Goal: Information Seeking & Learning: Learn about a topic

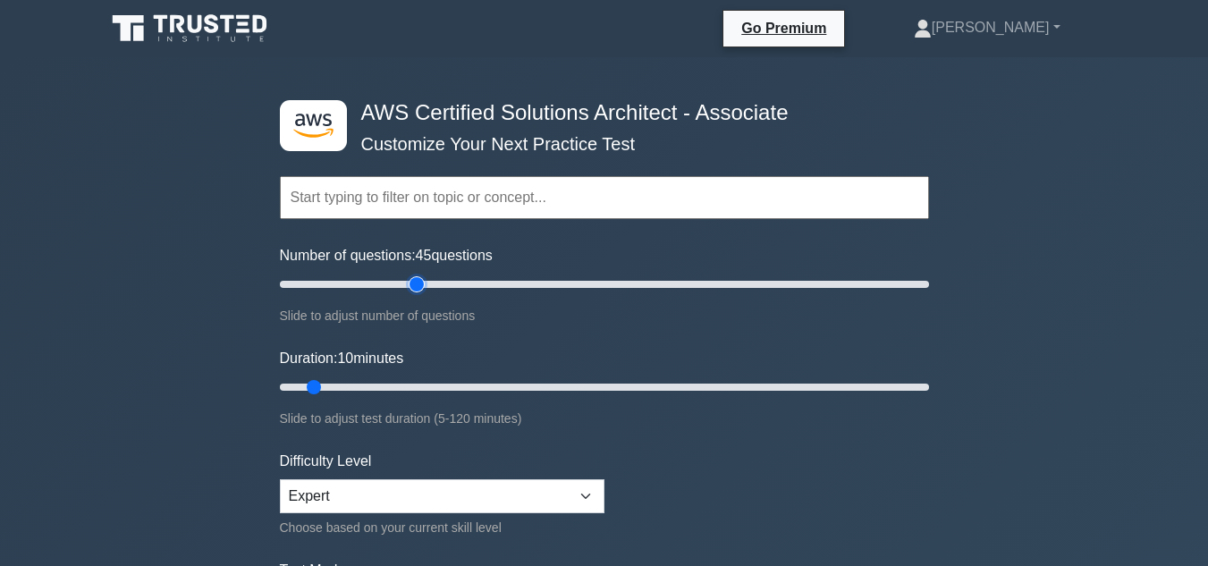
click at [410, 288] on input "Number of questions: 45 questions" at bounding box center [604, 284] width 649 height 21
click at [437, 293] on input "Number of questions: 50 questions" at bounding box center [604, 284] width 649 height 21
click at [443, 292] on input "Number of questions: 55 questions" at bounding box center [604, 284] width 649 height 21
click at [453, 291] on input "Number of questions: 55 questions" at bounding box center [604, 284] width 649 height 21
click at [470, 279] on input "Number of questions: 60 questions" at bounding box center [604, 284] width 649 height 21
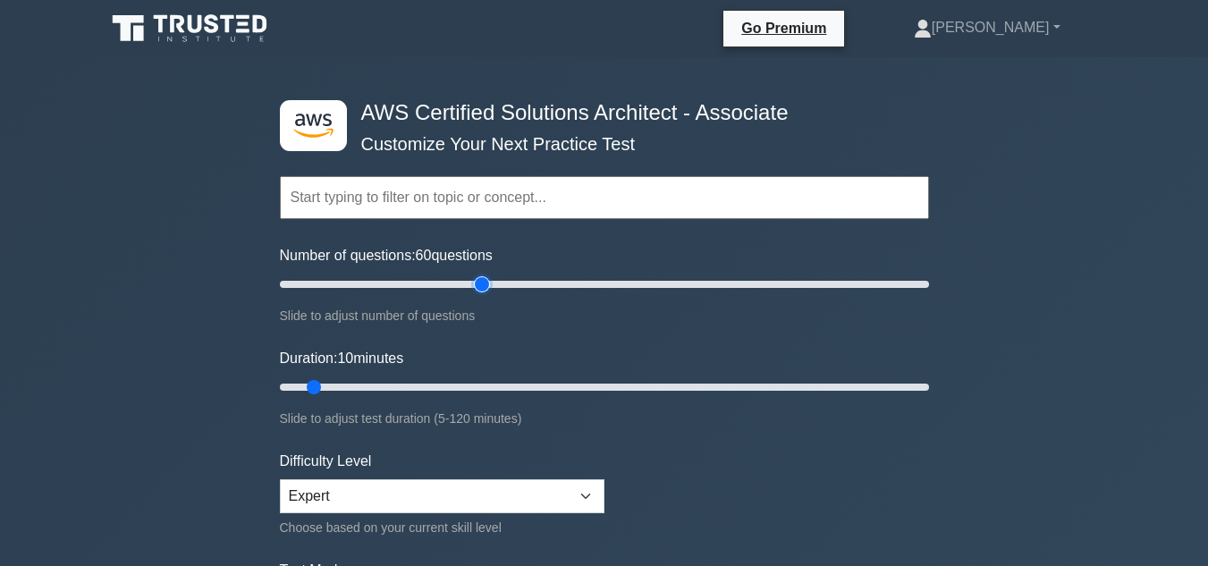
type input "65"
click at [478, 278] on input "Number of questions: 60 questions" at bounding box center [604, 284] width 649 height 21
click at [479, 384] on input "Duration: 40 minutes" at bounding box center [604, 387] width 649 height 21
click at [513, 387] on input "Duration: 40 minutes" at bounding box center [604, 387] width 649 height 21
click at [543, 386] on input "Duration: 45 minutes" at bounding box center [604, 387] width 649 height 21
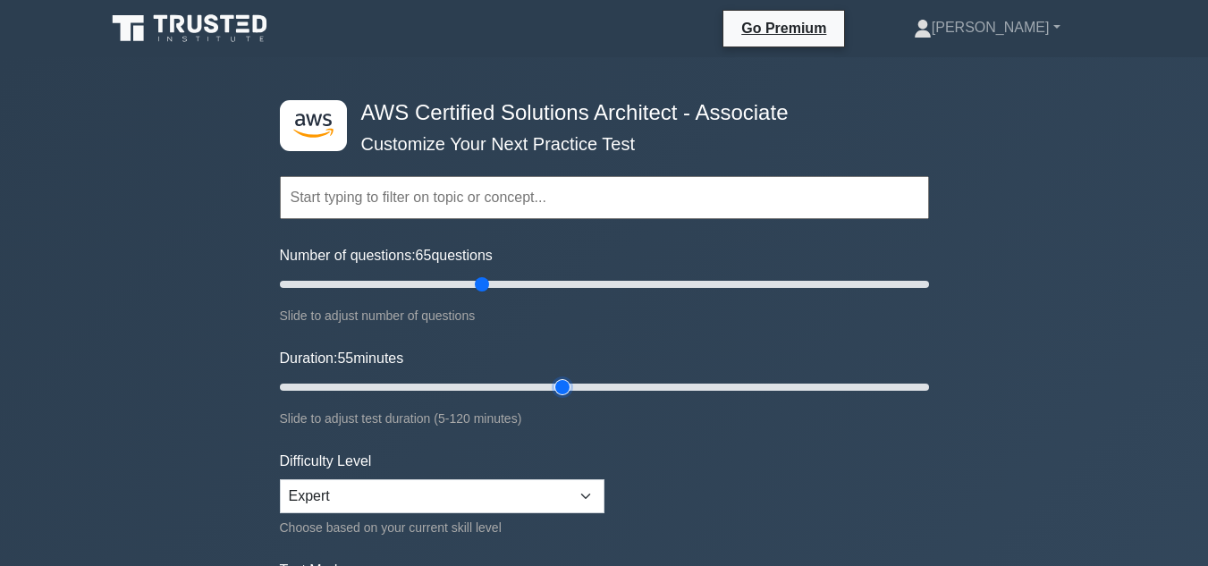
click at [560, 386] on input "Duration: 55 minutes" at bounding box center [604, 387] width 649 height 21
click at [568, 386] on input "Duration: 55 minutes" at bounding box center [604, 387] width 649 height 21
type input "60"
click at [578, 386] on input "Duration: 60 minutes" at bounding box center [604, 387] width 649 height 21
click at [632, 425] on div "Slide to adjust test duration (5-120 minutes)" at bounding box center [604, 418] width 649 height 21
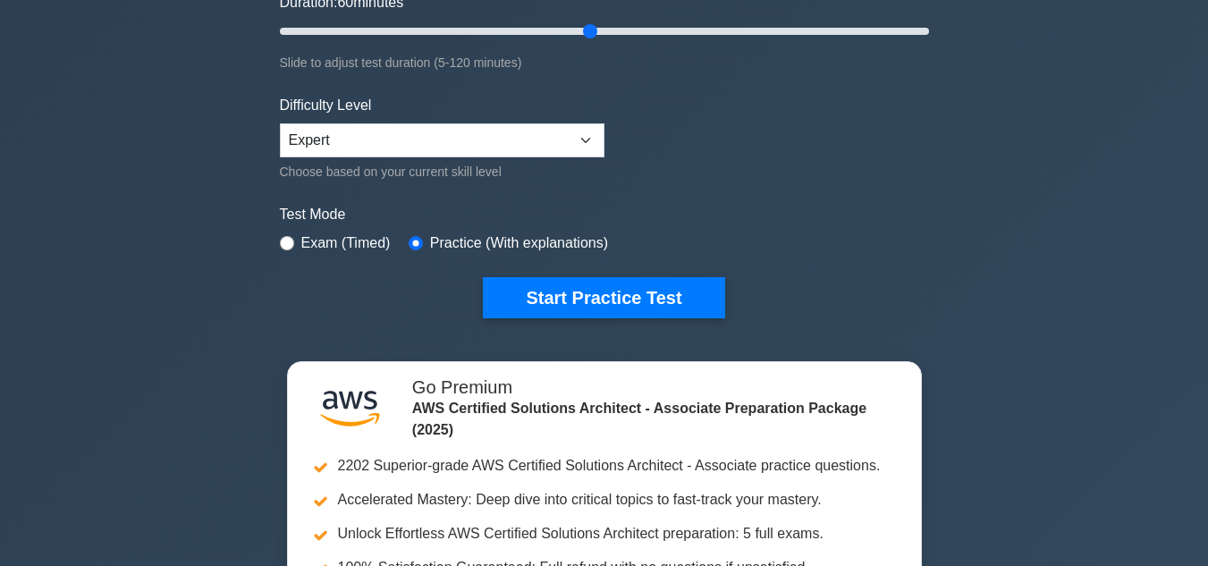
scroll to position [358, 0]
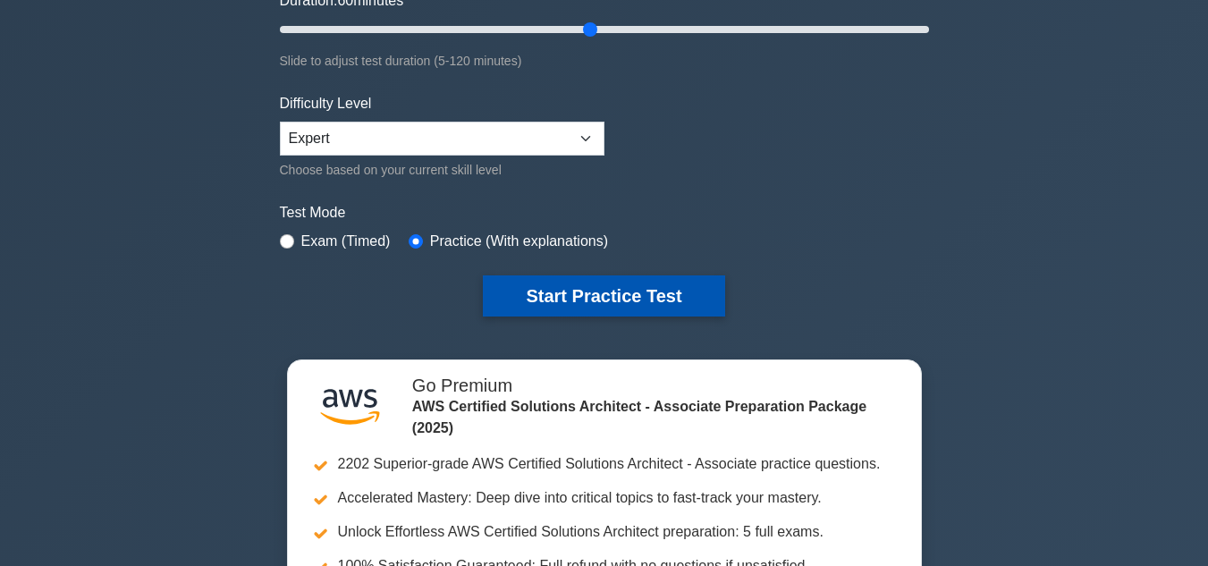
click at [531, 295] on button "Start Practice Test" at bounding box center [604, 296] width 242 height 41
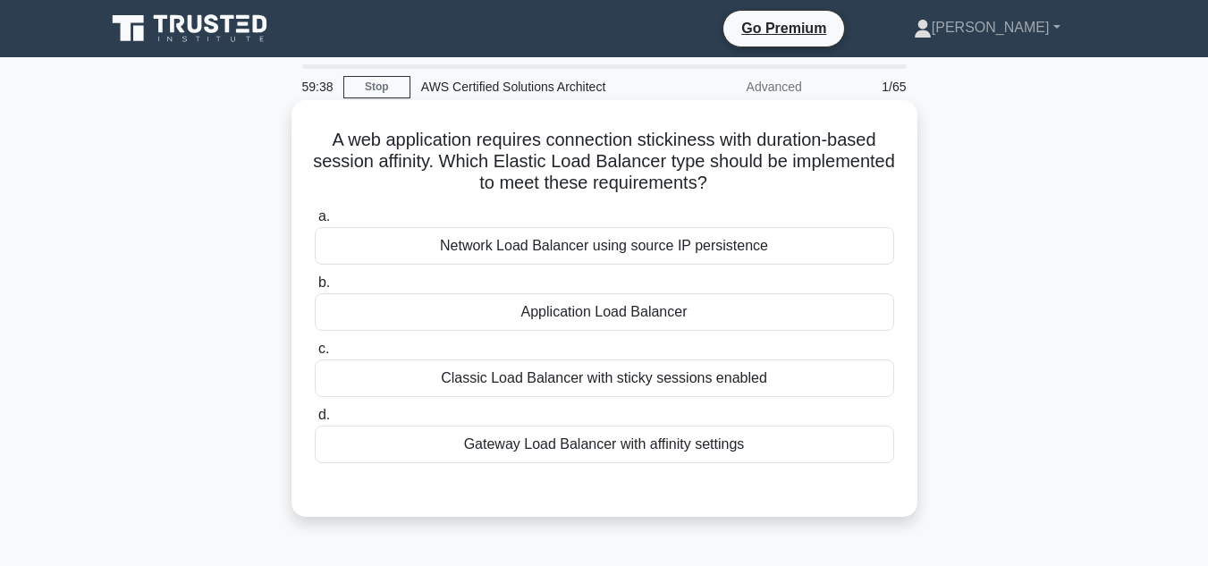
click at [554, 310] on div "Application Load Balancer" at bounding box center [605, 312] width 580 height 38
click at [315, 289] on input "b. Application Load Balancer" at bounding box center [315, 283] width 0 height 12
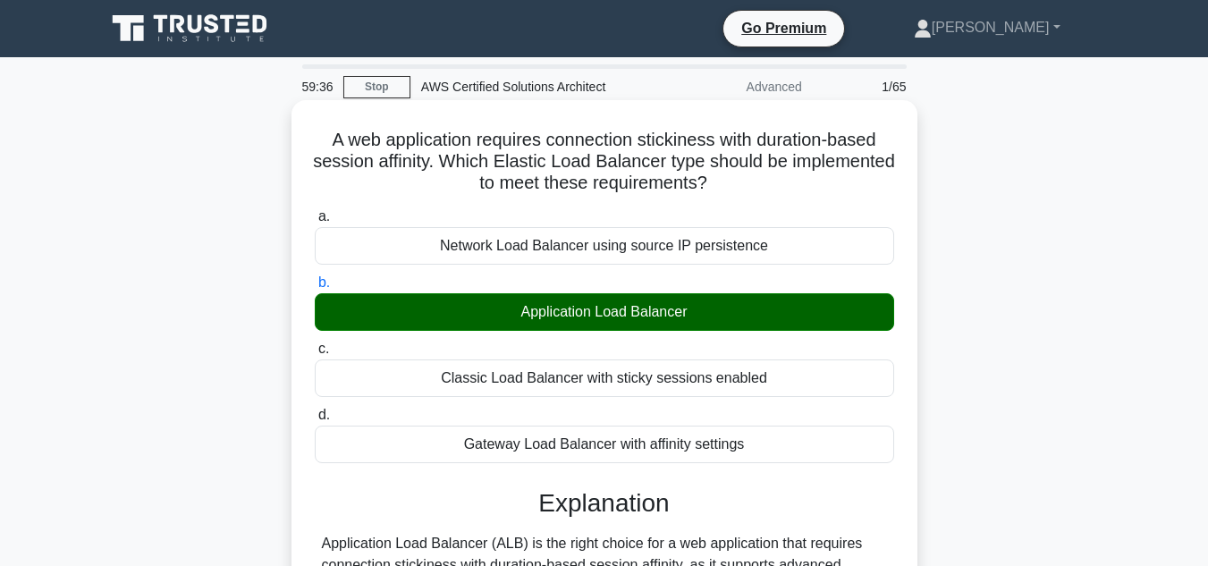
click at [428, 444] on div "Gateway Load Balancer with affinity settings" at bounding box center [605, 445] width 580 height 38
click at [315, 421] on input "d. Gateway Load Balancer with affinity settings" at bounding box center [315, 416] width 0 height 12
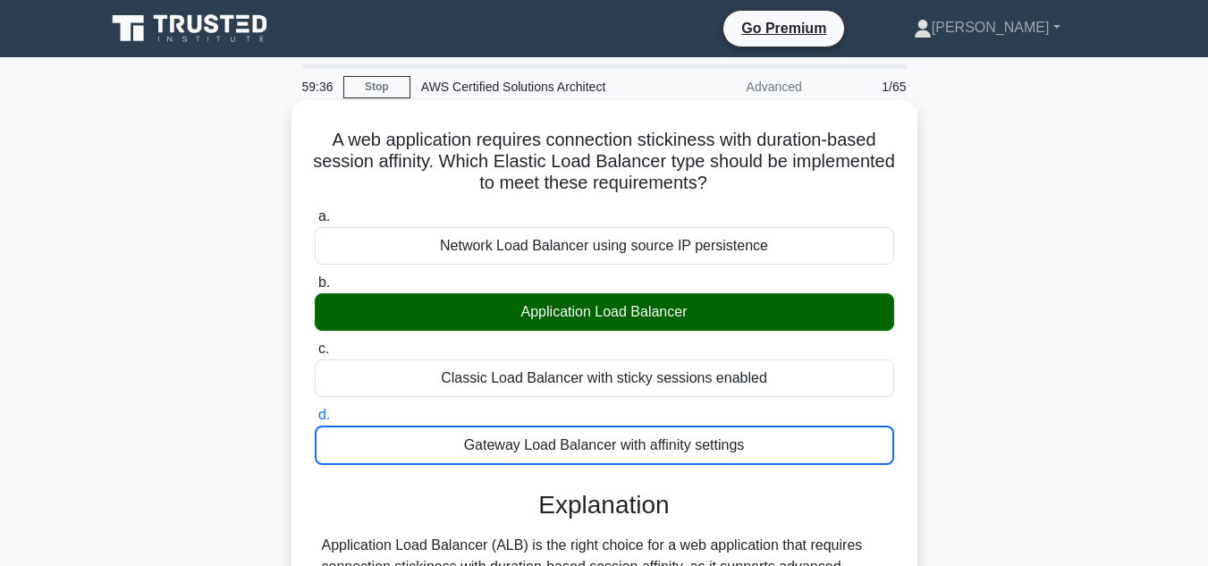
click at [315, 211] on input "a. Network Load Balancer using source IP persistence" at bounding box center [315, 217] width 0 height 12
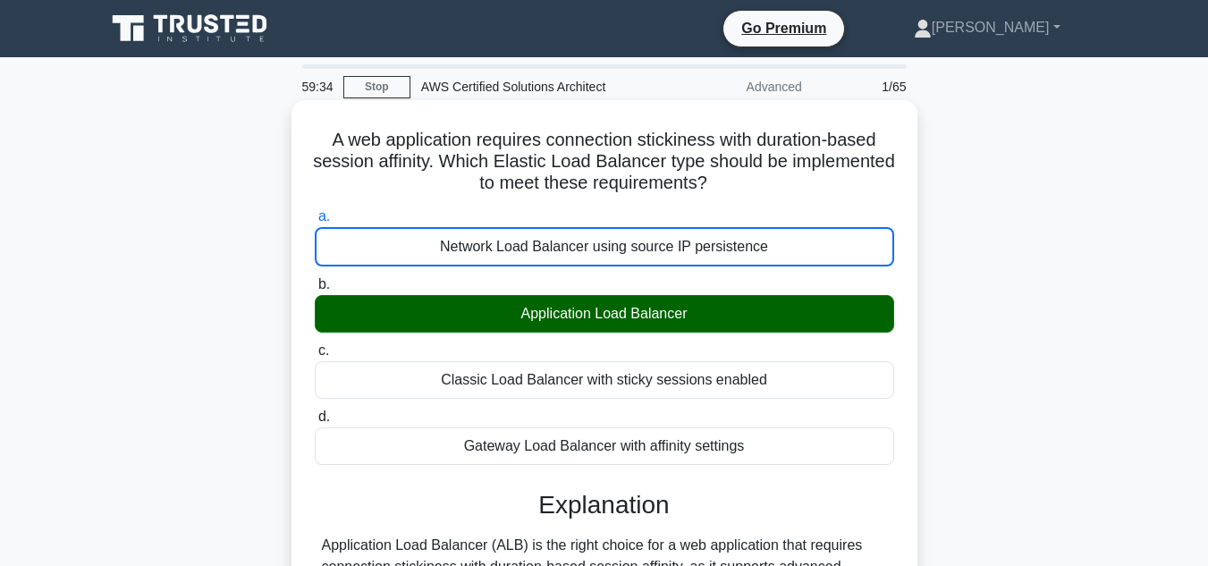
click at [420, 454] on div "Gateway Load Balancer with affinity settings" at bounding box center [605, 447] width 580 height 38
click at [315, 423] on input "d. Gateway Load Balancer with affinity settings" at bounding box center [315, 417] width 0 height 12
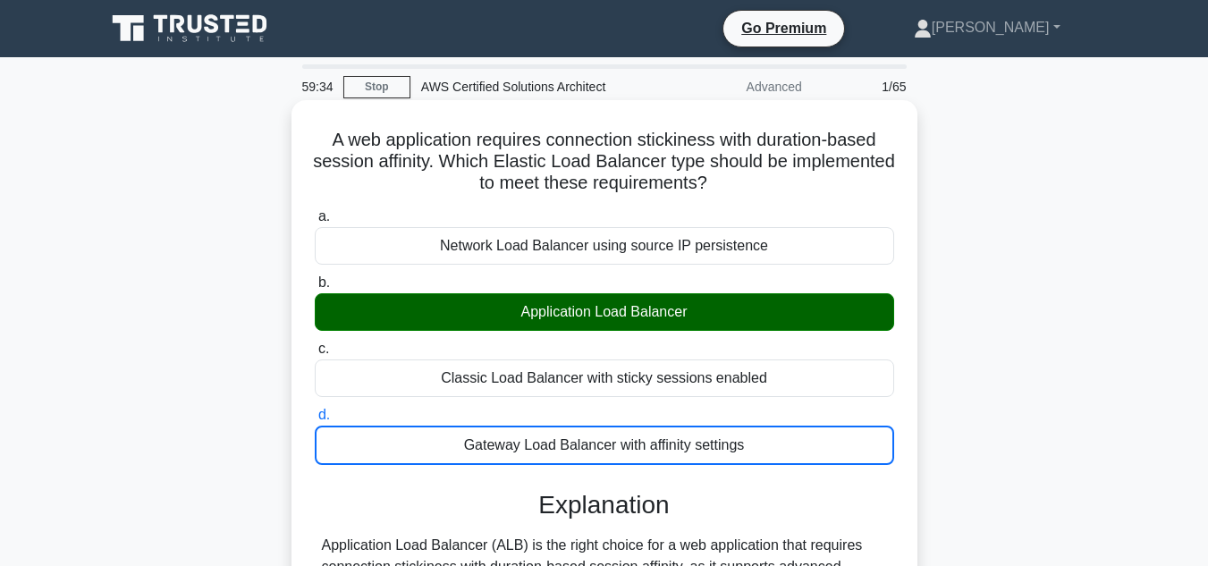
click at [407, 492] on h3 "Explanation" at bounding box center [605, 505] width 558 height 30
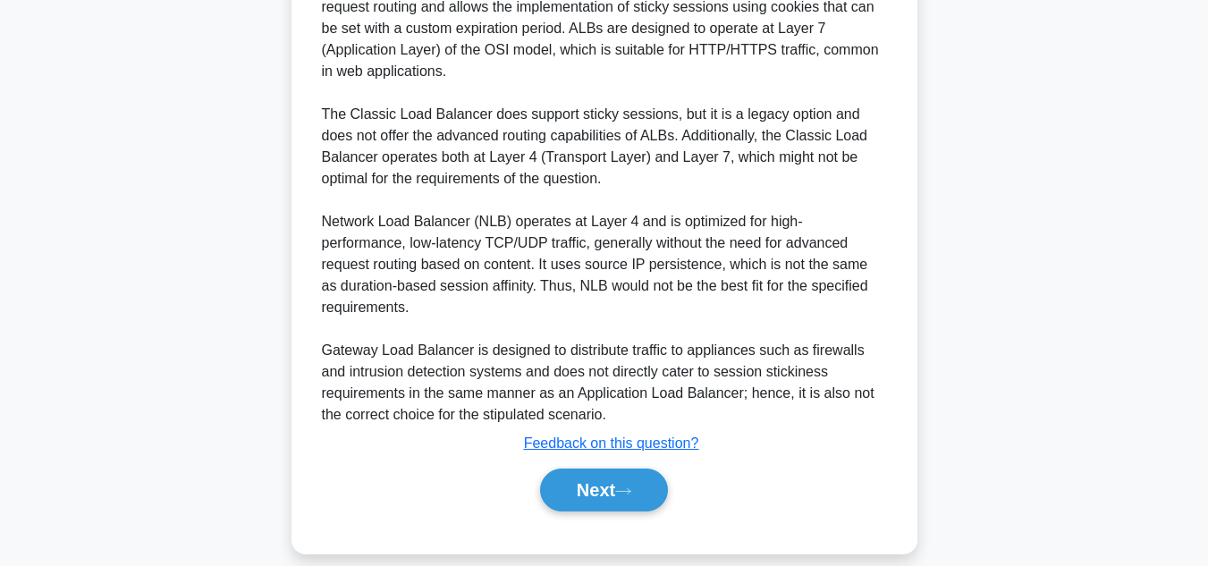
scroll to position [582, 0]
click at [569, 480] on button "Next" at bounding box center [604, 489] width 128 height 43
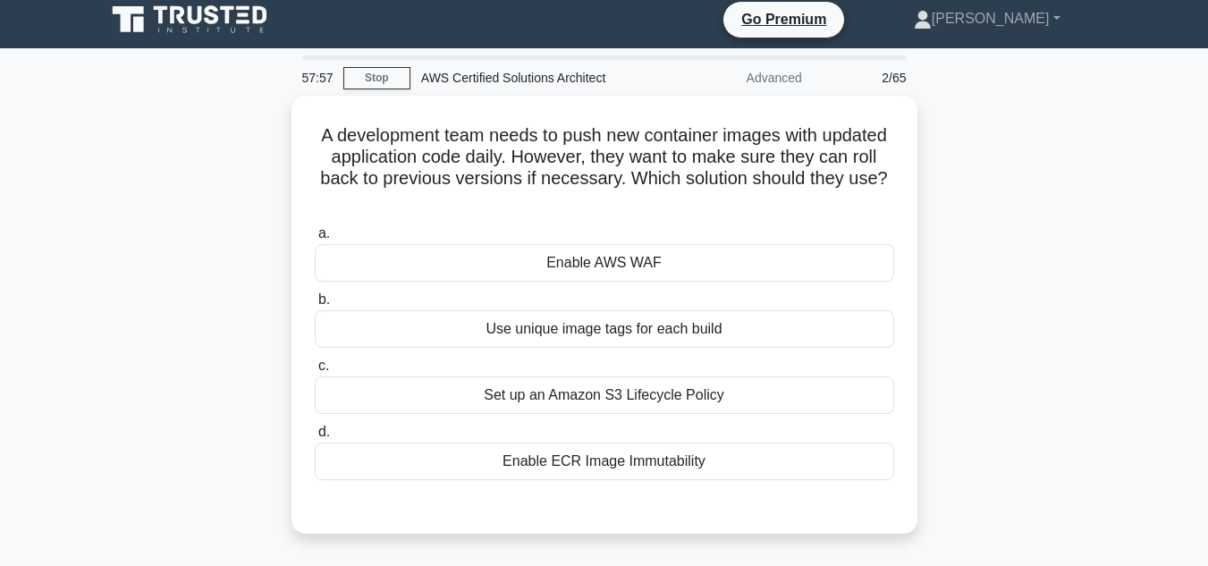
scroll to position [0, 0]
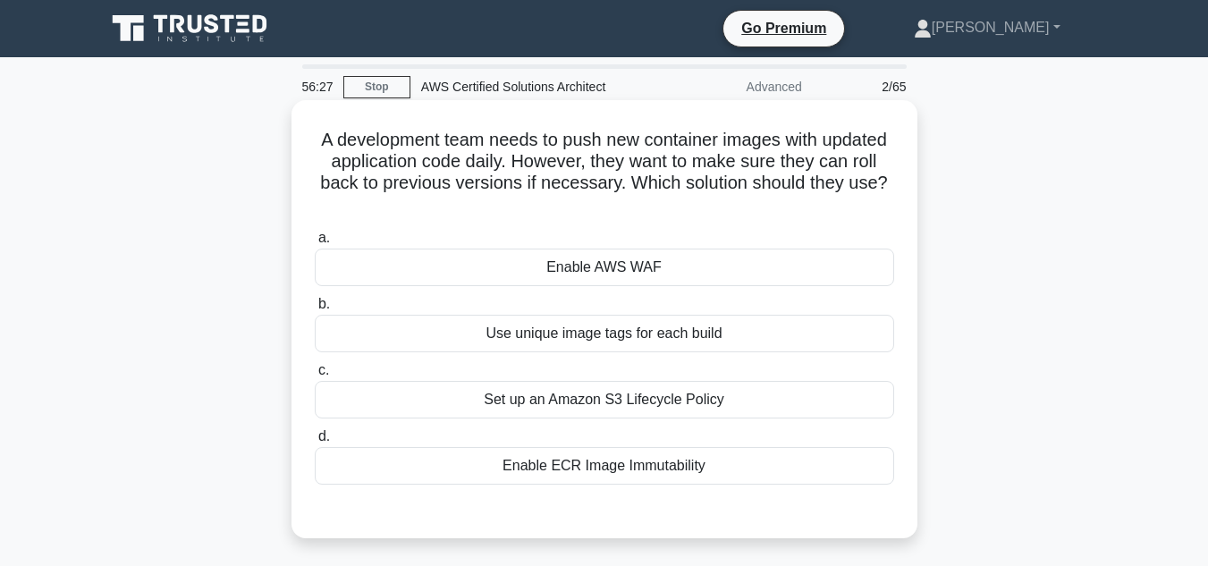
click at [572, 462] on div "Enable ECR Image Immutability" at bounding box center [605, 466] width 580 height 38
click at [315, 443] on input "d. Enable ECR Image Immutability" at bounding box center [315, 437] width 0 height 12
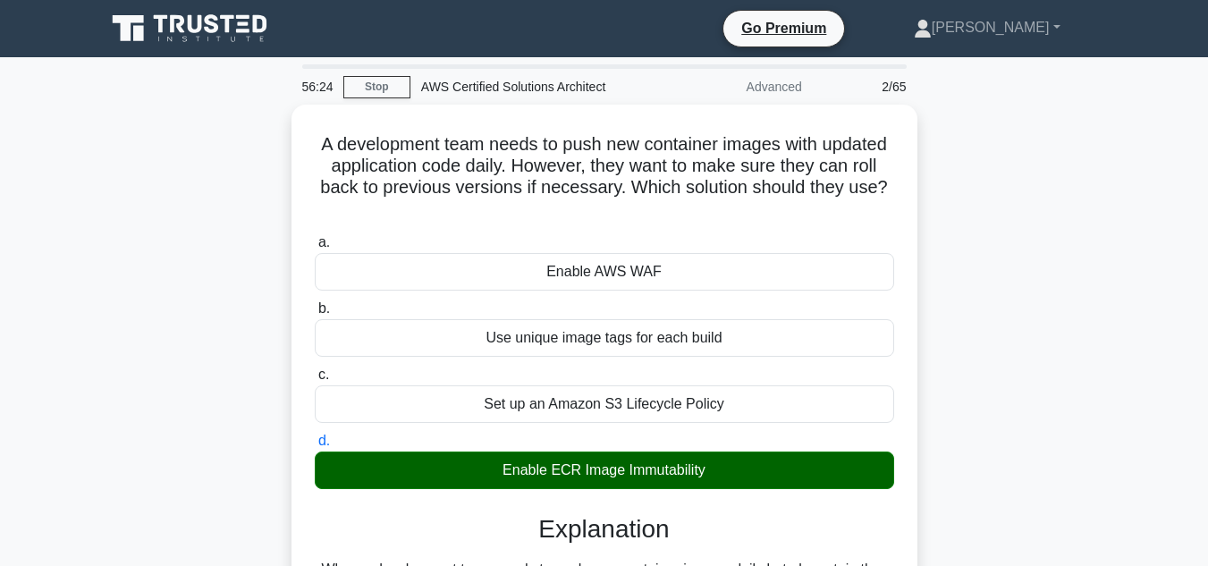
click at [315, 237] on input "a. Enable AWS WAF" at bounding box center [315, 243] width 0 height 12
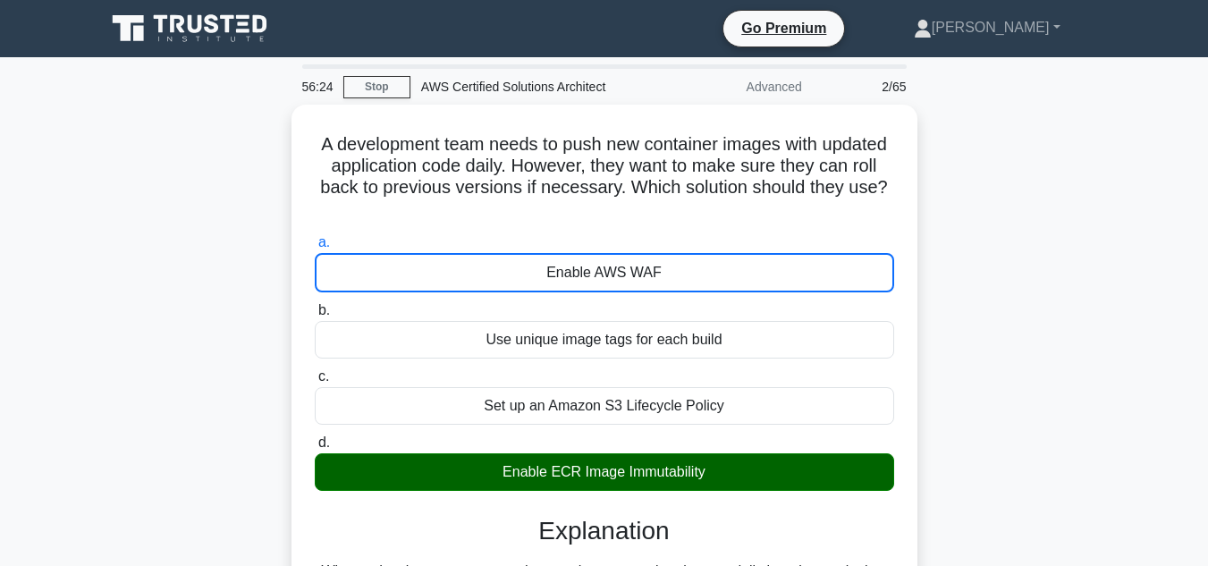
click at [315, 305] on input "b. Use unique image tags for each build" at bounding box center [315, 311] width 0 height 12
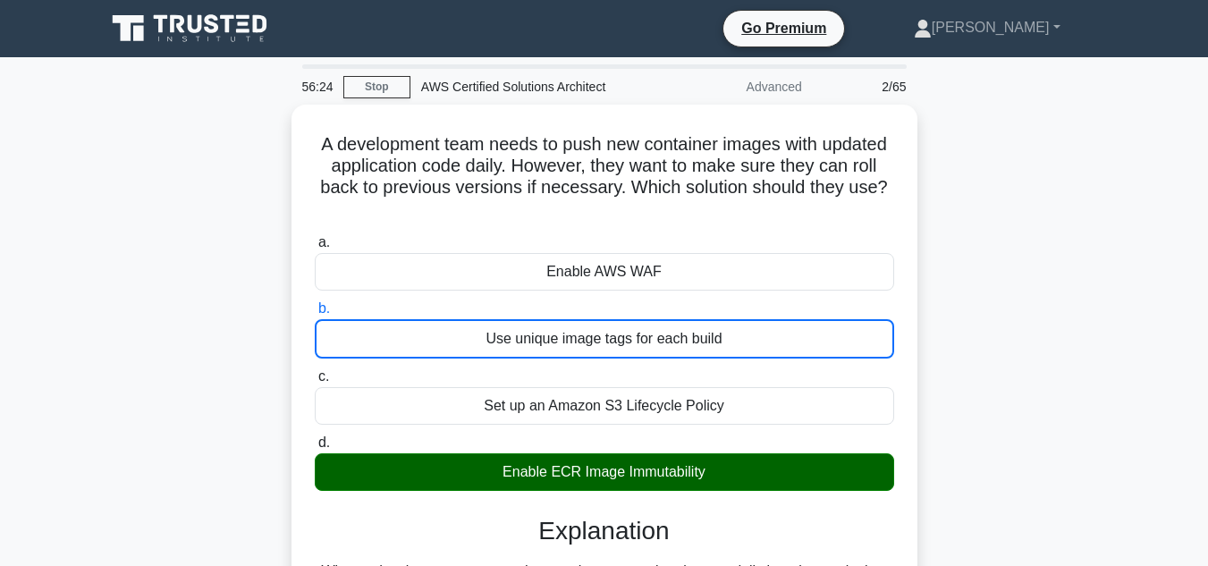
click at [315, 371] on input "c. Set up an Amazon S3 Lifecycle Policy" at bounding box center [315, 377] width 0 height 12
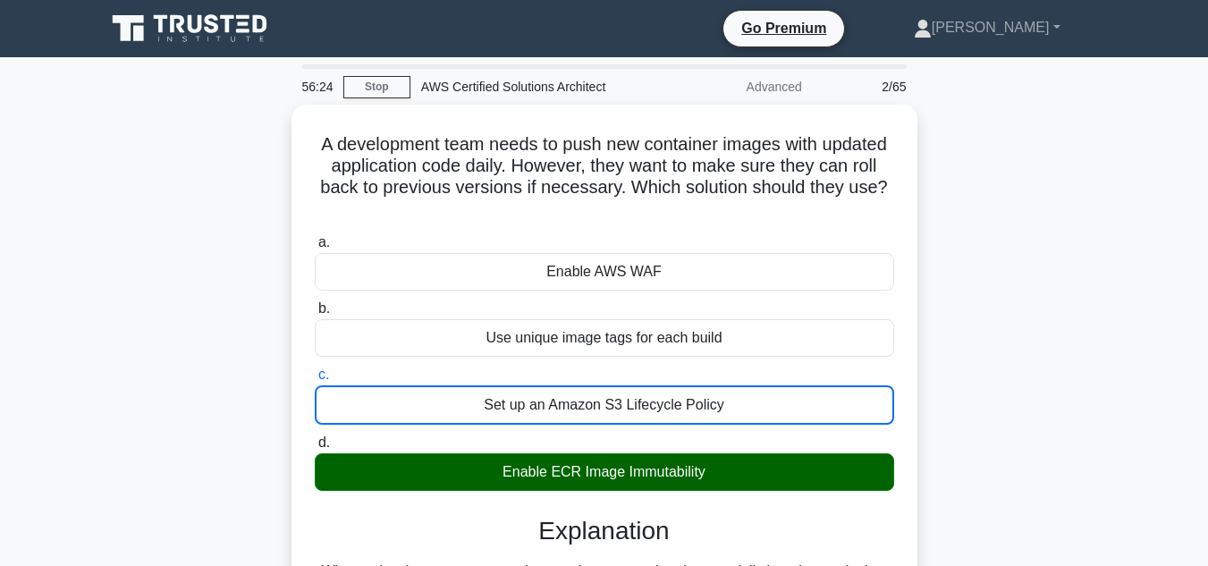
click at [315, 437] on input "d. Enable ECR Image Immutability" at bounding box center [315, 443] width 0 height 12
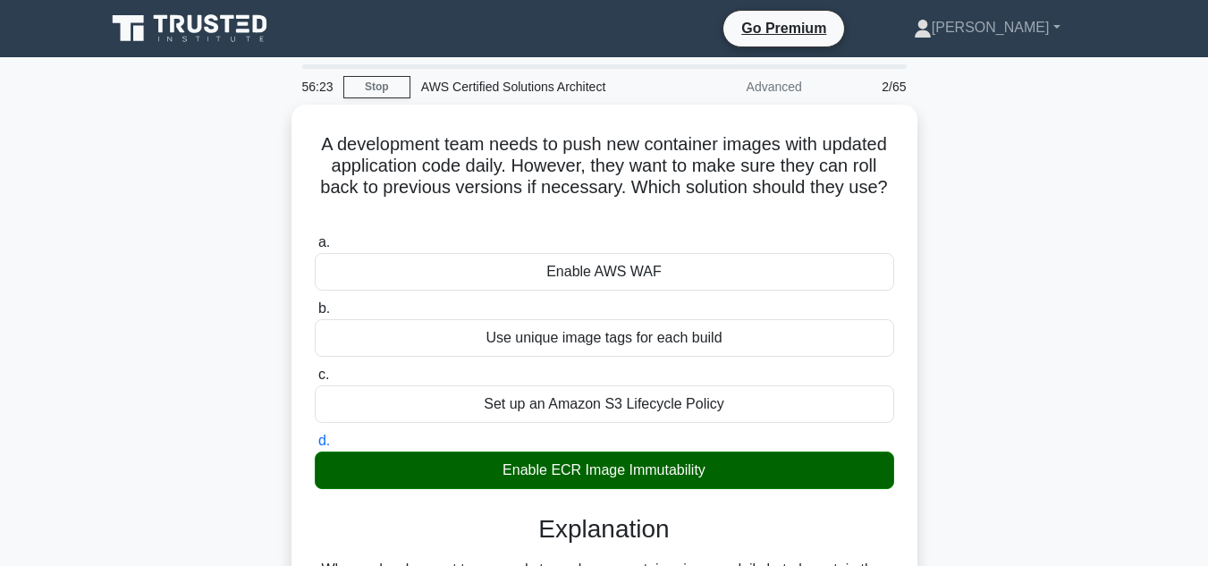
click at [315, 237] on input "a. Enable AWS WAF" at bounding box center [315, 243] width 0 height 12
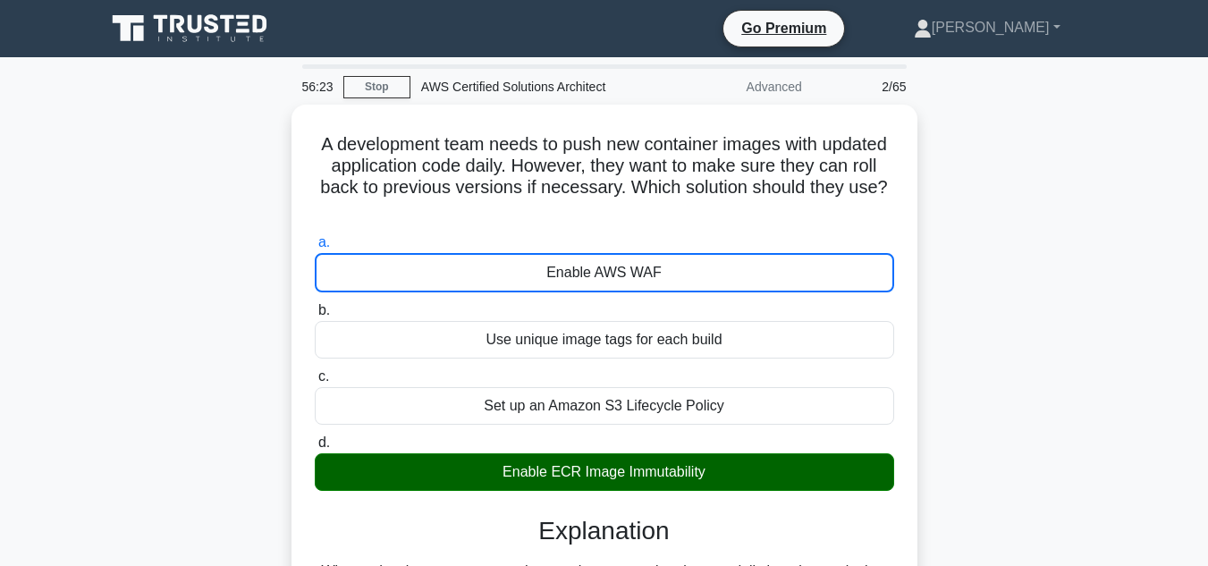
click at [315, 305] on input "b. Use unique image tags for each build" at bounding box center [315, 311] width 0 height 12
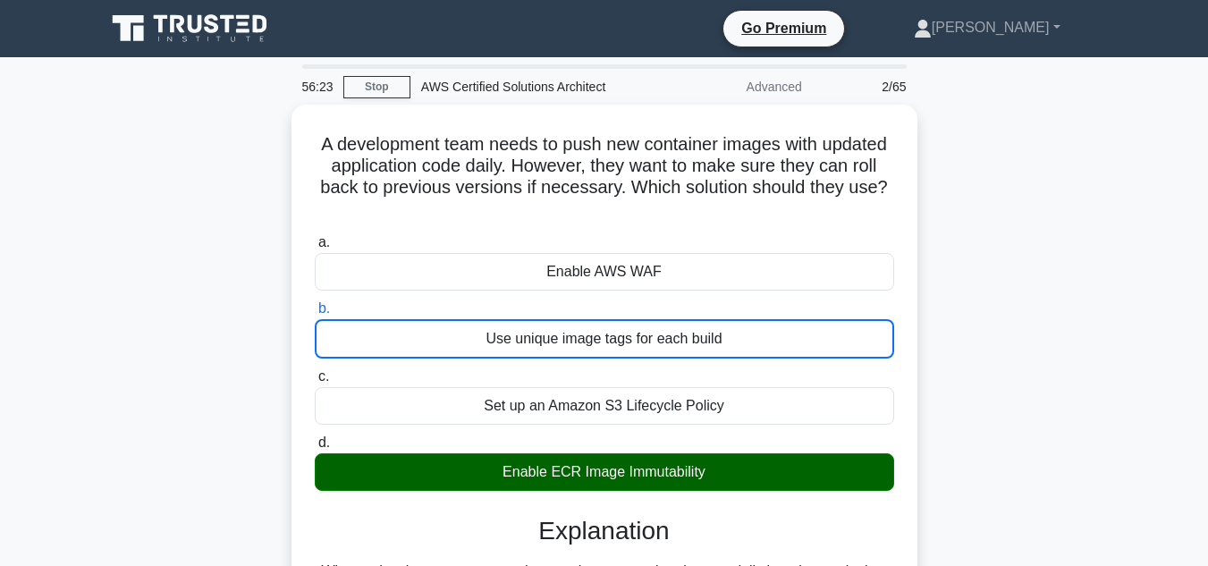
click at [315, 371] on input "c. Set up an Amazon S3 Lifecycle Policy" at bounding box center [315, 377] width 0 height 12
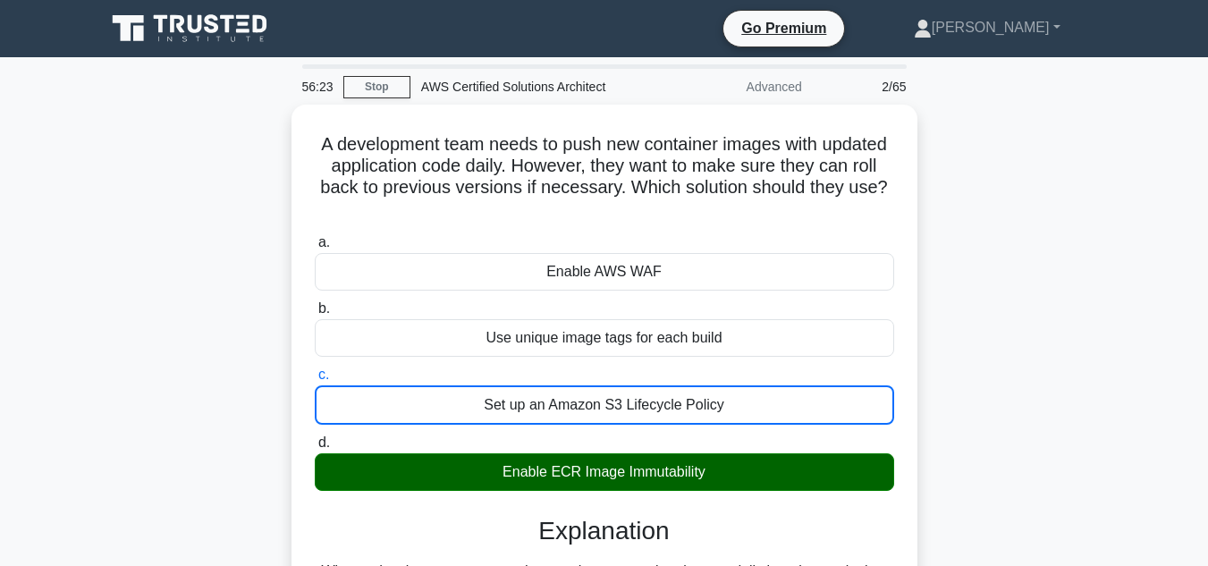
click at [315, 437] on input "d. Enable ECR Image Immutability" at bounding box center [315, 443] width 0 height 12
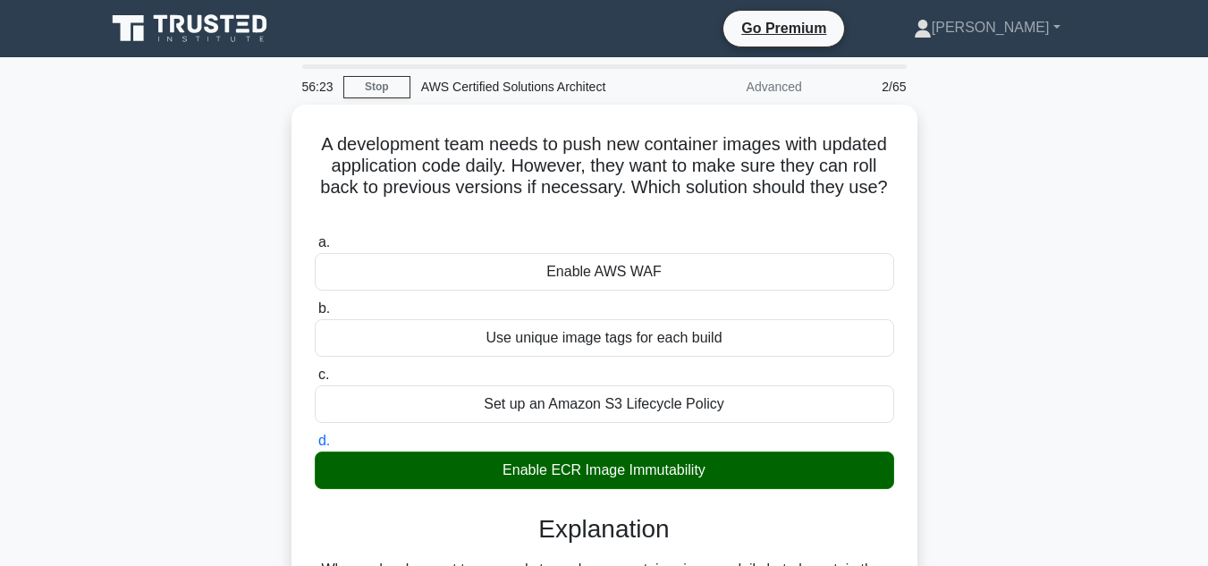
click at [315, 237] on input "a. Enable AWS WAF" at bounding box center [315, 243] width 0 height 12
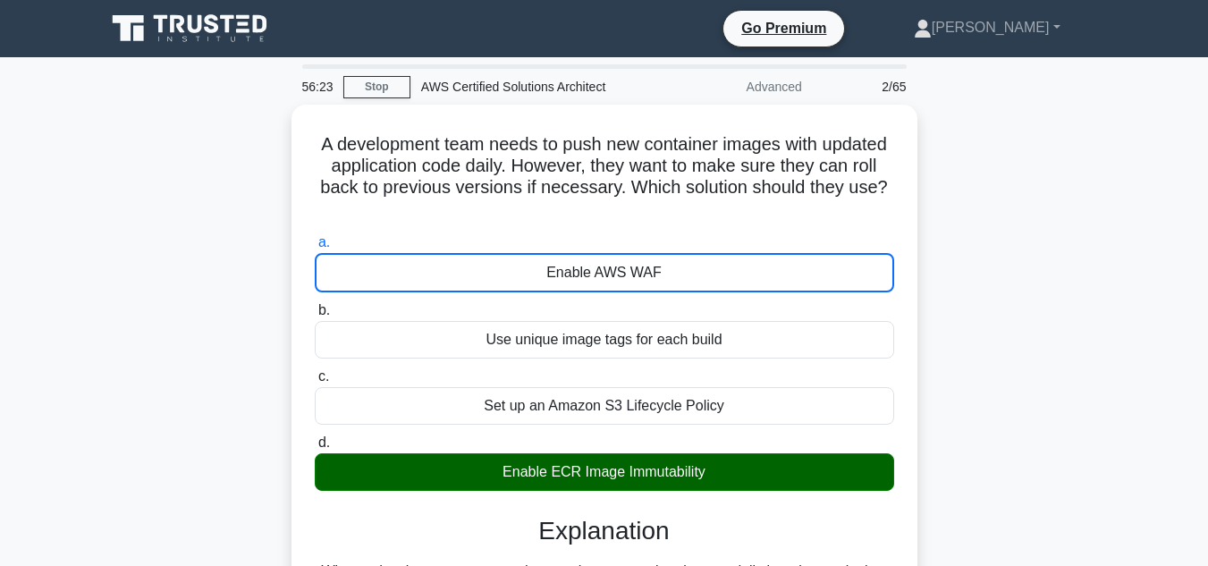
click at [315, 305] on input "b. Use unique image tags for each build" at bounding box center [315, 311] width 0 height 12
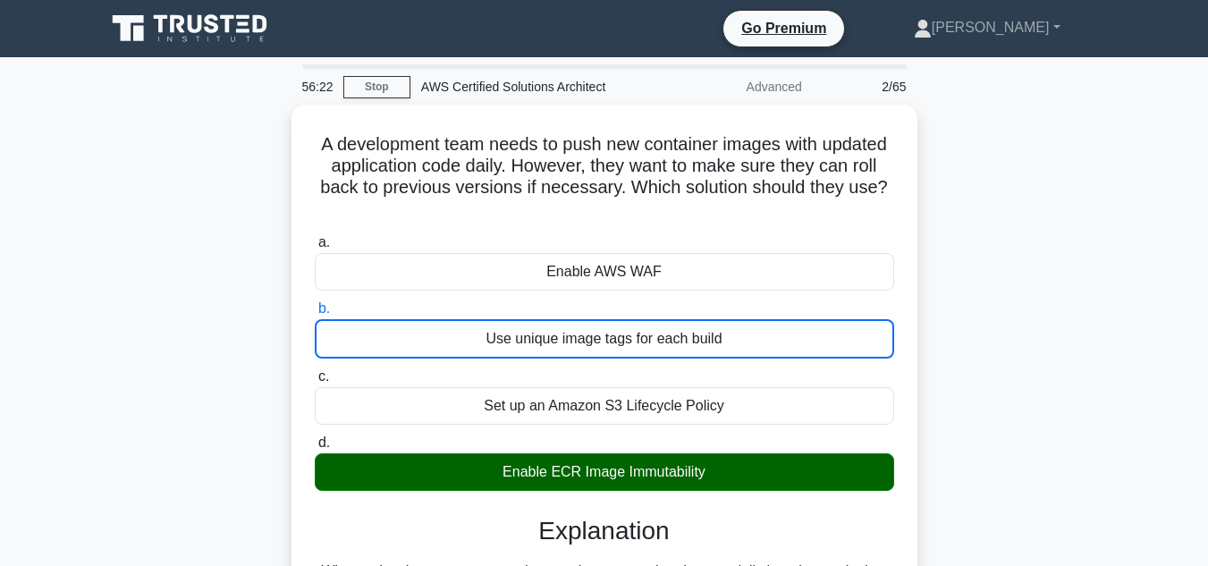
click at [1021, 373] on div "A development team needs to push new container images with updated application …" at bounding box center [605, 515] width 1020 height 820
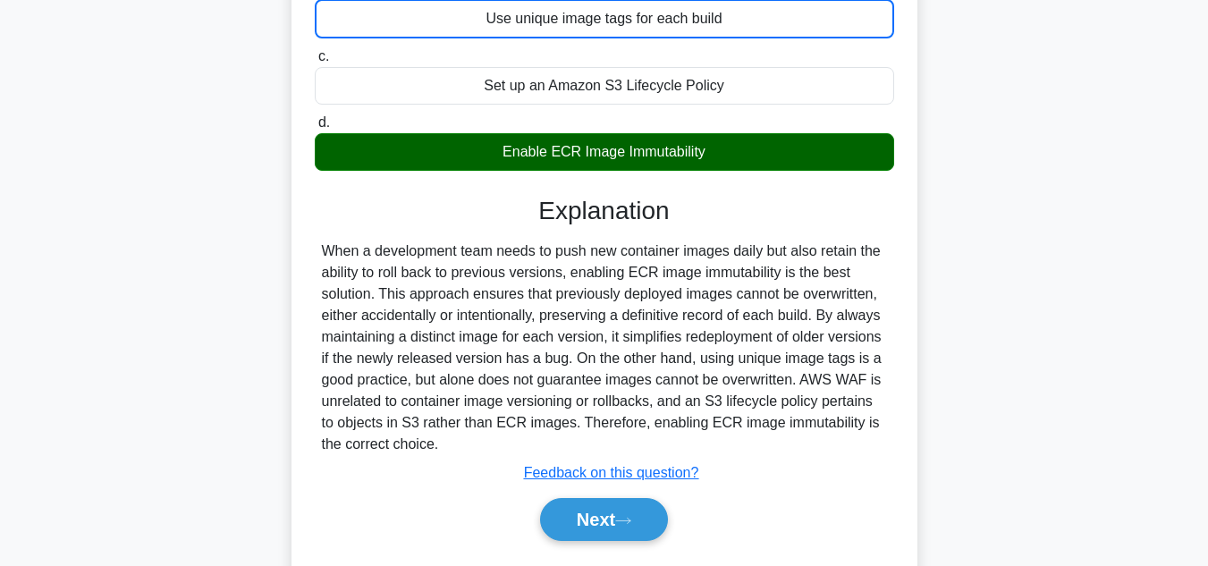
scroll to position [322, 0]
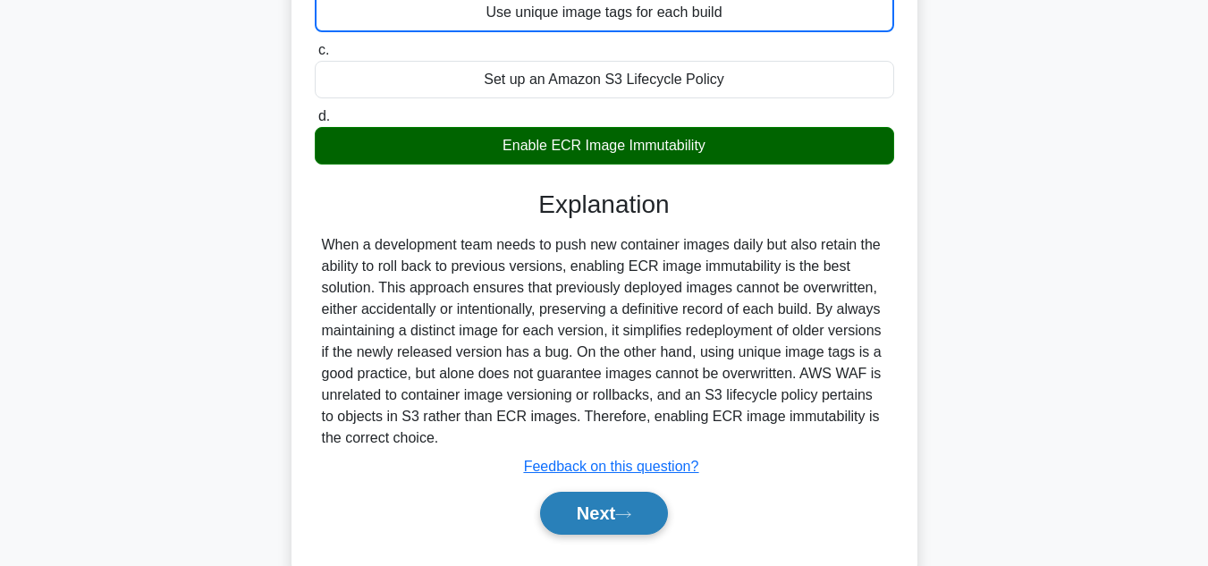
click at [623, 524] on button "Next" at bounding box center [604, 513] width 128 height 43
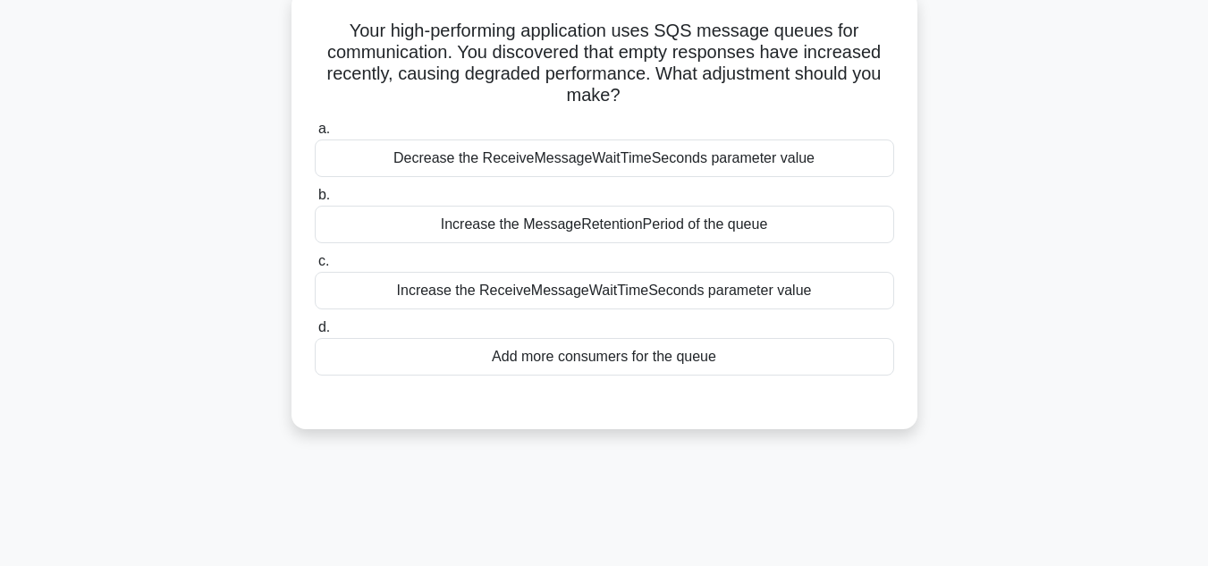
scroll to position [0, 0]
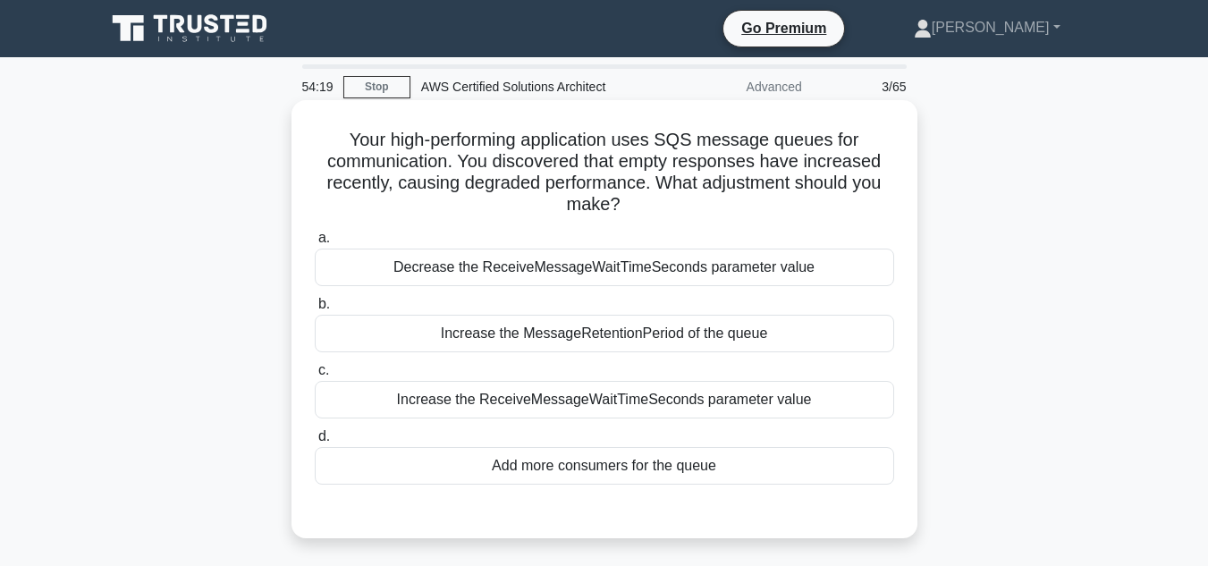
click at [657, 401] on div "Increase the ReceiveMessageWaitTimeSeconds parameter value" at bounding box center [605, 400] width 580 height 38
click at [315, 377] on input "c. Increase the ReceiveMessageWaitTimeSeconds parameter value" at bounding box center [315, 371] width 0 height 12
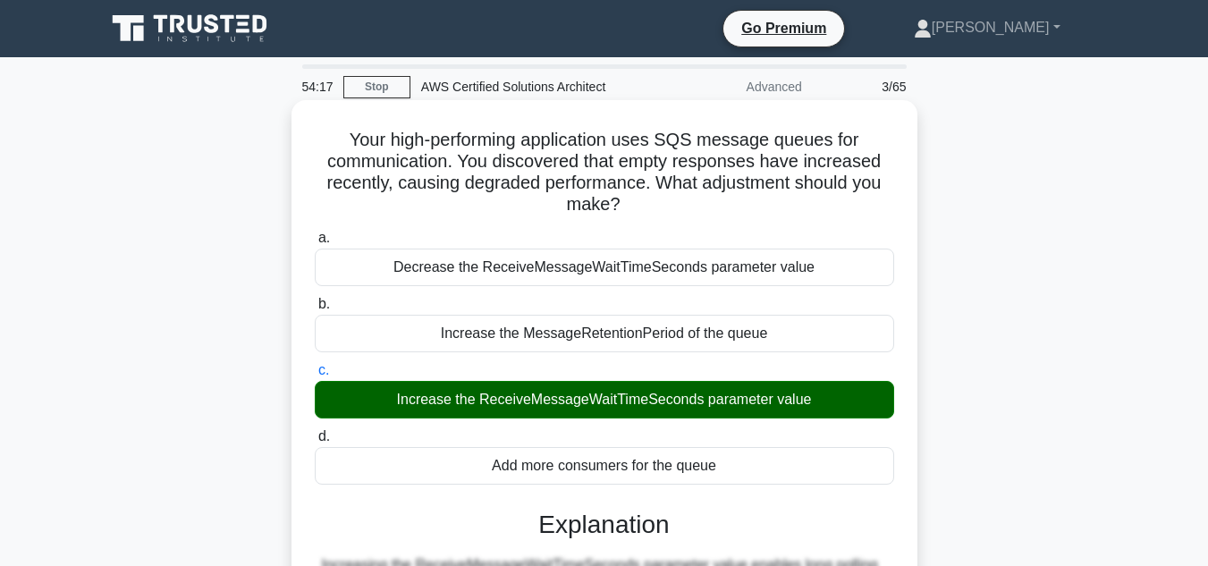
click at [792, 513] on h3 "Explanation" at bounding box center [605, 525] width 558 height 30
drag, startPoint x: 625, startPoint y: 204, endPoint x: 337, endPoint y: 148, distance: 293.3
click at [337, 148] on h5 "Your high-performing application uses SQS message queues for communication. You…" at bounding box center [604, 173] width 583 height 88
copy h5 "Your high-performing application uses SQS message queues for communication. You…"
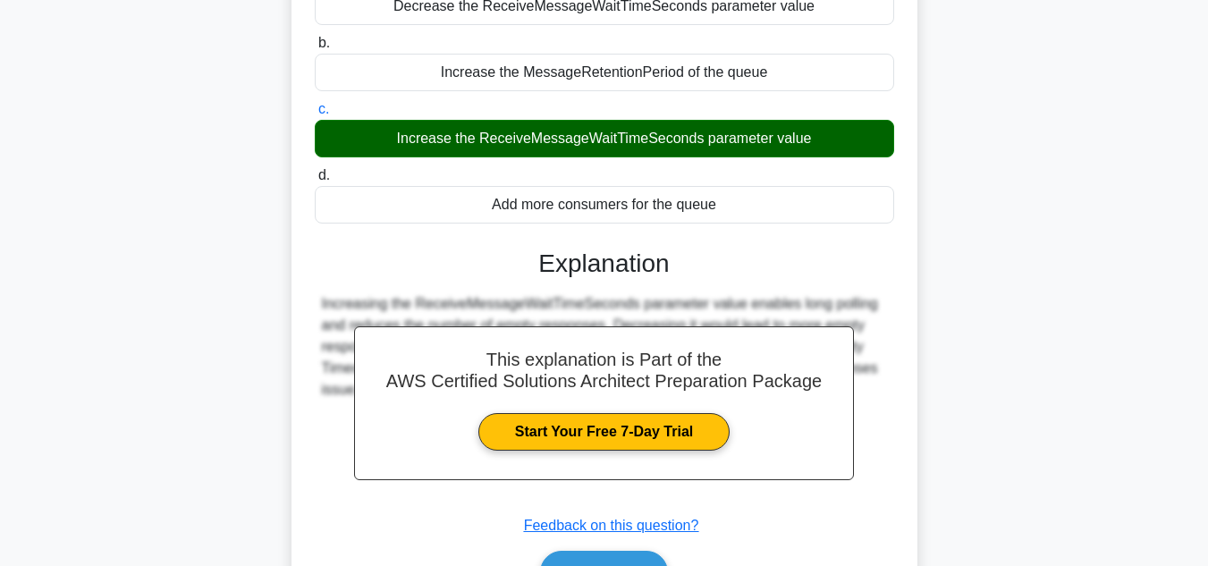
scroll to position [400, 0]
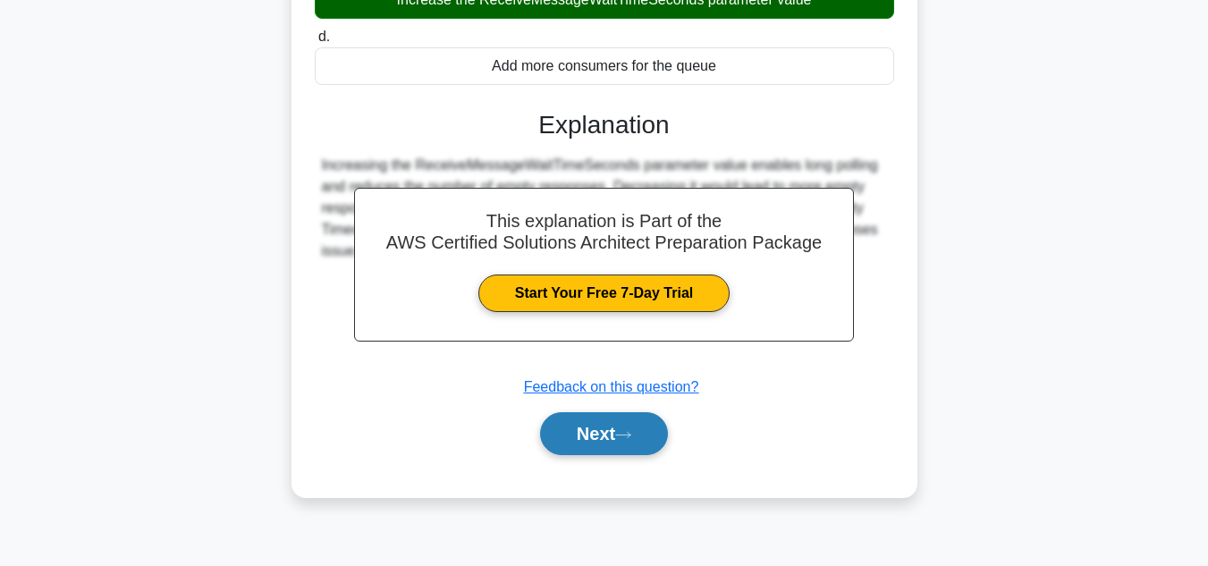
click at [540, 443] on button "Next" at bounding box center [604, 433] width 128 height 43
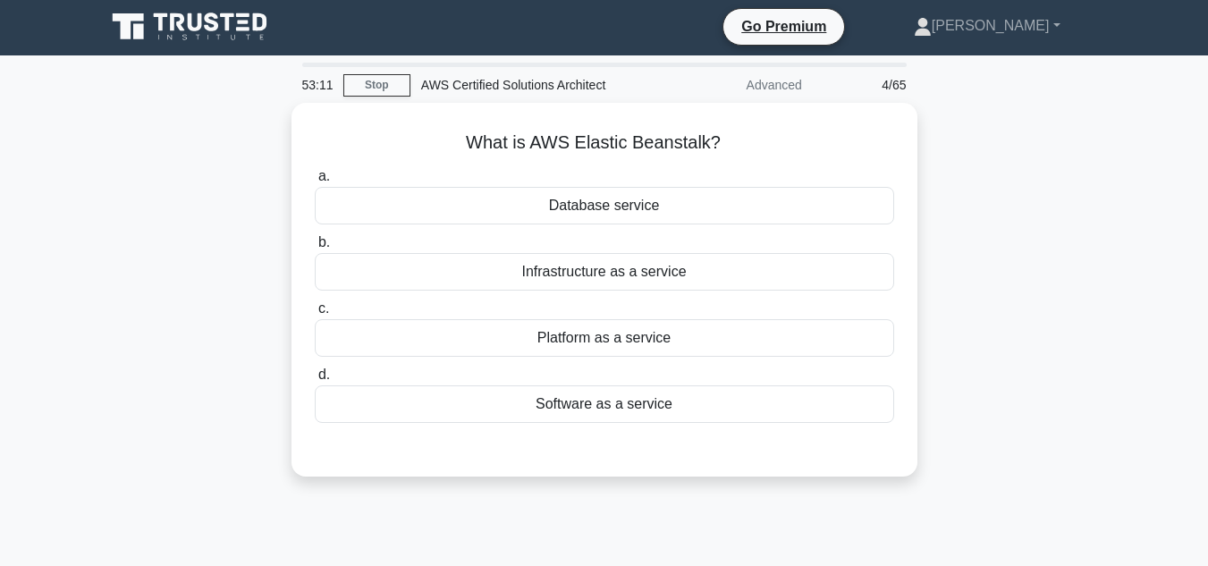
scroll to position [0, 0]
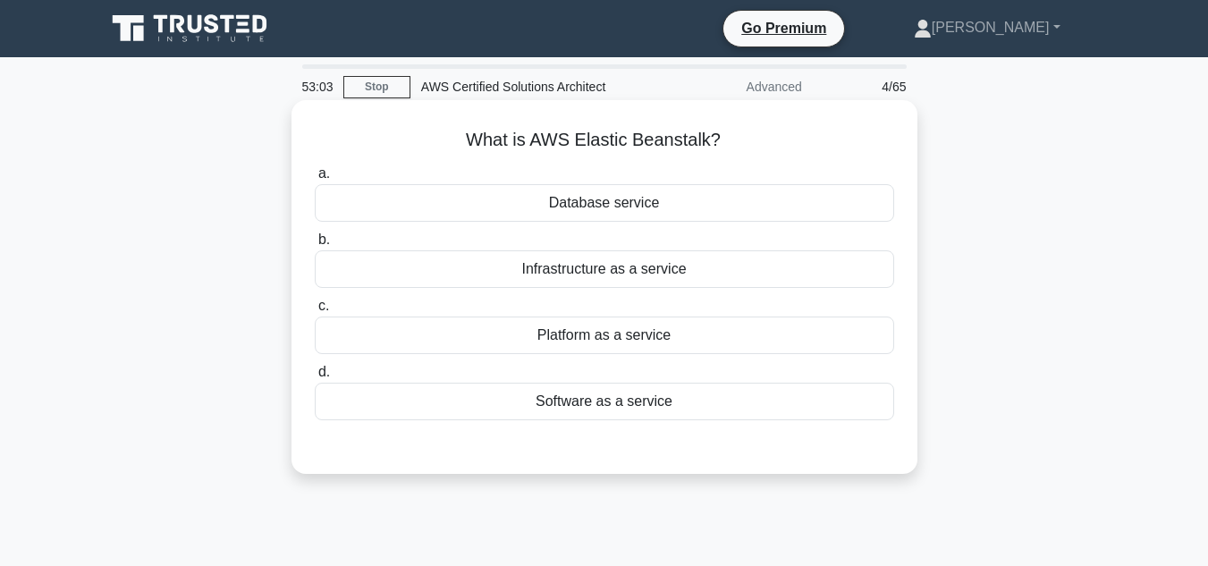
click at [578, 320] on div "Platform as a service" at bounding box center [605, 336] width 580 height 38
click at [315, 312] on input "c. Platform as a service" at bounding box center [315, 307] width 0 height 12
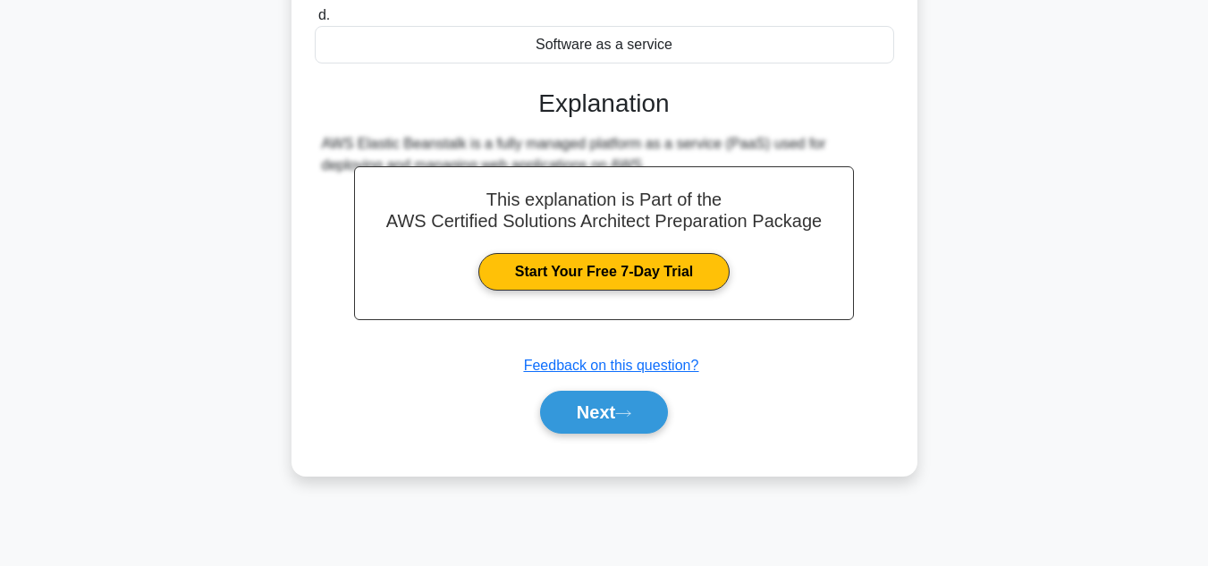
scroll to position [358, 0]
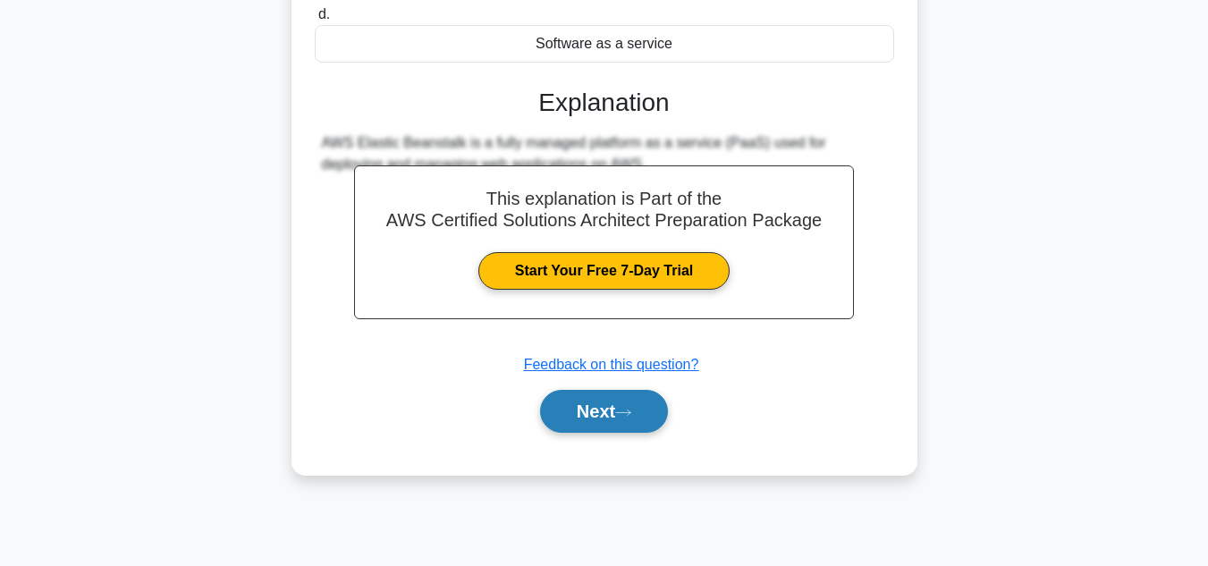
click at [632, 408] on button "Next" at bounding box center [604, 411] width 128 height 43
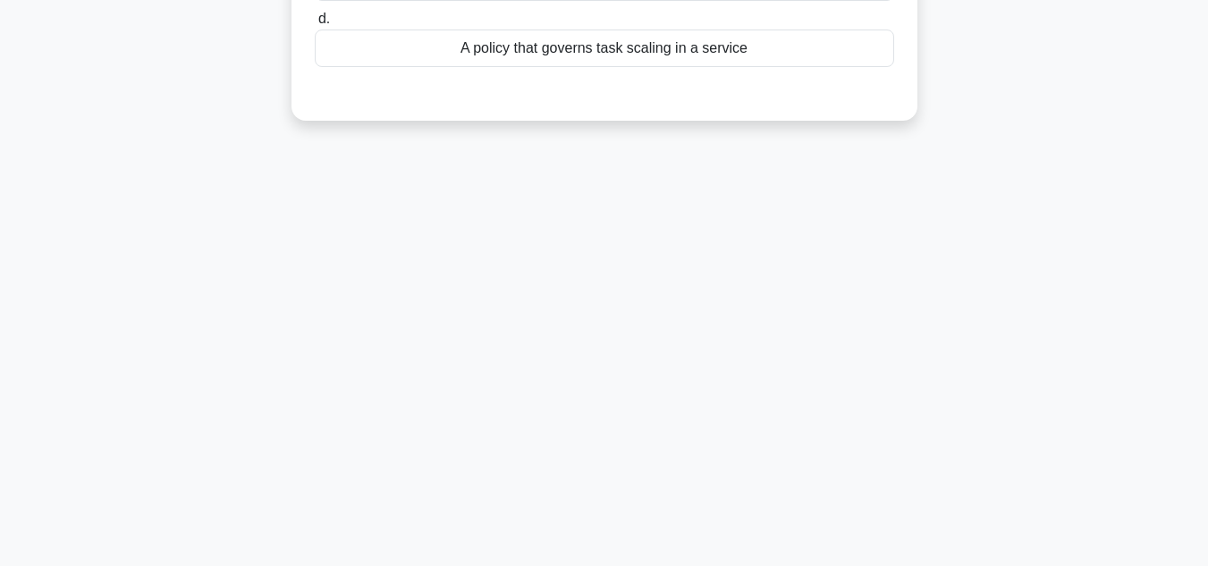
click at [632, 408] on div "52:56 Stop AWS Certified Solutions Architect Advanced 5/65 What is a task place…" at bounding box center [605, 154] width 1020 height 894
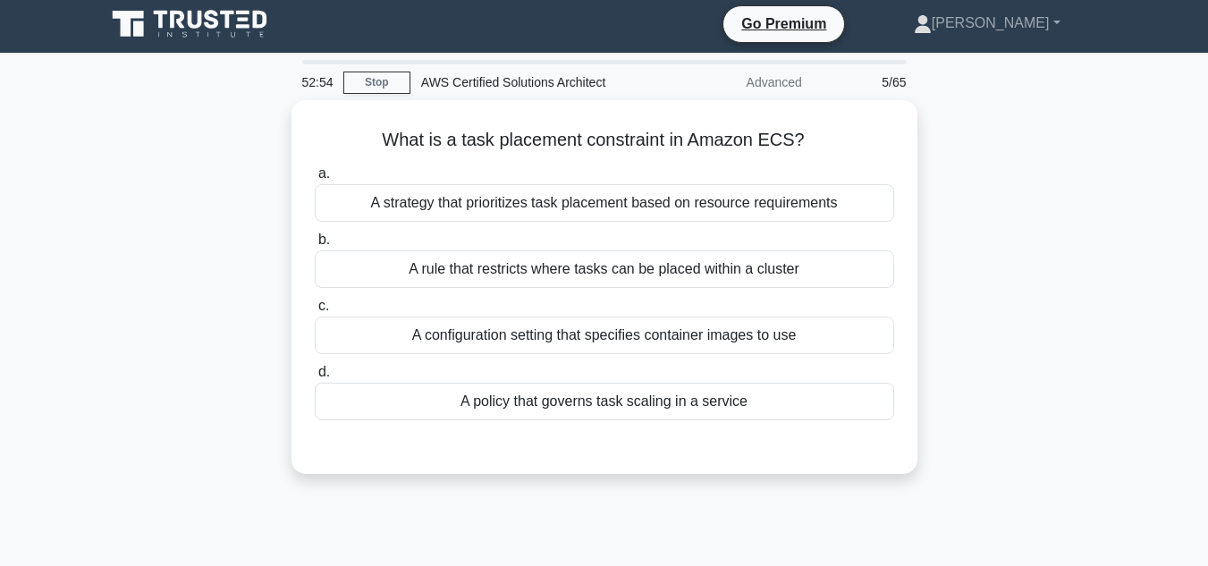
scroll to position [0, 0]
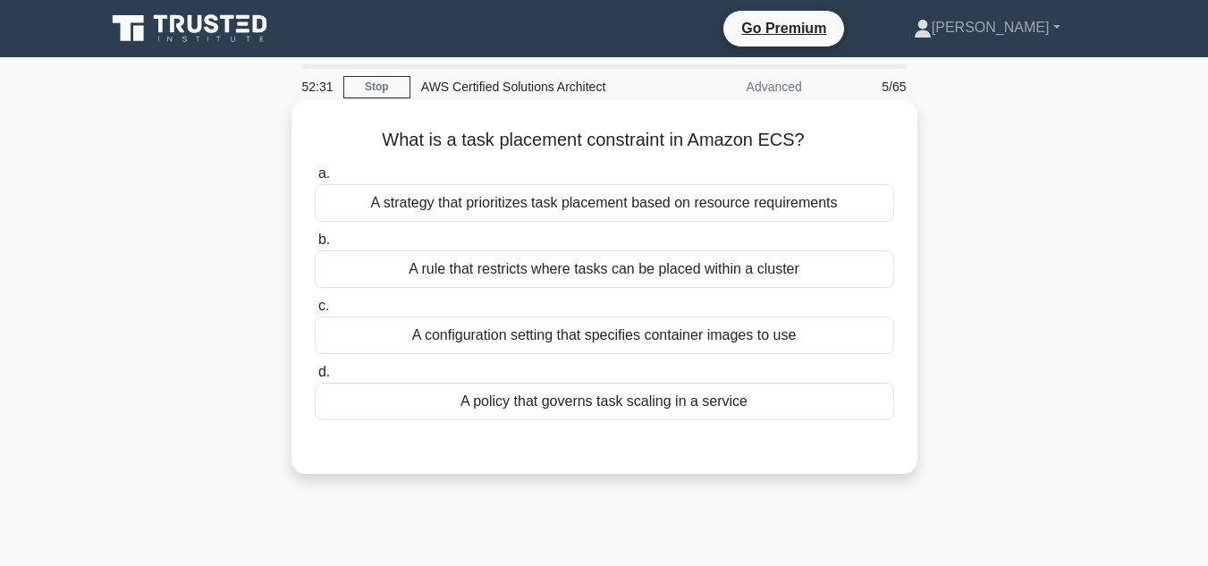
click at [663, 272] on div "A rule that restricts where tasks can be placed within a cluster" at bounding box center [605, 269] width 580 height 38
click at [315, 246] on input "b. A rule that restricts where tasks can be placed within a cluster" at bounding box center [315, 240] width 0 height 12
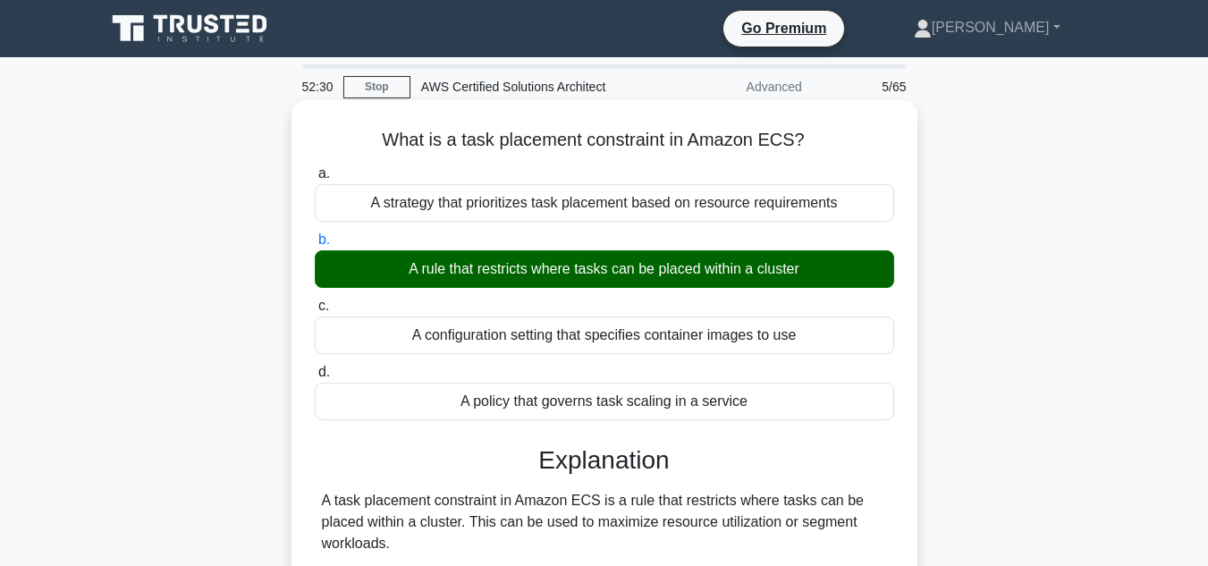
click at [829, 454] on h3 "Explanation" at bounding box center [605, 460] width 558 height 30
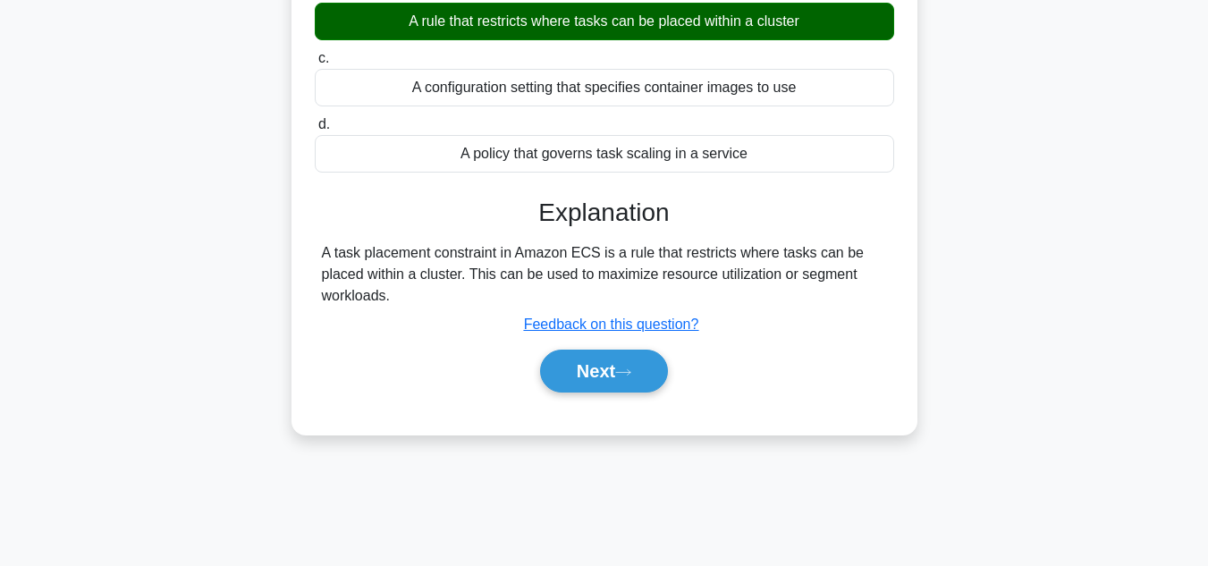
scroll to position [250, 0]
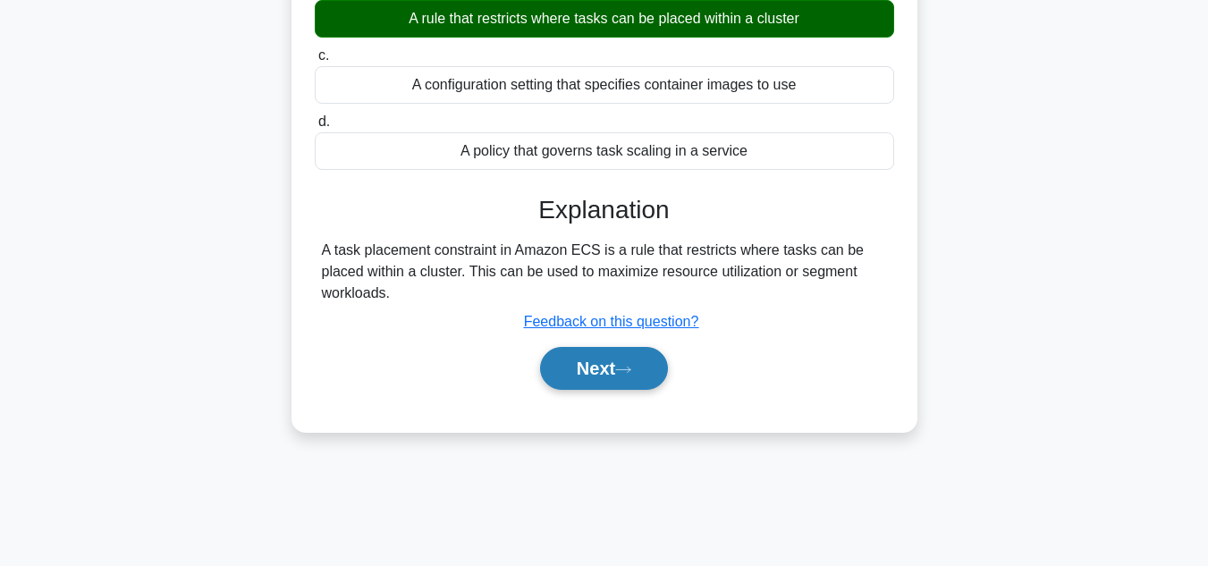
click at [633, 387] on button "Next" at bounding box center [604, 368] width 128 height 43
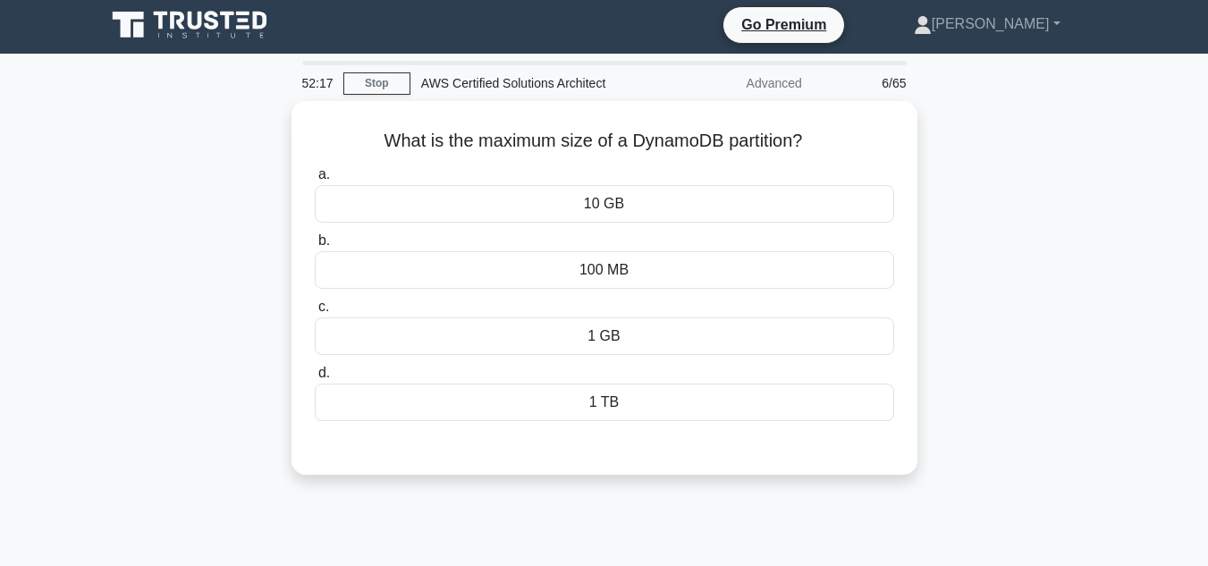
scroll to position [0, 0]
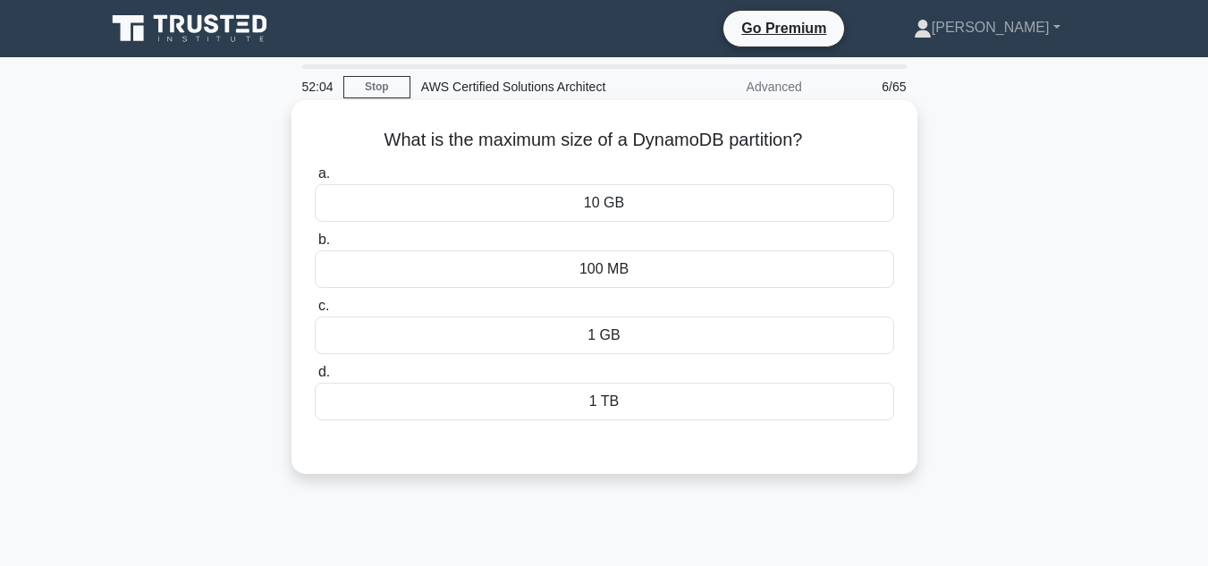
click at [635, 204] on div "10 GB" at bounding box center [605, 203] width 580 height 38
click at [315, 180] on input "a. 10 GB" at bounding box center [315, 174] width 0 height 12
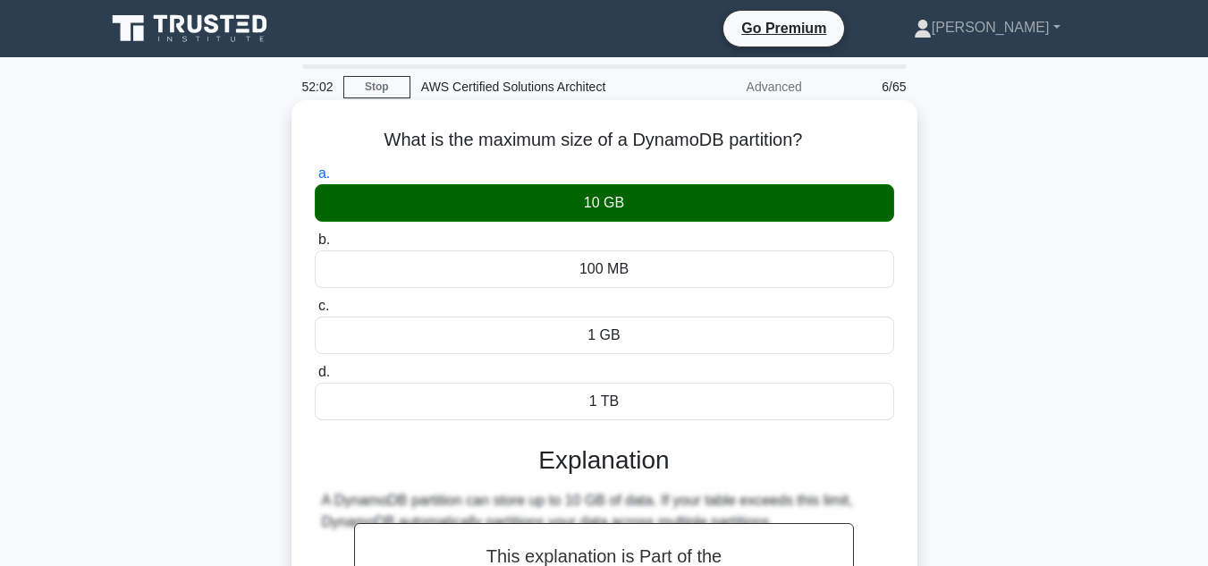
click at [783, 361] on div "a. 10 GB b. 100 MB" at bounding box center [604, 291] width 601 height 265
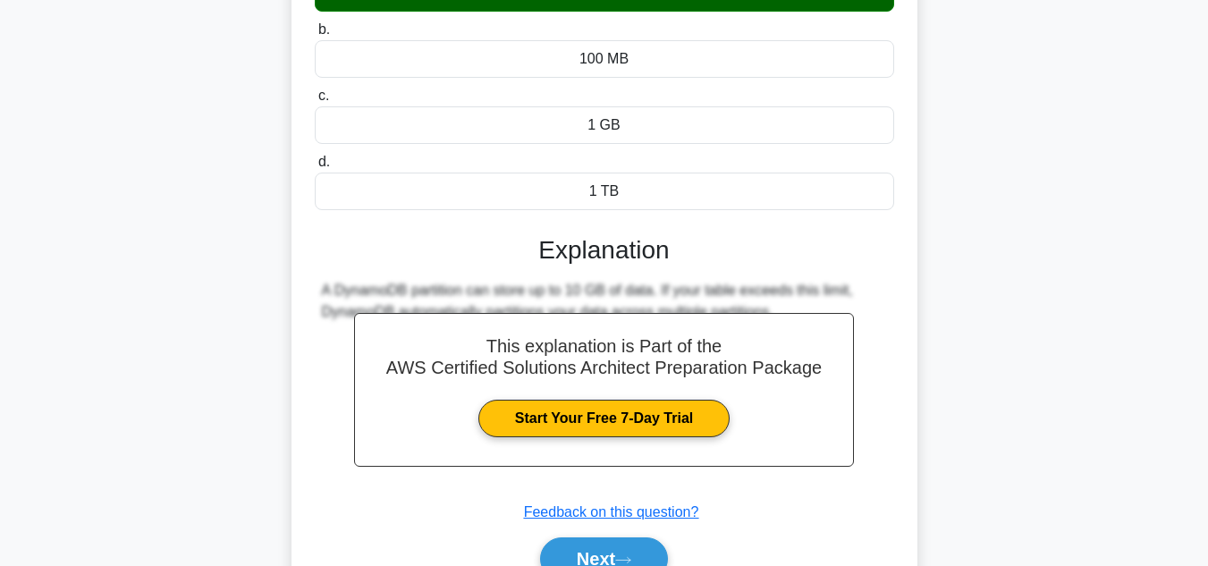
scroll to position [286, 0]
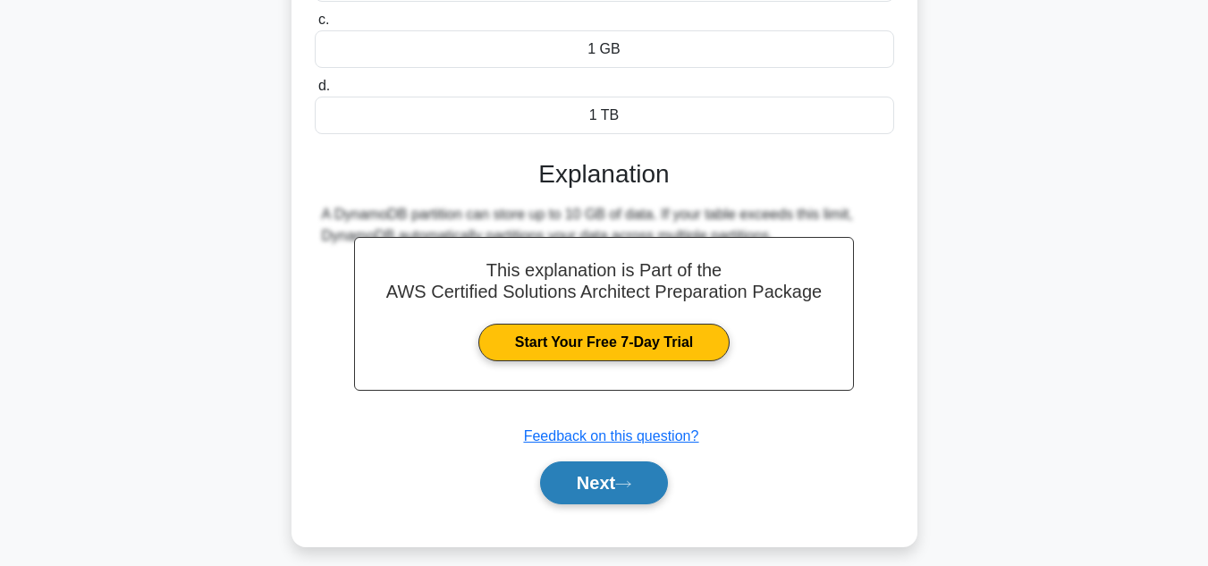
click at [598, 486] on button "Next" at bounding box center [604, 483] width 128 height 43
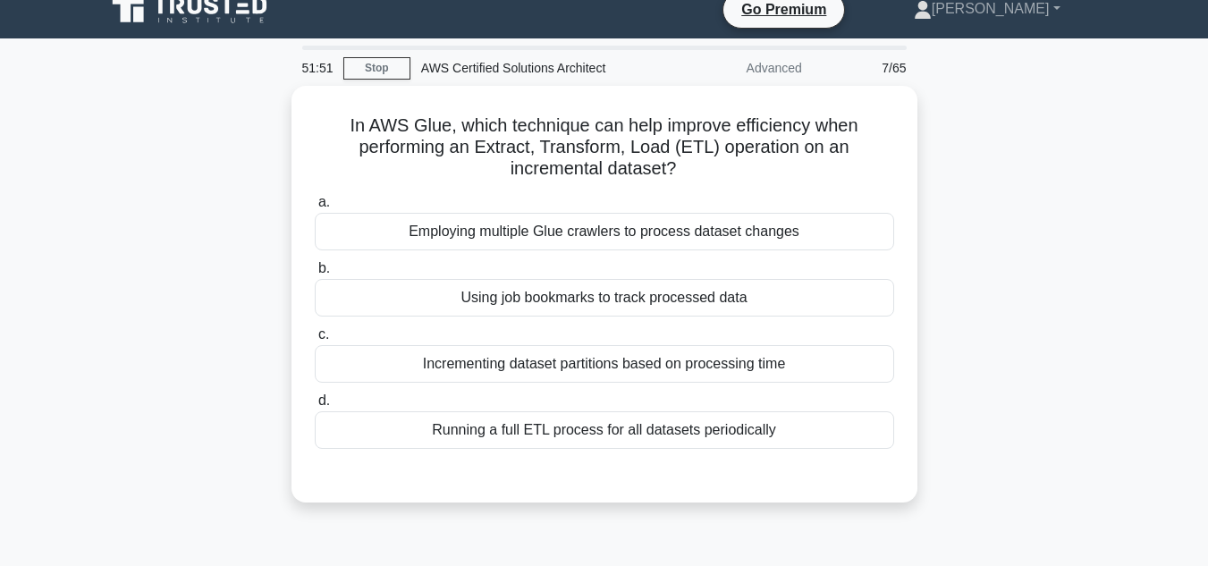
scroll to position [0, 0]
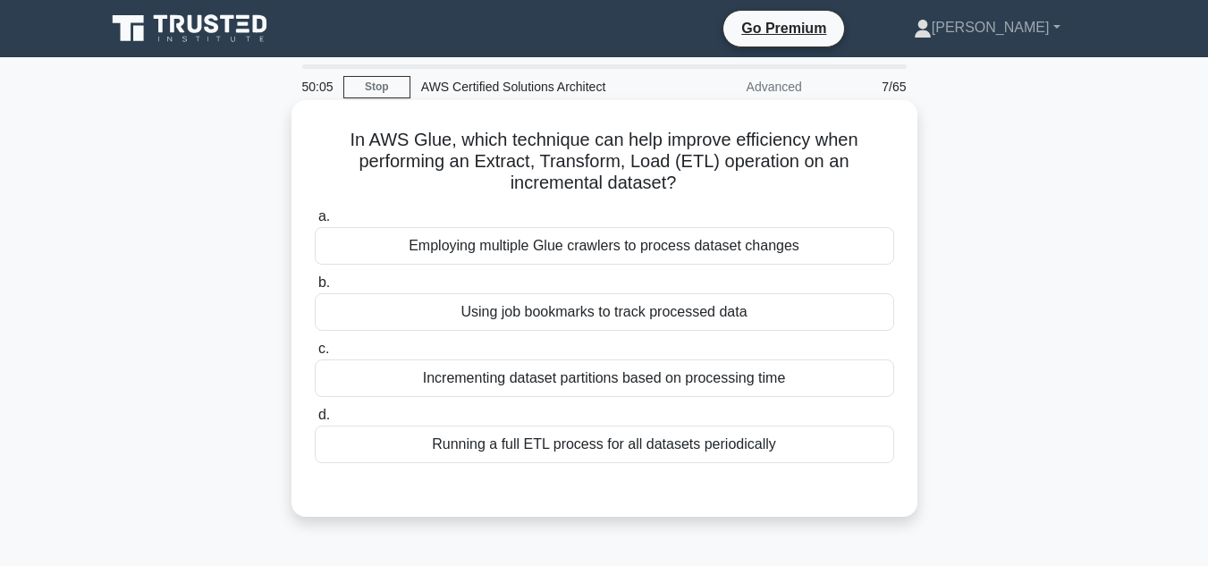
click at [568, 301] on div "Using job bookmarks to track processed data" at bounding box center [605, 312] width 580 height 38
click at [315, 289] on input "b. Using job bookmarks to track processed data" at bounding box center [315, 283] width 0 height 12
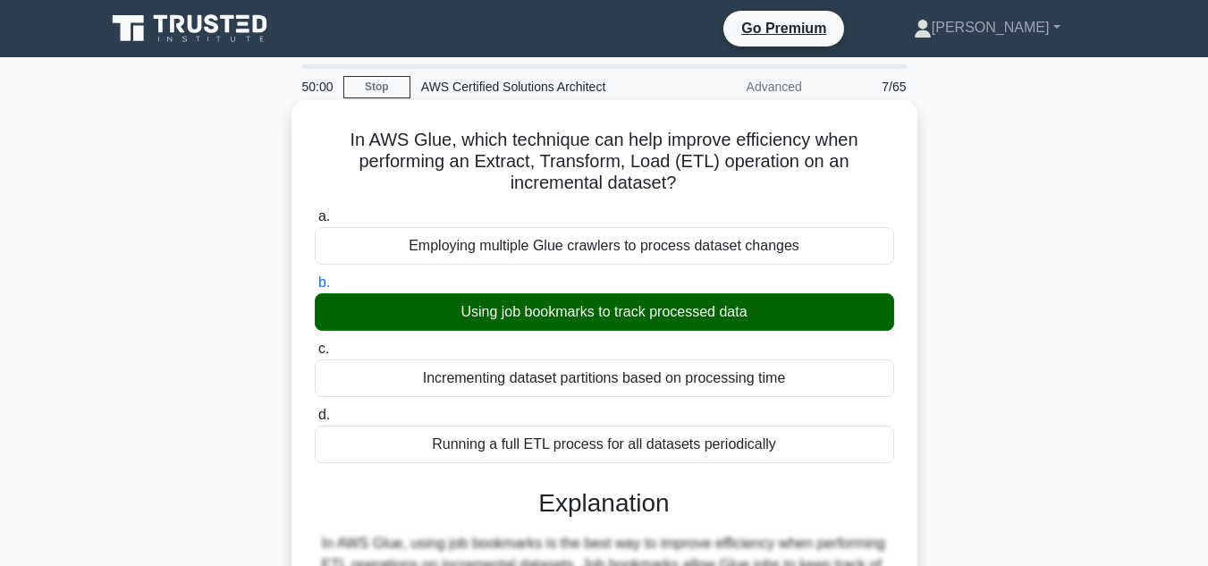
drag, startPoint x: 681, startPoint y: 182, endPoint x: 311, endPoint y: 144, distance: 371.4
click at [311, 144] on div "In AWS Glue, which technique can help improve efficiency when performing an Ext…" at bounding box center [605, 530] width 612 height 847
copy h5 "In AWS Glue, which technique can help improve efficiency when performing an Ext…"
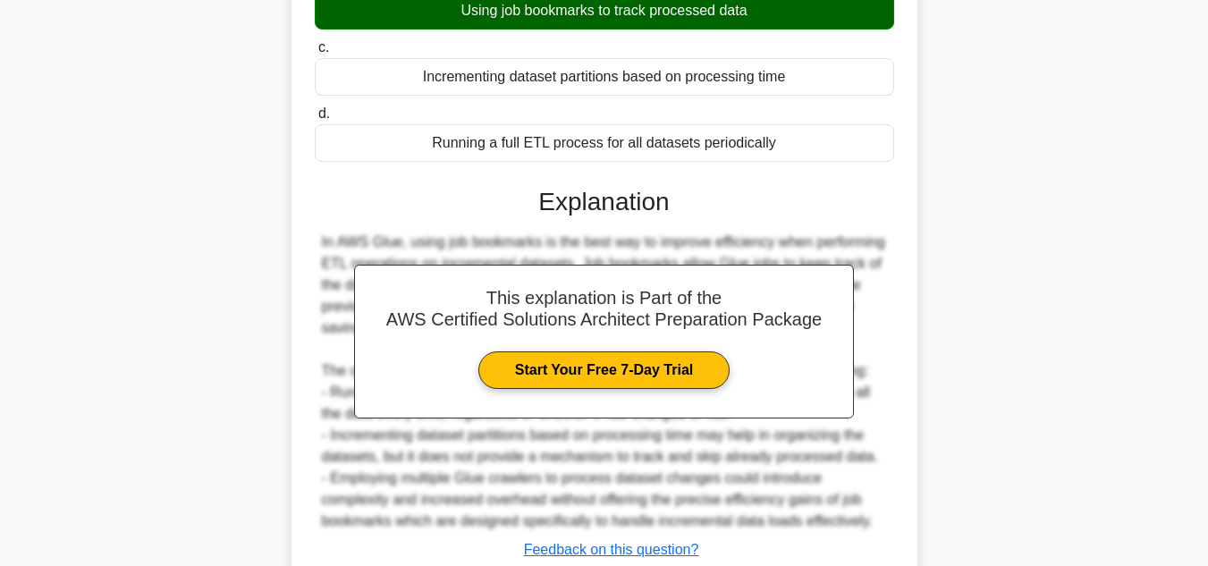
scroll to position [322, 0]
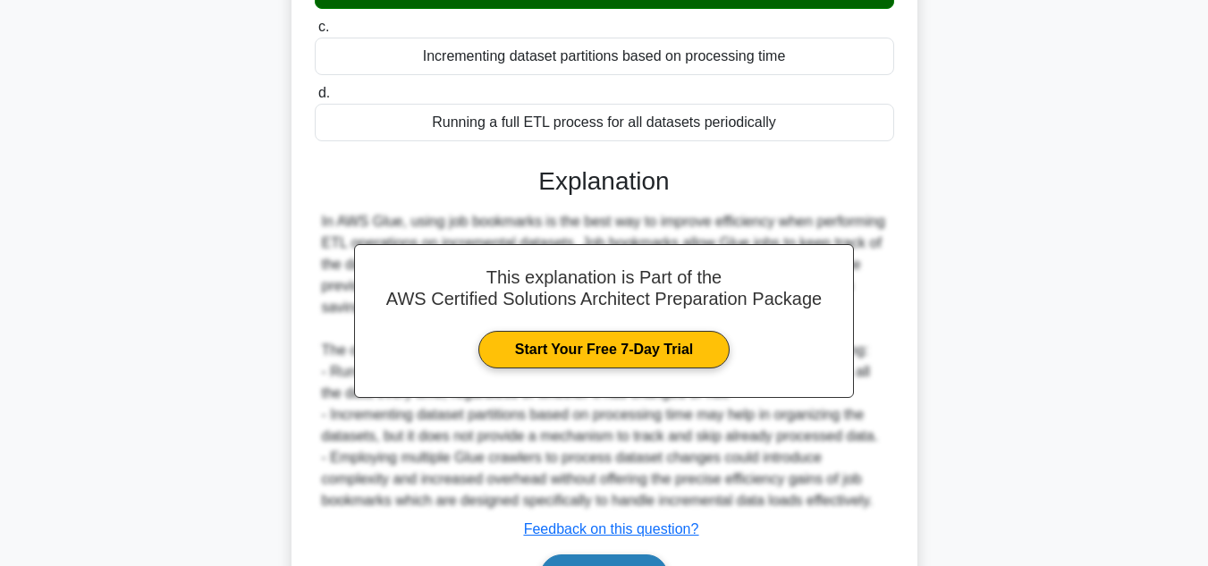
click at [608, 556] on button "Next" at bounding box center [604, 576] width 128 height 43
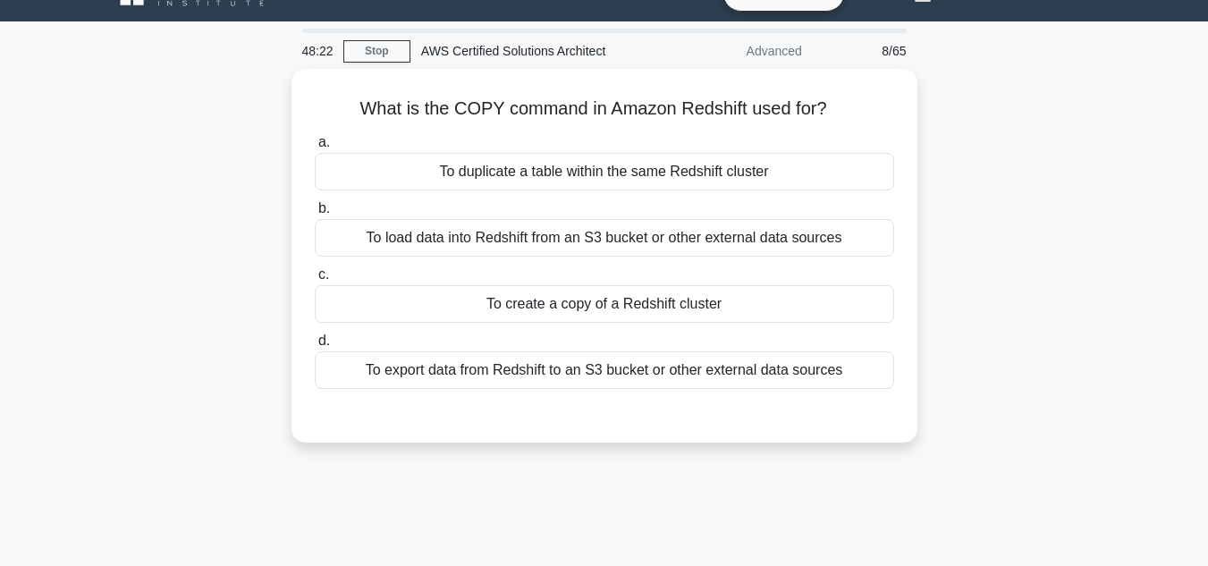
scroll to position [0, 0]
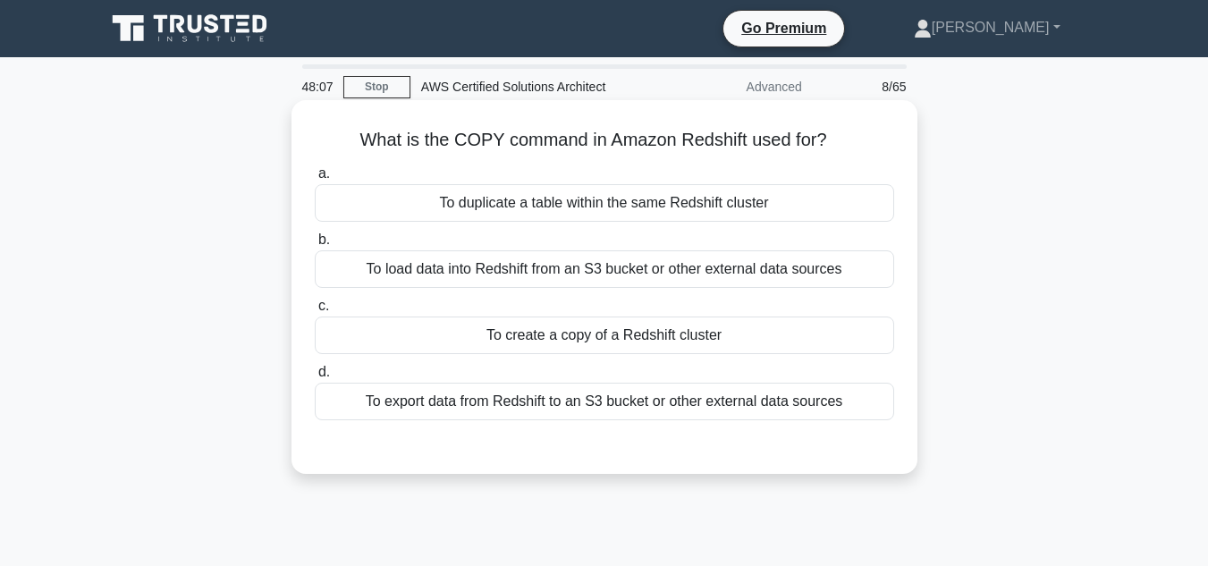
click at [772, 204] on div "To duplicate a table within the same Redshift cluster" at bounding box center [605, 203] width 580 height 38
click at [315, 180] on input "a. To duplicate a table within the same Redshift cluster" at bounding box center [315, 174] width 0 height 12
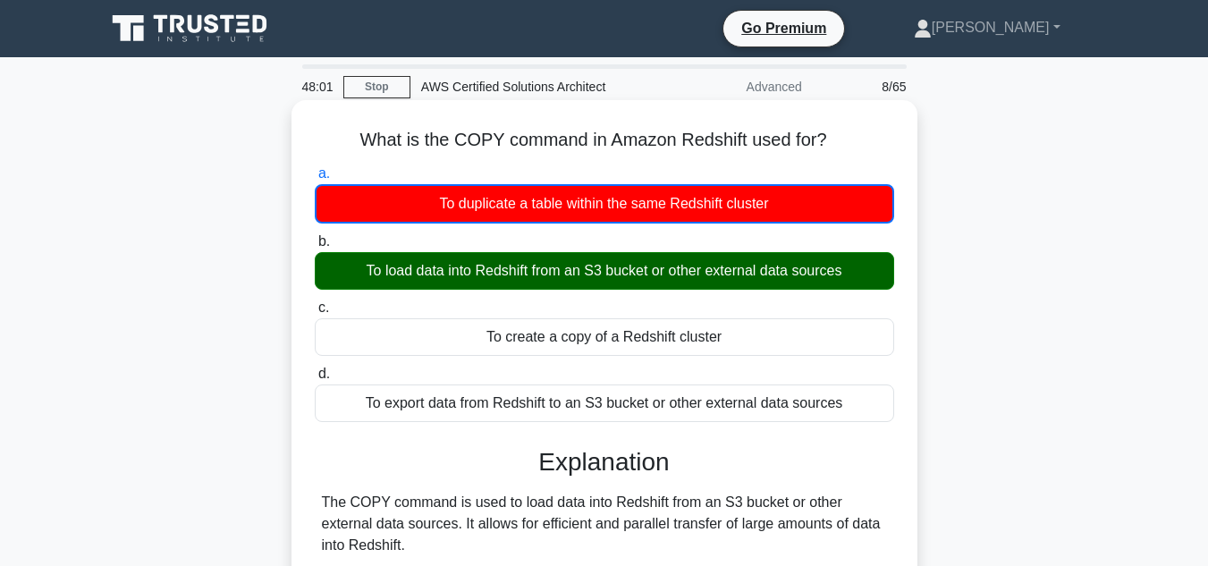
click at [315, 236] on input "b. To load data into Redshift from an S3 bucket or other external data sources" at bounding box center [315, 242] width 0 height 12
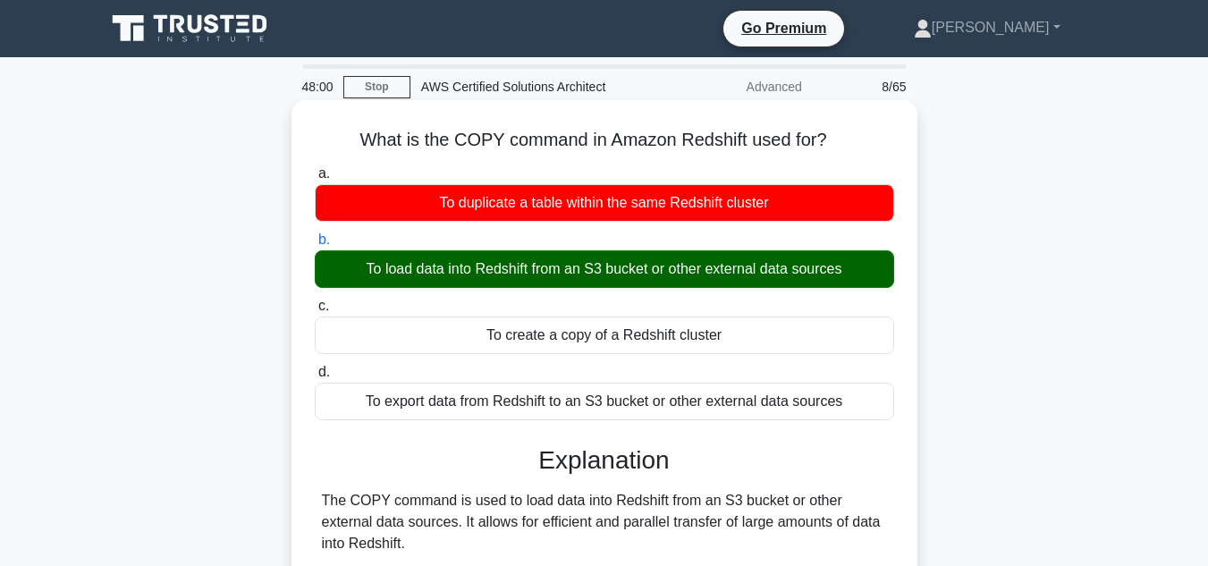
click at [315, 301] on input "c. To create a copy of a Redshift cluster" at bounding box center [315, 307] width 0 height 12
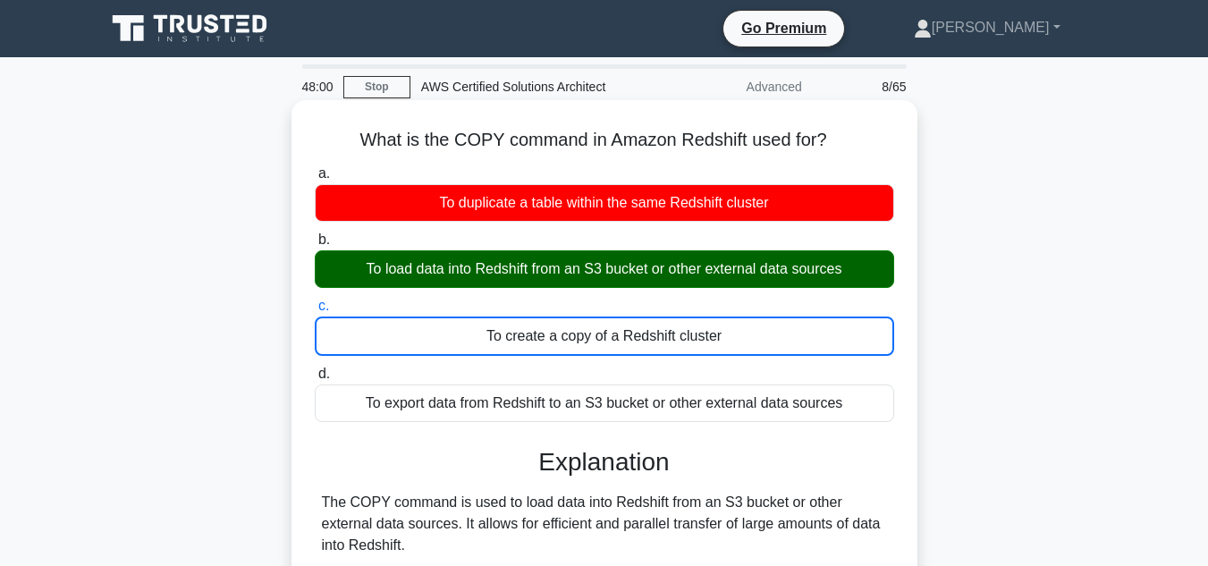
click at [315, 369] on input "d. To export data from Redshift to an S3 bucket or other external data sources" at bounding box center [315, 375] width 0 height 12
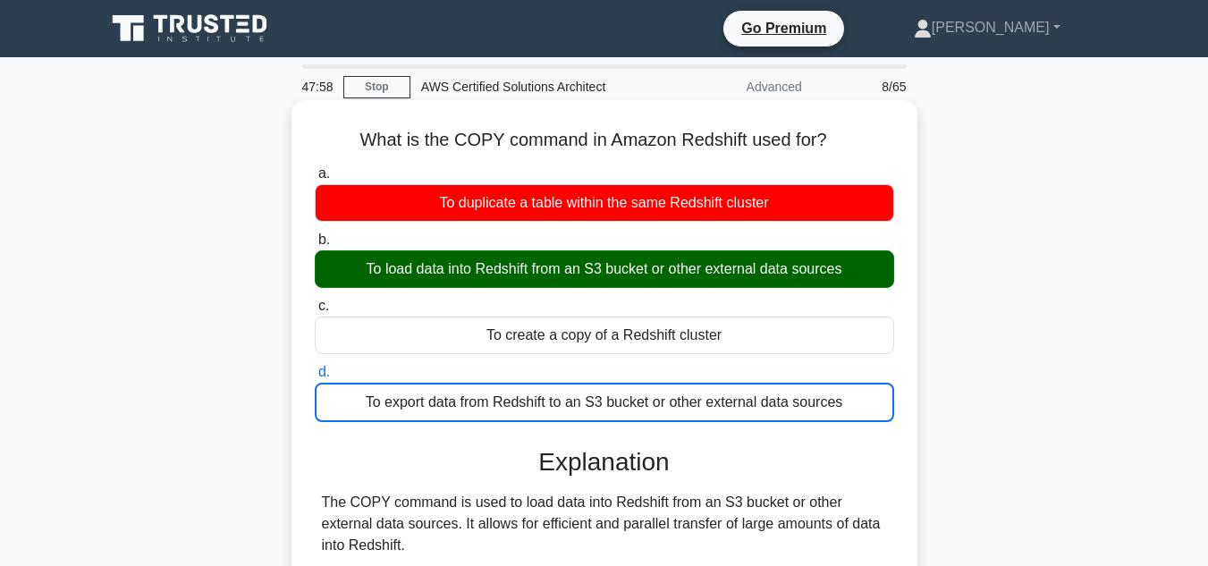
click at [840, 139] on icon ".spinner_0XTQ{transform-origin:center;animation:spinner_y6GP .75s linear infini…" at bounding box center [837, 141] width 21 height 21
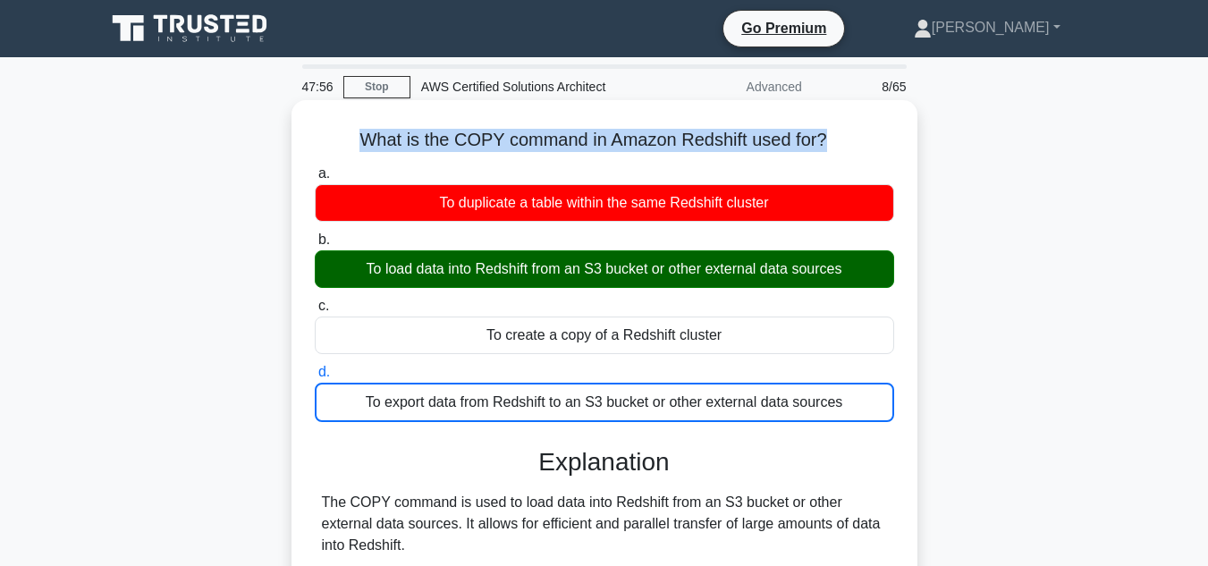
drag, startPoint x: 840, startPoint y: 139, endPoint x: 355, endPoint y: 142, distance: 484.8
click at [355, 142] on h5 "What is the COPY command in Amazon Redshift used for? .spinner_0XTQ{transform-o…" at bounding box center [604, 140] width 583 height 23
copy div "What is the COPY command in Amazon Redshift used for? .spinner_0XTQ{transform-o…"
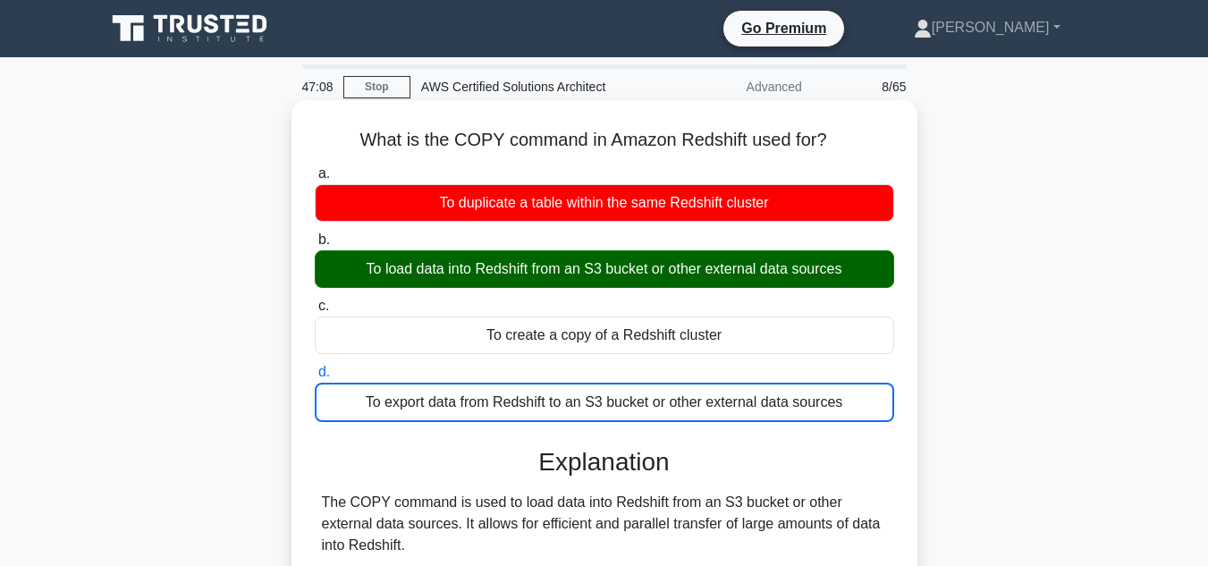
click at [396, 441] on div "a. To duplicate a table within the same Redshift cluster b. To load data into R…" at bounding box center [604, 411] width 583 height 504
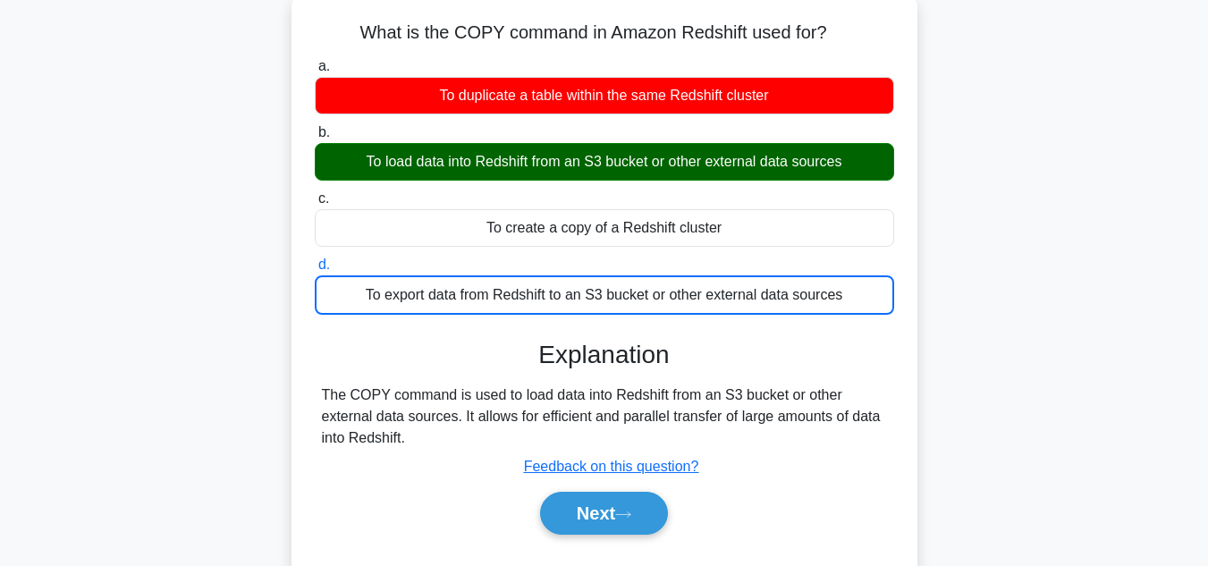
scroll to position [143, 0]
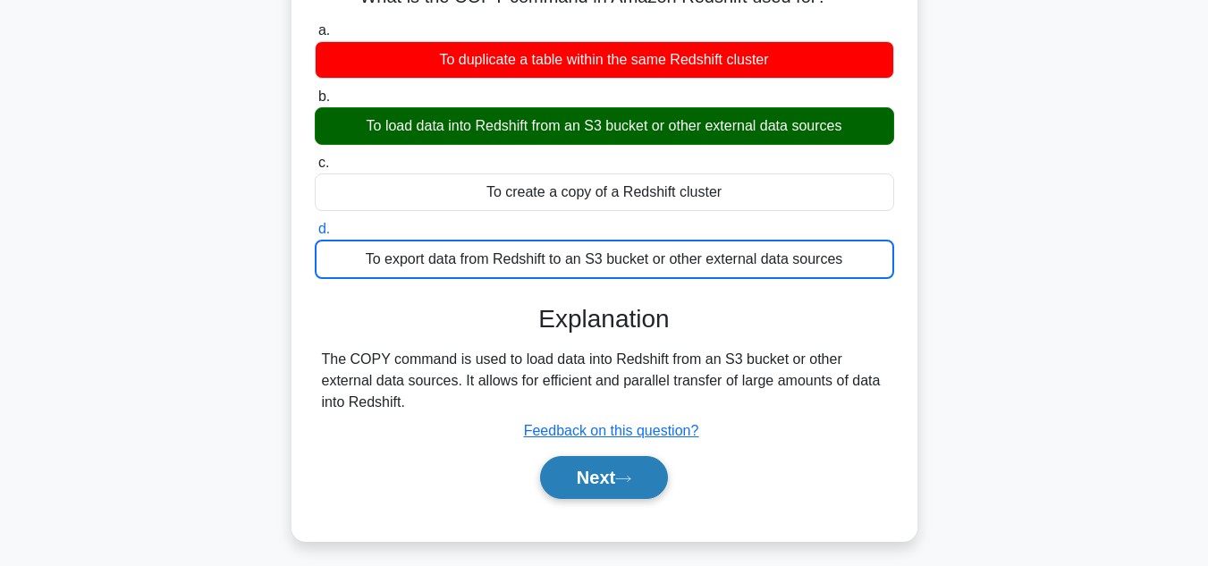
click at [561, 486] on button "Next" at bounding box center [604, 477] width 128 height 43
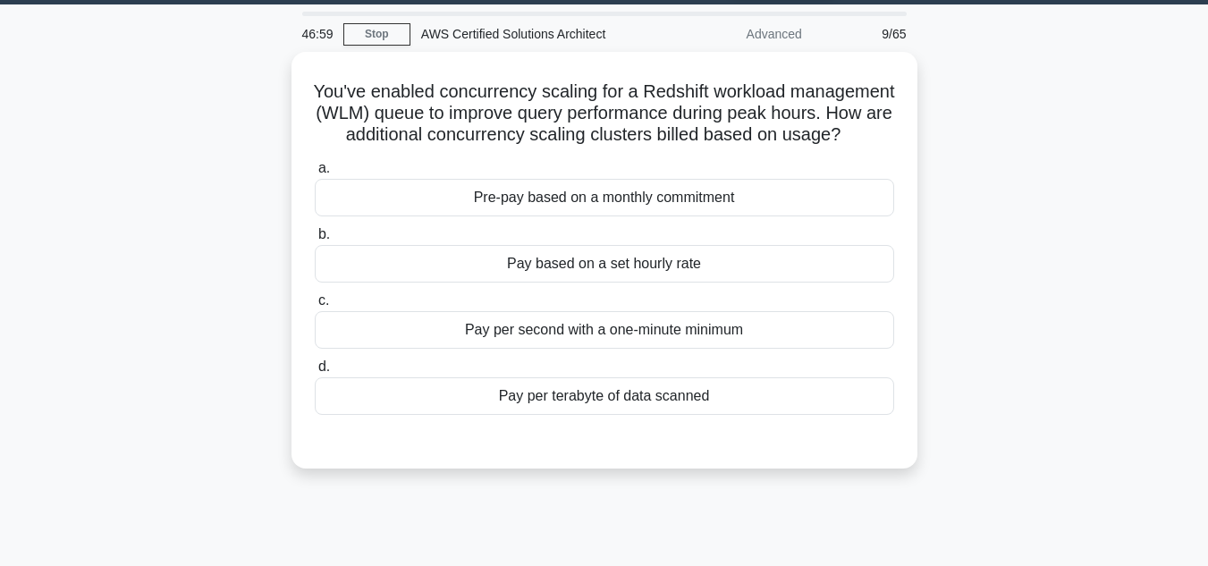
scroll to position [0, 0]
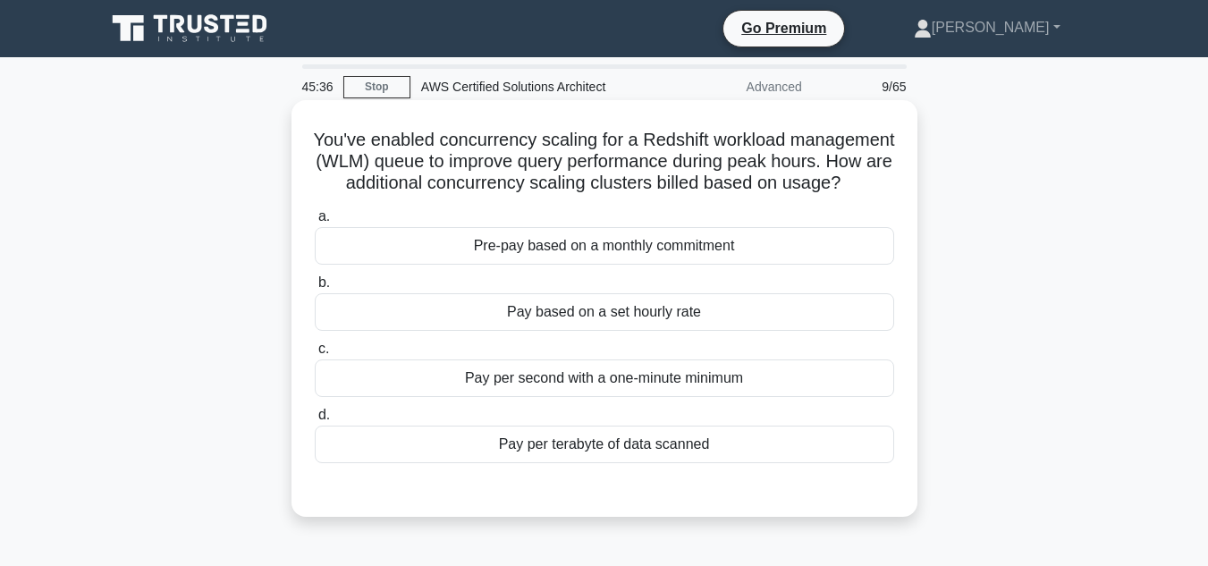
click at [564, 463] on div "Pay per terabyte of data scanned" at bounding box center [605, 445] width 580 height 38
click at [315, 421] on input "d. Pay per terabyte of data scanned" at bounding box center [315, 416] width 0 height 12
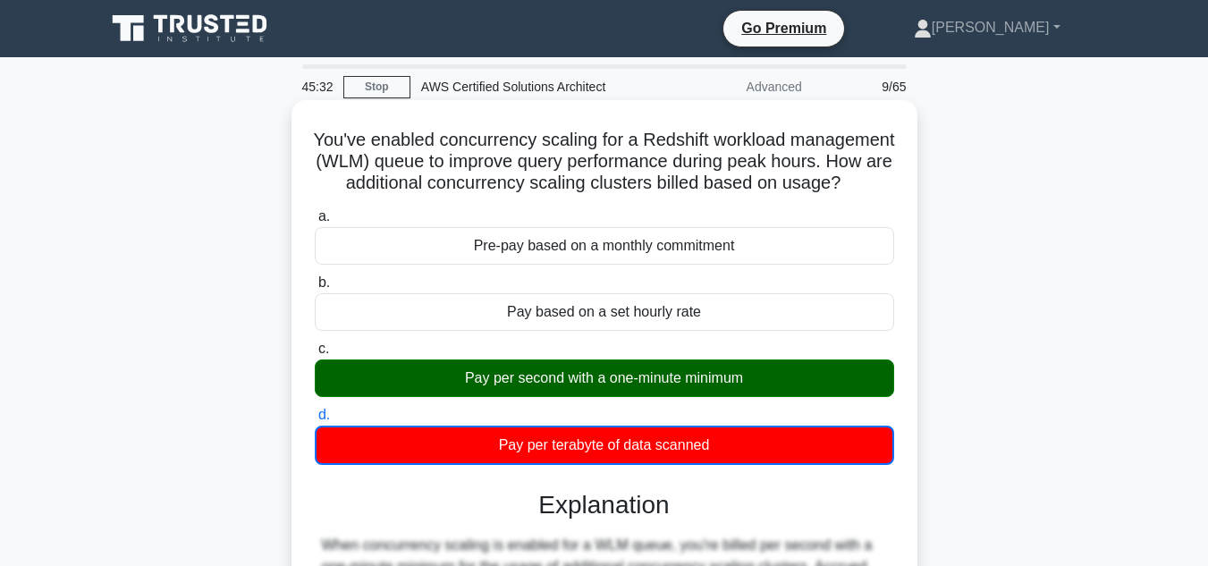
click at [315, 211] on input "a. Pre-pay based on a monthly commitment" at bounding box center [315, 217] width 0 height 12
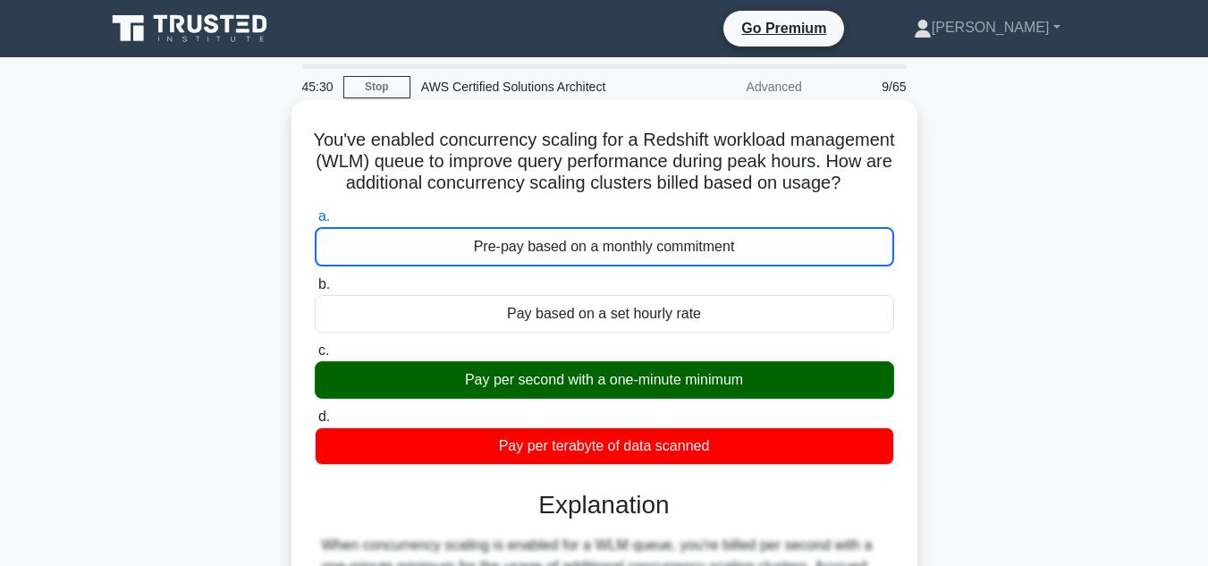
drag, startPoint x: 623, startPoint y: 202, endPoint x: 301, endPoint y: 130, distance: 330.9
click at [301, 130] on div "You've enabled concurrency scaling for a Redshift workload management (WLM) que…" at bounding box center [605, 488] width 612 height 763
copy h5 "You've enabled concurrency scaling for a Redshift workload management (WLM) que…"
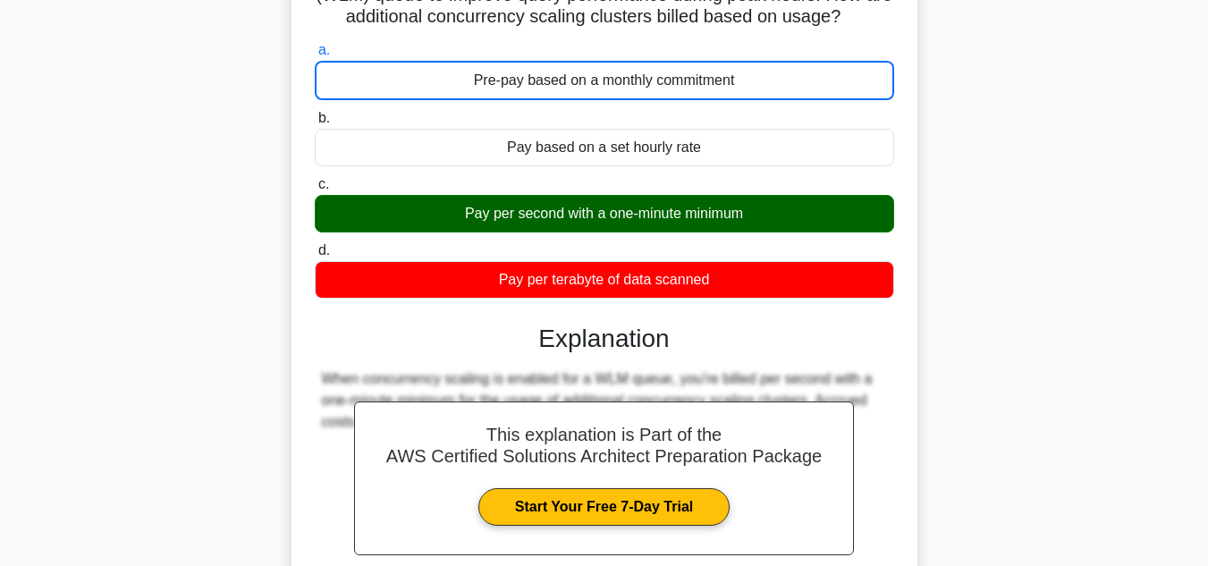
scroll to position [322, 0]
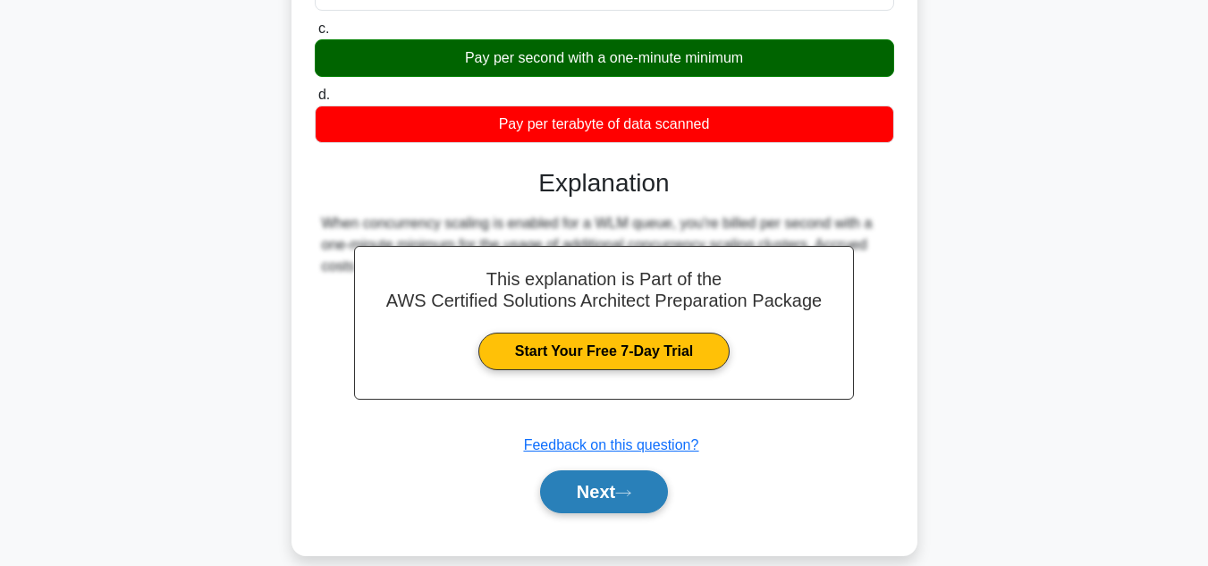
click at [587, 513] on button "Next" at bounding box center [604, 492] width 128 height 43
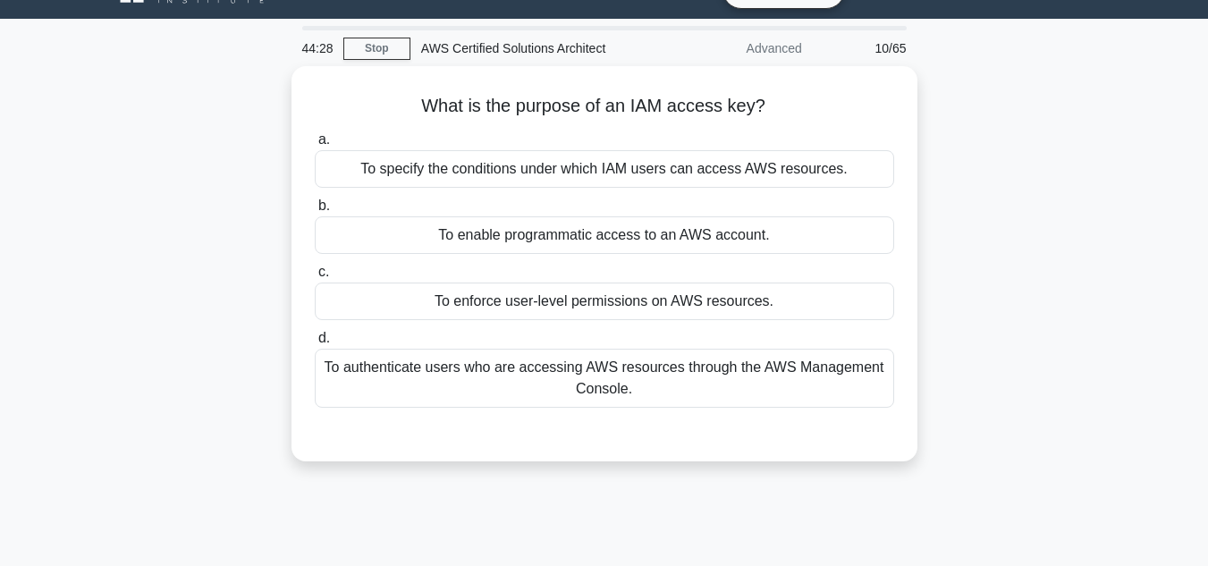
scroll to position [0, 0]
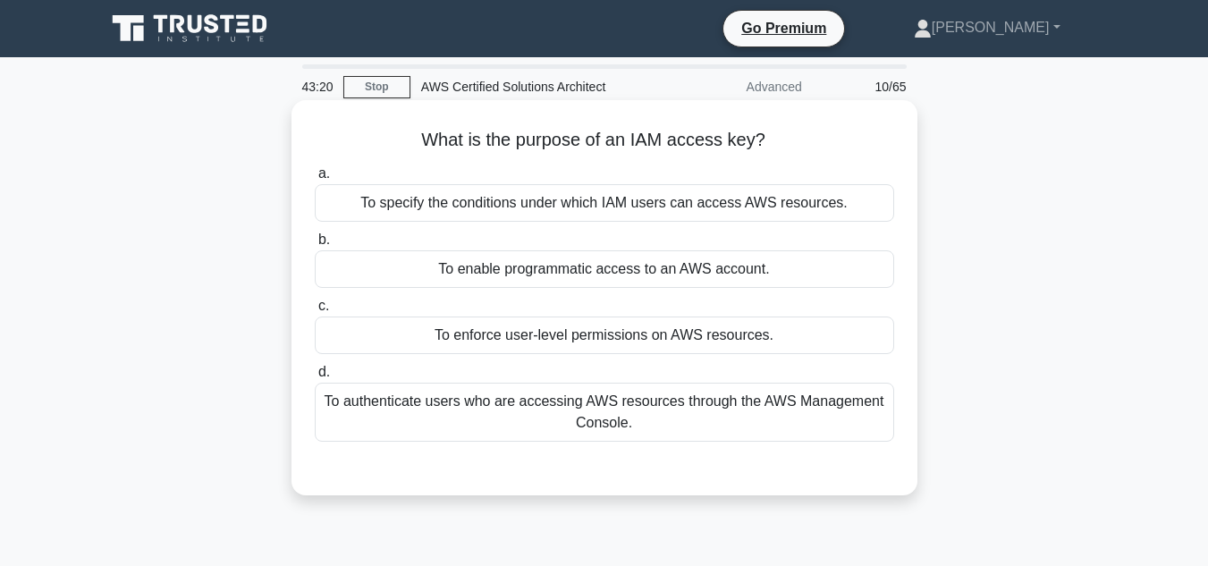
click at [635, 268] on div "To enable programmatic access to an AWS account." at bounding box center [605, 269] width 580 height 38
click at [315, 246] on input "b. To enable programmatic access to an AWS account." at bounding box center [315, 240] width 0 height 12
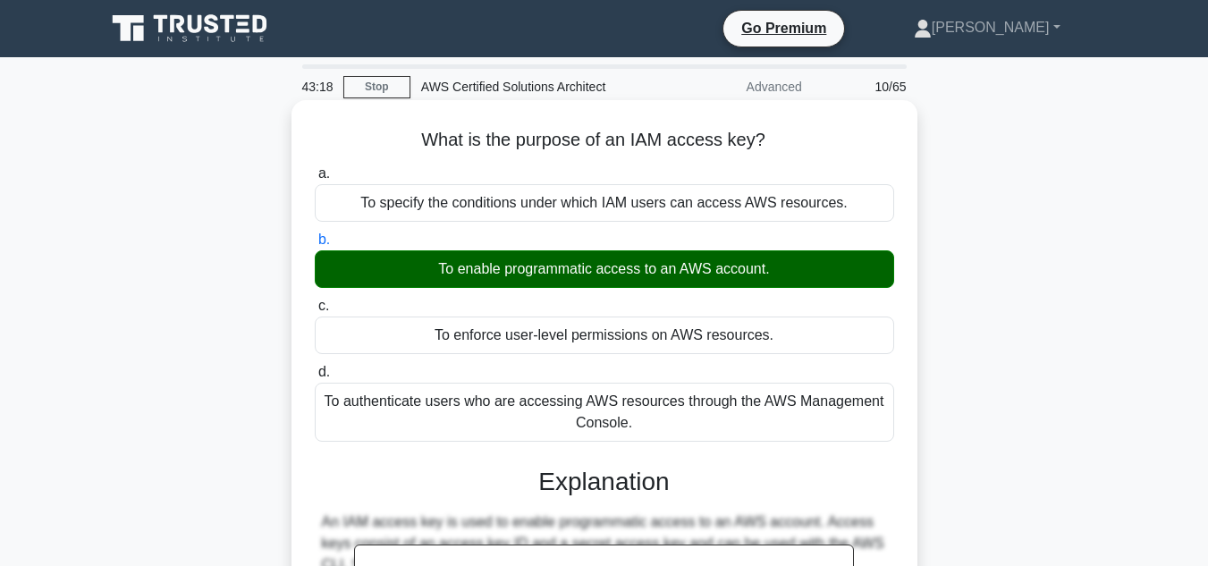
click at [875, 352] on div "To enforce user-level permissions on AWS resources." at bounding box center [605, 336] width 580 height 38
click at [315, 312] on input "c. To enforce user-level permissions on AWS resources." at bounding box center [315, 307] width 0 height 12
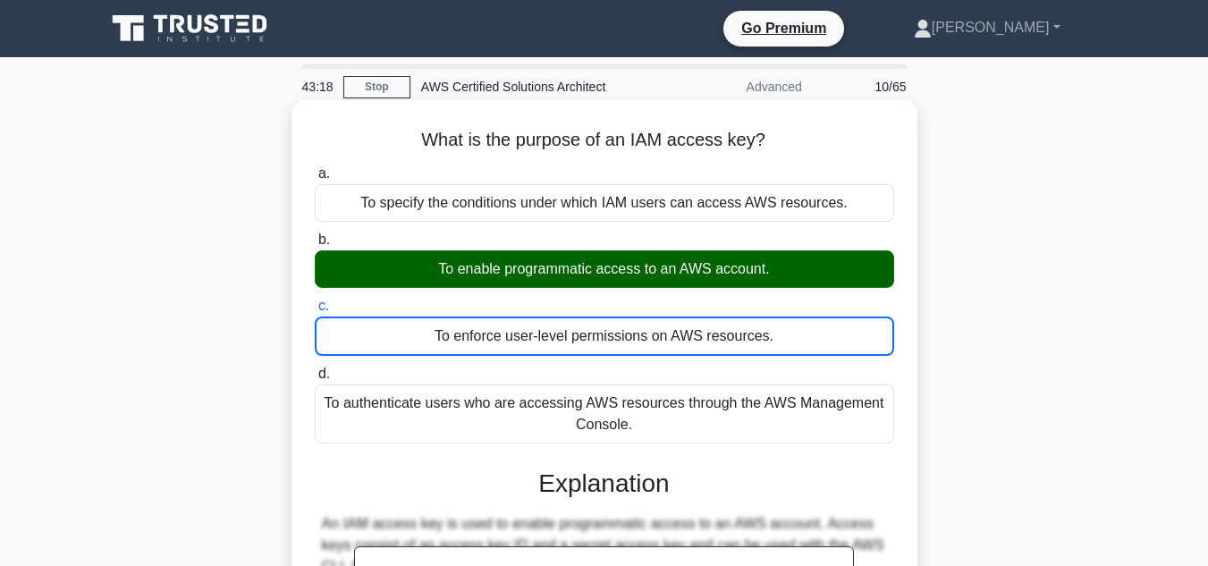
click at [315, 369] on input "d. To authenticate users who are accessing AWS resources through the AWS Manage…" at bounding box center [315, 375] width 0 height 12
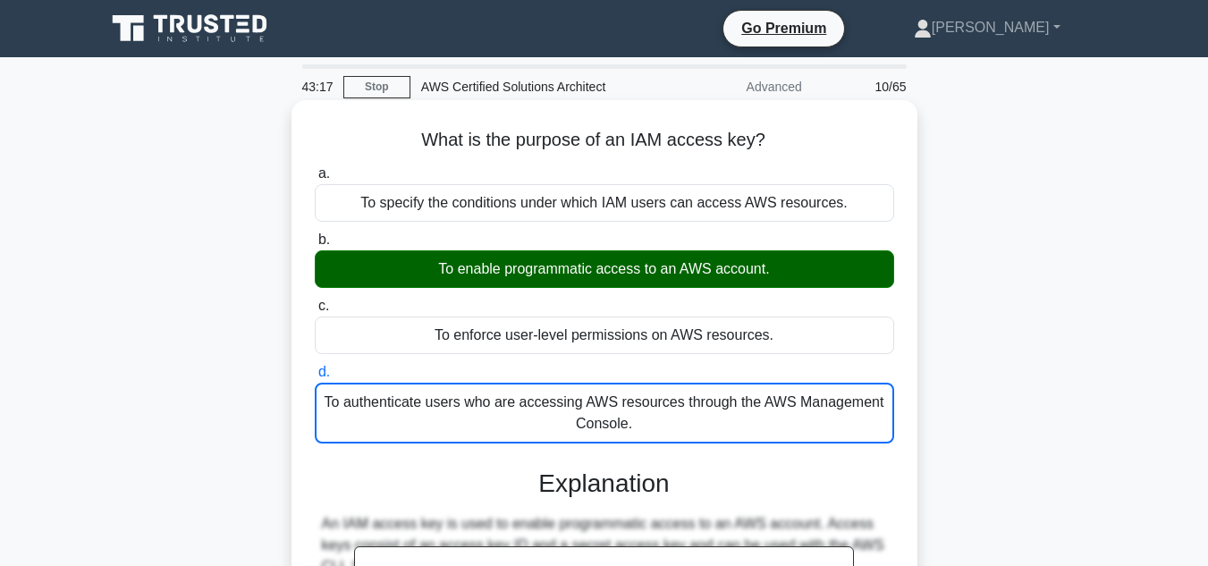
click at [315, 168] on input "a. To specify the conditions under which IAM users can access AWS resources." at bounding box center [315, 174] width 0 height 12
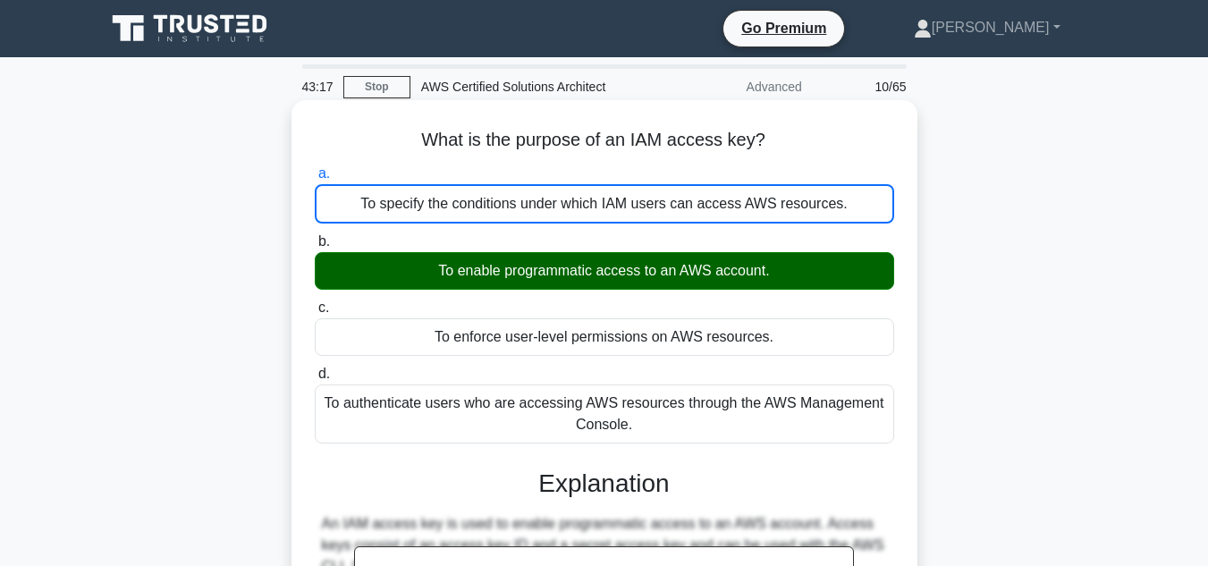
click at [315, 236] on input "b. To enable programmatic access to an AWS account." at bounding box center [315, 242] width 0 height 12
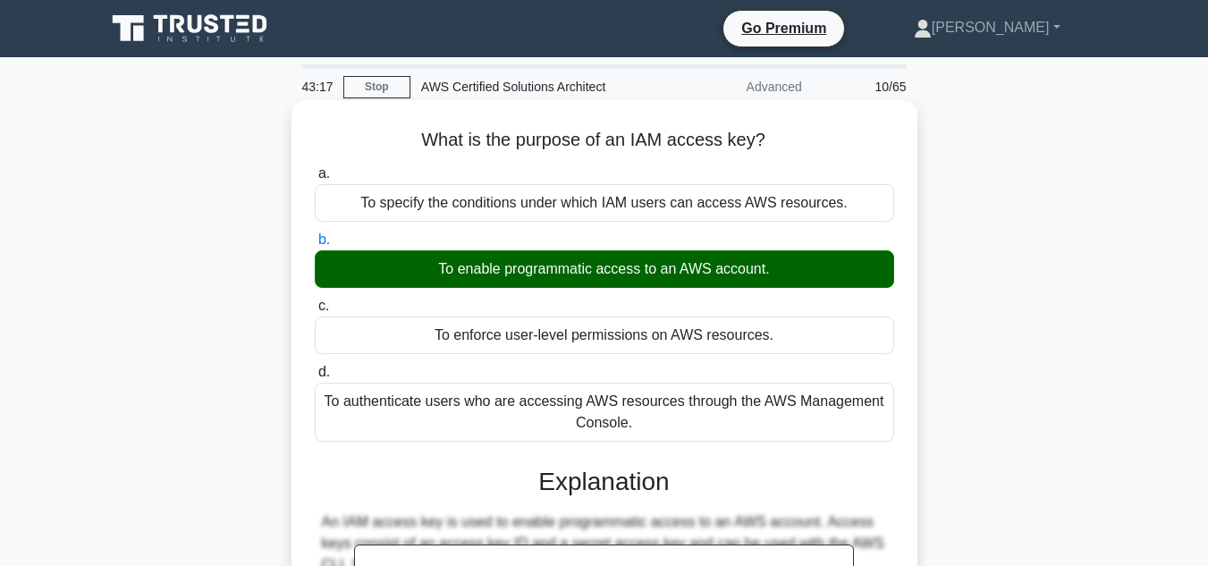
click at [315, 301] on input "c. To enforce user-level permissions on AWS resources." at bounding box center [315, 307] width 0 height 12
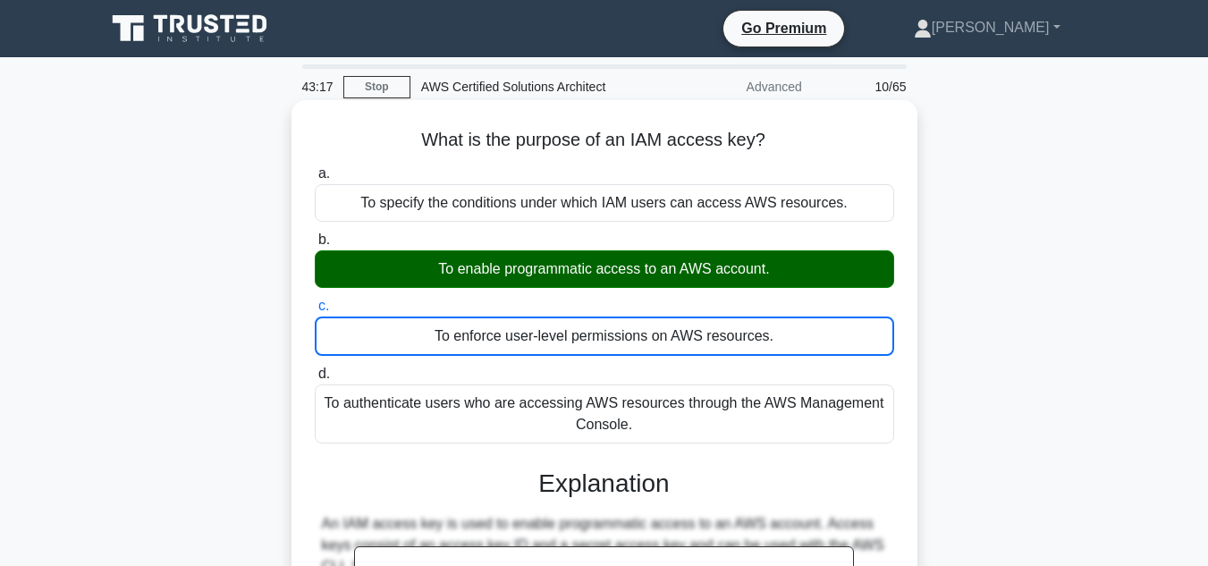
click at [315, 369] on input "d. To authenticate users who are accessing AWS resources through the AWS Manage…" at bounding box center [315, 375] width 0 height 12
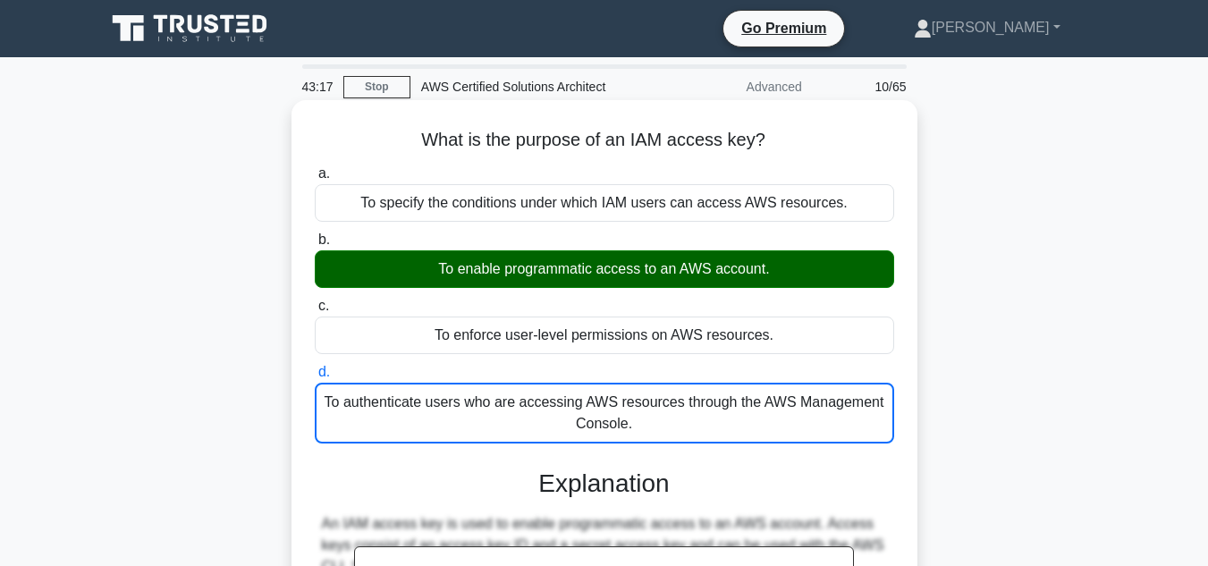
click at [315, 168] on input "a. To specify the conditions under which IAM users can access AWS resources." at bounding box center [315, 174] width 0 height 12
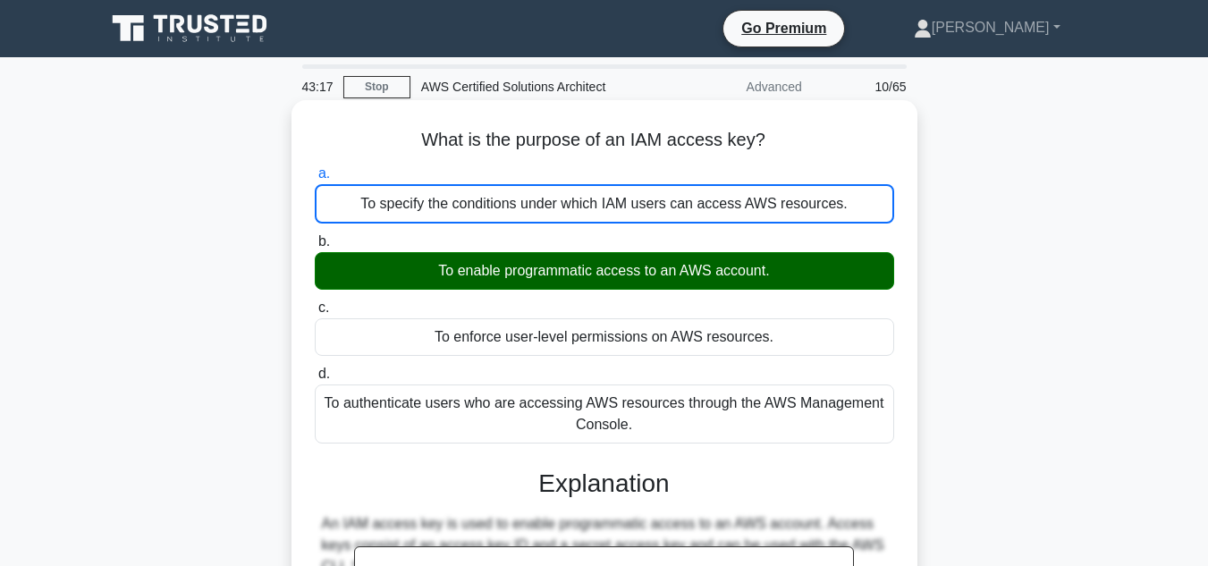
click at [315, 236] on input "b. To enable programmatic access to an AWS account." at bounding box center [315, 242] width 0 height 12
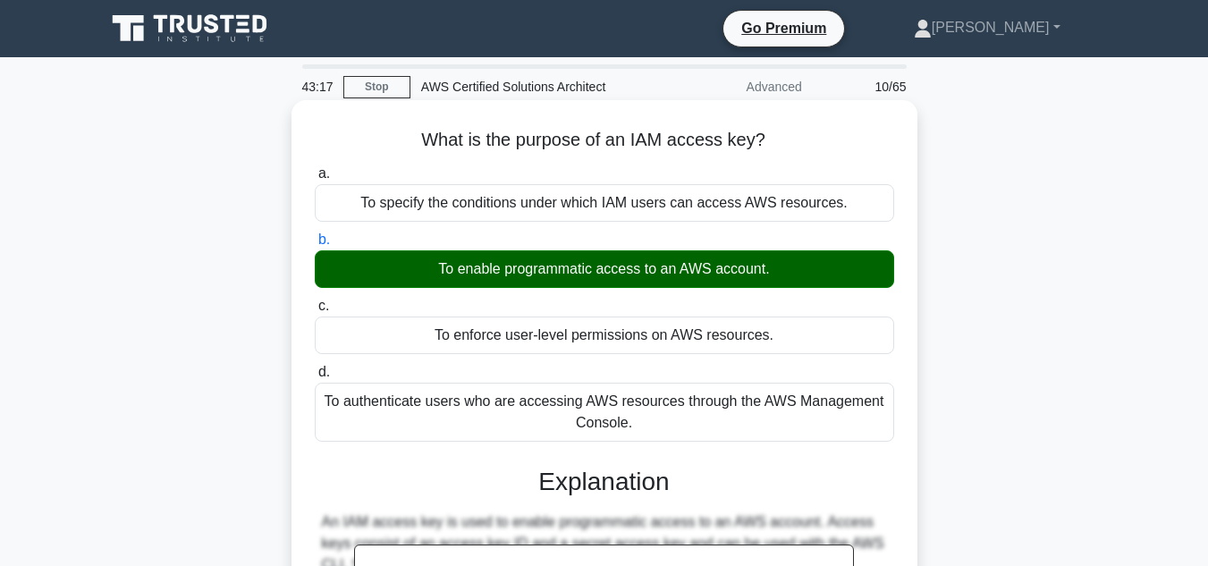
click at [315, 301] on input "c. To enforce user-level permissions on AWS resources." at bounding box center [315, 307] width 0 height 12
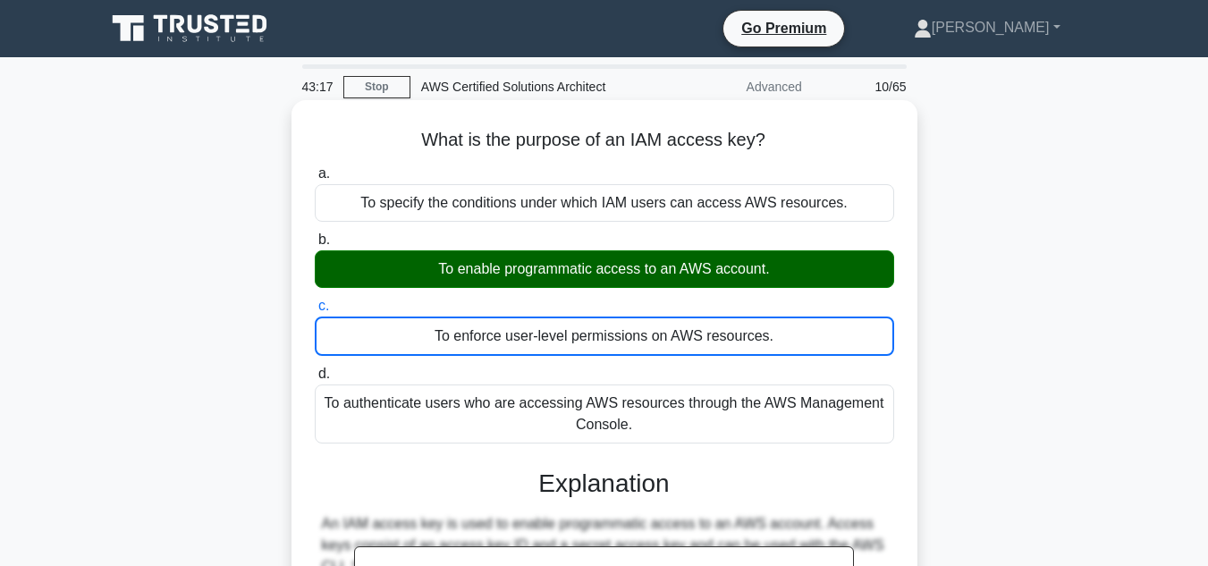
click at [315, 369] on input "d. To authenticate users who are accessing AWS resources through the AWS Manage…" at bounding box center [315, 375] width 0 height 12
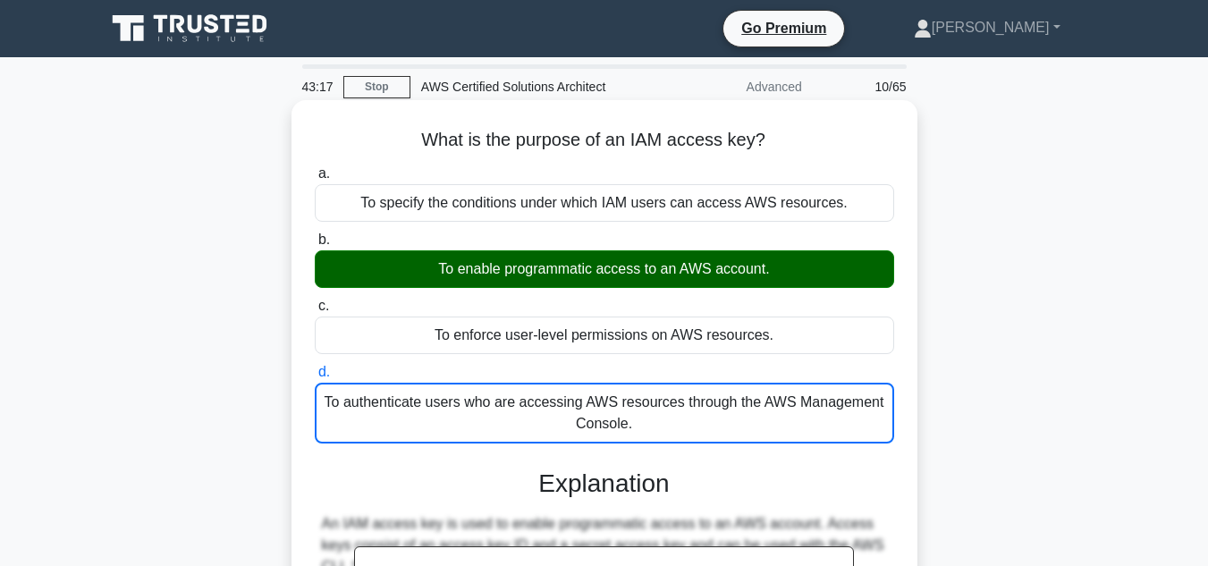
click at [315, 168] on input "a. To specify the conditions under which IAM users can access AWS resources." at bounding box center [315, 174] width 0 height 12
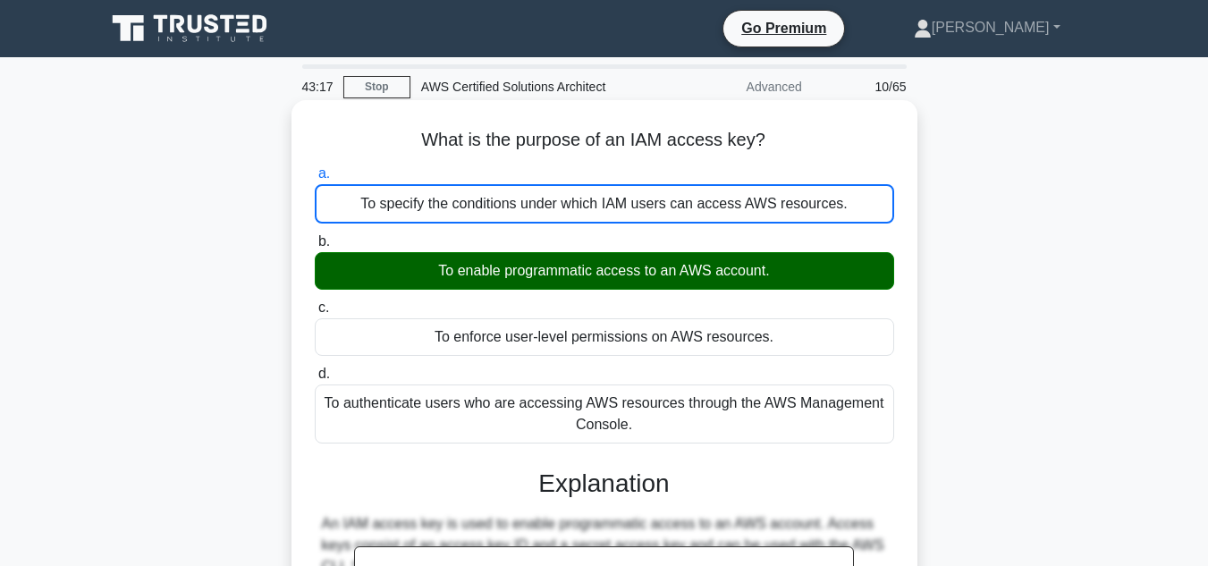
click at [315, 236] on input "b. To enable programmatic access to an AWS account." at bounding box center [315, 242] width 0 height 12
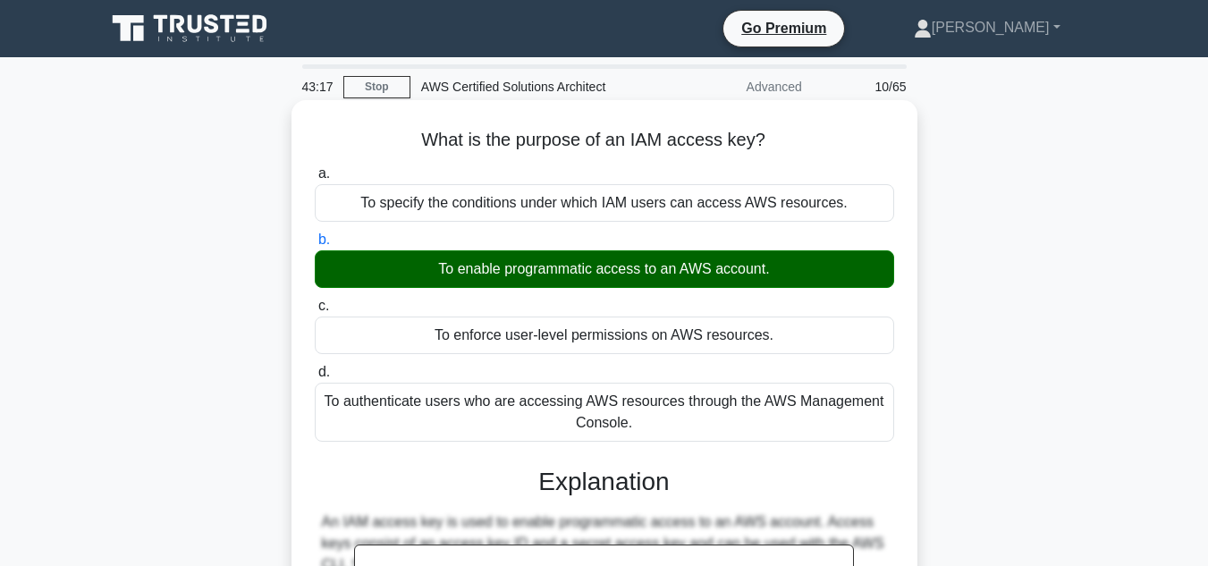
click at [315, 301] on input "c. To enforce user-level permissions on AWS resources." at bounding box center [315, 307] width 0 height 12
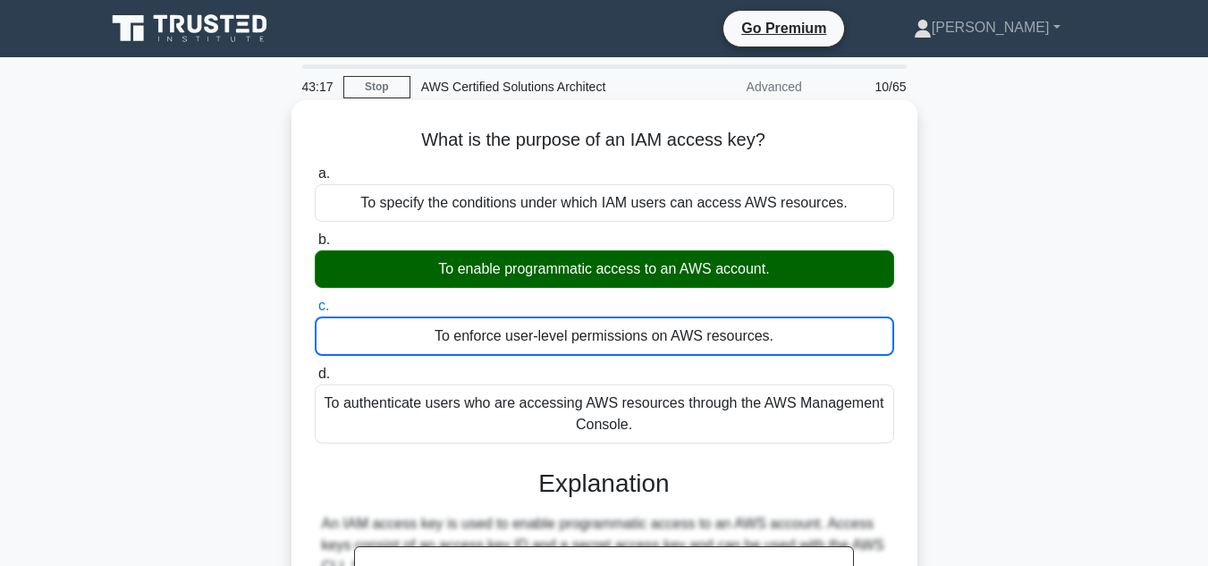
click at [315, 369] on input "d. To authenticate users who are accessing AWS resources through the AWS Manage…" at bounding box center [315, 375] width 0 height 12
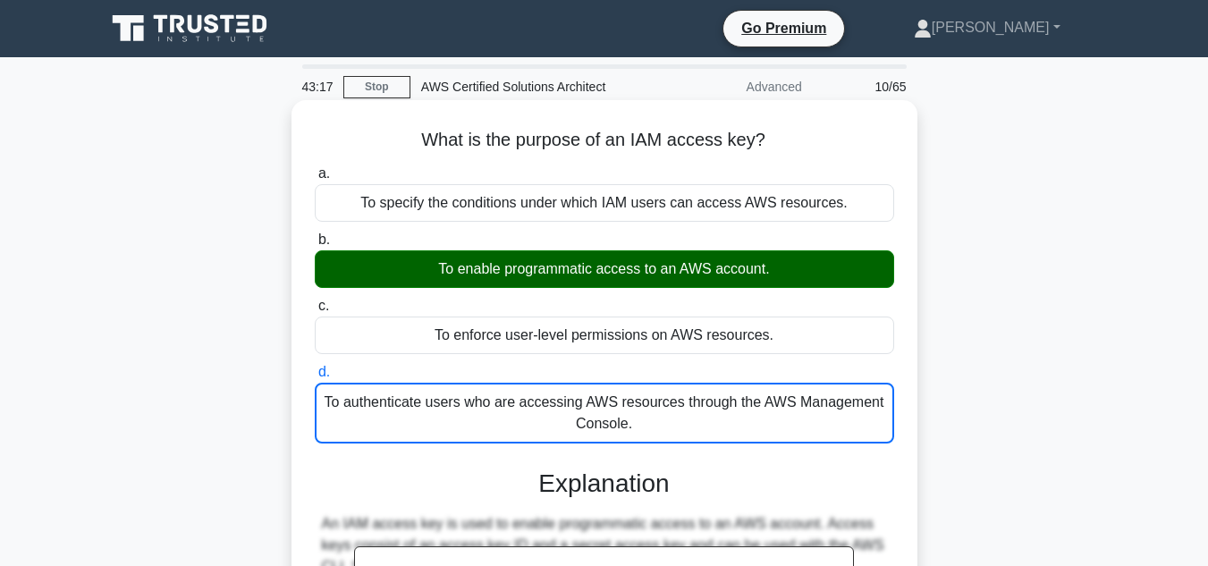
click at [315, 168] on input "a. To specify the conditions under which IAM users can access AWS resources." at bounding box center [315, 174] width 0 height 12
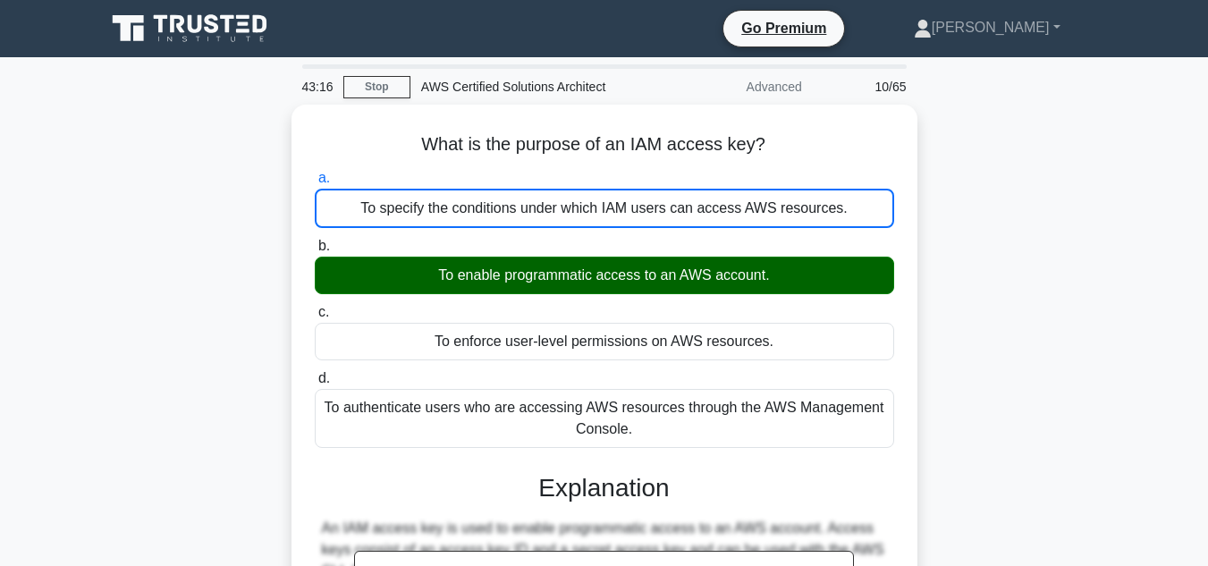
click at [949, 351] on div "What is the purpose of an IAM access key? .spinner_0XTQ{transform-origin:center…" at bounding box center [605, 493] width 1020 height 777
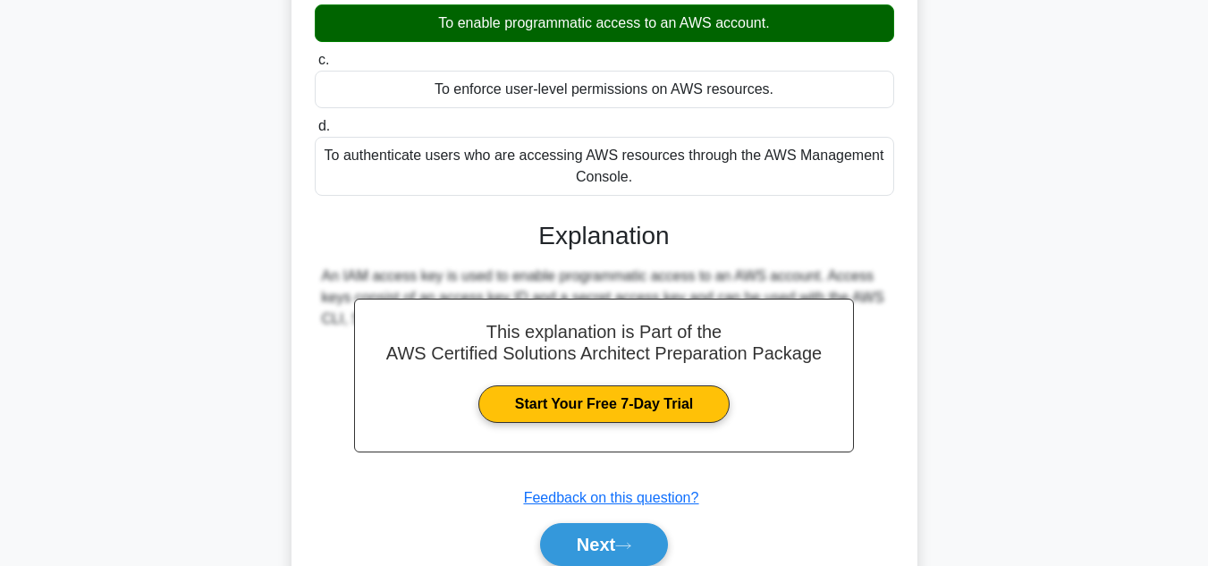
scroll to position [250, 0]
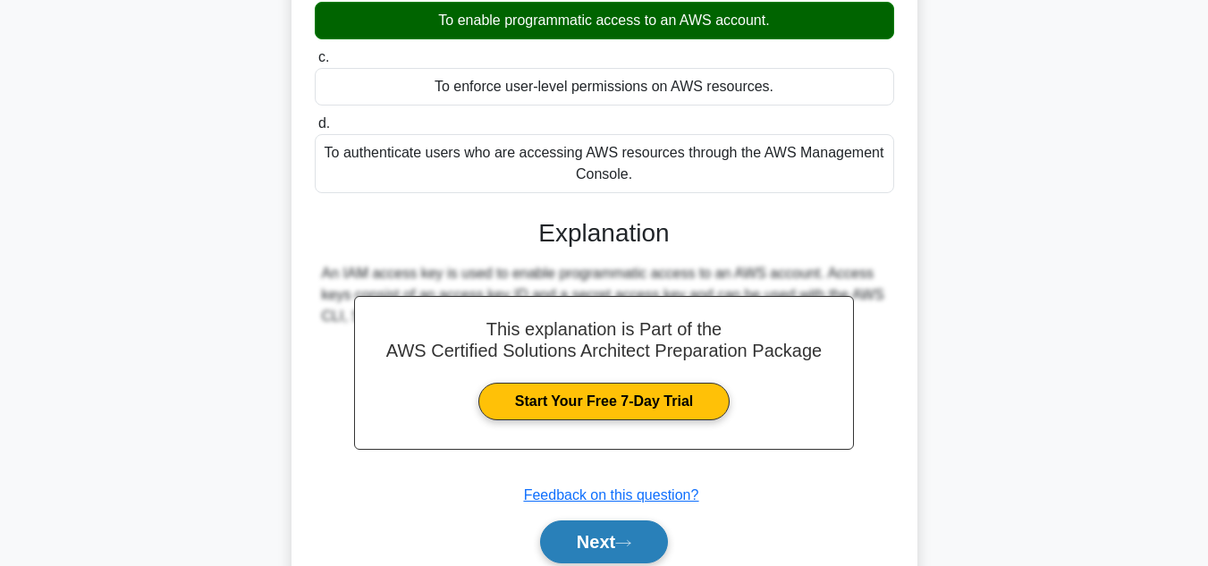
click at [580, 544] on button "Next" at bounding box center [604, 542] width 128 height 43
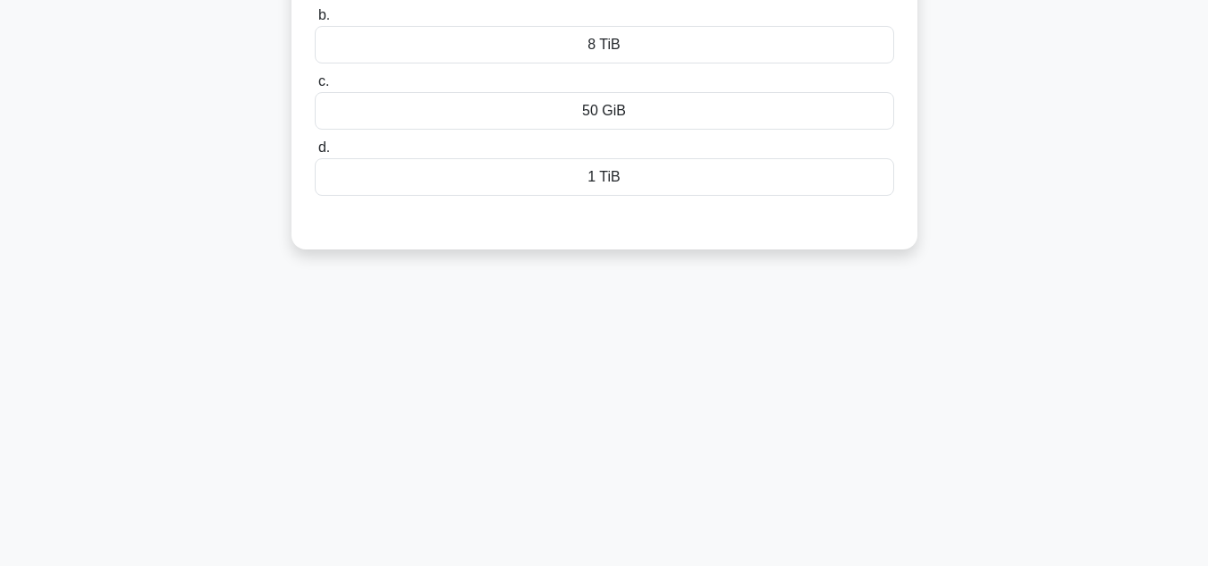
click at [873, 449] on div "43:11 Stop AWS Certified Solutions Architect Advanced 11/65 When using Amazon E…" at bounding box center [605, 261] width 1020 height 894
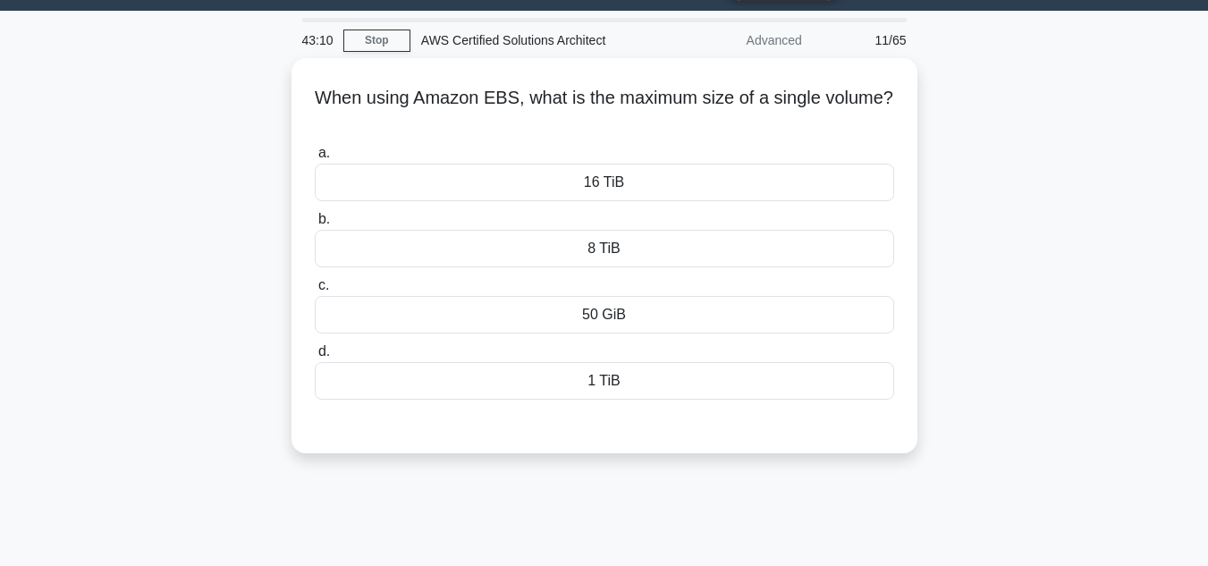
scroll to position [0, 0]
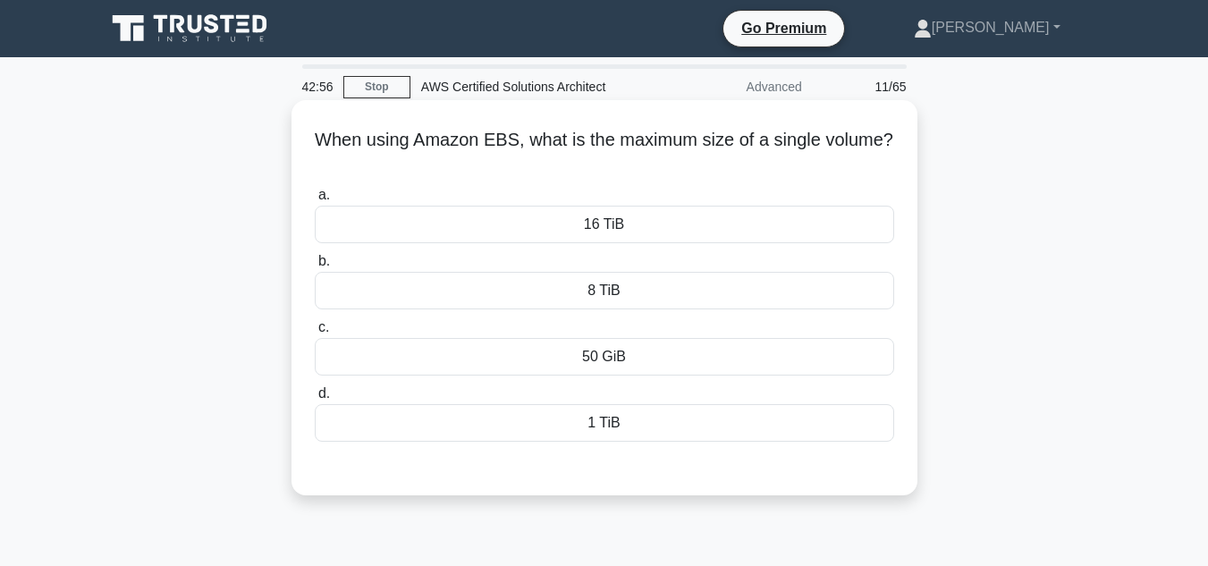
click at [808, 218] on div "16 TiB" at bounding box center [605, 225] width 580 height 38
click at [315, 201] on input "a. 16 TiB" at bounding box center [315, 196] width 0 height 12
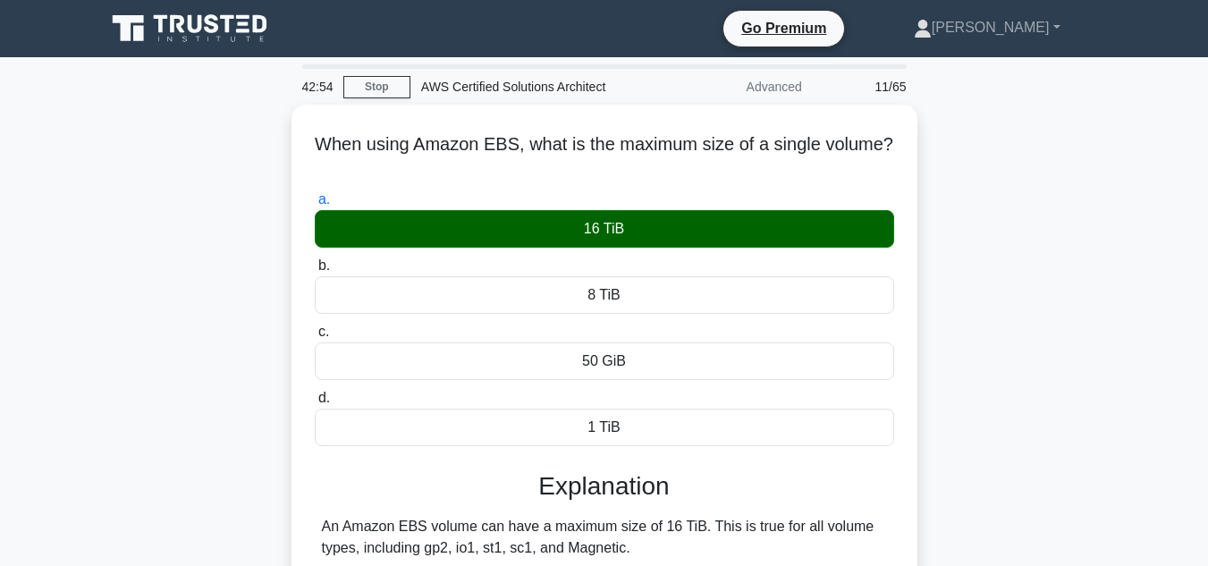
click at [1034, 254] on div "When using Amazon EBS, what is the maximum size of a single volume? .spinner_0X…" at bounding box center [605, 407] width 1020 height 604
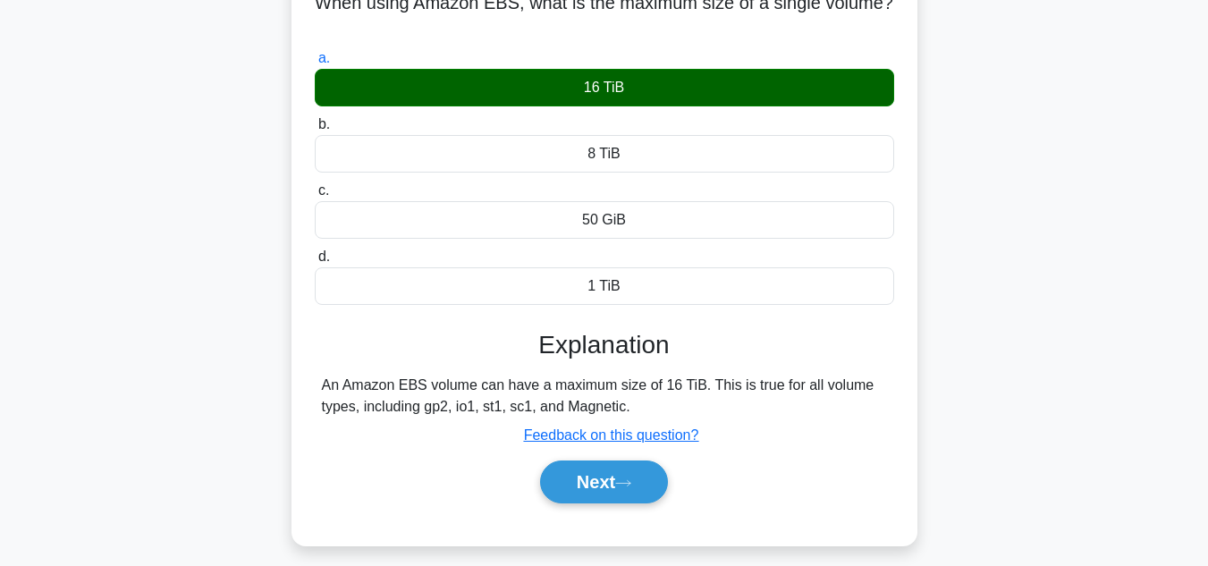
scroll to position [143, 0]
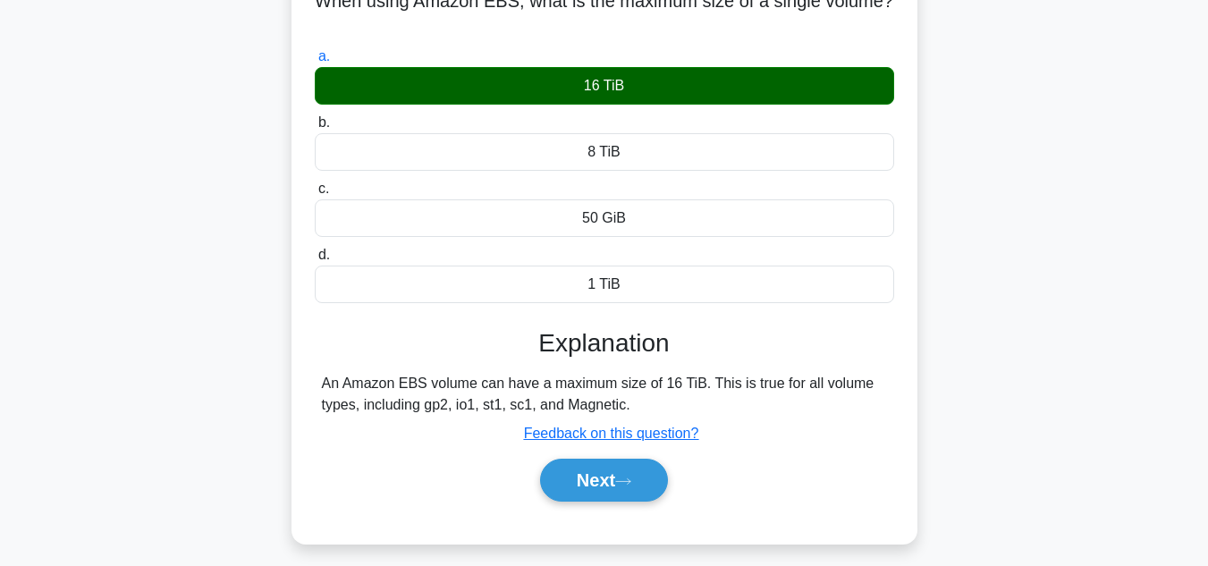
drag, startPoint x: 633, startPoint y: 401, endPoint x: 250, endPoint y: 373, distance: 383.8
click at [250, 373] on div "When using Amazon EBS, what is the maximum size of a single volume? .spinner_0X…" at bounding box center [605, 264] width 1020 height 604
copy div "An Amazon EBS volume can have a maximum size of 16 TiB. This is true for all vo…"
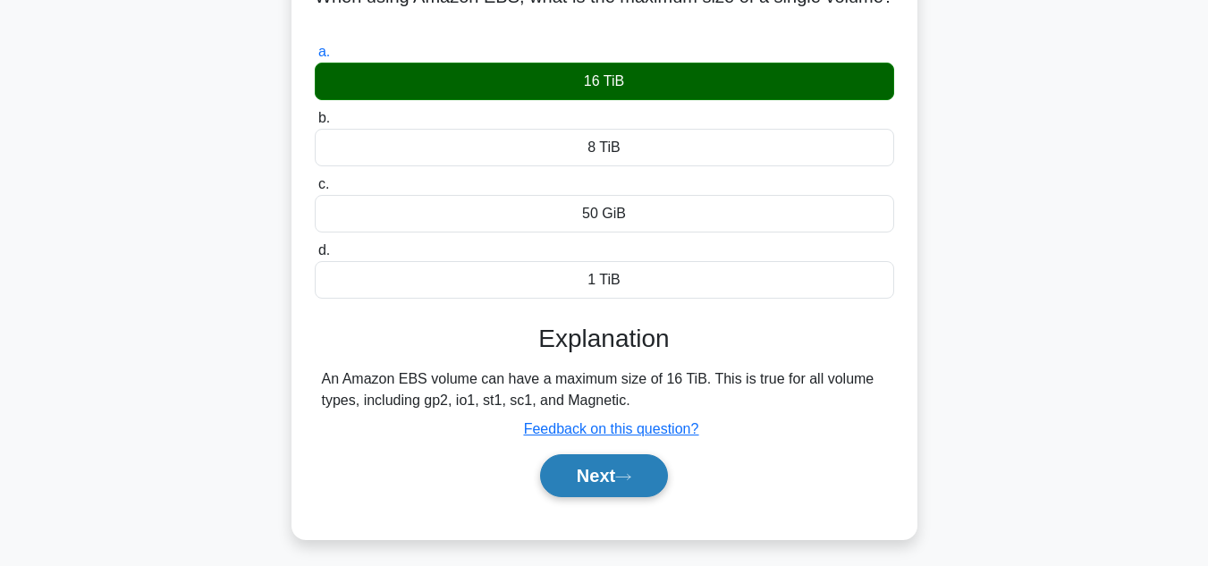
click at [581, 496] on button "Next" at bounding box center [604, 475] width 128 height 43
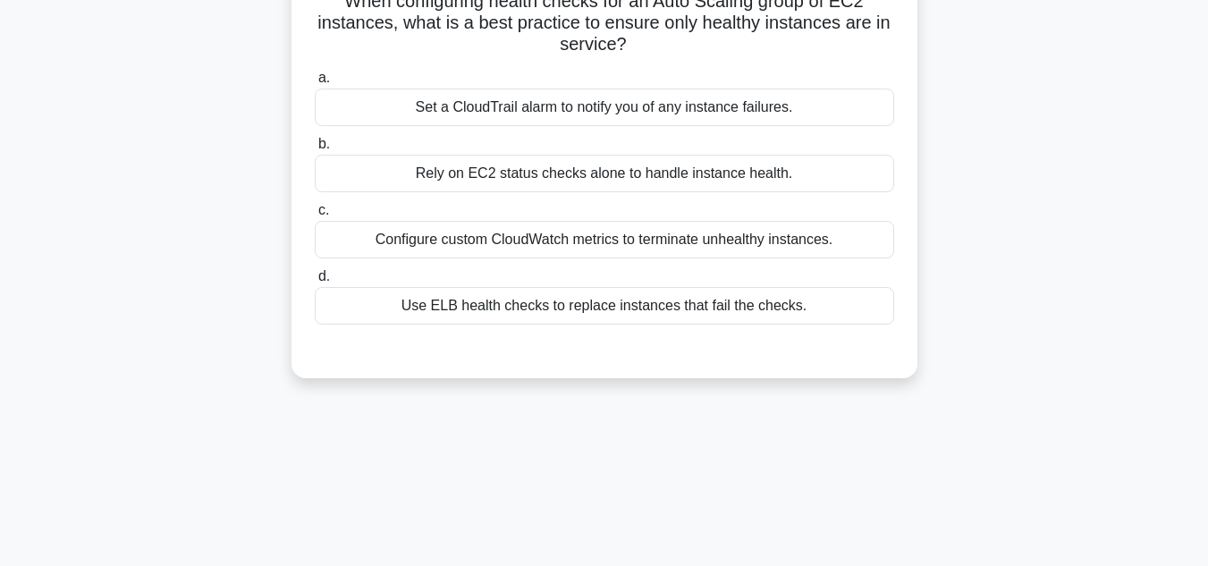
click at [848, 434] on div "41:48 Stop AWS Certified Solutions Architect Advanced 12/65 When configuring he…" at bounding box center [605, 368] width 1020 height 894
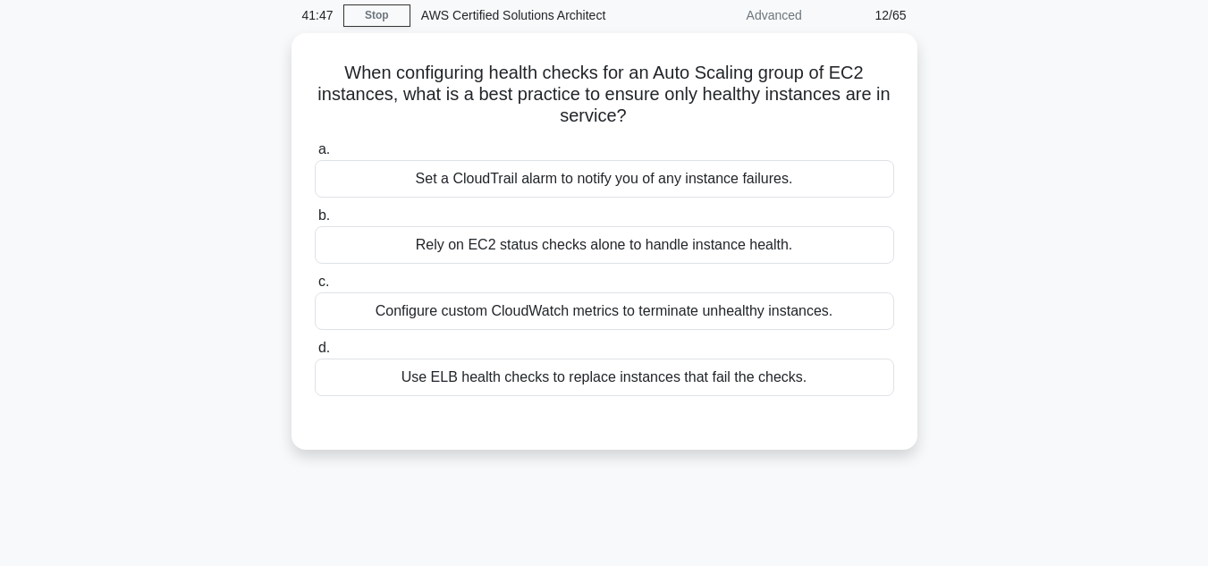
scroll to position [36, 0]
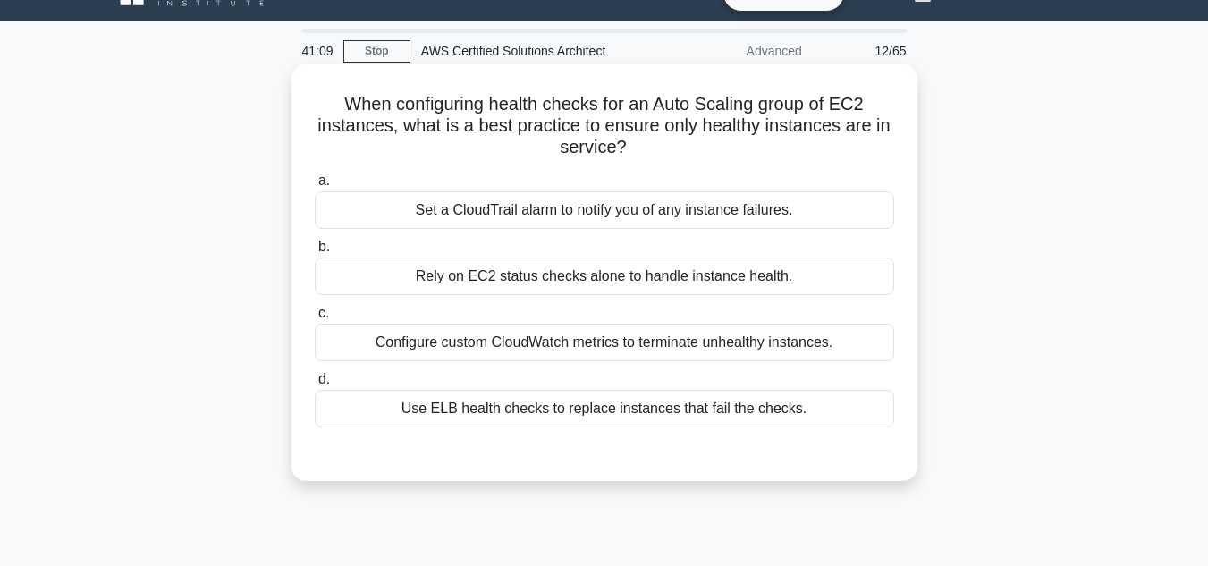
click at [784, 423] on div "Use ELB health checks to replace instances that fail the checks." at bounding box center [605, 409] width 580 height 38
click at [315, 386] on input "d. Use ELB health checks to replace instances that fail the checks." at bounding box center [315, 380] width 0 height 12
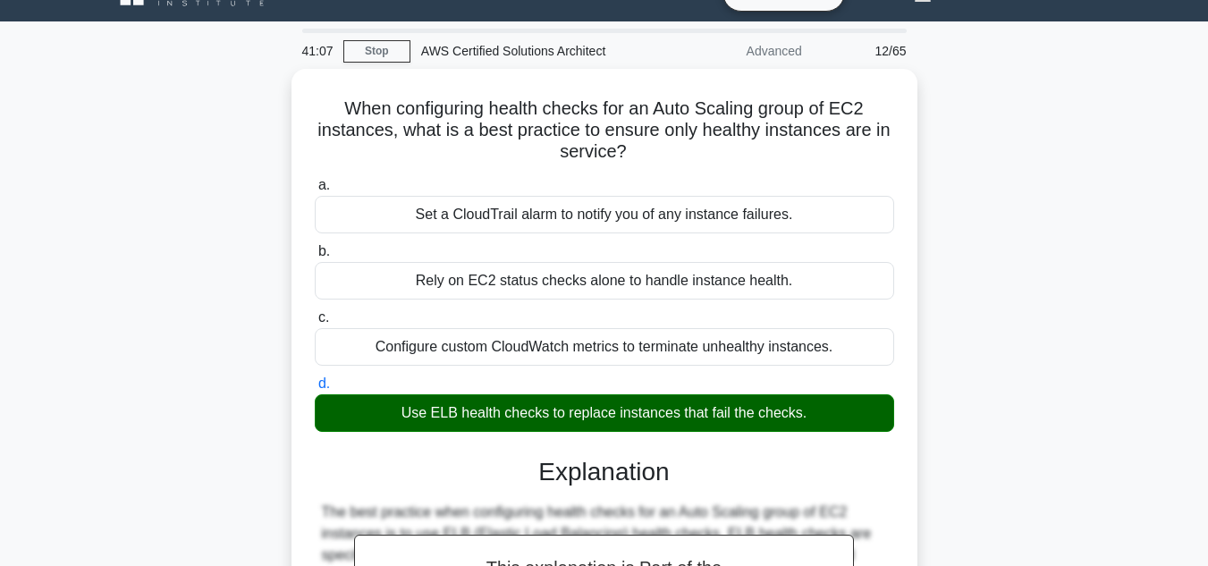
click at [1009, 294] on div "When configuring health checks for an Auto Scaling group of EC2 instances, what…" at bounding box center [605, 489] width 1020 height 840
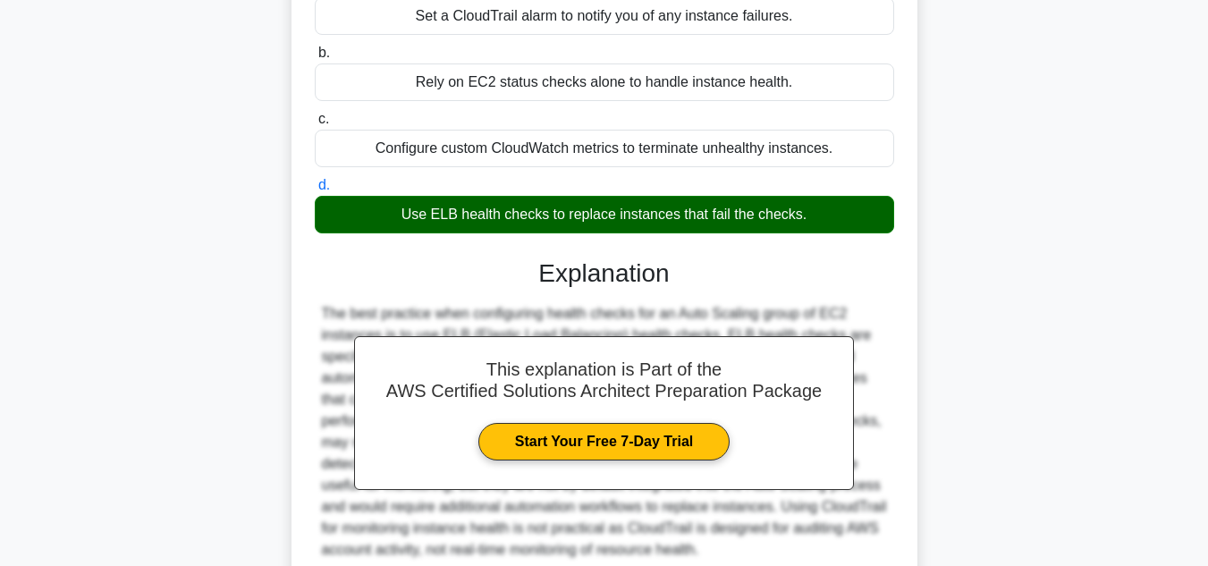
scroll to position [394, 0]
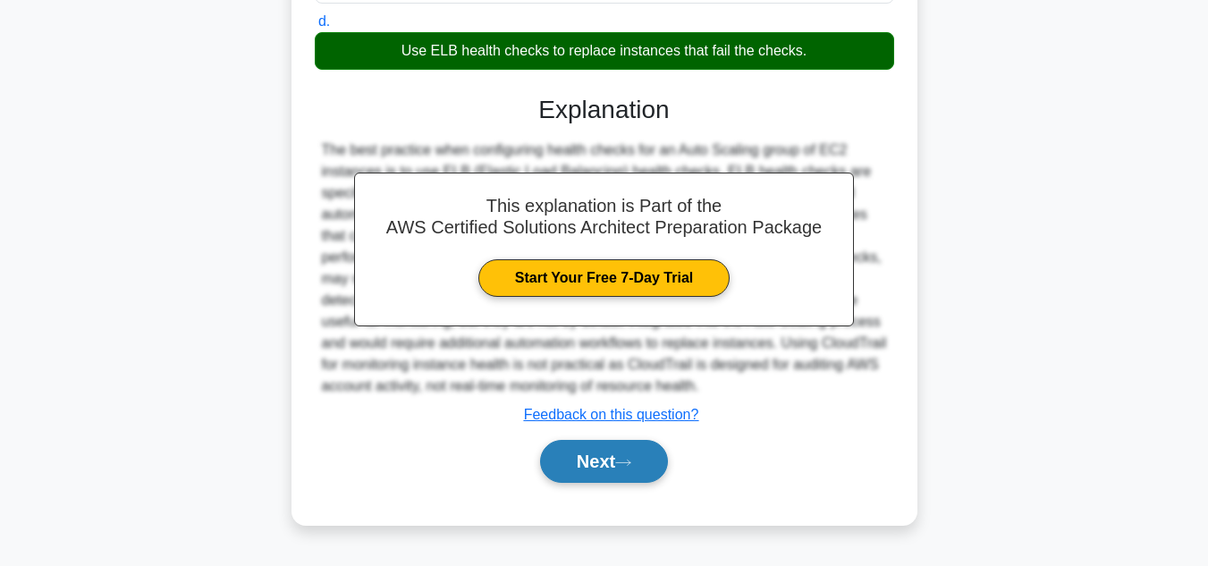
click at [579, 475] on button "Next" at bounding box center [604, 461] width 128 height 43
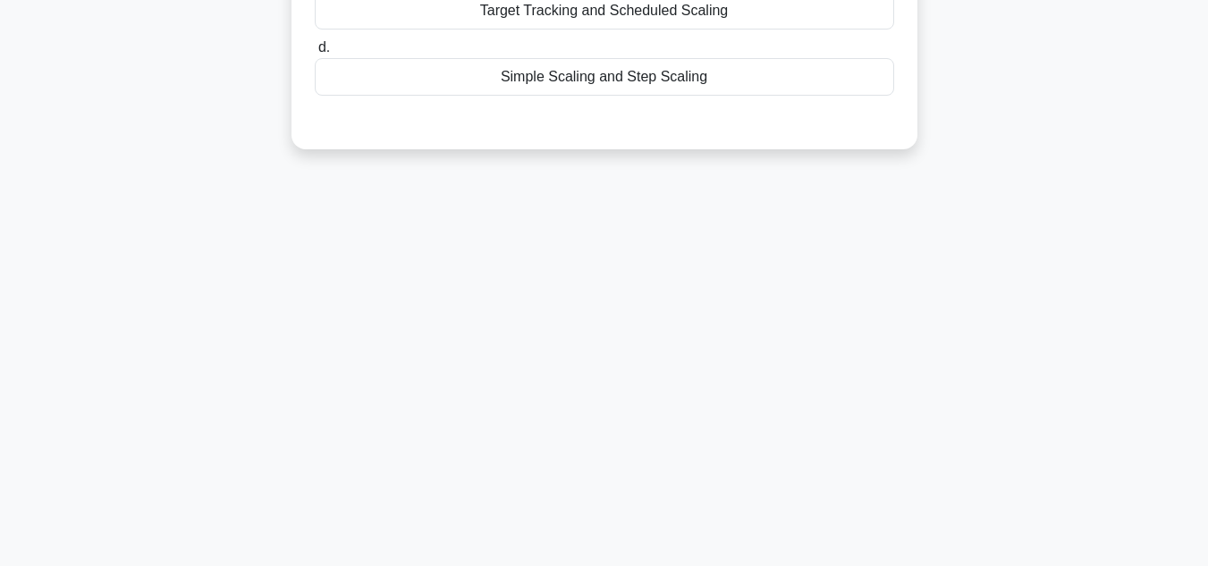
click at [919, 307] on div "41:04 Stop AWS Certified Solutions Architect Advanced 13/65 A streaming service…" at bounding box center [605, 118] width 1020 height 894
click at [989, 291] on div "41:02 Stop AWS Certified Solutions Architect Advanced 13/65 A streaming service…" at bounding box center [605, 118] width 1020 height 894
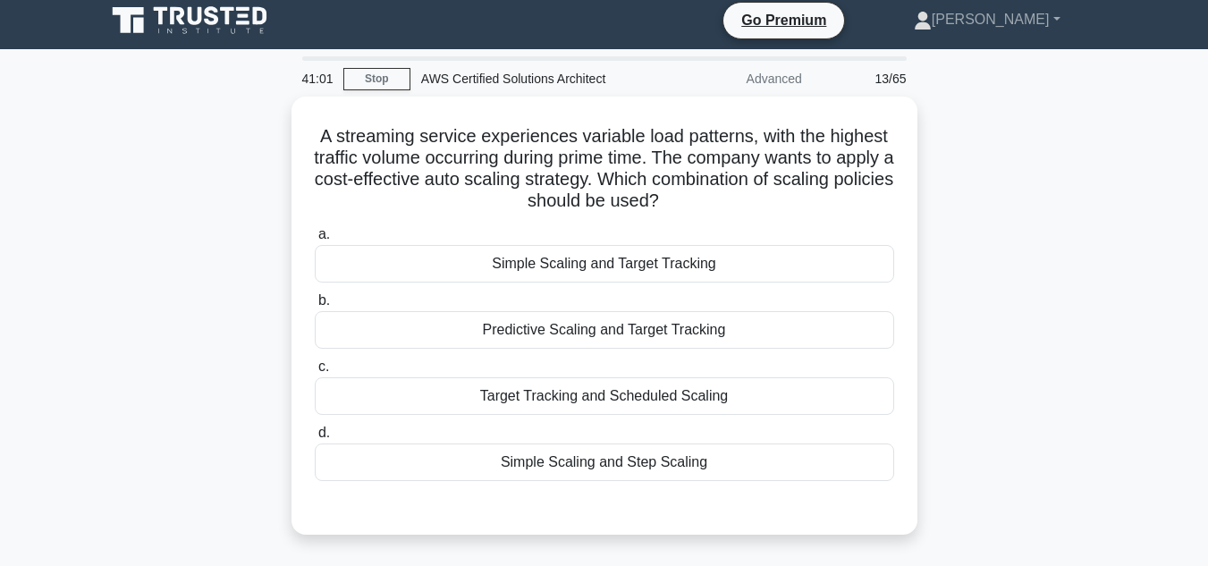
scroll to position [0, 0]
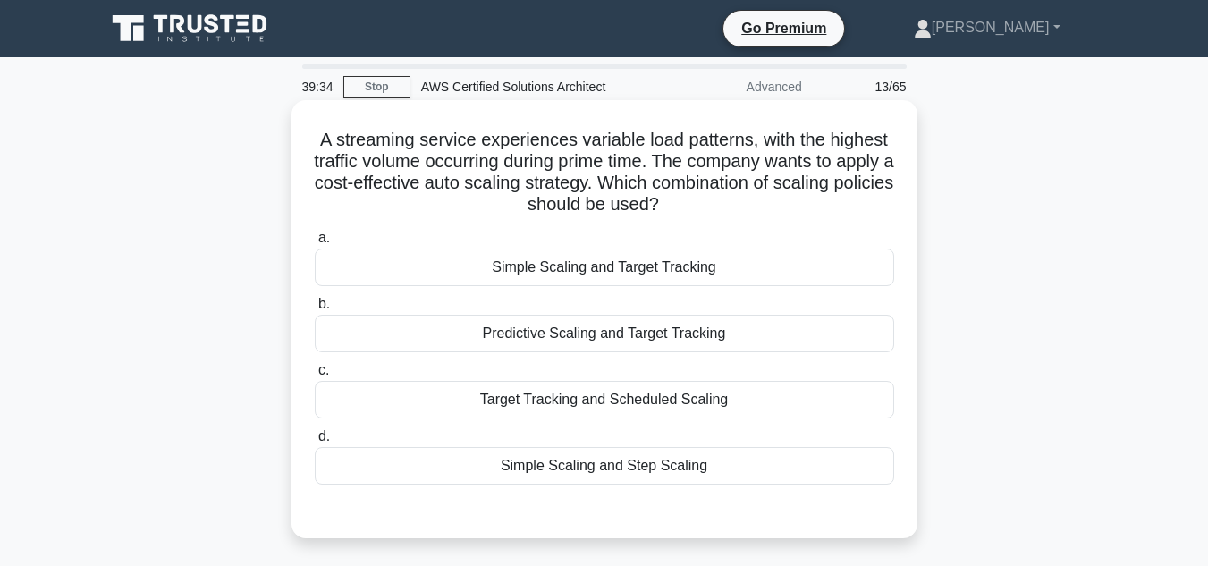
click at [710, 398] on div "Target Tracking and Scheduled Scaling" at bounding box center [605, 400] width 580 height 38
click at [315, 377] on input "c. Target Tracking and Scheduled Scaling" at bounding box center [315, 371] width 0 height 12
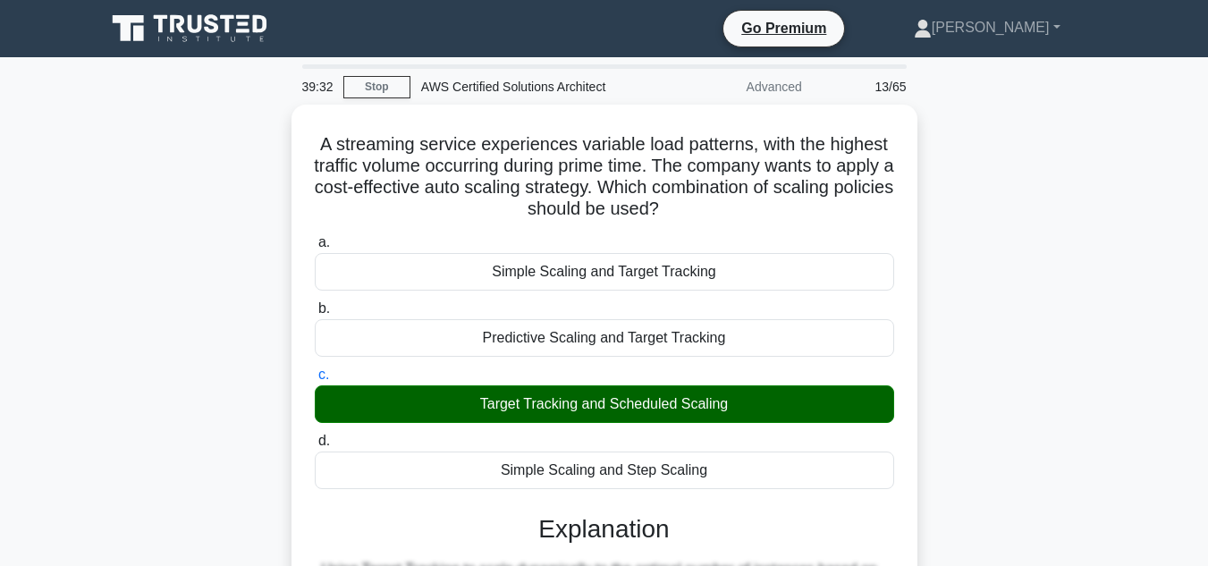
click at [1042, 301] on div "A streaming service experiences variable load patterns, with the highest traffi…" at bounding box center [605, 514] width 1020 height 818
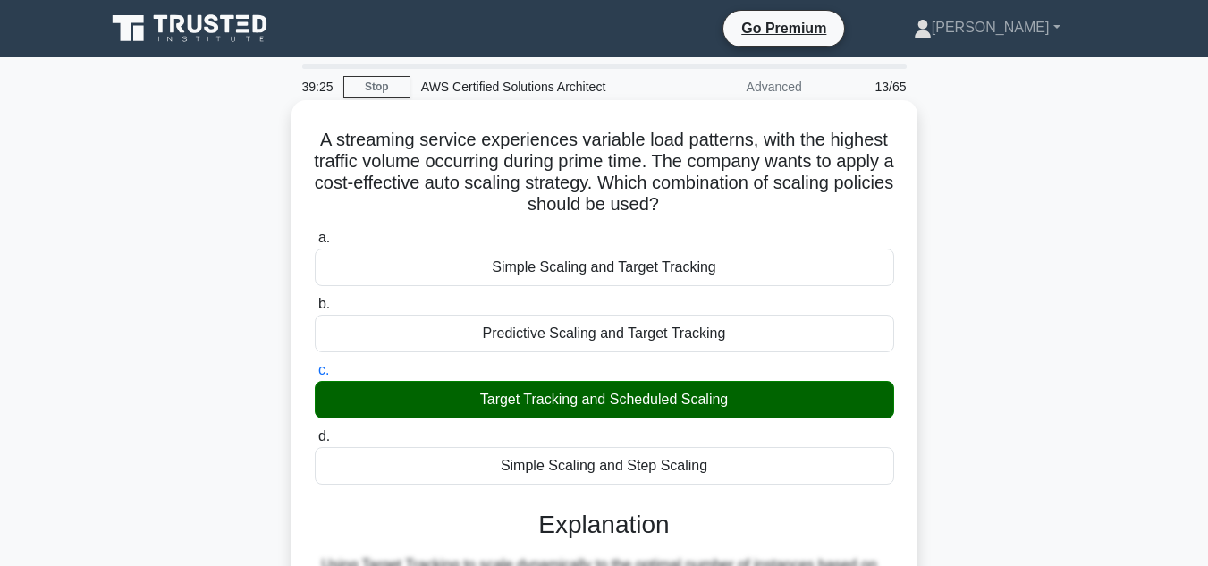
drag, startPoint x: 725, startPoint y: 203, endPoint x: 303, endPoint y: 140, distance: 426.1
click at [303, 140] on div "A streaming service experiences variable load patterns, with the highest traffi…" at bounding box center [605, 498] width 612 height 783
copy h5 "A streaming service experiences variable load patterns, with the highest traffi…"
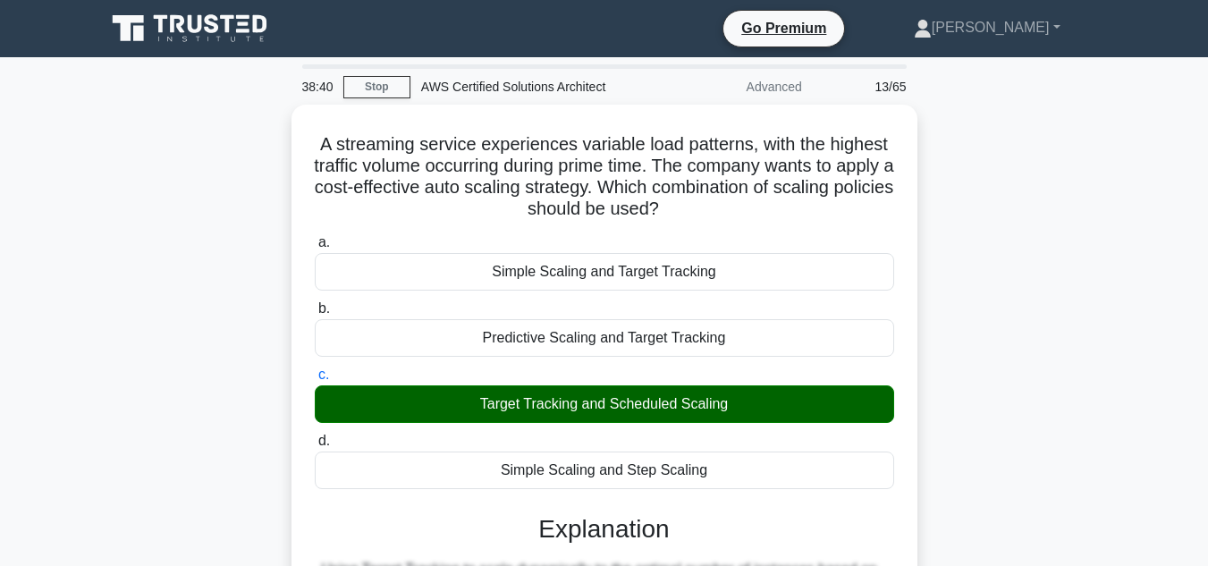
click at [955, 357] on div "A streaming service experiences variable load patterns, with the highest traffi…" at bounding box center [605, 514] width 1020 height 818
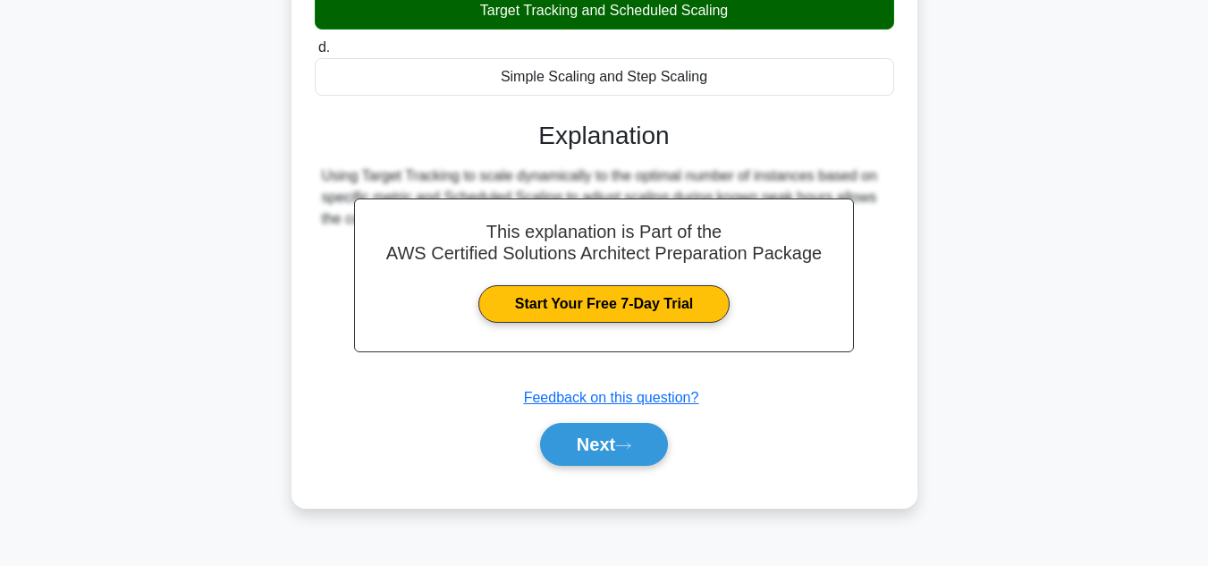
scroll to position [400, 0]
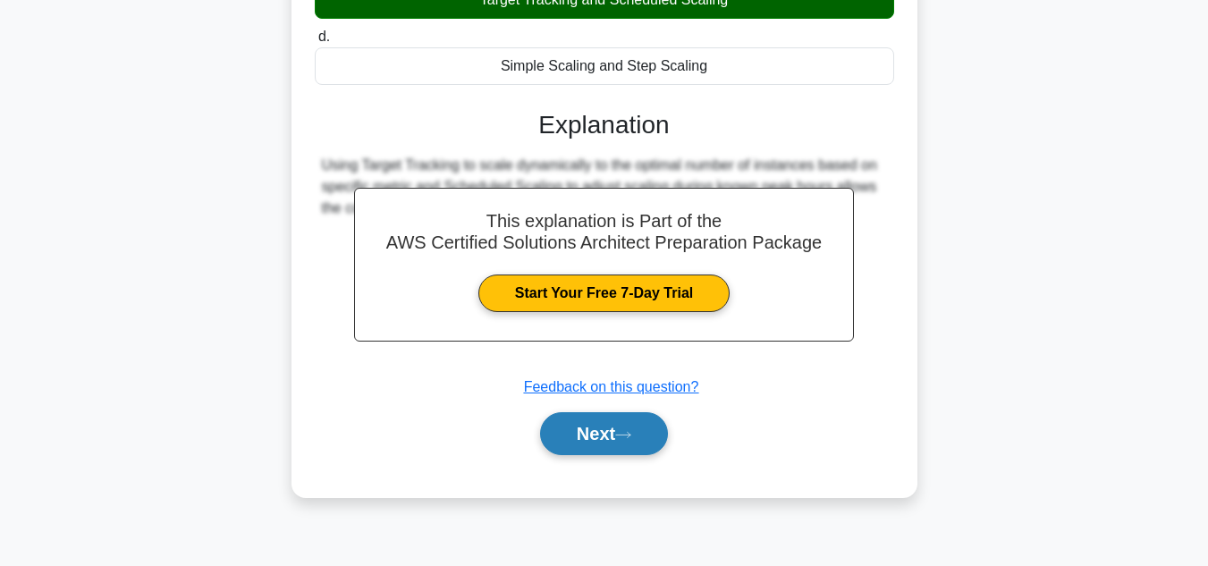
click at [593, 438] on button "Next" at bounding box center [604, 433] width 128 height 43
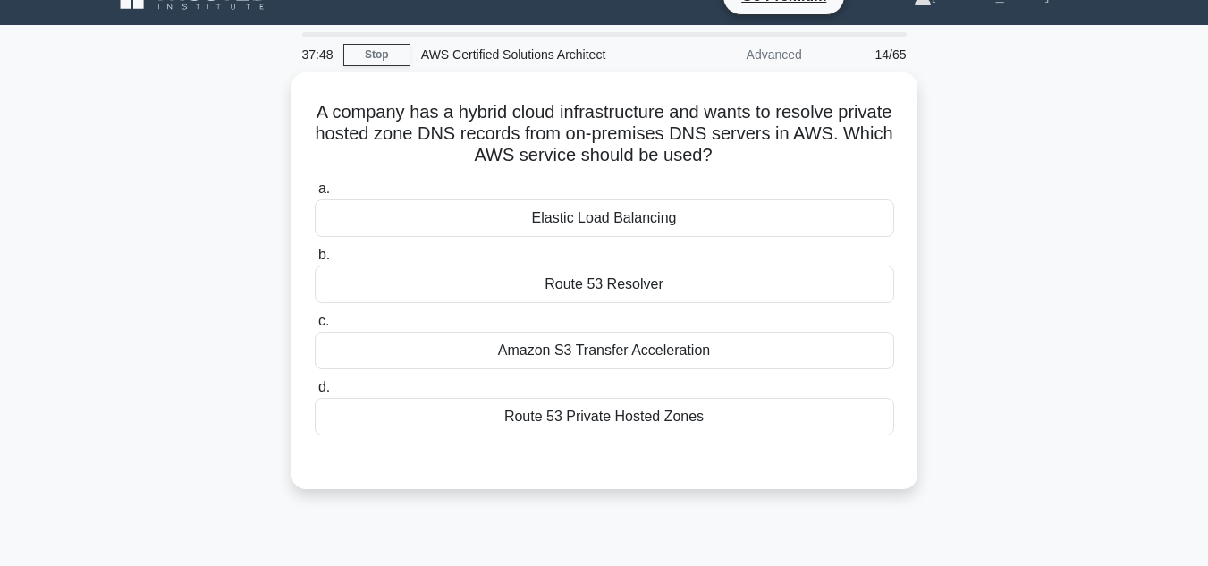
scroll to position [0, 0]
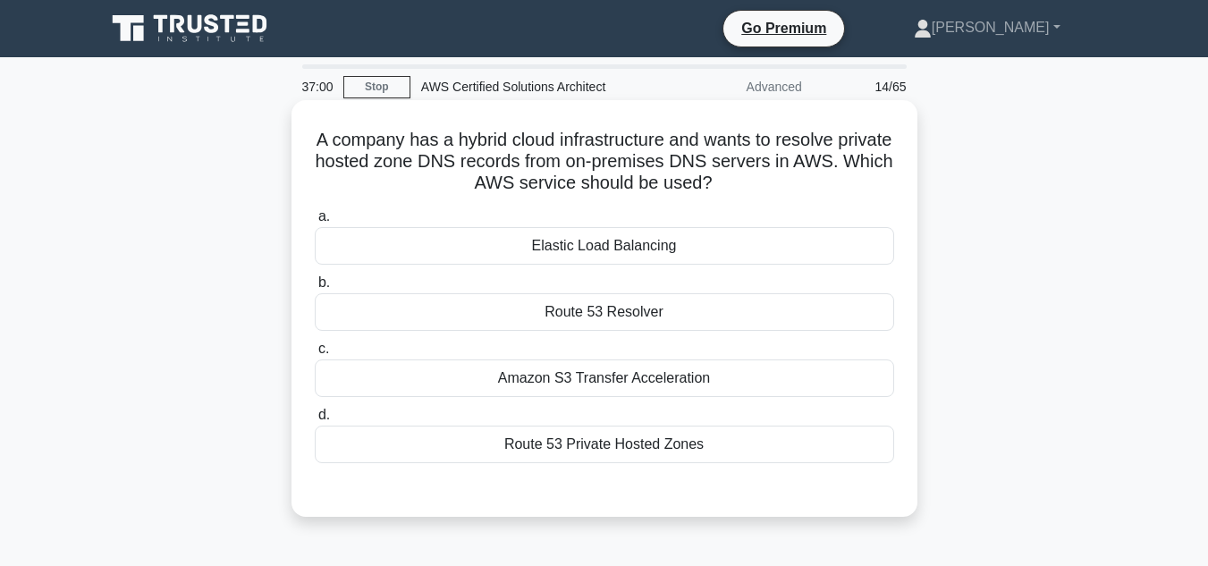
click at [599, 309] on div "Route 53 Resolver" at bounding box center [605, 312] width 580 height 38
click at [315, 289] on input "b. Route 53 Resolver" at bounding box center [315, 283] width 0 height 12
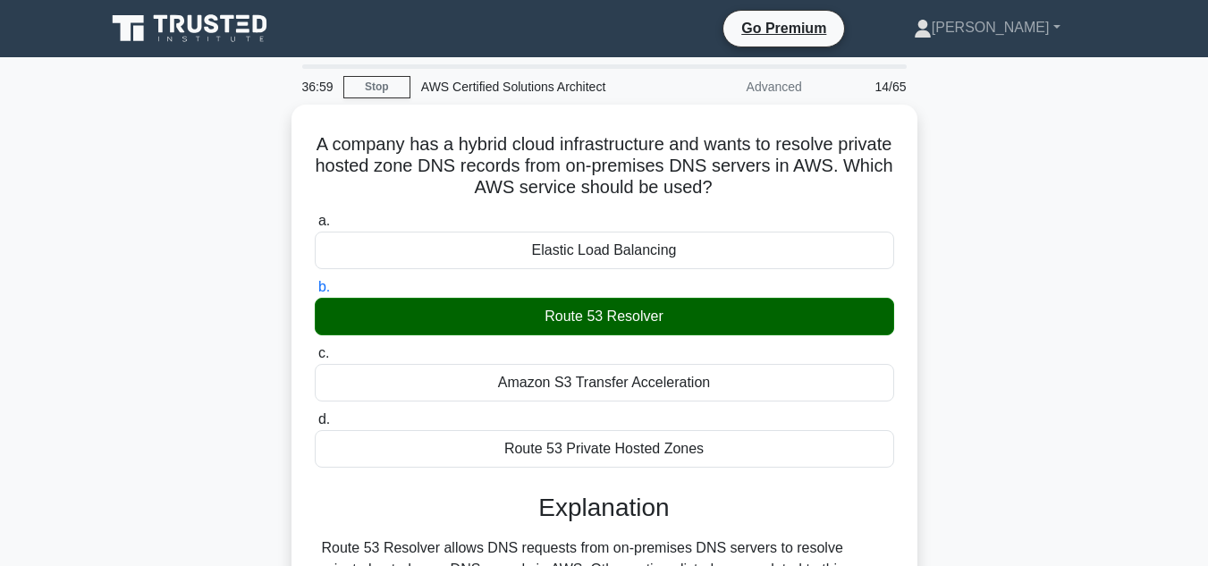
click at [1030, 361] on div "A company has a hybrid cloud infrastructure and wants to resolve private hosted…" at bounding box center [605, 428] width 1020 height 647
drag, startPoint x: 766, startPoint y: 182, endPoint x: 202, endPoint y: 144, distance: 564.8
click at [202, 144] on div "A company has a hybrid cloud infrastructure and wants to resolve private hosted…" at bounding box center [605, 428] width 1020 height 647
copy h5 "A company has a hybrid cloud infrastructure and wants to resolve private hosted…"
click at [958, 267] on div "A company has a hybrid cloud infrastructure and wants to resolve private hosted…" at bounding box center [605, 428] width 1020 height 647
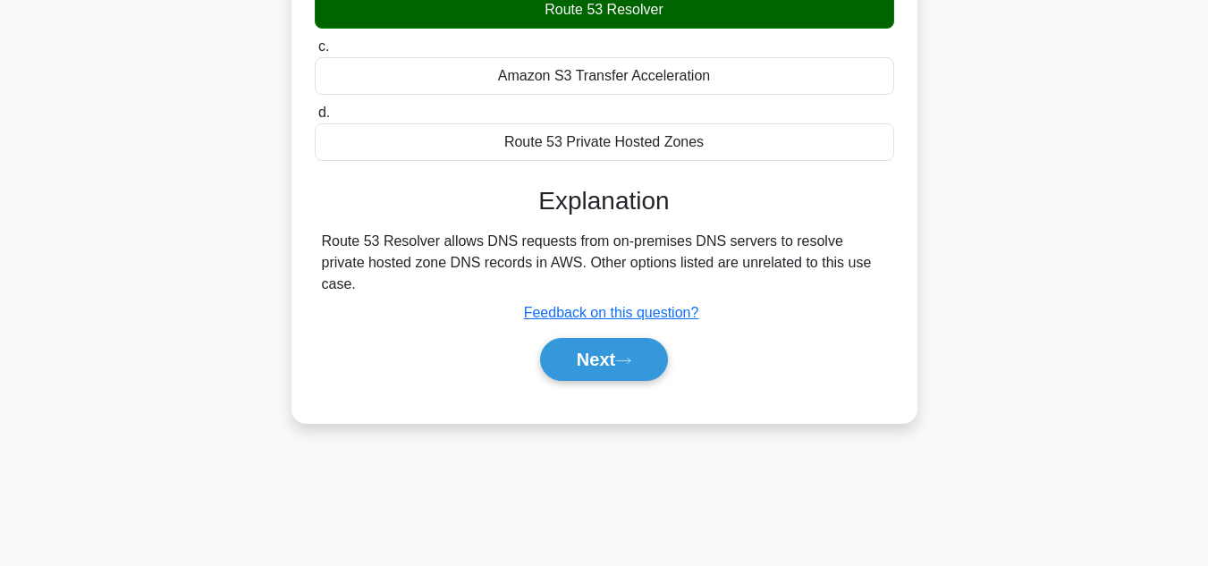
scroll to position [358, 0]
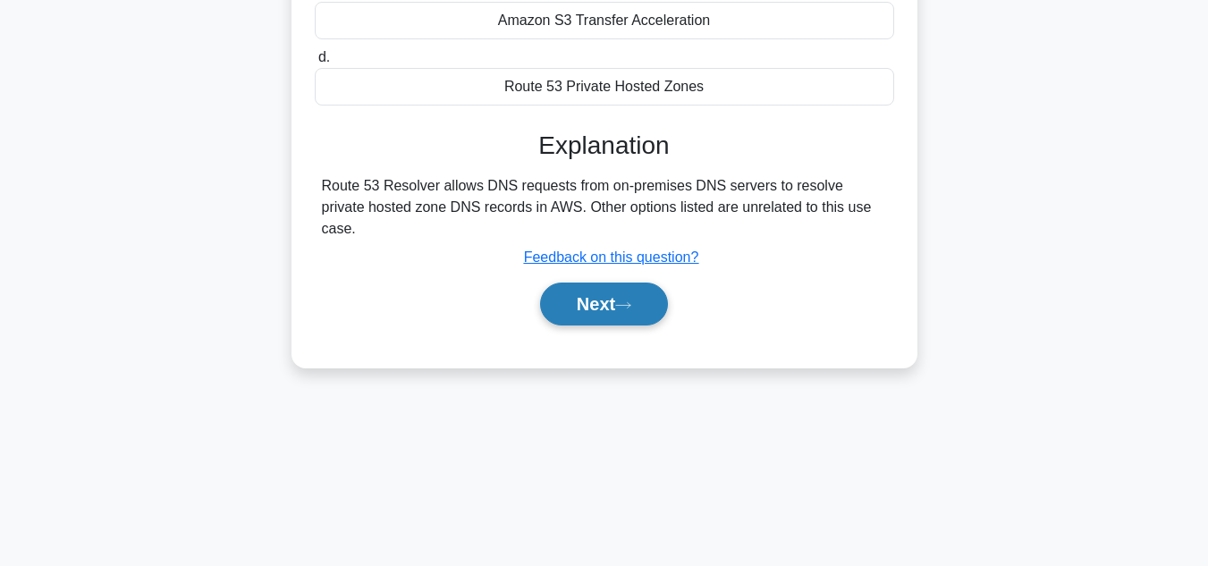
click at [566, 293] on button "Next" at bounding box center [604, 304] width 128 height 43
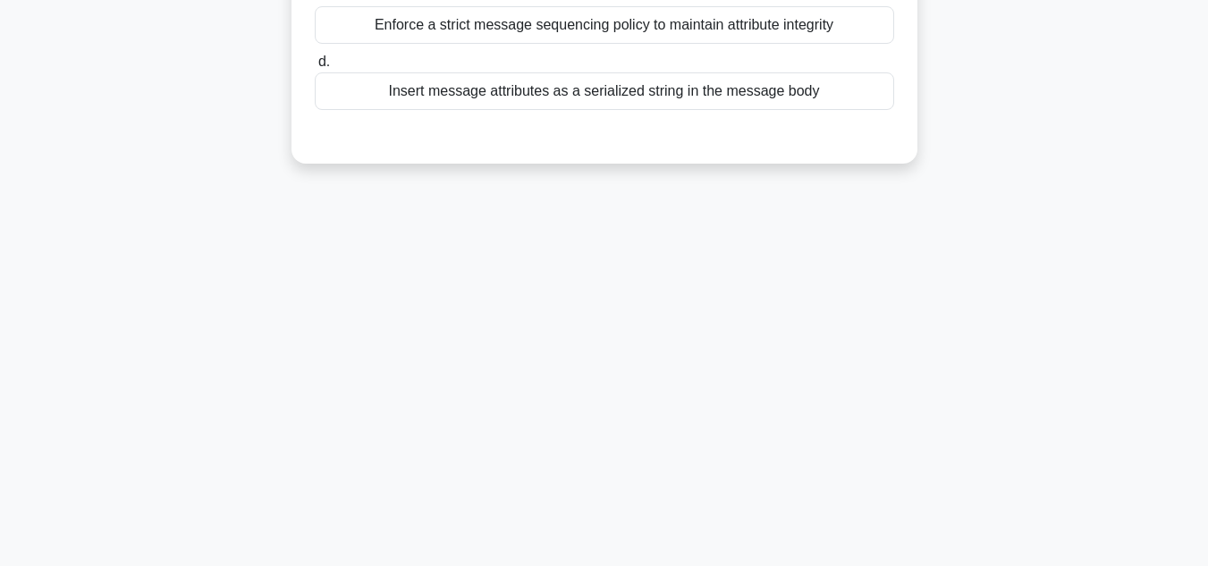
click at [942, 274] on div "35:18 Stop AWS Certified Solutions Architect Advanced 15/65 In Amazon SQS, whic…" at bounding box center [605, 154] width 1020 height 894
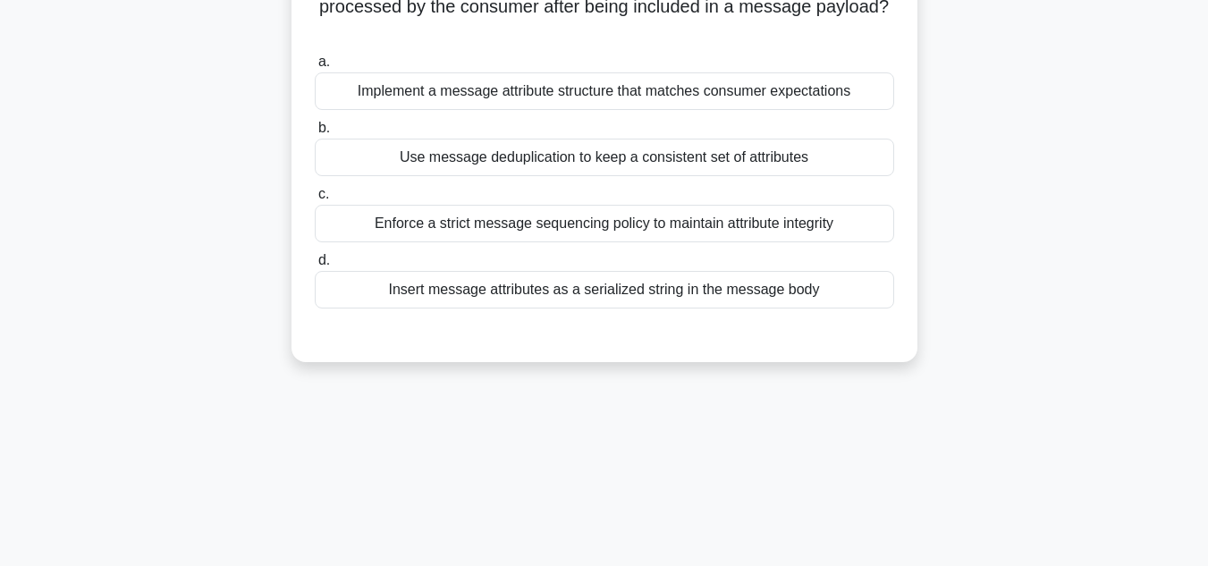
scroll to position [0, 0]
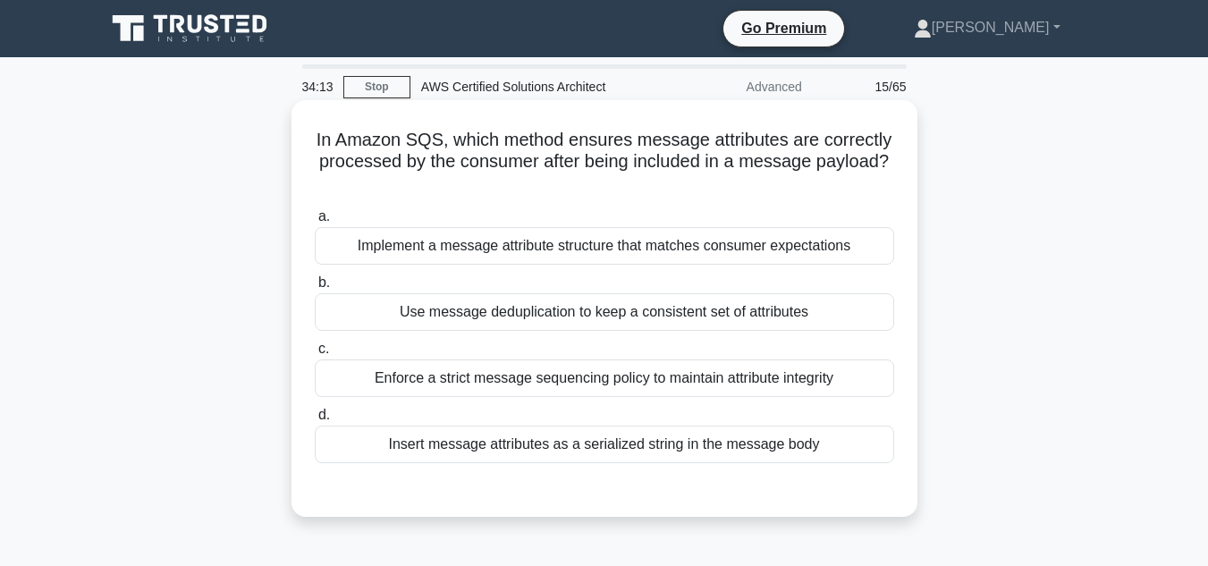
click at [600, 437] on div "Insert message attributes as a serialized string in the message body" at bounding box center [605, 445] width 580 height 38
click at [315, 421] on input "d. Insert message attributes as a serialized string in the message body" at bounding box center [315, 416] width 0 height 12
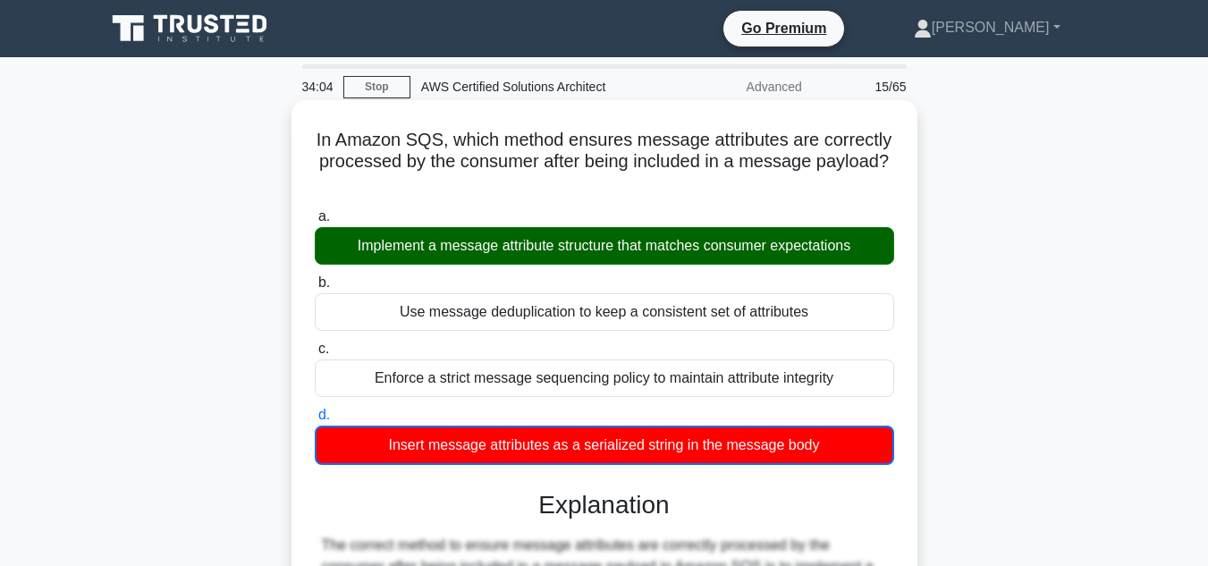
click at [903, 152] on div "In Amazon SQS, which method ensures message attributes are correctly processed …" at bounding box center [605, 553] width 612 height 892
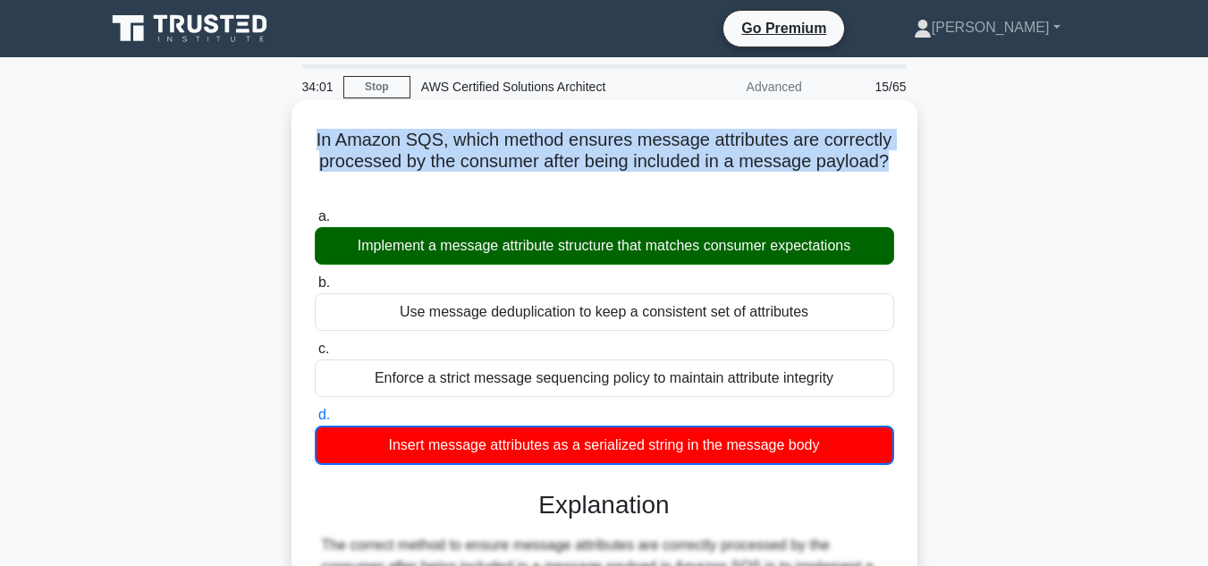
drag, startPoint x: 903, startPoint y: 152, endPoint x: 303, endPoint y: 144, distance: 599.4
click at [303, 144] on div "In Amazon SQS, which method ensures message attributes are correctly processed …" at bounding box center [605, 553] width 612 height 892
copy h5 "In Amazon SQS, which method ensures message attributes are correctly processed …"
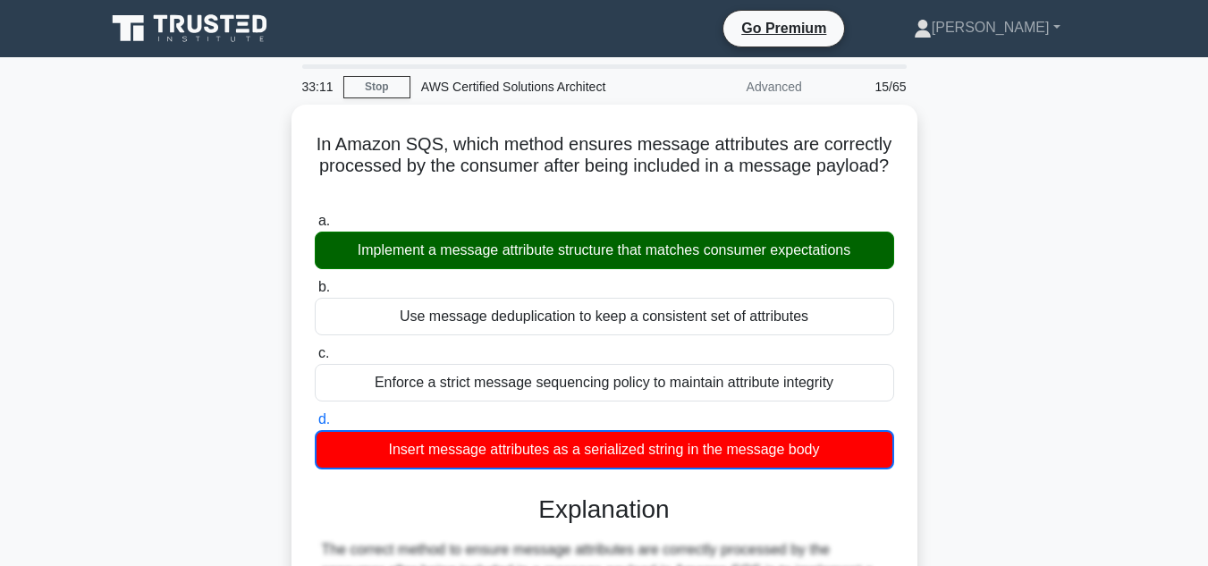
click at [1122, 291] on main "33:11 Stop AWS Certified Solutions Architect Advanced 15/65 In Amazon SQS, whic…" at bounding box center [604, 548] width 1208 height 982
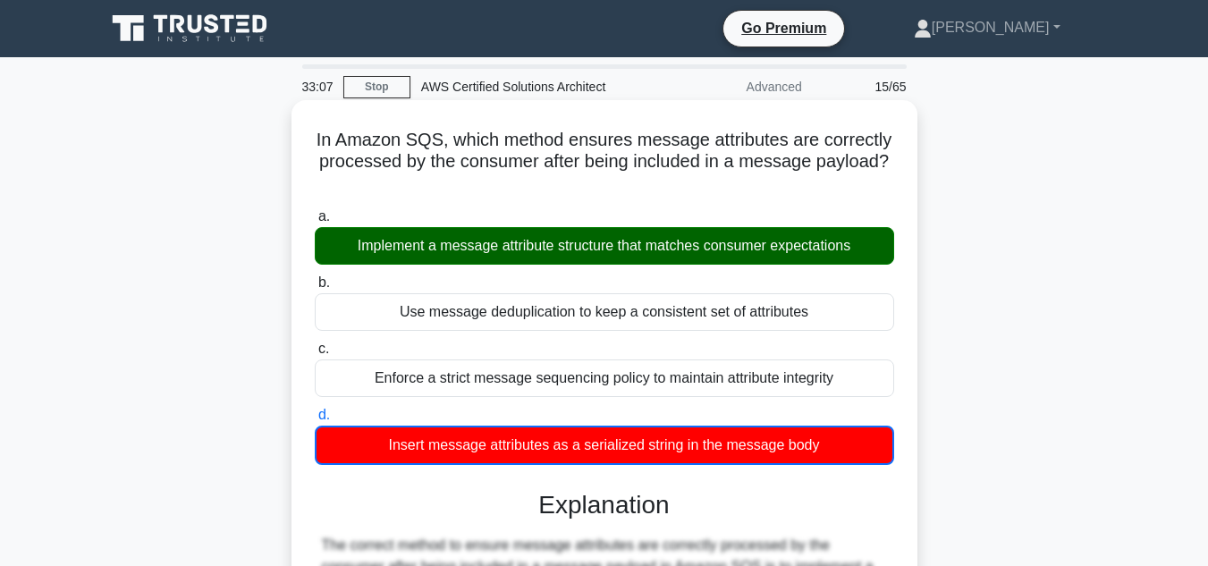
drag, startPoint x: 308, startPoint y: 142, endPoint x: 841, endPoint y: 458, distance: 619.6
click at [841, 458] on div "In Amazon SQS, which method ensures message attributes are correctly processed …" at bounding box center [605, 553] width 612 height 892
copy div "In Amazon SQS, which method ensures message attributes are correctly processed …"
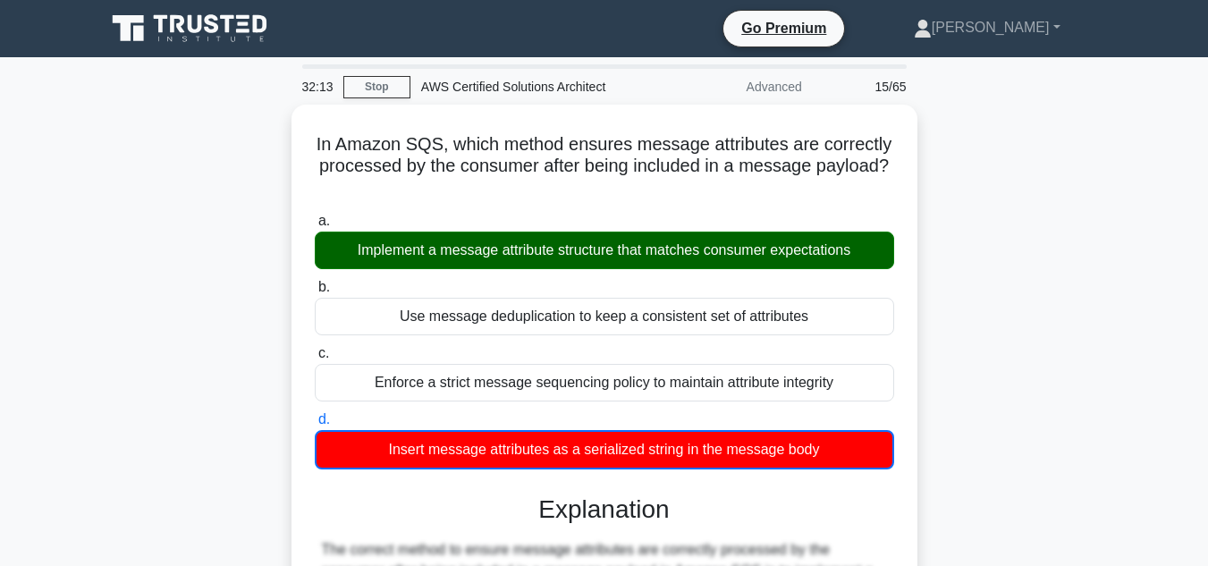
click at [963, 292] on div "In Amazon SQS, which method ensures message attributes are correctly processed …" at bounding box center [605, 569] width 1020 height 928
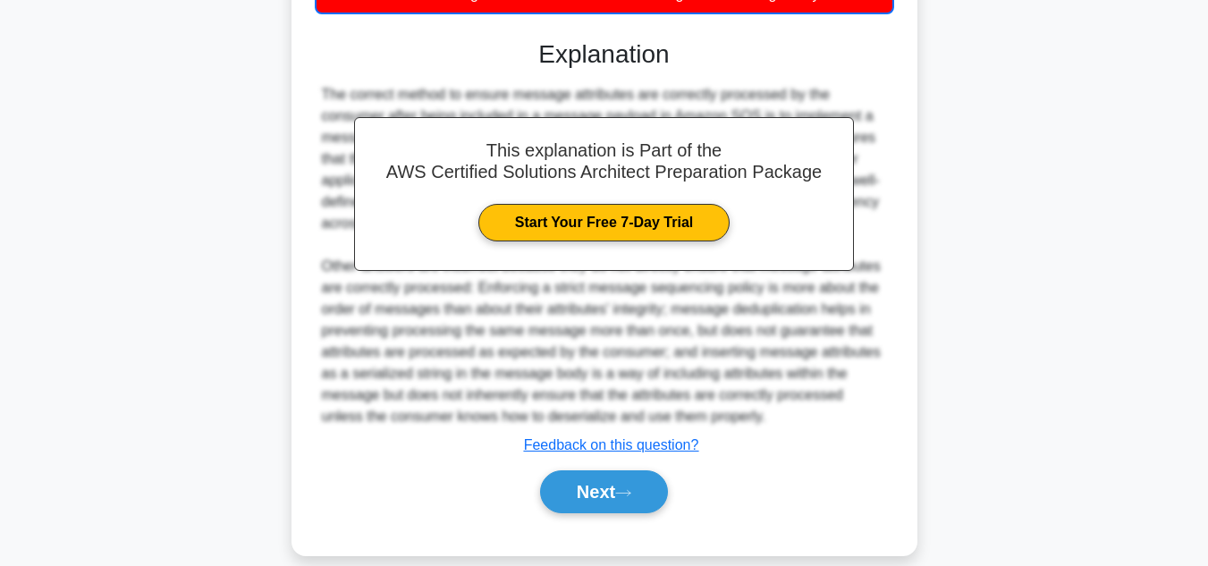
scroll to position [475, 0]
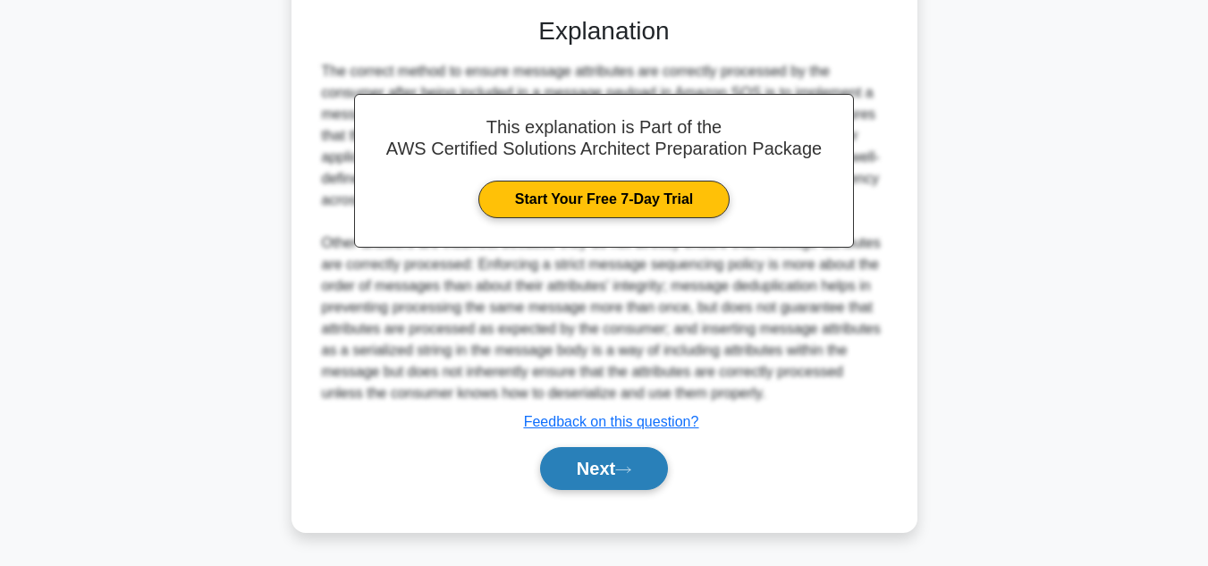
click at [599, 477] on button "Next" at bounding box center [604, 468] width 128 height 43
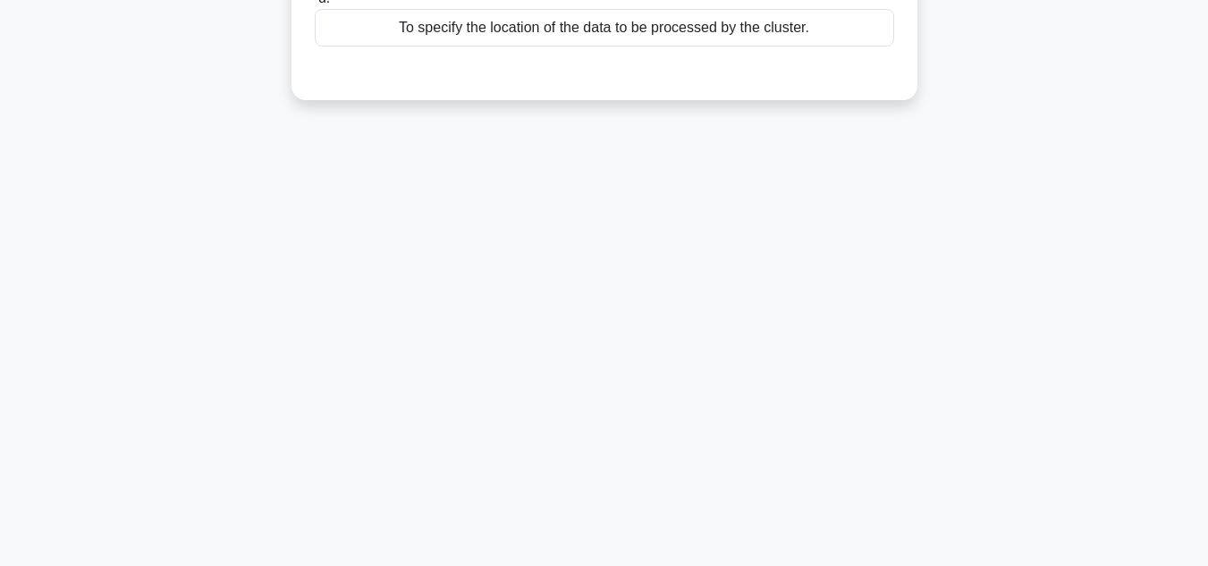
scroll to position [400, 0]
click at [883, 416] on div "32:08 Stop AWS Certified Solutions Architect Advanced 16/65 What is the purpose…" at bounding box center [605, 112] width 1020 height 894
click at [993, 360] on div "32:08 Stop AWS Certified Solutions Architect Advanced 16/65 What is the purpose…" at bounding box center [605, 112] width 1020 height 894
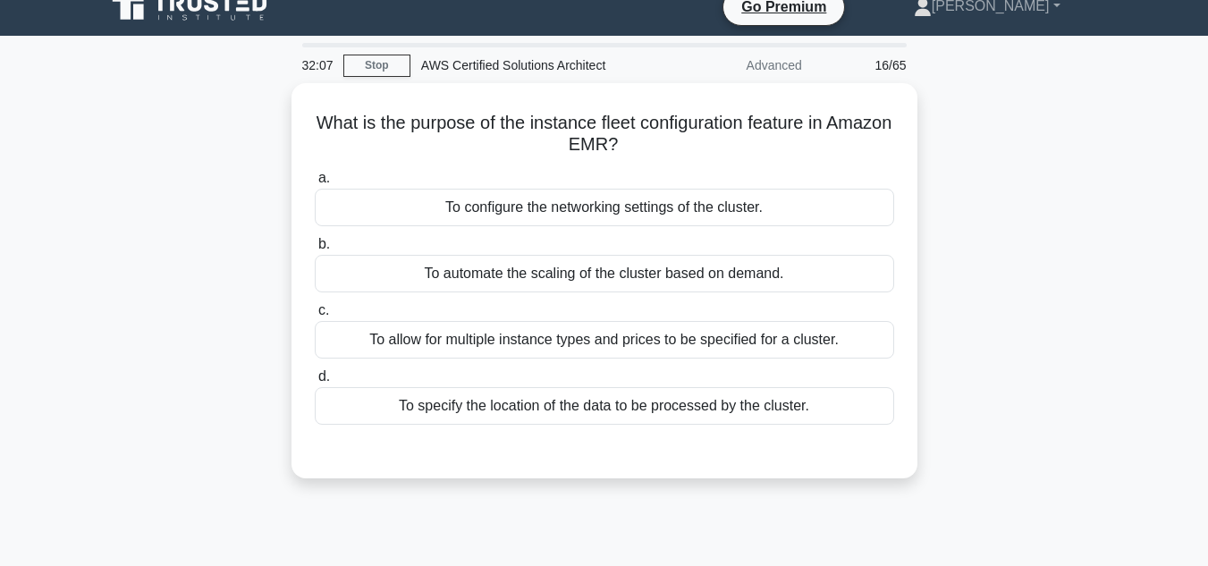
scroll to position [0, 0]
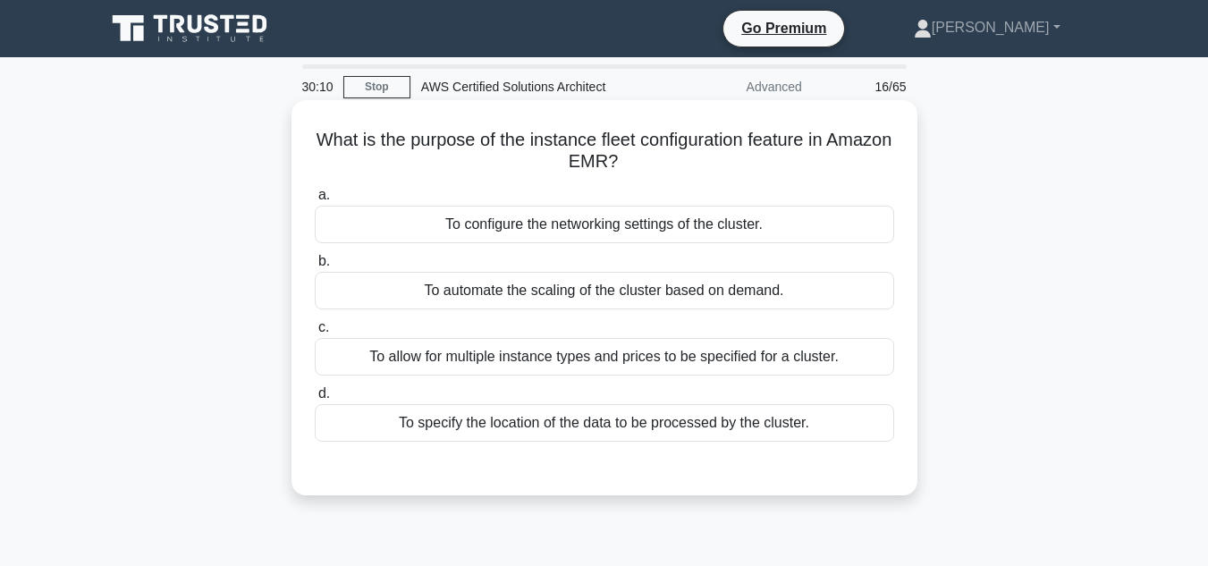
click at [724, 365] on div "To allow for multiple instance types and prices to be specified for a cluster." at bounding box center [605, 357] width 580 height 38
click at [315, 334] on input "c. To allow for multiple instance types and prices to be specified for a cluste…" at bounding box center [315, 328] width 0 height 12
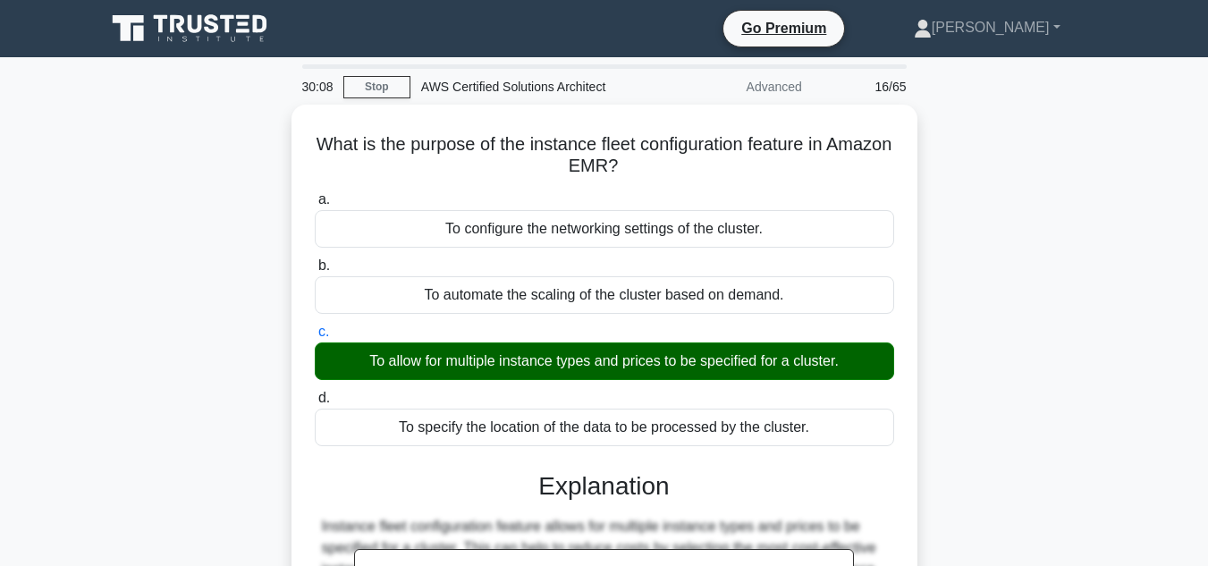
click at [979, 325] on div "What is the purpose of the instance fleet configuration feature in Amazon EMR? …" at bounding box center [605, 493] width 1020 height 776
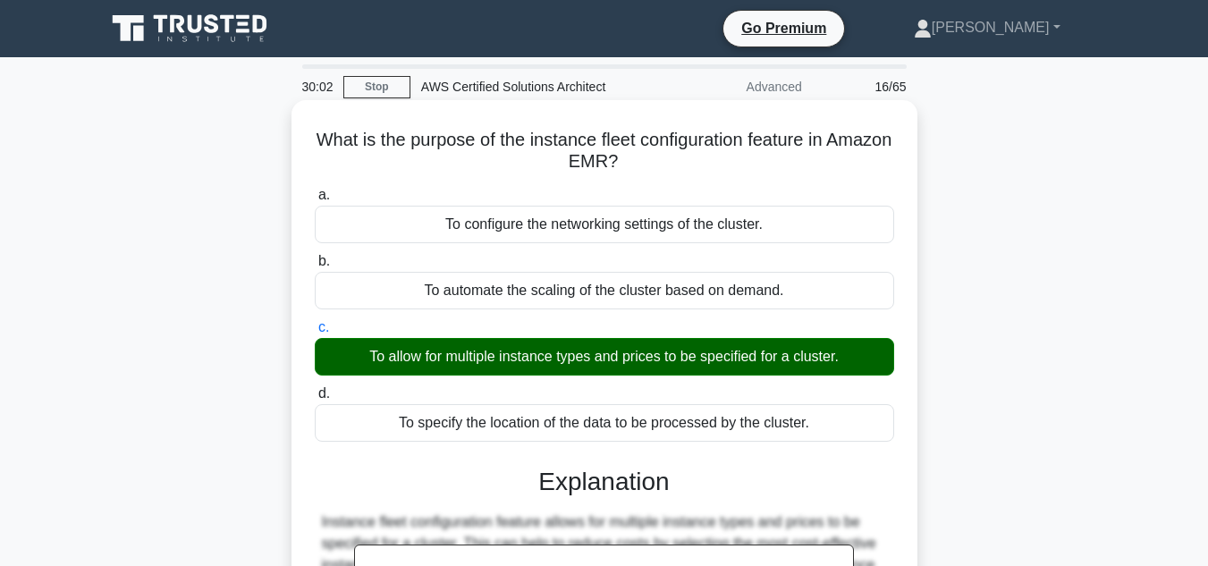
drag, startPoint x: 656, startPoint y: 155, endPoint x: 339, endPoint y: 145, distance: 316.8
click at [339, 145] on h5 "What is the purpose of the instance fleet configuration feature in Amazon EMR? …" at bounding box center [604, 151] width 583 height 45
copy h5 "What is the purpose of the instance fleet configuration feature in Amazon EMR?"
click at [851, 145] on h5 "What is the purpose of the instance fleet configuration feature in Amazon EMR? …" at bounding box center [604, 151] width 583 height 45
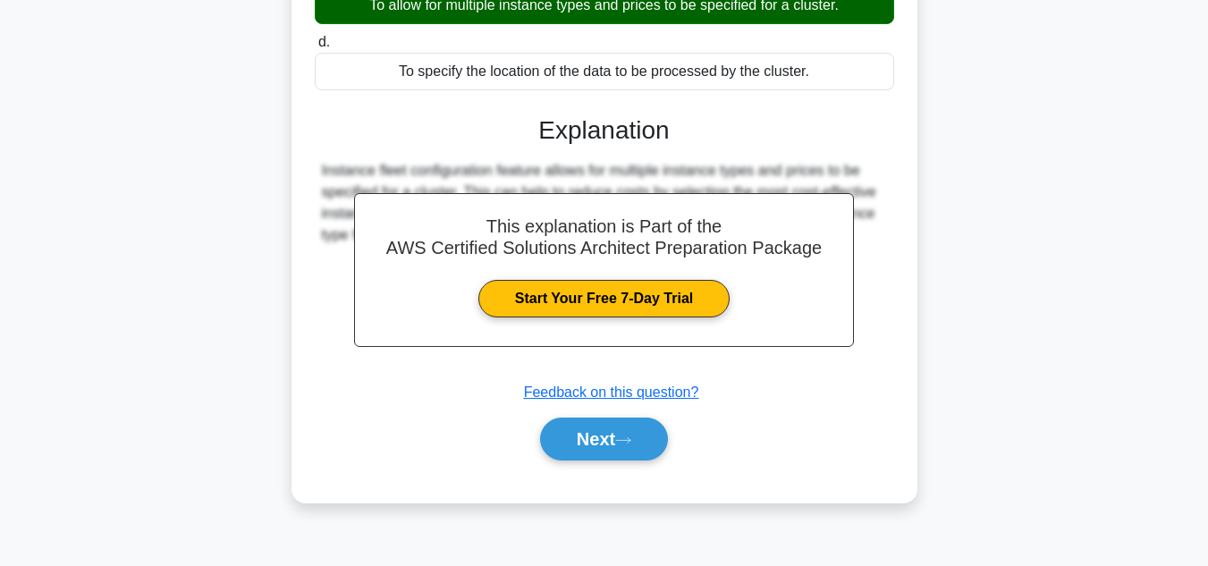
scroll to position [400, 0]
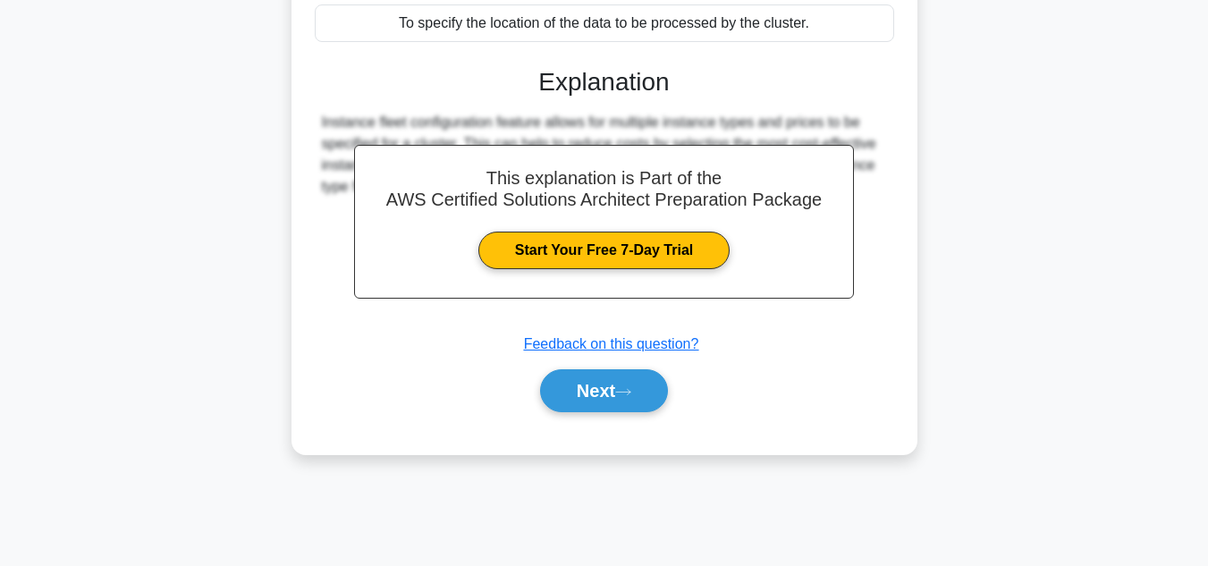
click at [606, 420] on div "Next" at bounding box center [605, 390] width 580 height 57
click at [597, 391] on button "Next" at bounding box center [604, 390] width 128 height 43
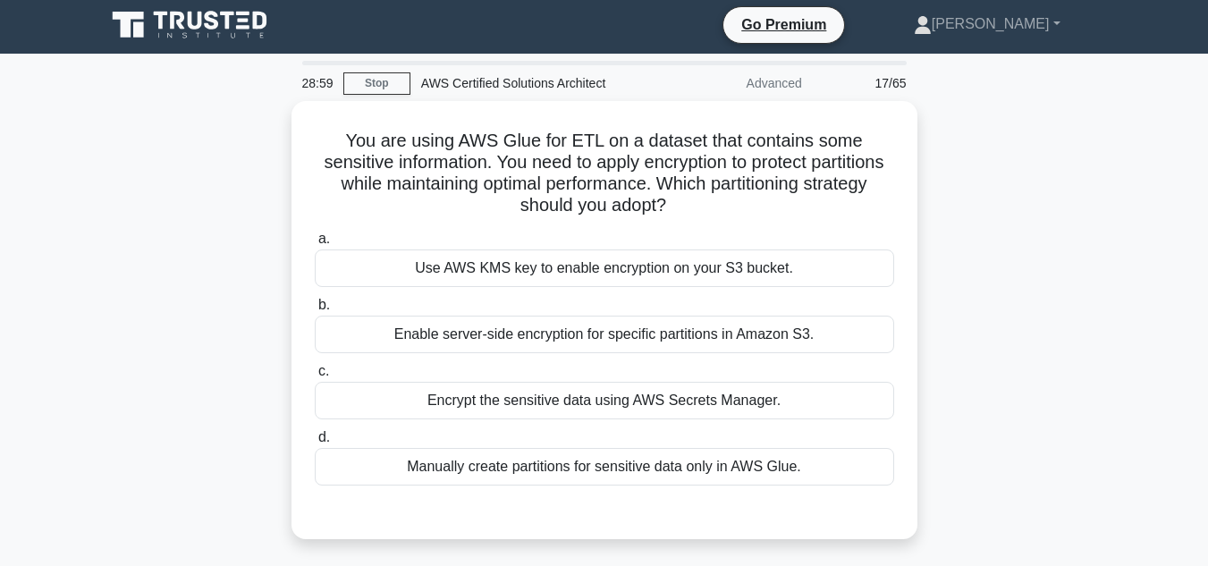
scroll to position [0, 0]
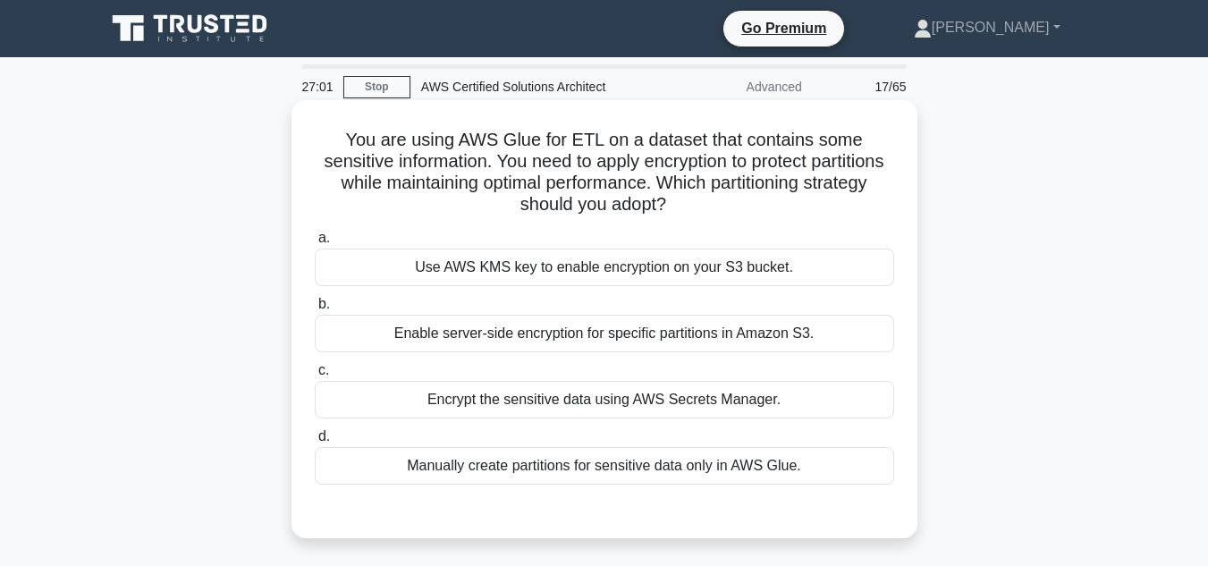
click at [831, 313] on label "b. Enable server-side encryption for specific partitions in Amazon S3." at bounding box center [605, 322] width 580 height 59
click at [315, 310] on input "b. Enable server-side encryption for specific partitions in Amazon S3." at bounding box center [315, 305] width 0 height 12
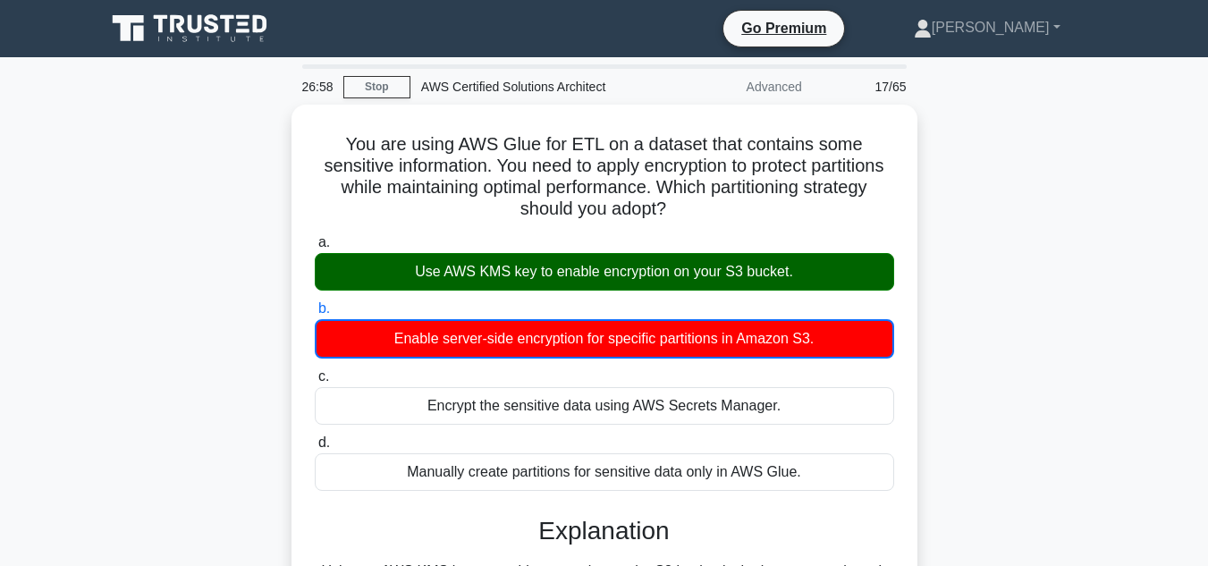
click at [969, 294] on div "You are using AWS Glue for ETL on a dataset that contains some sensitive inform…" at bounding box center [605, 461] width 1020 height 713
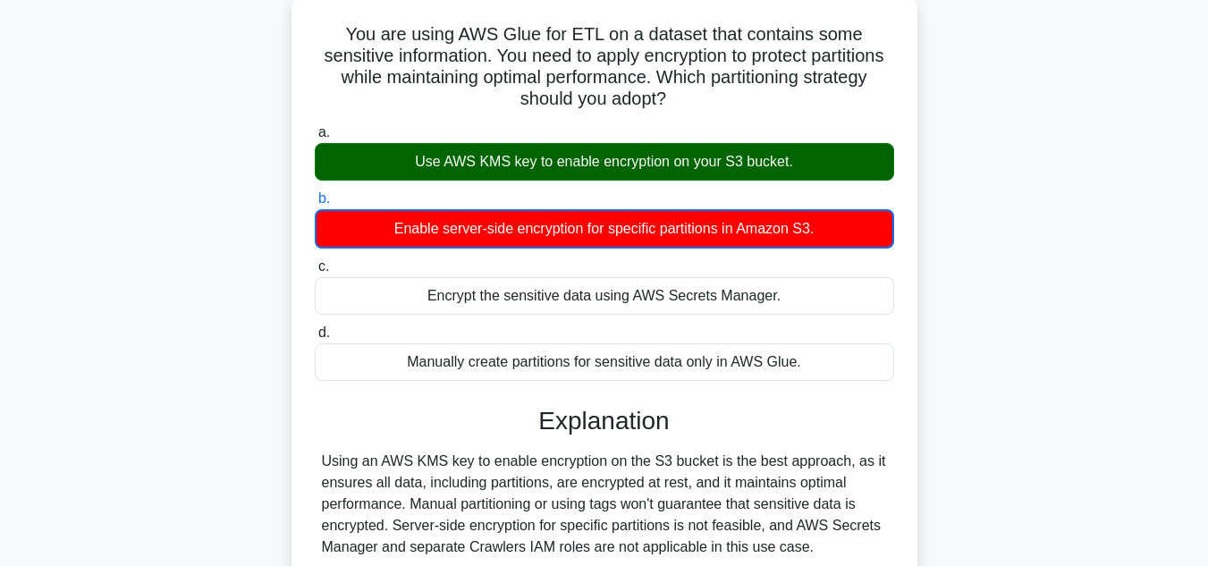
scroll to position [107, 0]
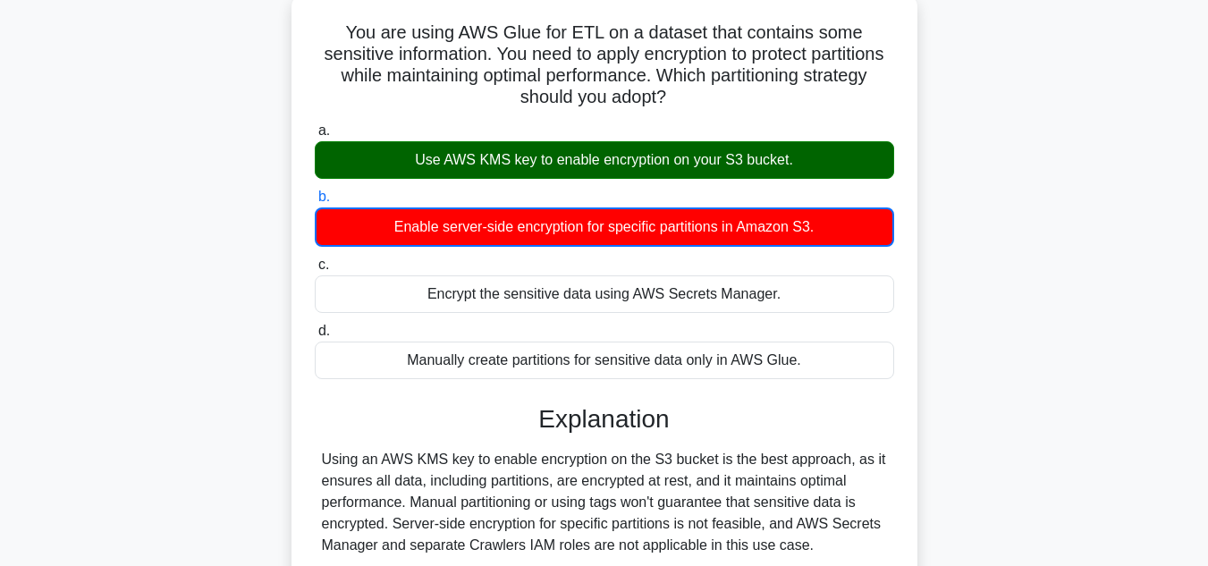
drag, startPoint x: 339, startPoint y: 30, endPoint x: 806, endPoint y: 368, distance: 576.0
click at [806, 368] on div "You are using AWS Glue for ETL on a dataset that contains some sensitive inform…" at bounding box center [605, 338] width 612 height 677
click at [499, 462] on div "Using an AWS KMS key to enable encryption on the S3 bucket is the best approach…" at bounding box center [604, 502] width 565 height 107
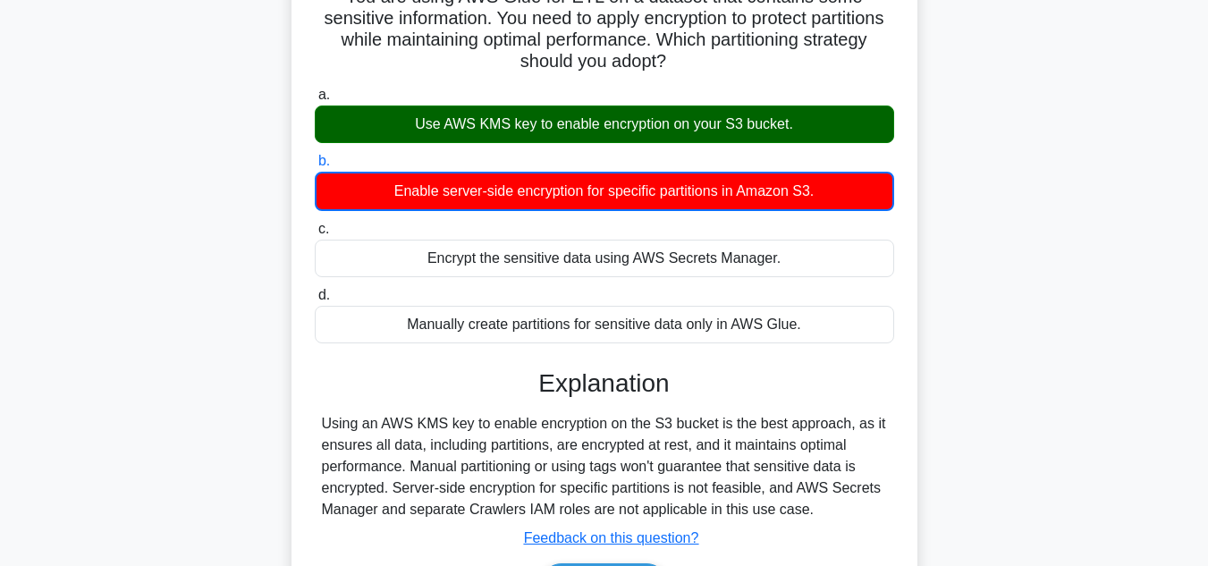
drag, startPoint x: 534, startPoint y: 385, endPoint x: 847, endPoint y: 509, distance: 336.9
click at [847, 509] on div "Explanation Using an AWS KMS key to enable encryption on the S3 bucket is the b…" at bounding box center [605, 491] width 580 height 245
click at [343, 347] on div "a. Use AWS KMS key to enable encryption on your S3 bucket. b. Enable server-sid…" at bounding box center [604, 214] width 601 height 267
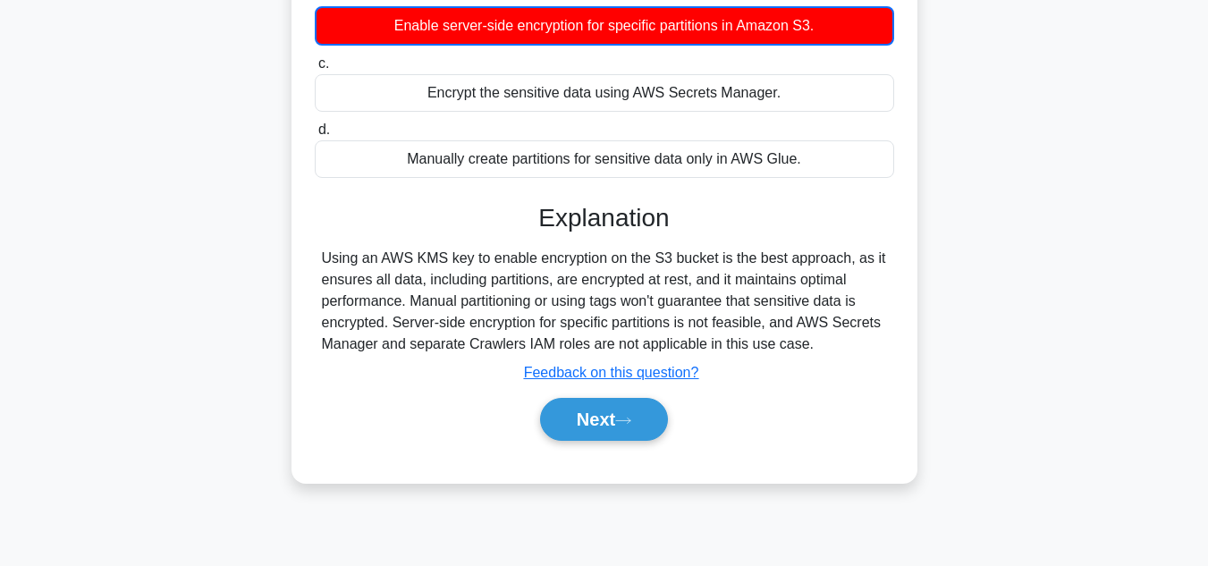
scroll to position [394, 0]
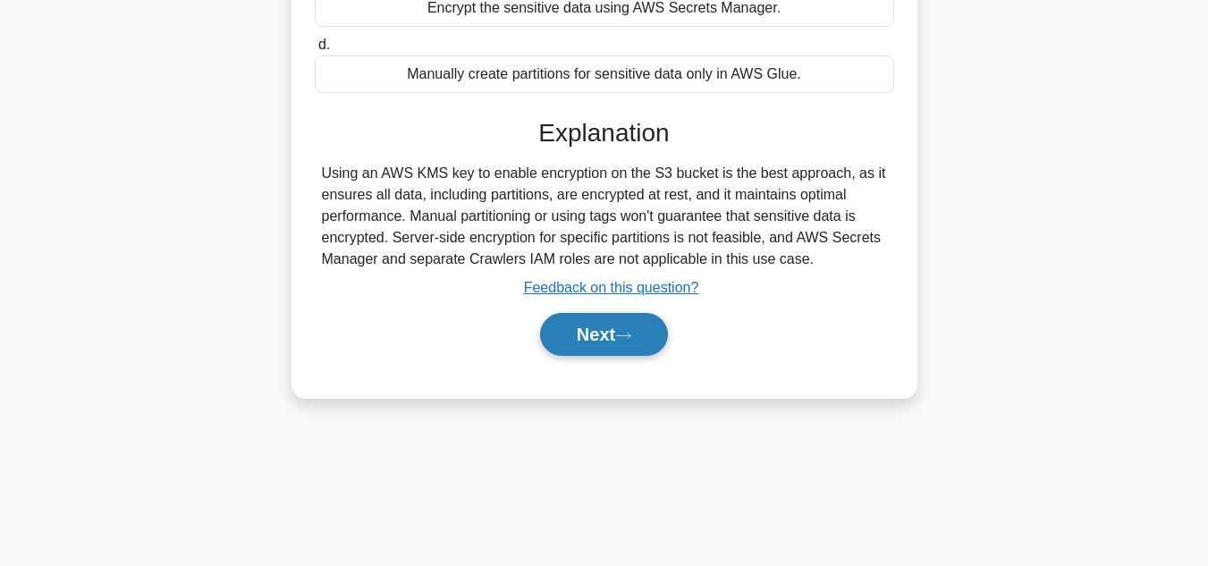
click at [565, 334] on button "Next" at bounding box center [604, 334] width 128 height 43
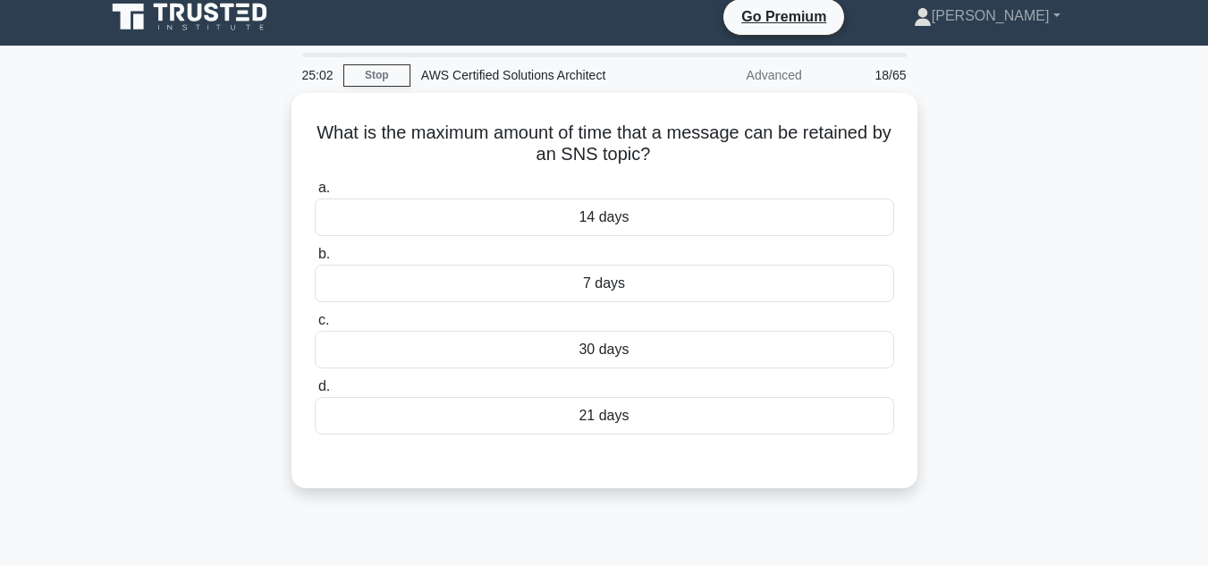
scroll to position [0, 0]
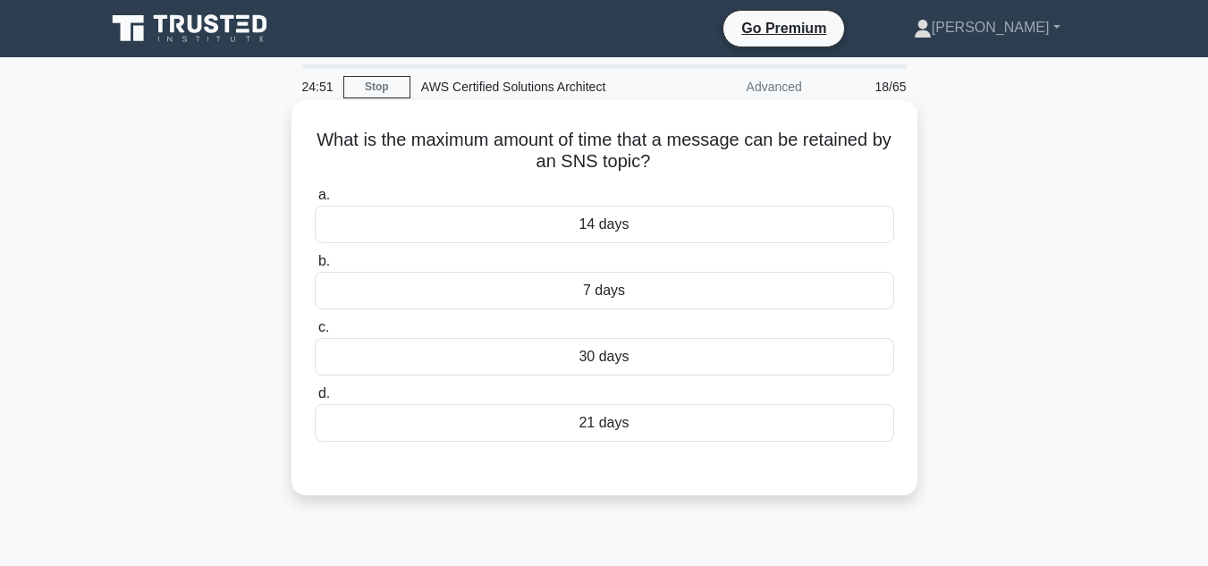
click at [589, 291] on div "7 days" at bounding box center [605, 291] width 580 height 38
click at [315, 267] on input "b. 7 days" at bounding box center [315, 262] width 0 height 12
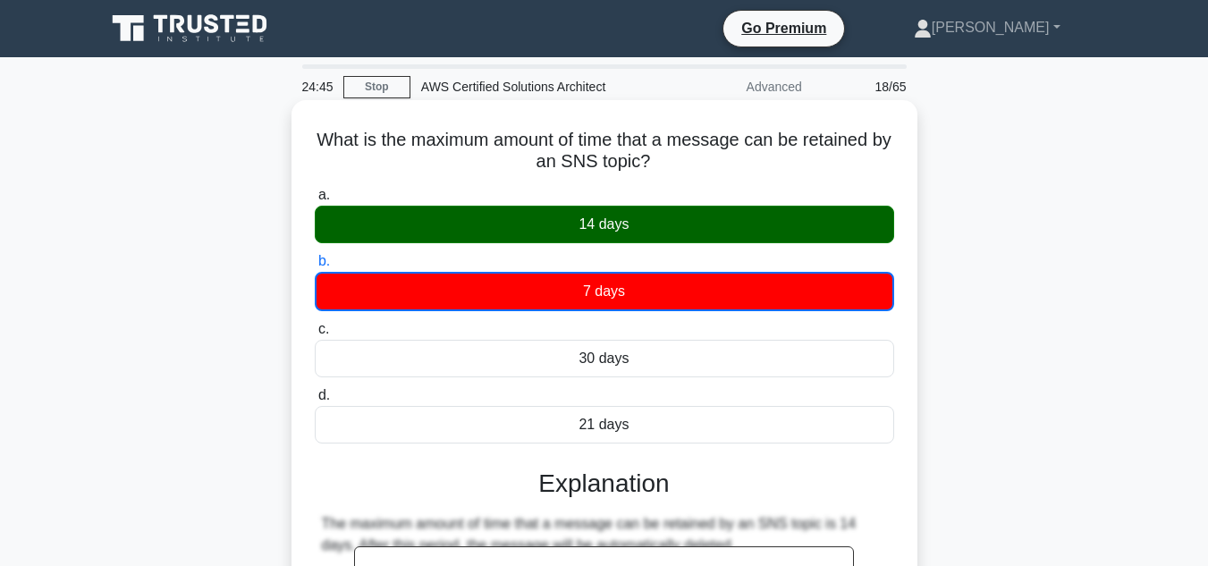
drag, startPoint x: 666, startPoint y: 154, endPoint x: 313, endPoint y: 145, distance: 353.4
click at [313, 145] on h5 "What is the maximum amount of time that a message can be retained by an SNS top…" at bounding box center [604, 151] width 583 height 45
click at [917, 346] on div "What is the maximum amount of time that a message can be retained by an SNS top…" at bounding box center [605, 478] width 626 height 756
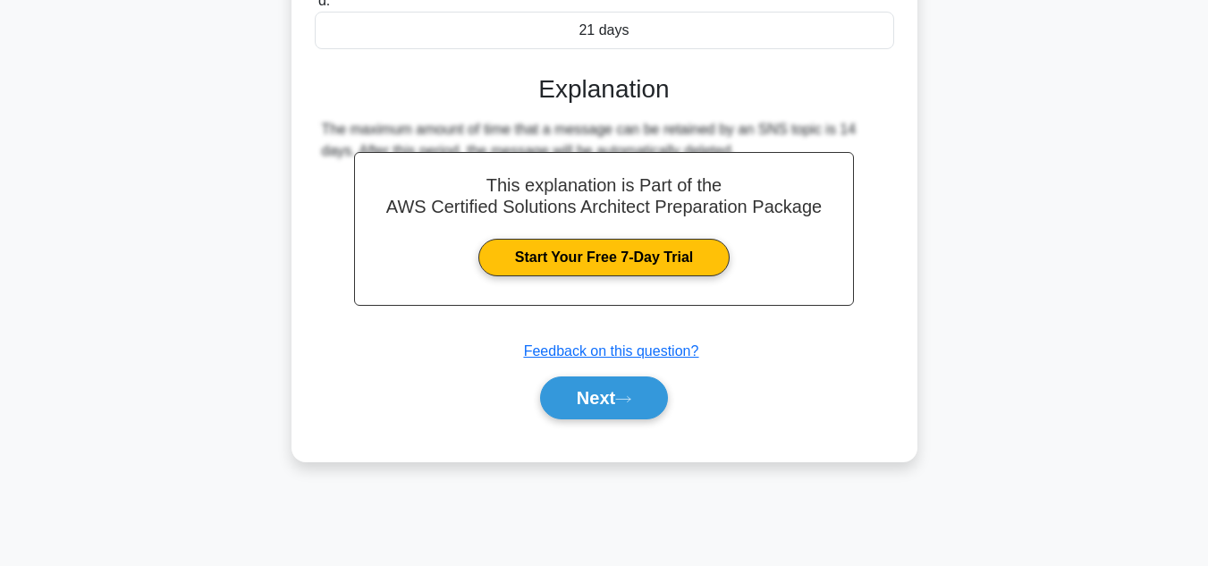
scroll to position [400, 0]
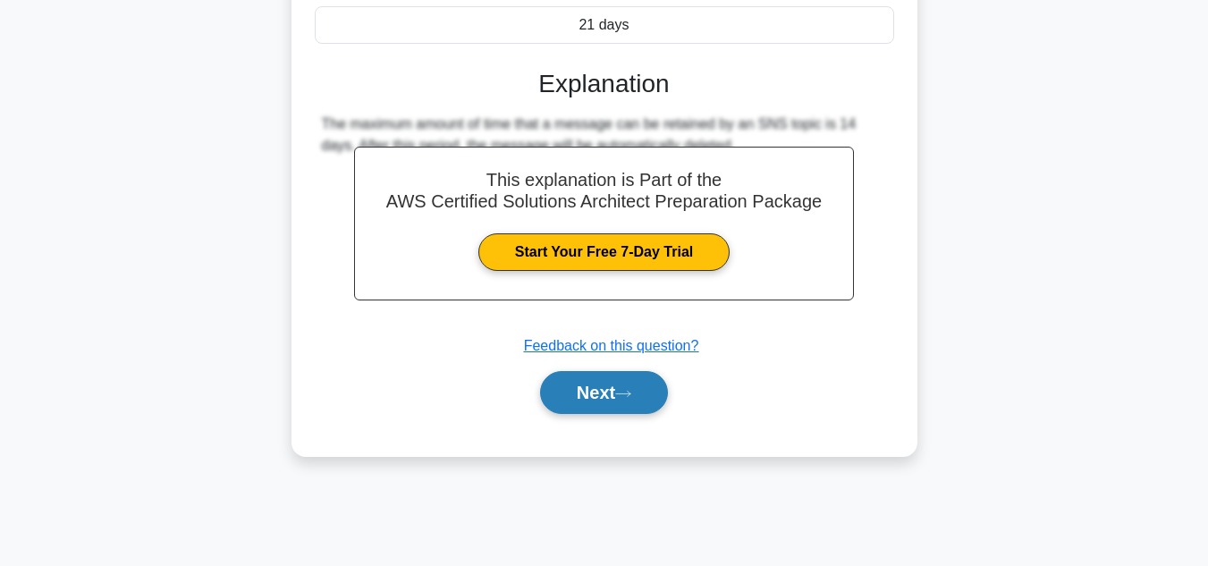
click at [576, 411] on button "Next" at bounding box center [604, 392] width 128 height 43
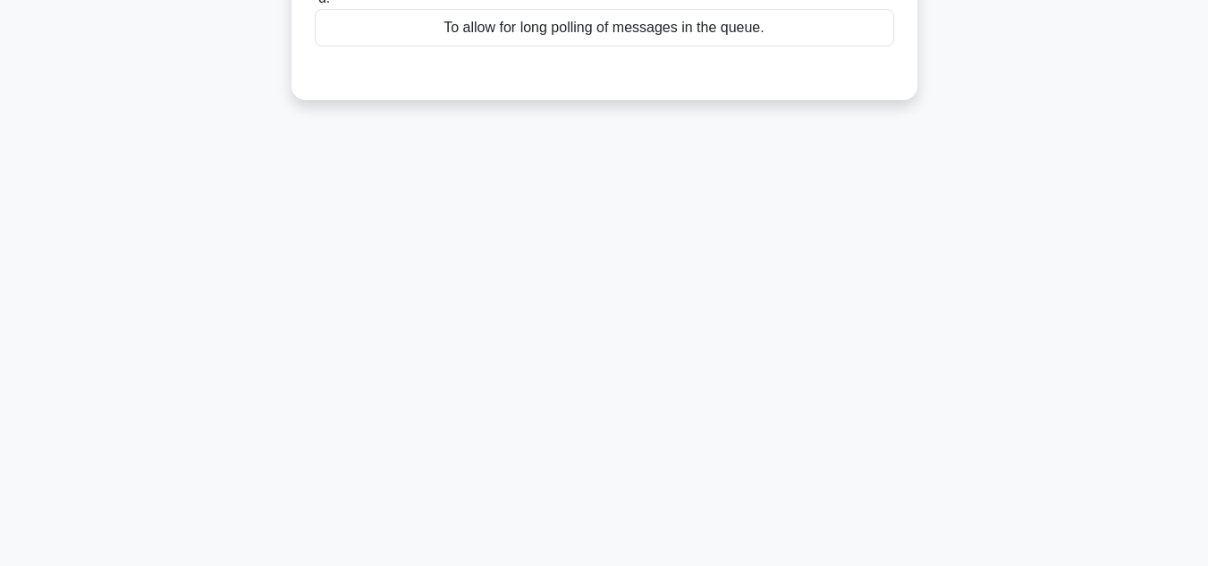
click at [985, 369] on div "23:48 Stop AWS Certified Solutions Architect Advanced 19/65 What is the purpose…" at bounding box center [605, 112] width 1020 height 894
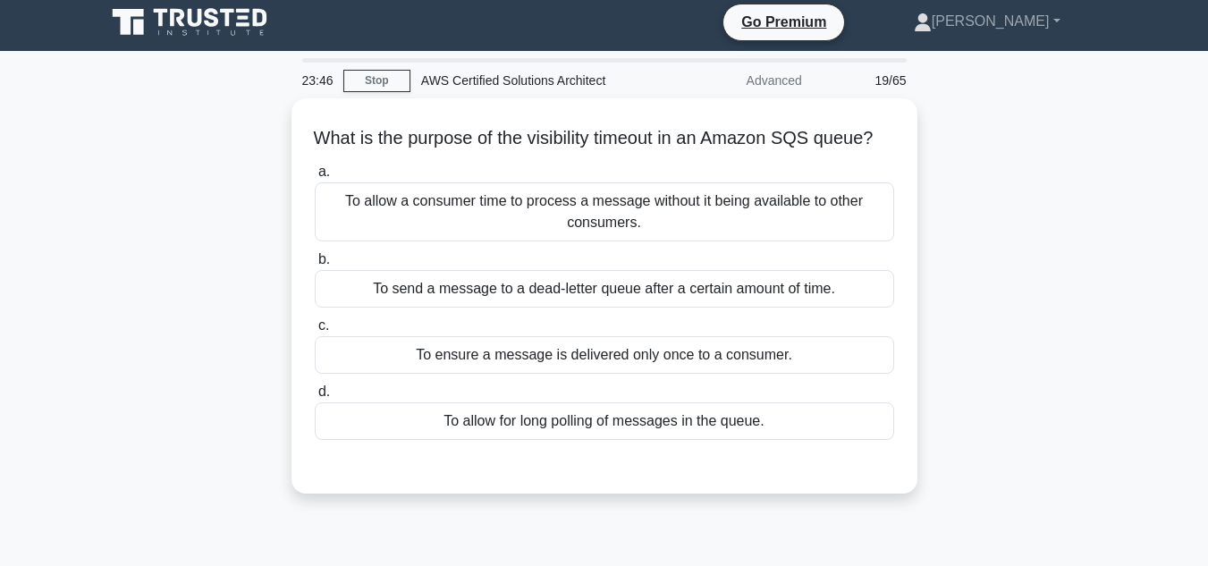
scroll to position [0, 0]
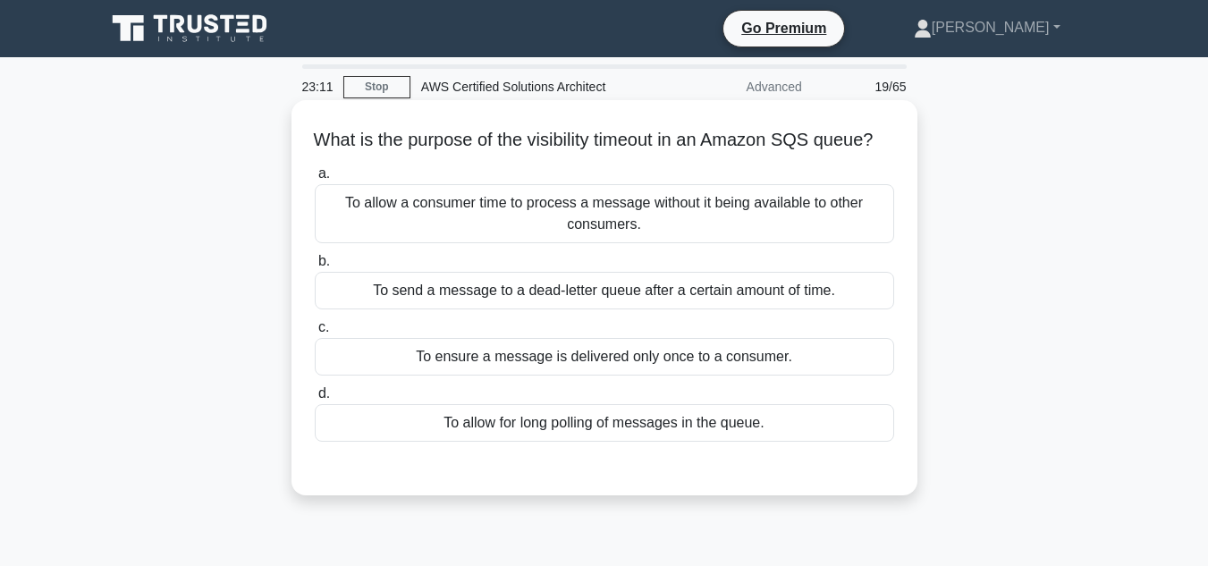
click at [810, 234] on div "To allow a consumer time to process a message without it being available to oth…" at bounding box center [605, 213] width 580 height 59
click at [315, 180] on input "a. To allow a consumer time to process a message without it being available to …" at bounding box center [315, 174] width 0 height 12
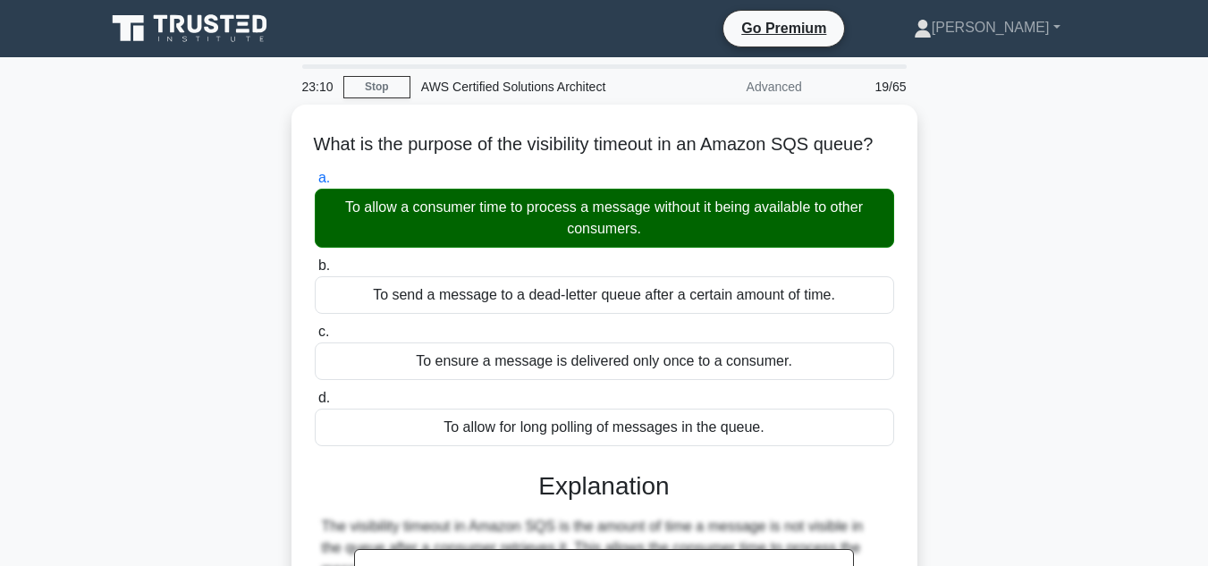
click at [988, 280] on div "What is the purpose of the visibility timeout in an Amazon SQS queue? .spinner_…" at bounding box center [605, 493] width 1020 height 776
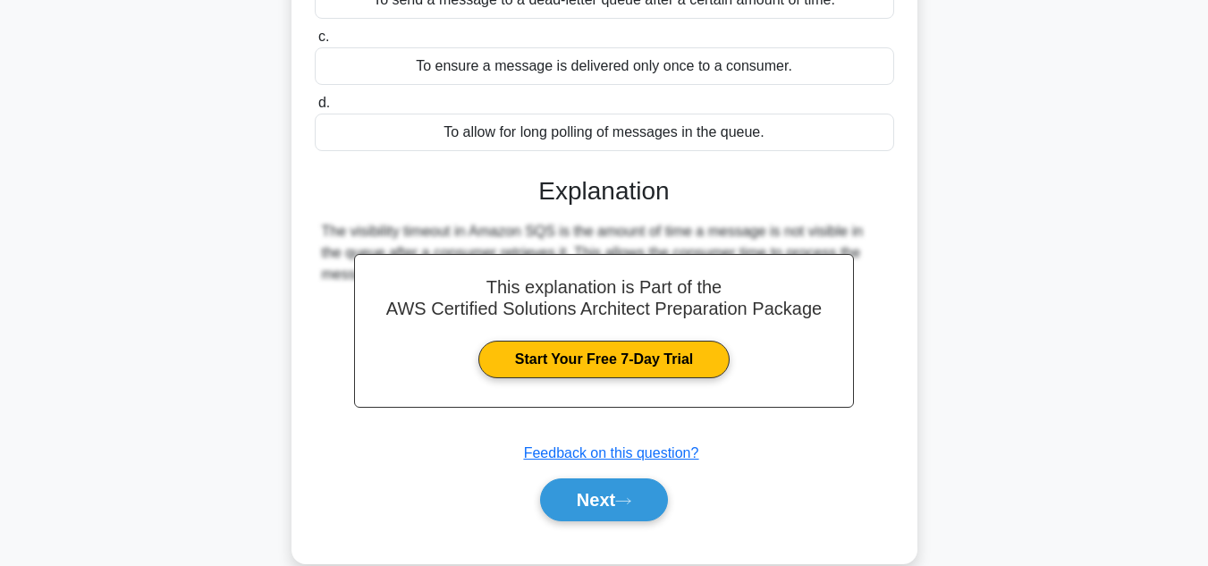
scroll to position [322, 0]
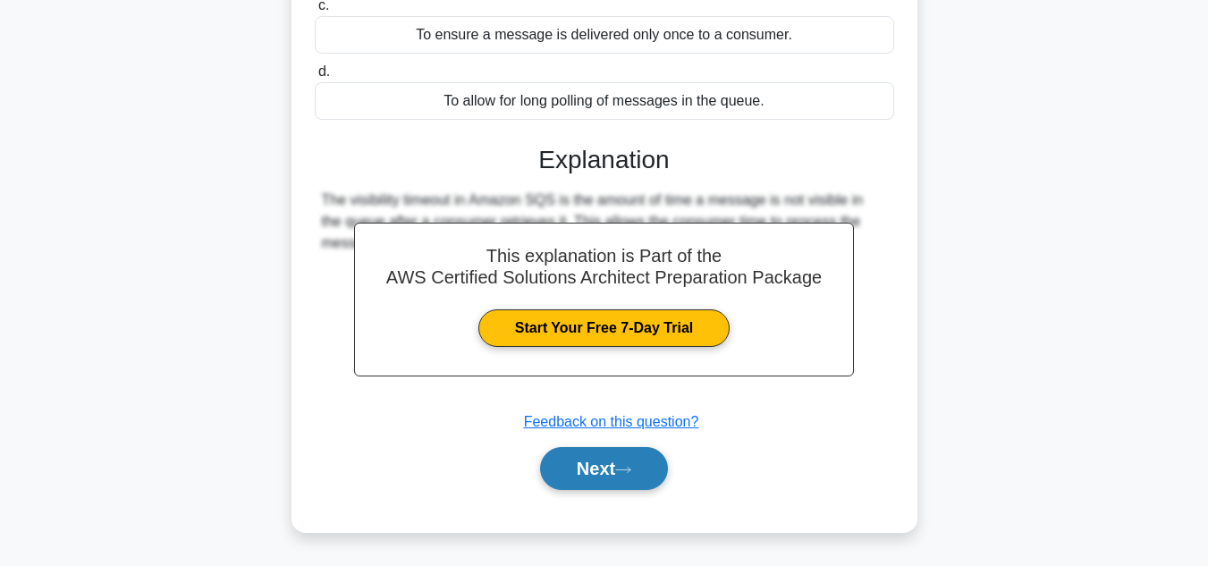
click at [605, 489] on button "Next" at bounding box center [604, 468] width 128 height 43
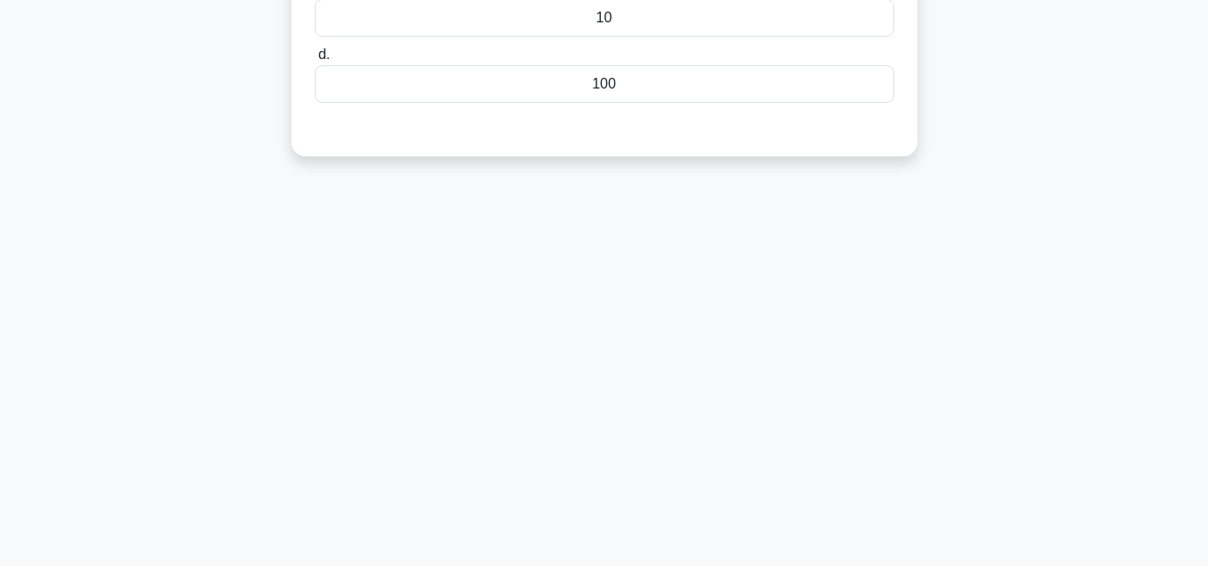
click at [1020, 284] on div "23:07 Stop AWS Certified Solutions Architect Advanced 20/65 What is the maximum…" at bounding box center [605, 189] width 1020 height 894
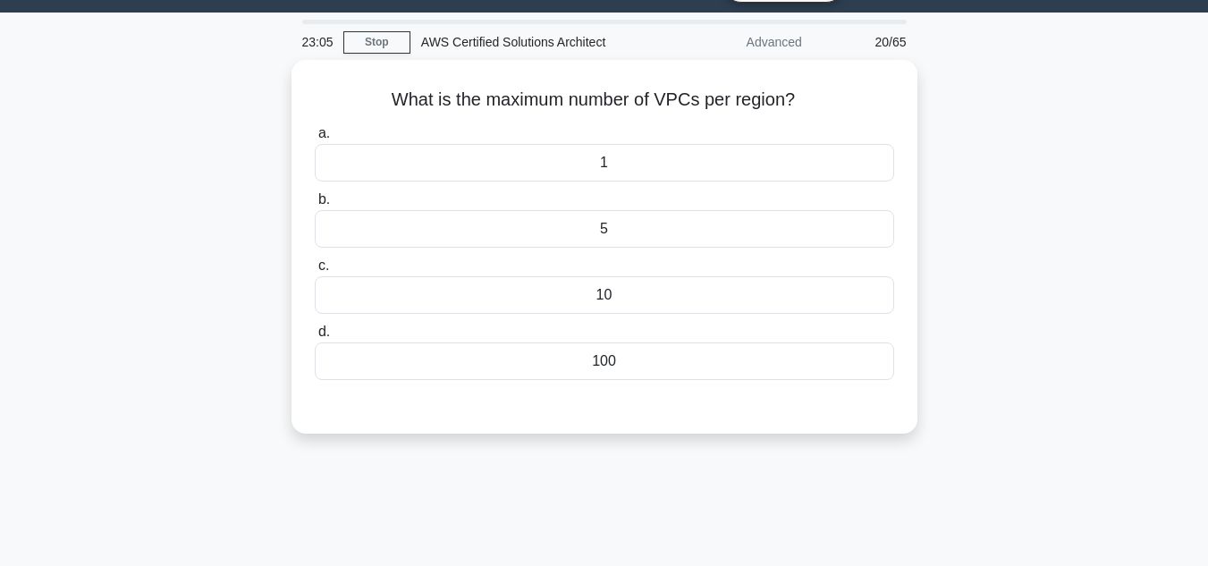
scroll to position [0, 0]
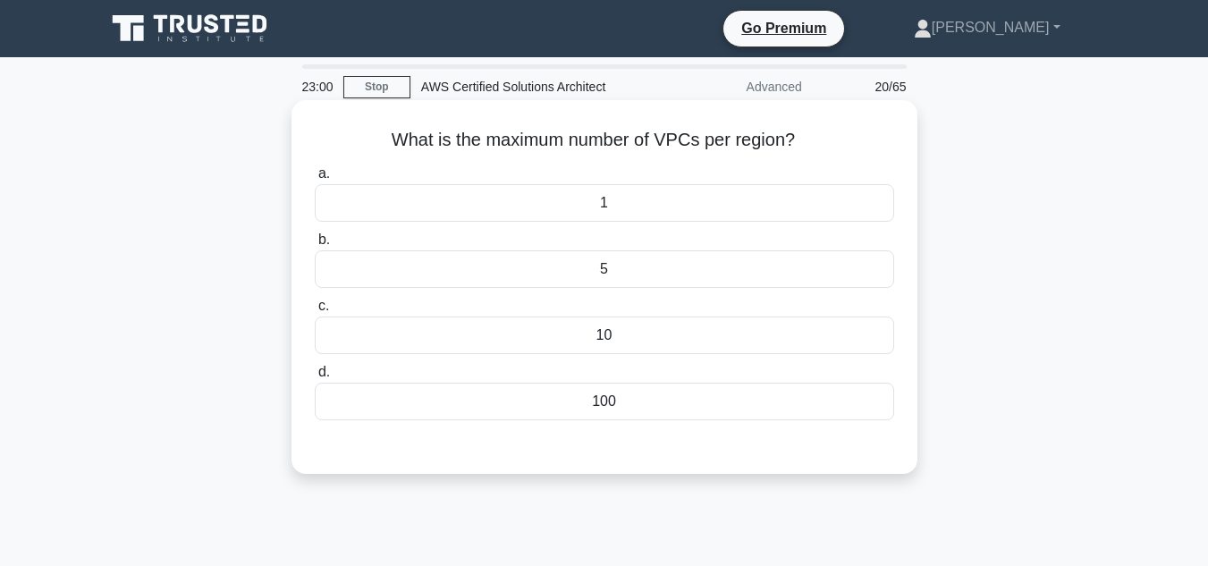
click at [806, 268] on div "5" at bounding box center [605, 269] width 580 height 38
click at [315, 246] on input "b. 5" at bounding box center [315, 240] width 0 height 12
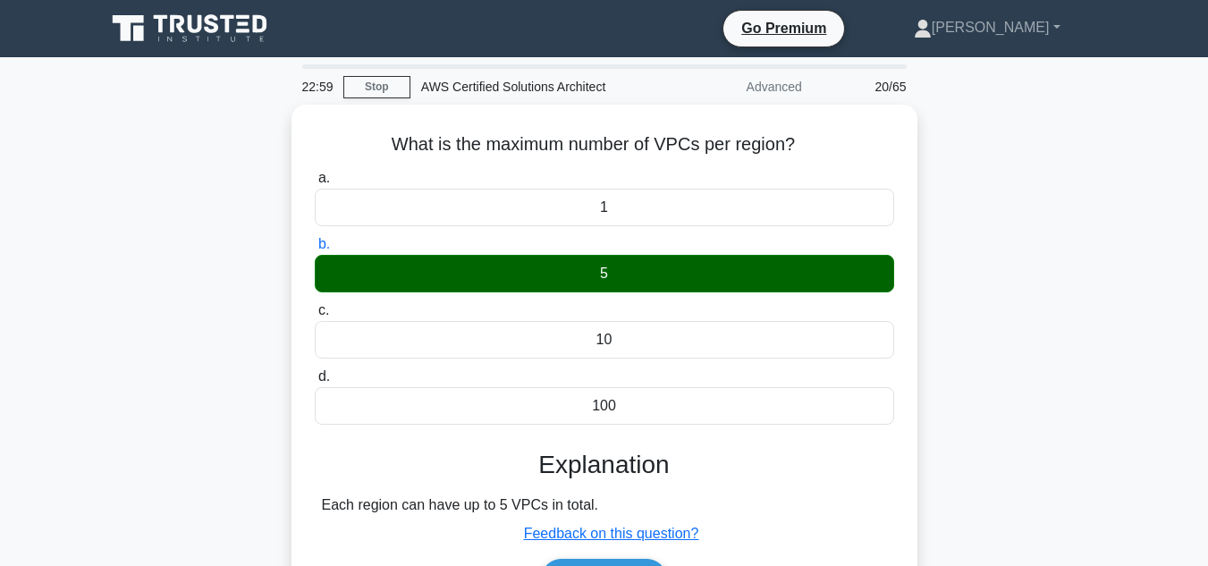
click at [1070, 234] on div "What is the maximum number of VPCs per region? .spinner_0XTQ{transform-origin:c…" at bounding box center [605, 385] width 1020 height 561
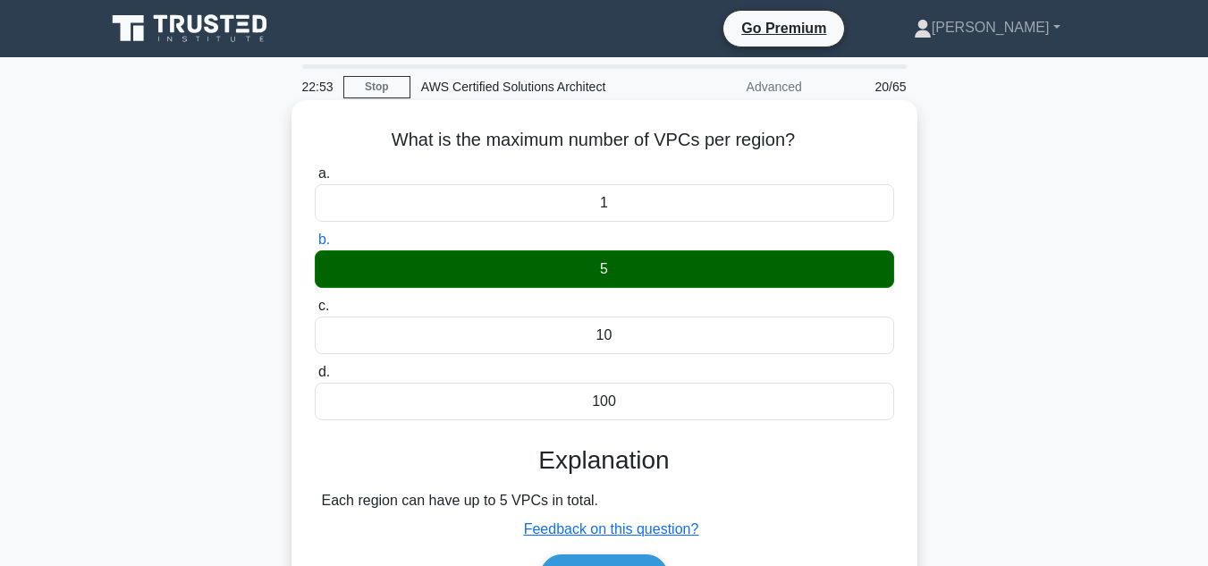
drag, startPoint x: 801, startPoint y: 132, endPoint x: 374, endPoint y: 140, distance: 427.6
click at [374, 140] on h5 "What is the maximum number of VPCs per region? .spinner_0XTQ{transform-origin:c…" at bounding box center [604, 140] width 583 height 23
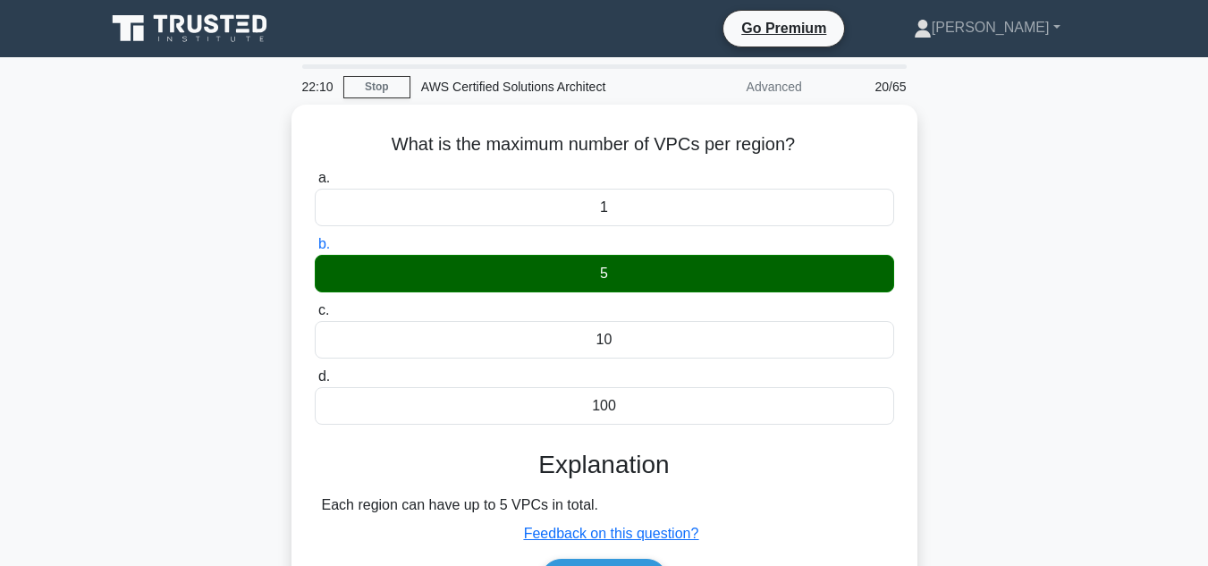
click at [1021, 306] on div "What is the maximum number of VPCs per region? .spinner_0XTQ{transform-origin:c…" at bounding box center [605, 385] width 1020 height 561
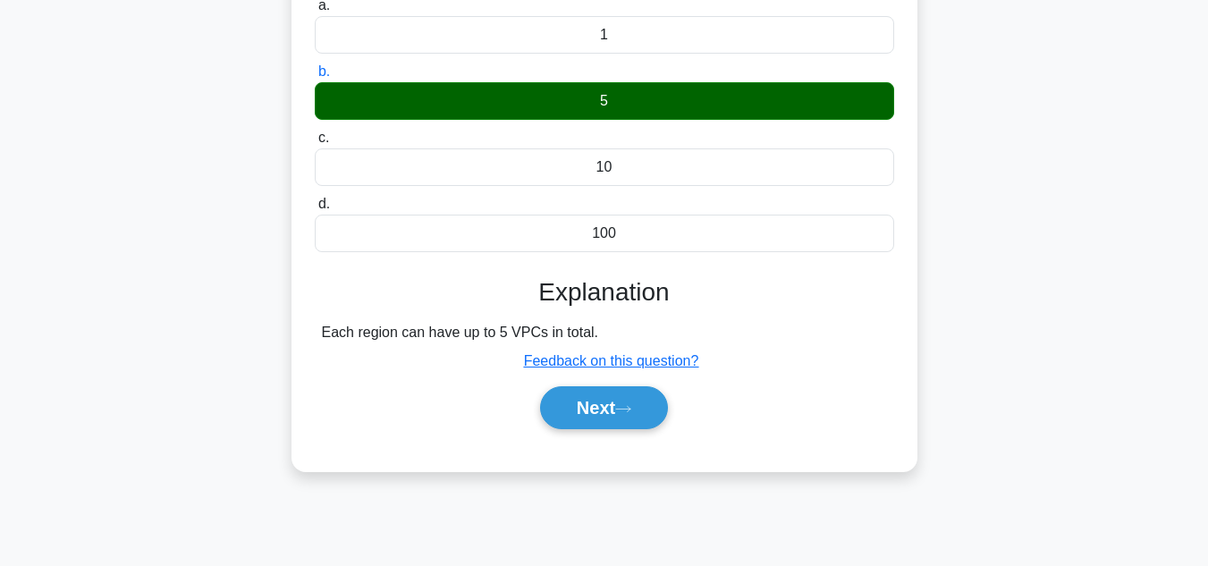
scroll to position [179, 0]
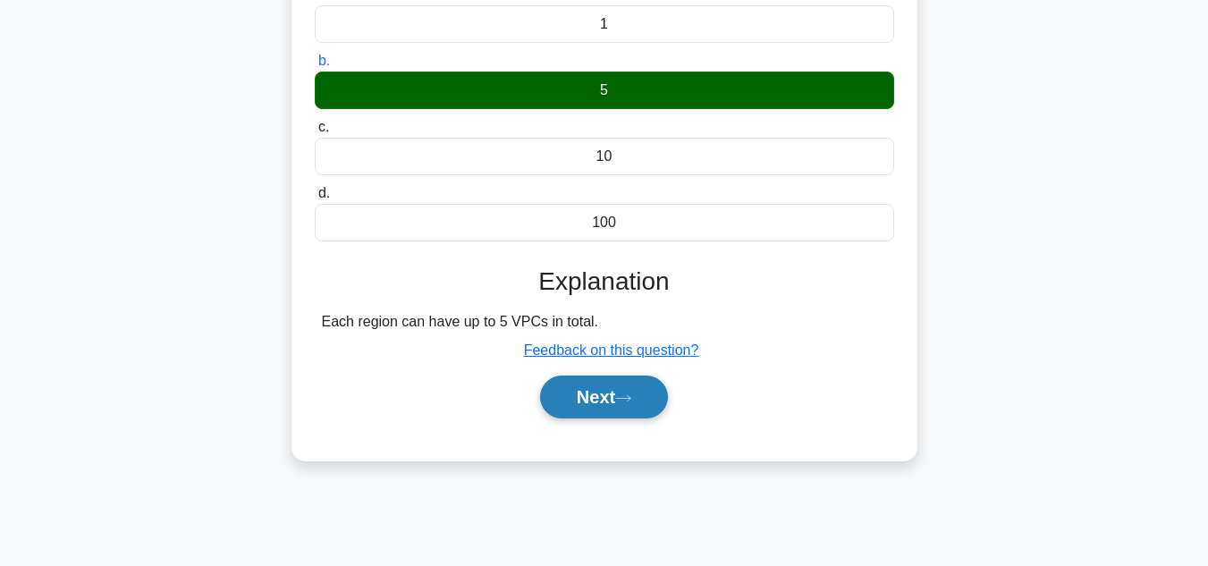
click at [632, 403] on icon at bounding box center [623, 399] width 16 height 10
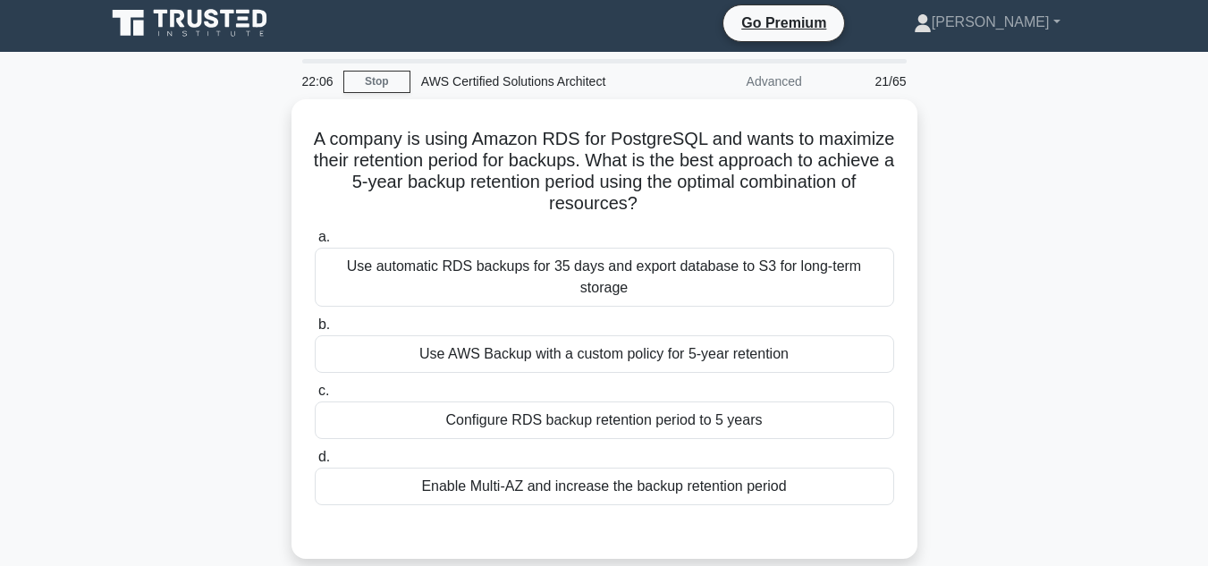
scroll to position [0, 0]
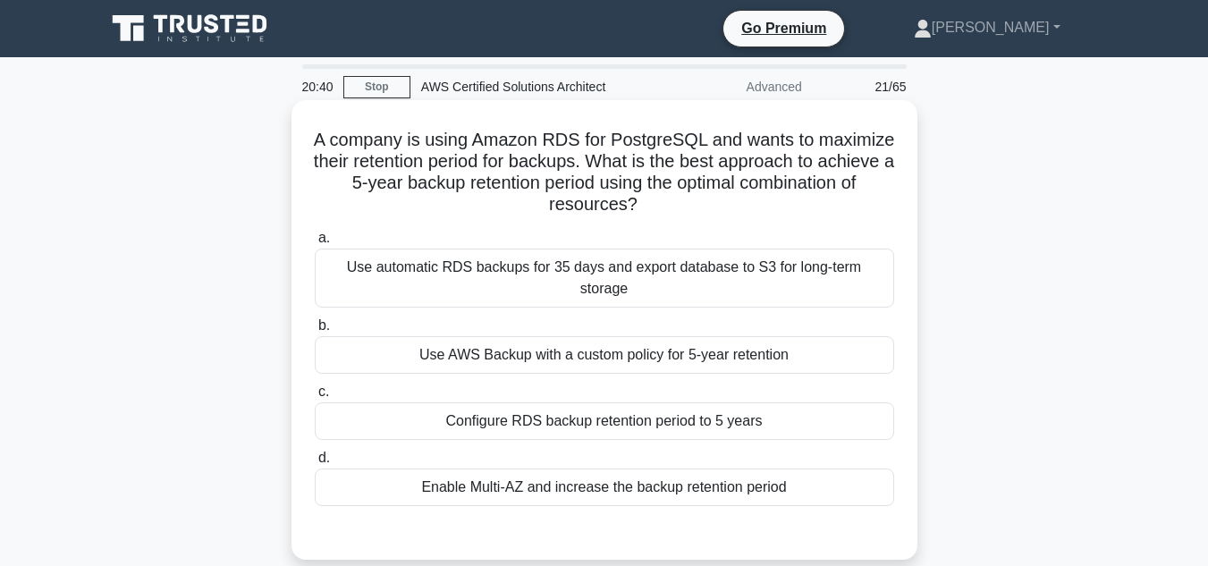
click at [782, 336] on div "Use AWS Backup with a custom policy for 5-year retention" at bounding box center [605, 355] width 580 height 38
click at [315, 332] on input "b. Use AWS Backup with a custom policy for 5-year retention" at bounding box center [315, 326] width 0 height 12
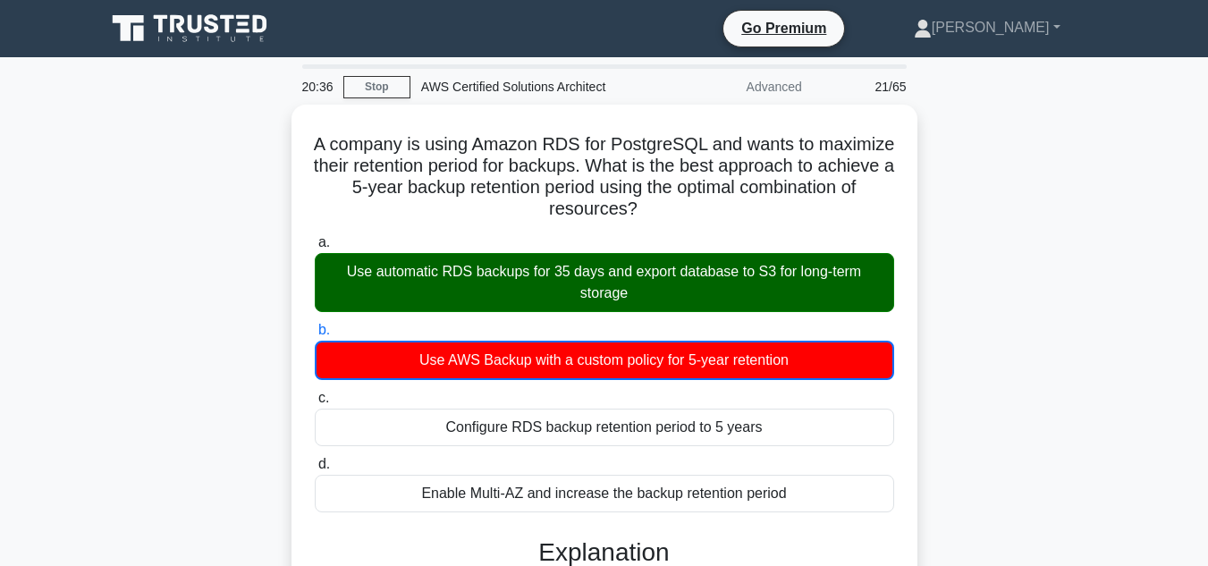
click at [315, 393] on input "c. Configure RDS backup retention period to 5 years" at bounding box center [315, 399] width 0 height 12
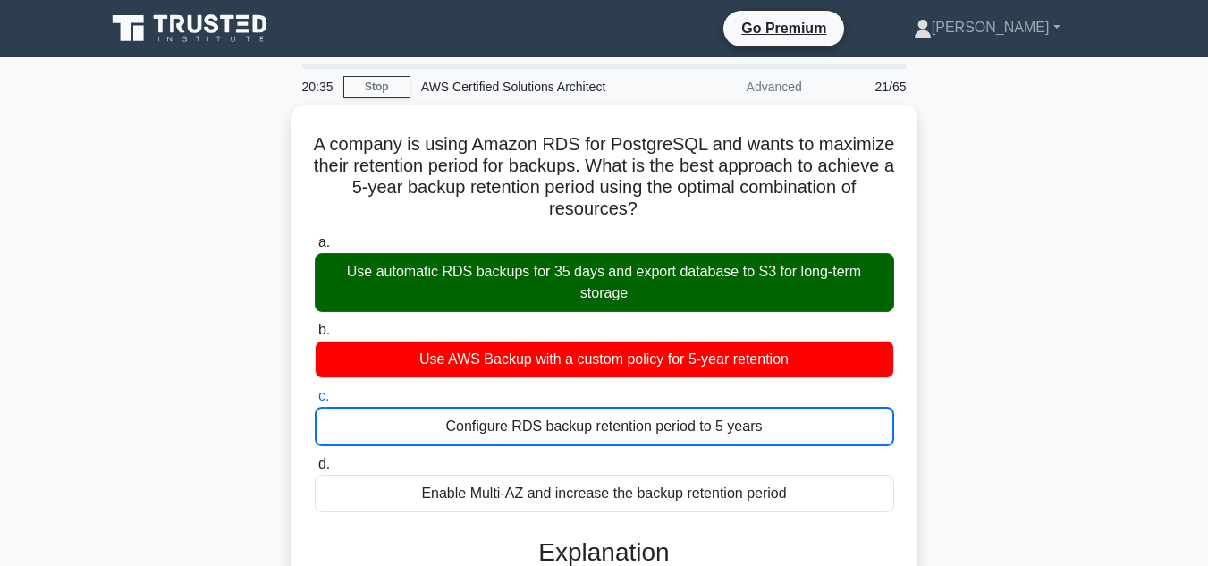
click at [315, 459] on input "d. Enable Multi-AZ and increase the backup retention period" at bounding box center [315, 465] width 0 height 12
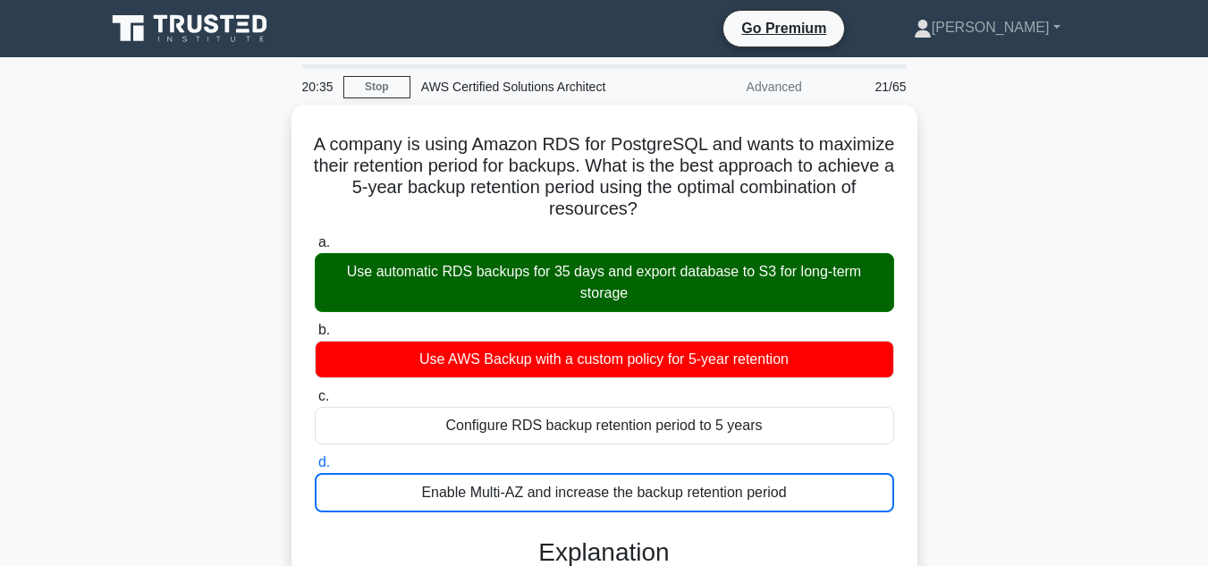
click at [315, 237] on input "a. Use automatic RDS backups for 35 days and export database to S3 for long-ter…" at bounding box center [315, 243] width 0 height 12
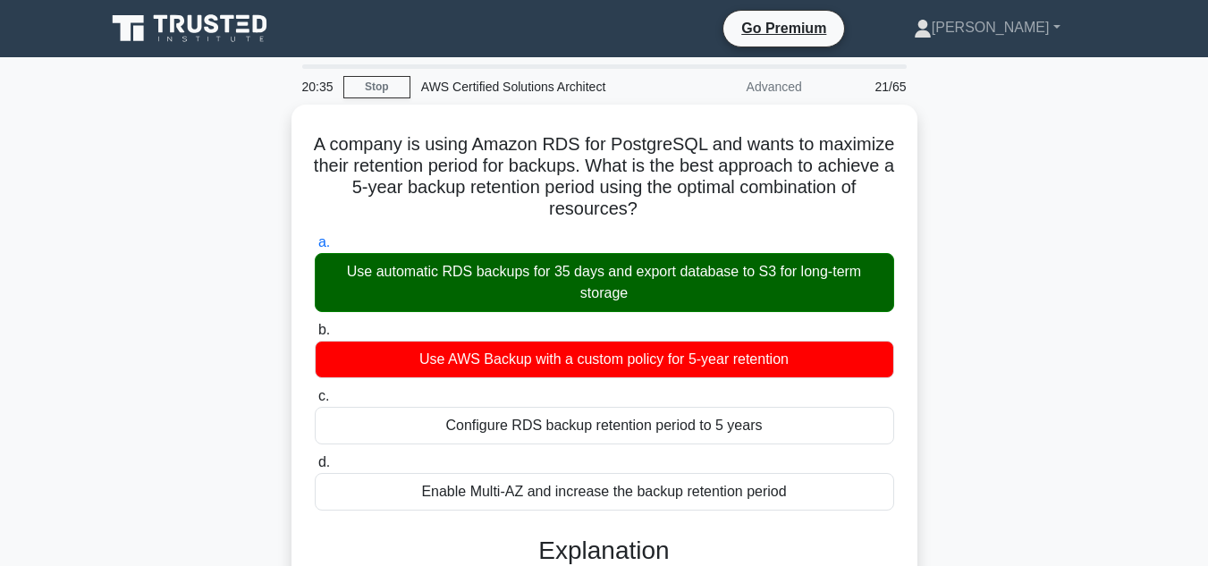
click at [315, 325] on input "b. Use AWS Backup with a custom policy for 5-year retention" at bounding box center [315, 331] width 0 height 12
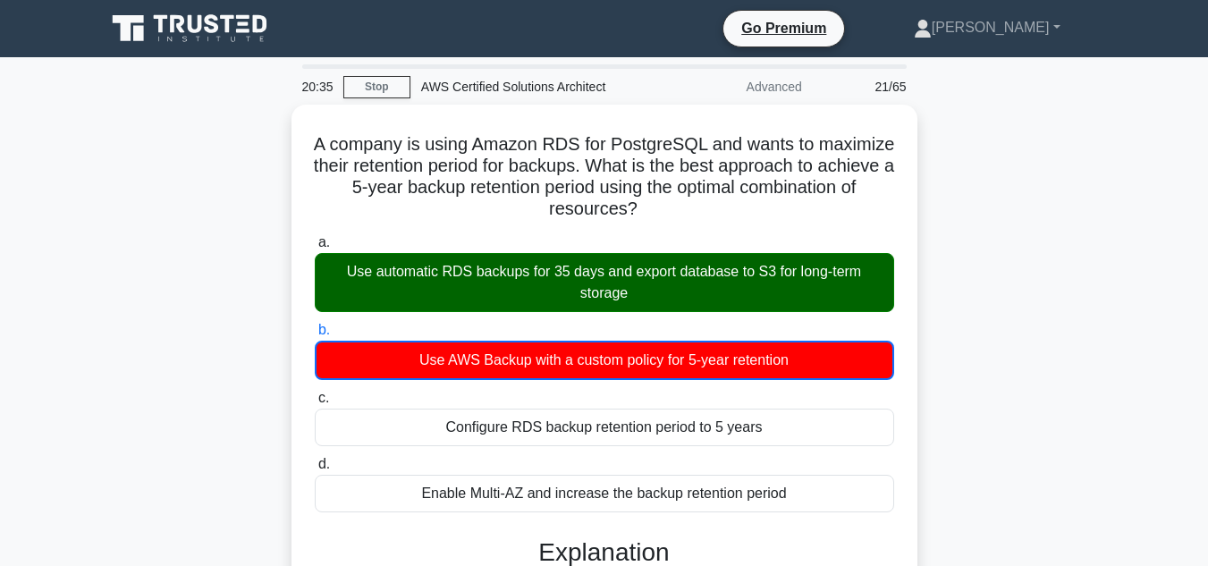
click at [315, 393] on input "c. Configure RDS backup retention period to 5 years" at bounding box center [315, 399] width 0 height 12
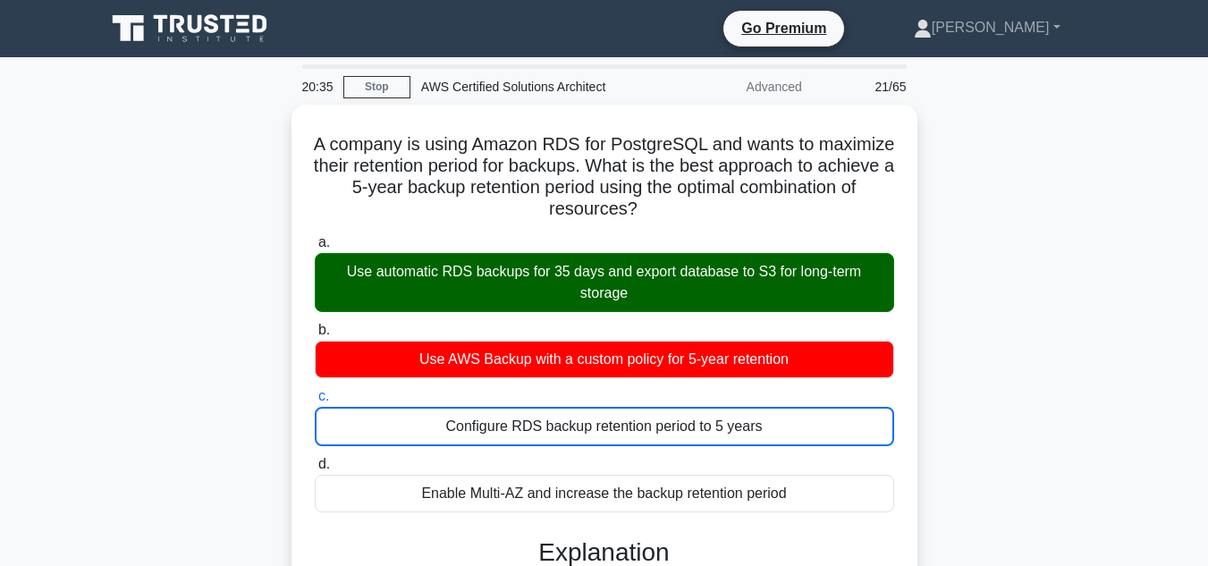
click at [315, 459] on input "d. Enable Multi-AZ and increase the backup retention period" at bounding box center [315, 465] width 0 height 12
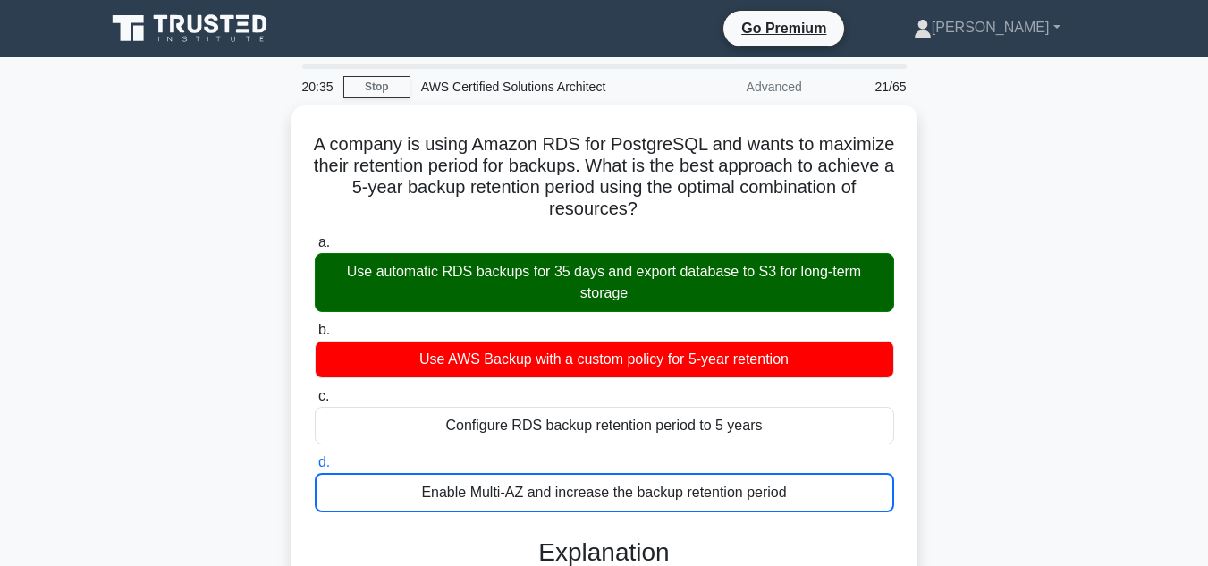
click at [315, 237] on input "a. Use automatic RDS backups for 35 days and export database to S3 for long-ter…" at bounding box center [315, 243] width 0 height 12
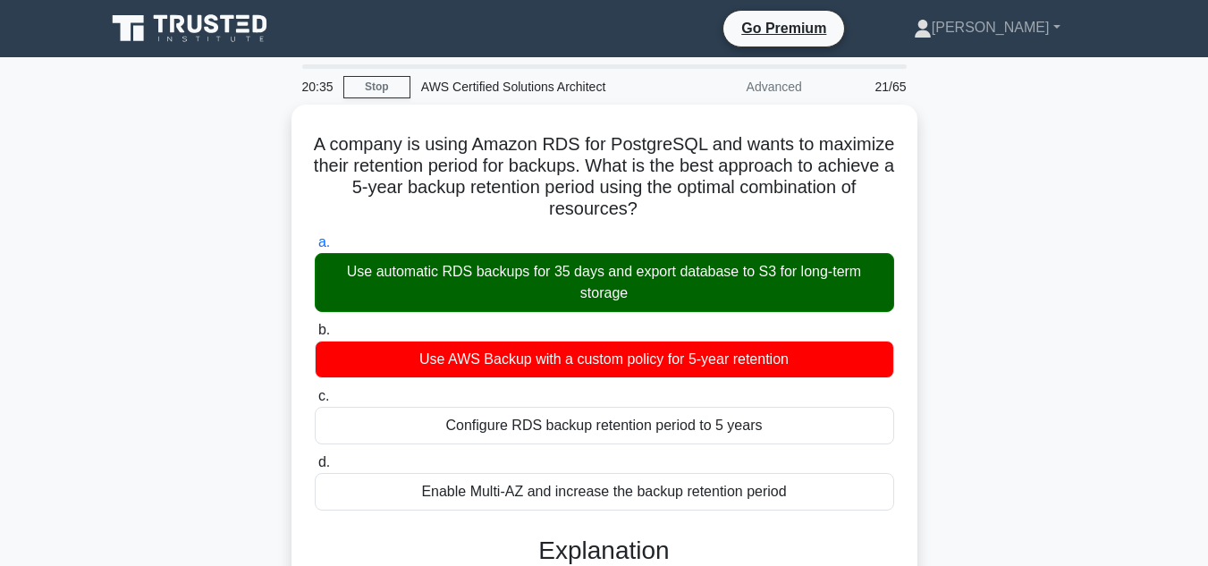
click at [315, 325] on input "b. Use AWS Backup with a custom policy for 5-year retention" at bounding box center [315, 331] width 0 height 12
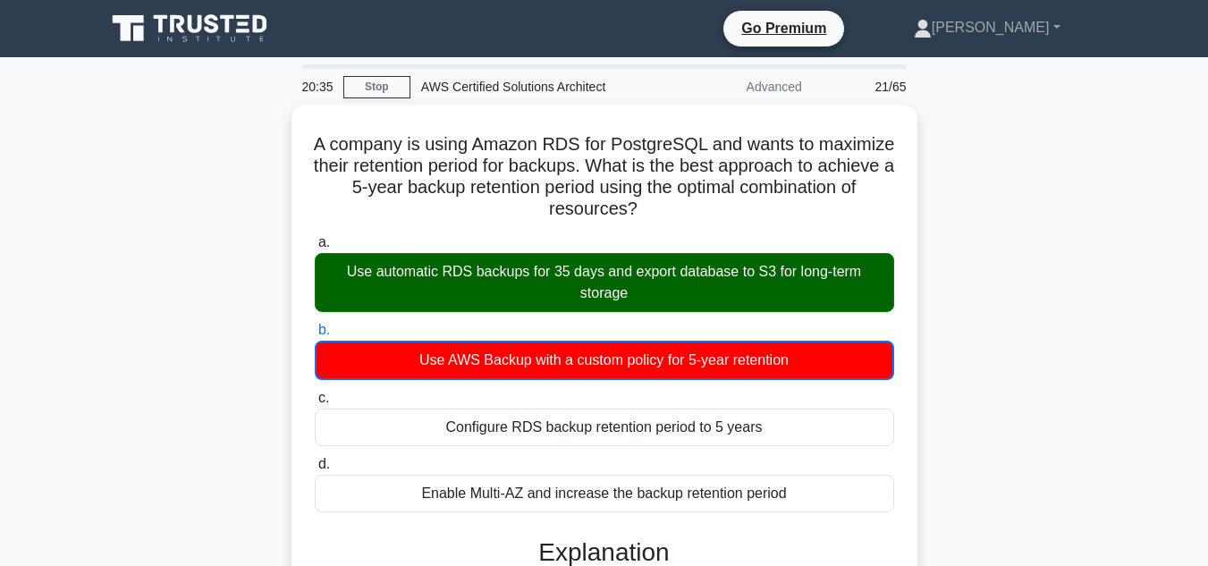
click at [315, 393] on input "c. Configure RDS backup retention period to 5 years" at bounding box center [315, 399] width 0 height 12
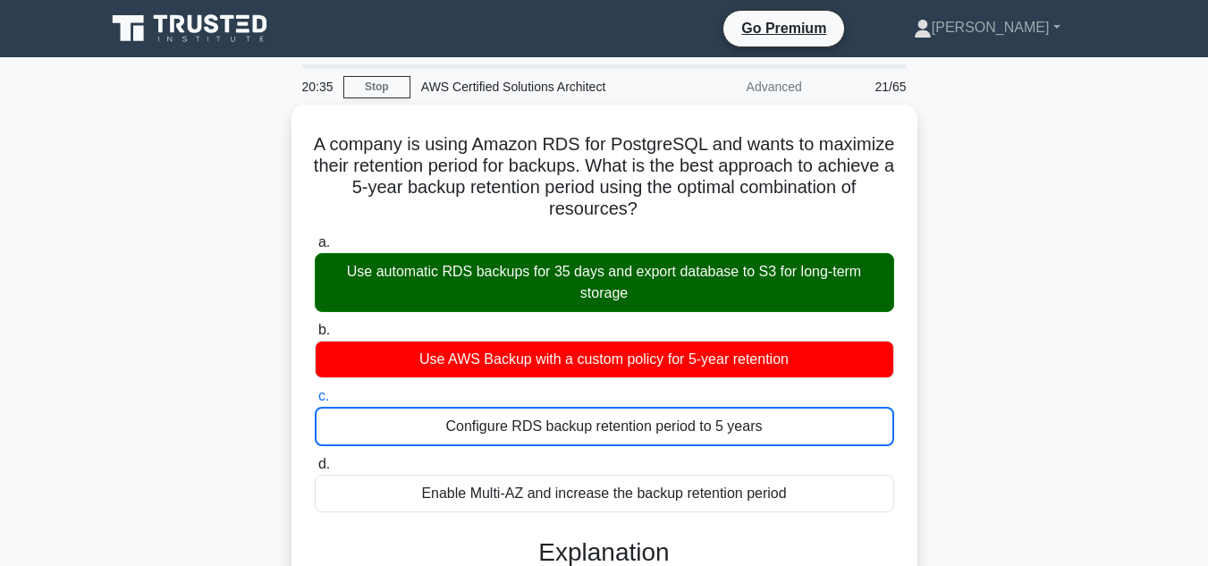
click at [315, 459] on input "d. Enable Multi-AZ and increase the backup retention period" at bounding box center [315, 465] width 0 height 12
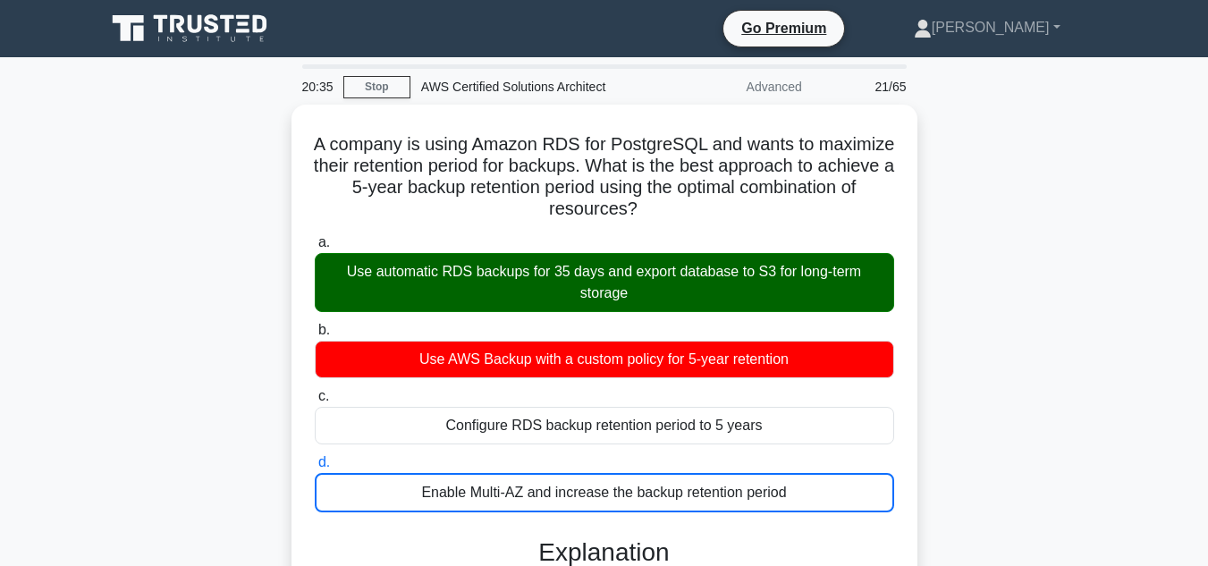
click at [315, 237] on input "a. Use automatic RDS backups for 35 days and export database to S3 for long-ter…" at bounding box center [315, 243] width 0 height 12
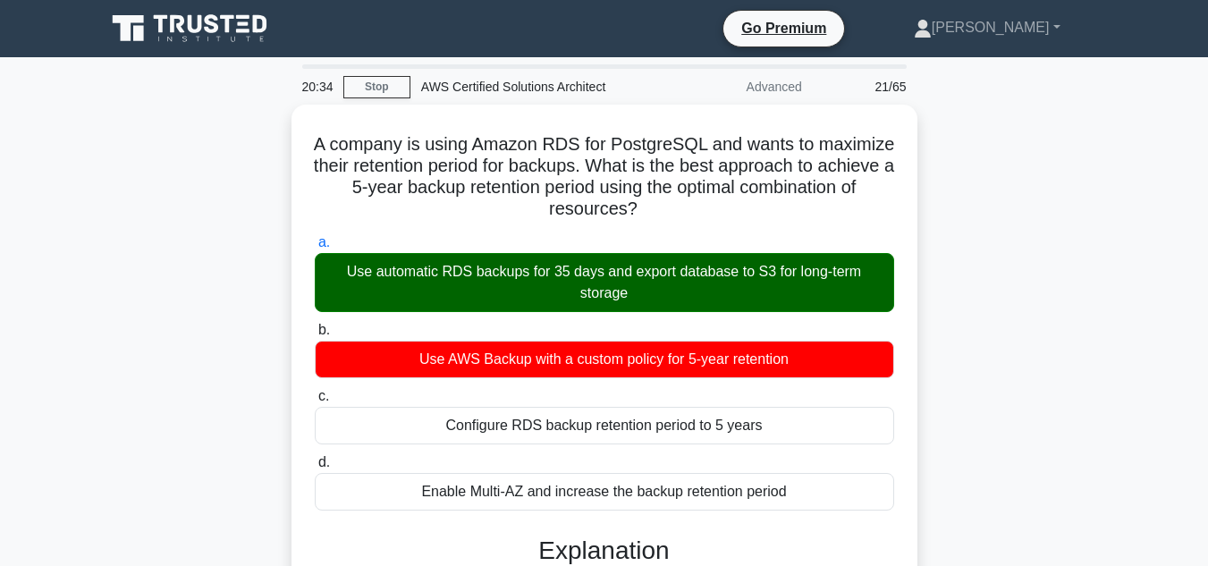
click at [1016, 316] on div "A company is using Amazon RDS for PostgreSQL and wants to maximize their retent…" at bounding box center [605, 525] width 1020 height 840
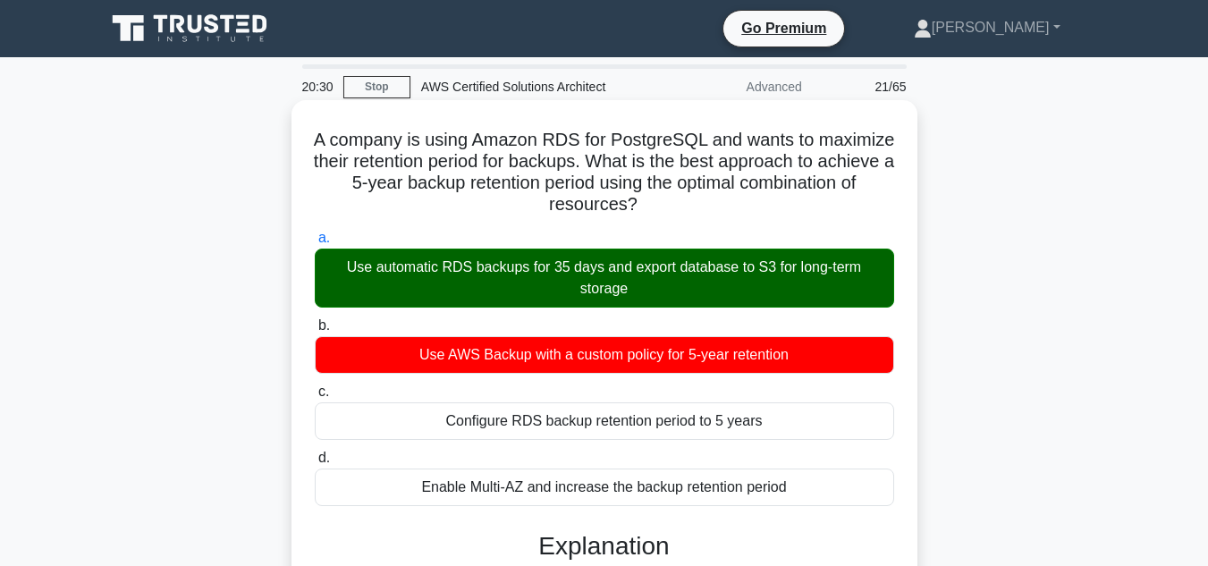
drag, startPoint x: 349, startPoint y: 134, endPoint x: 833, endPoint y: 487, distance: 599.2
click at [833, 487] on div "A company is using Amazon RDS for PostgreSQL and wants to maximize their retent…" at bounding box center [605, 509] width 612 height 804
click at [334, 150] on h5 "A company is using Amazon RDS for PostgreSQL and wants to maximize their retent…" at bounding box center [604, 173] width 583 height 88
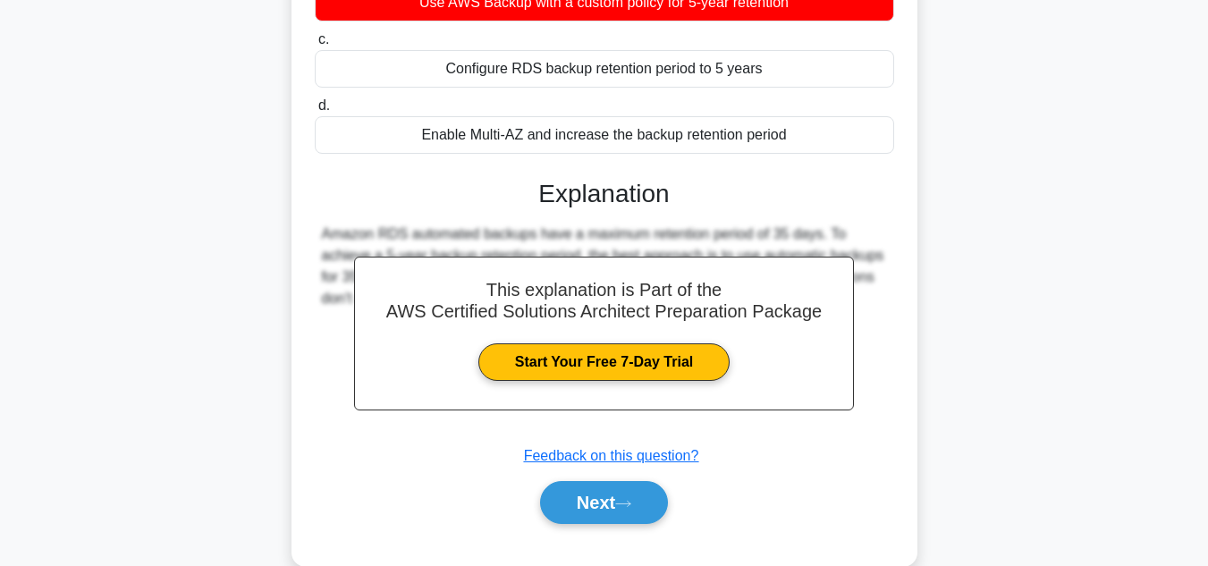
scroll to position [358, 0]
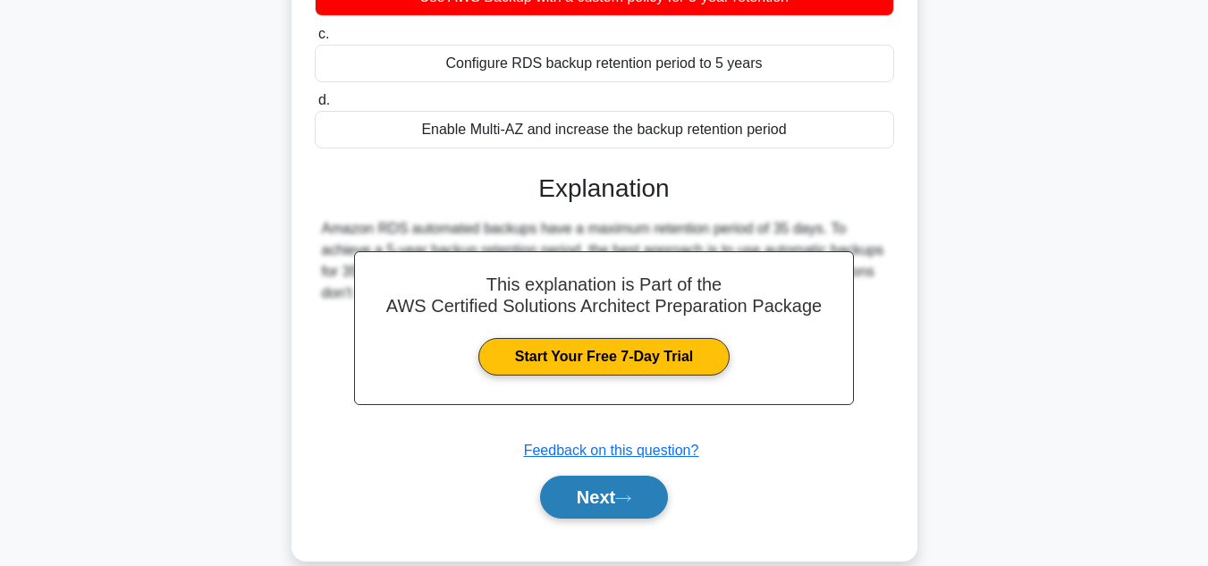
click at [564, 486] on button "Next" at bounding box center [604, 497] width 128 height 43
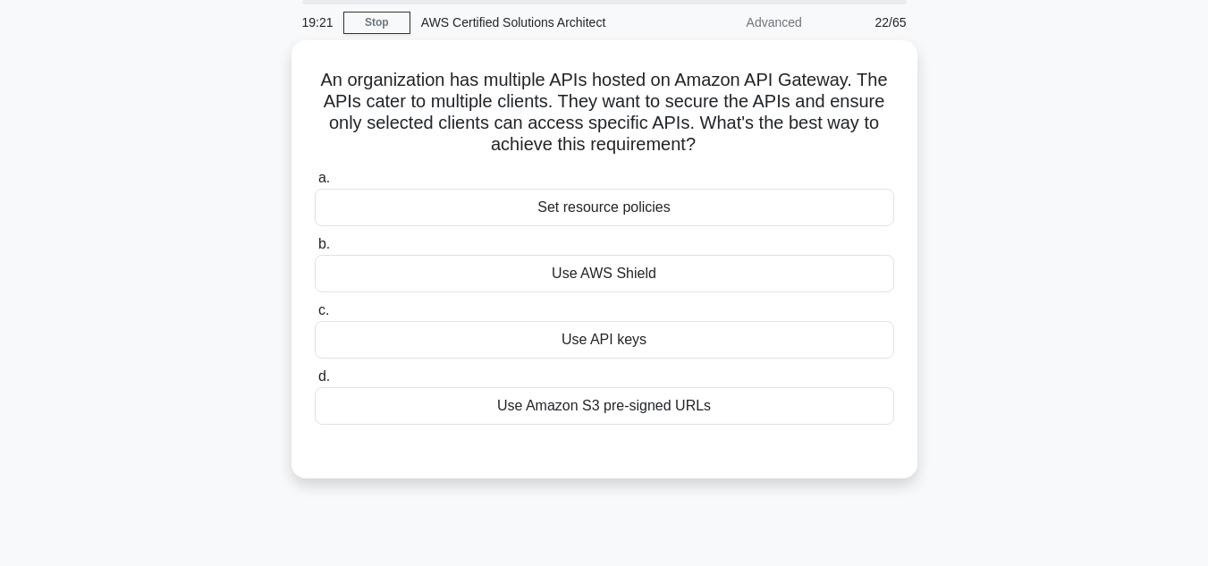
scroll to position [0, 0]
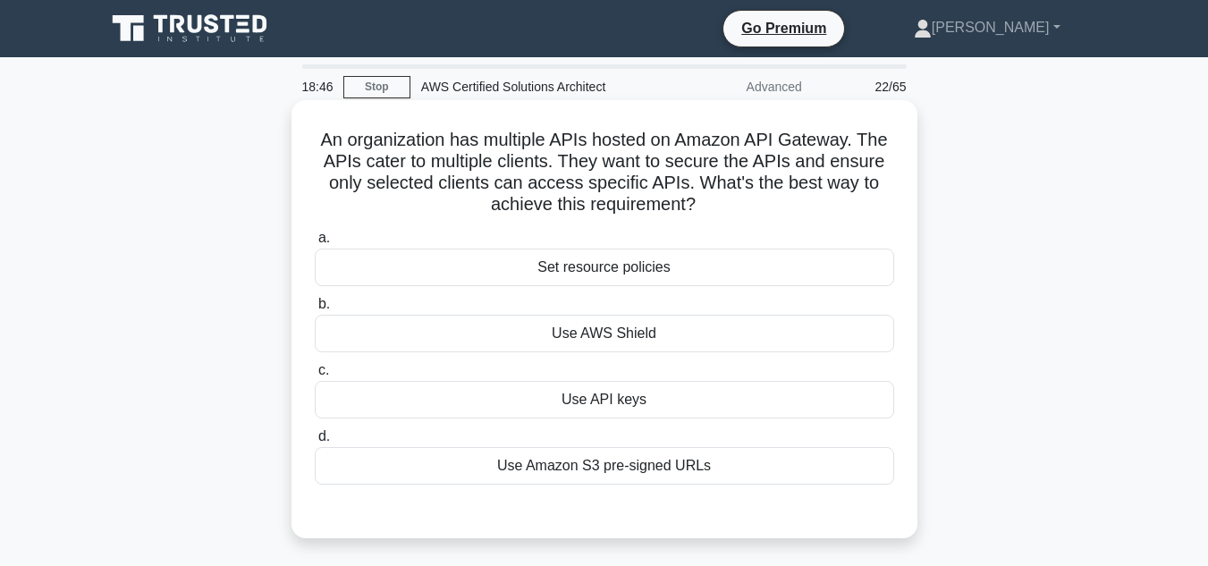
click at [546, 403] on div "Use API keys" at bounding box center [605, 400] width 580 height 38
click at [315, 377] on input "c. Use API keys" at bounding box center [315, 371] width 0 height 12
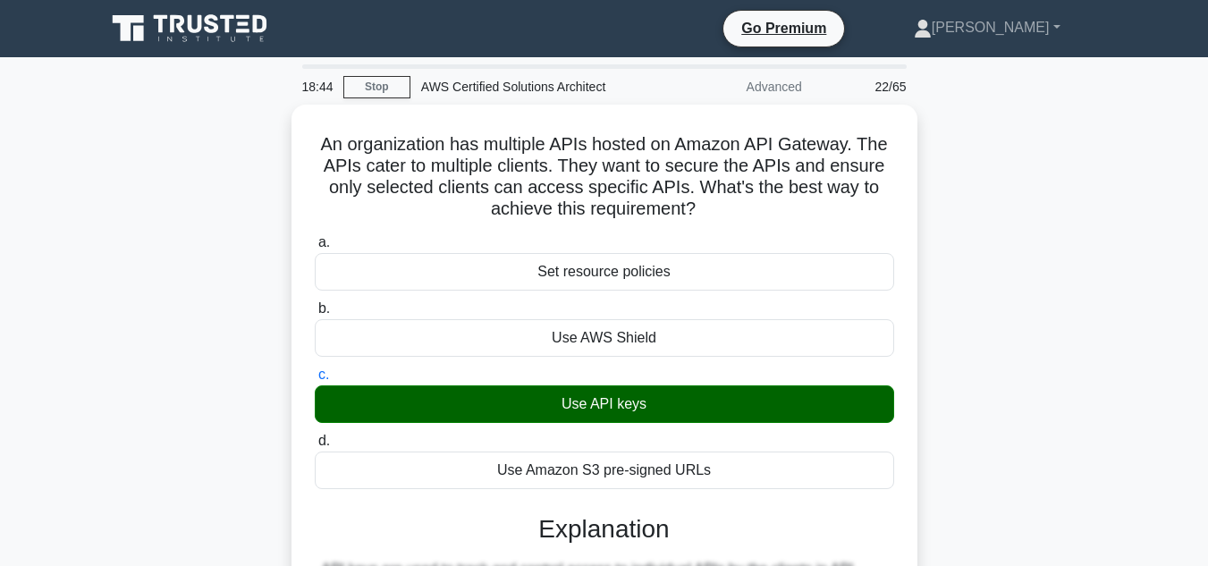
click at [1043, 278] on div "An organization has multiple APIs hosted on Amazon API Gateway. The APIs cater …" at bounding box center [605, 514] width 1020 height 818
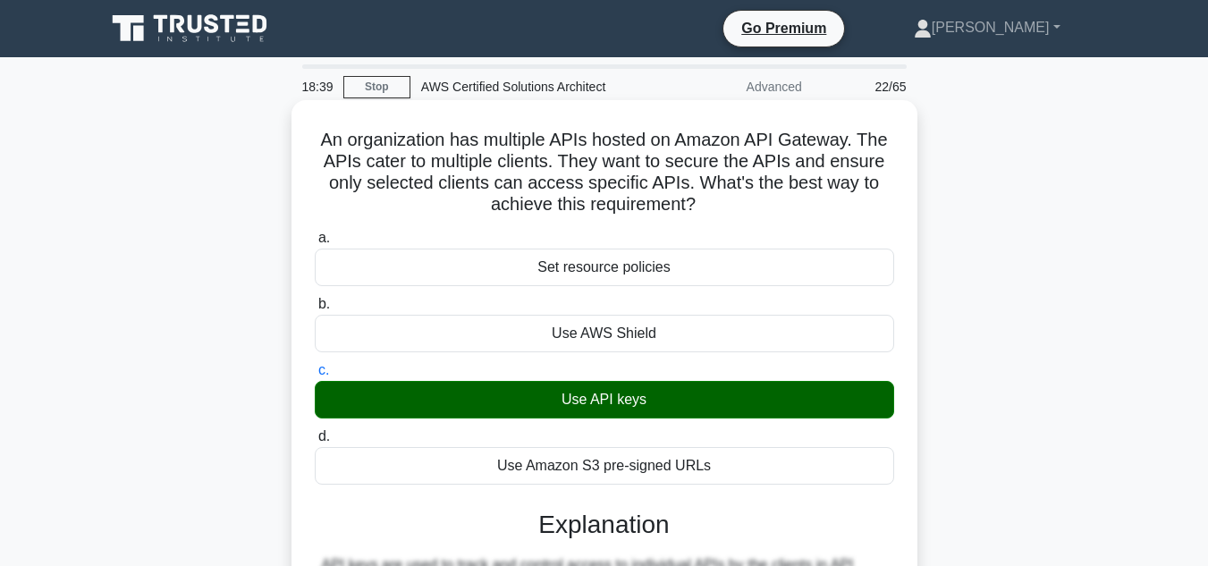
drag, startPoint x: 716, startPoint y: 208, endPoint x: 299, endPoint y: 123, distance: 426.5
click at [299, 123] on div "An organization has multiple APIs hosted on Amazon API Gateway. The APIs cater …" at bounding box center [605, 498] width 612 height 783
drag, startPoint x: 299, startPoint y: 123, endPoint x: 769, endPoint y: 458, distance: 577.8
click at [769, 458] on div "An organization has multiple APIs hosted on Amazon API Gateway. The APIs cater …" at bounding box center [605, 498] width 612 height 783
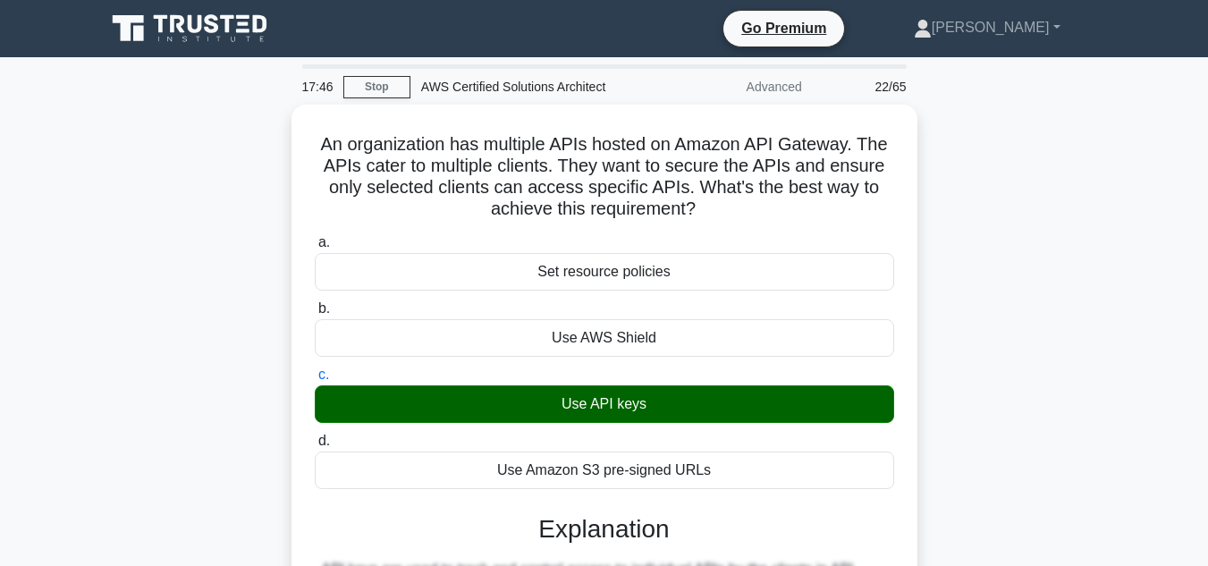
click at [920, 273] on div "An organization has multiple APIs hosted on Amazon API Gateway. The APIs cater …" at bounding box center [605, 514] width 1020 height 818
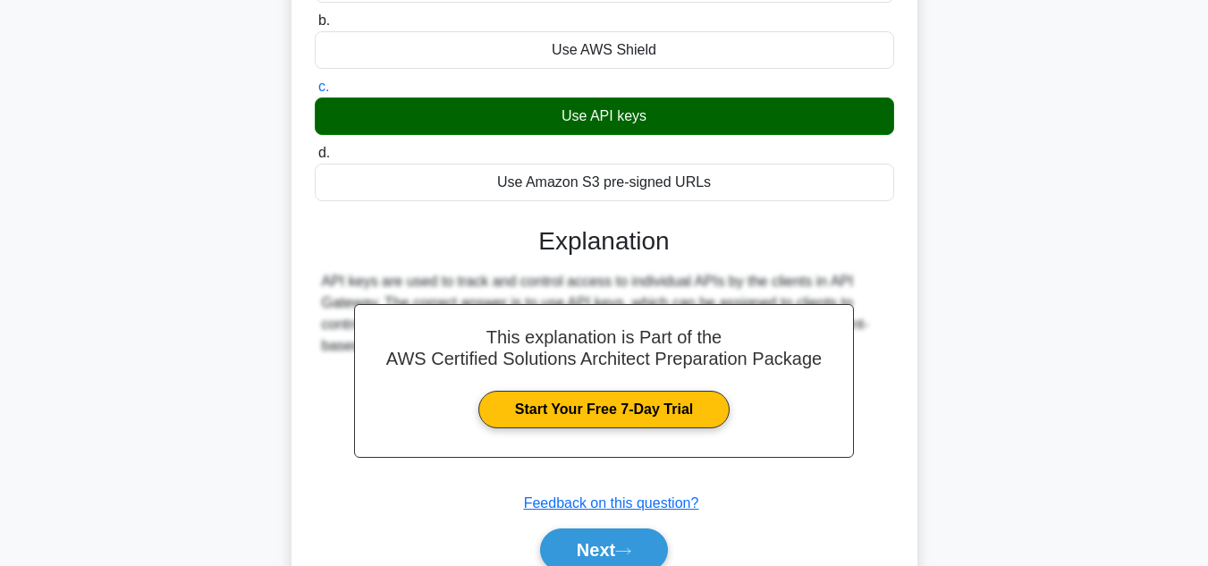
scroll to position [322, 0]
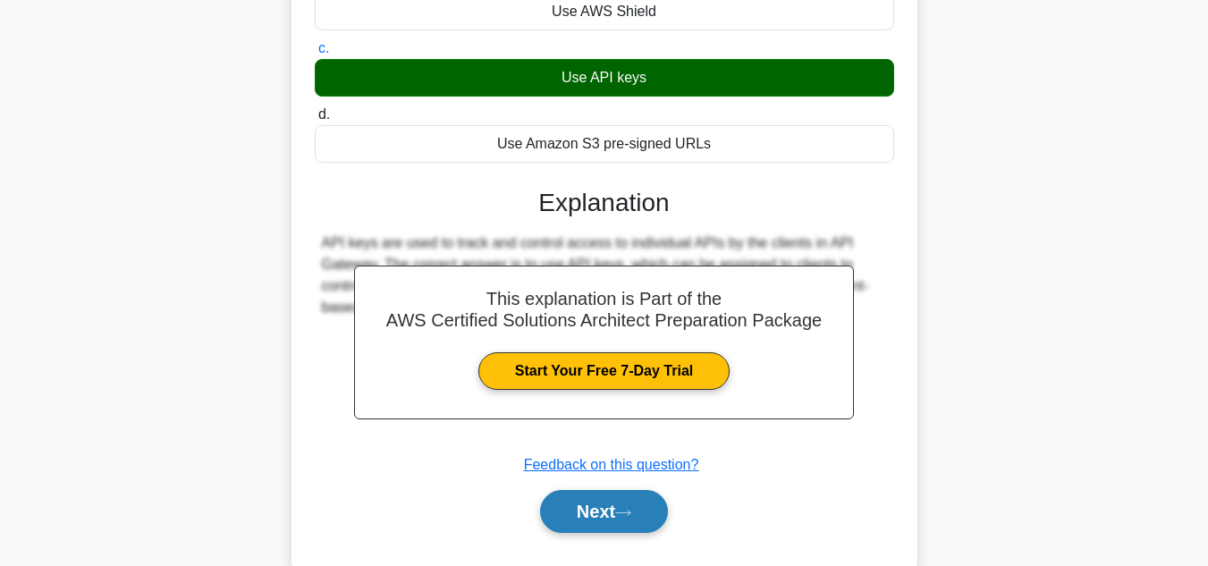
click at [650, 506] on button "Next" at bounding box center [604, 511] width 128 height 43
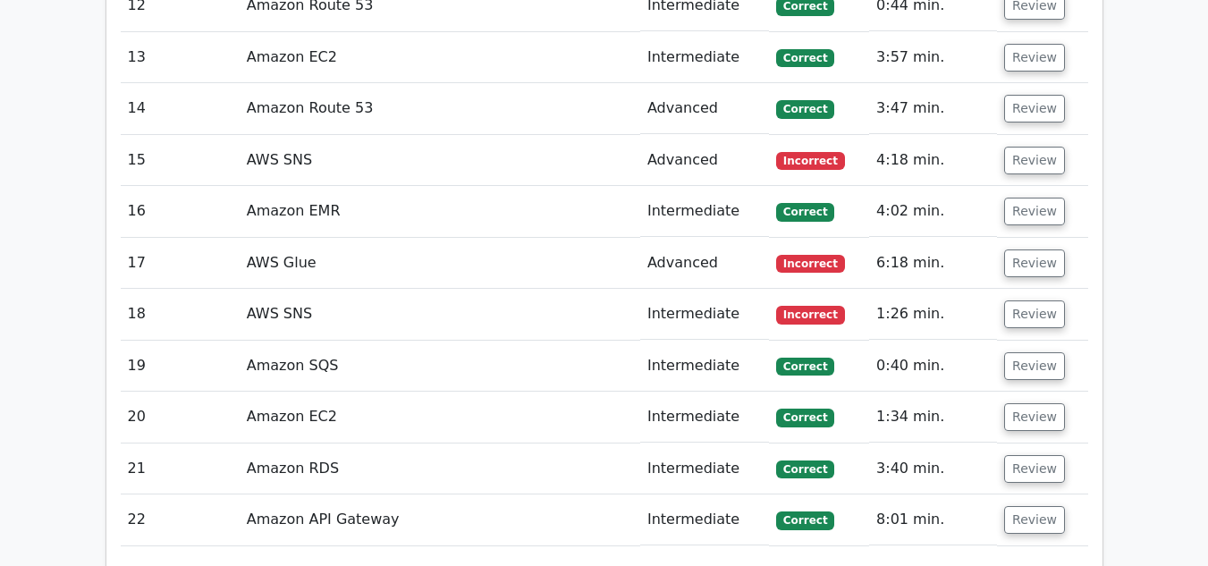
scroll to position [3399, 0]
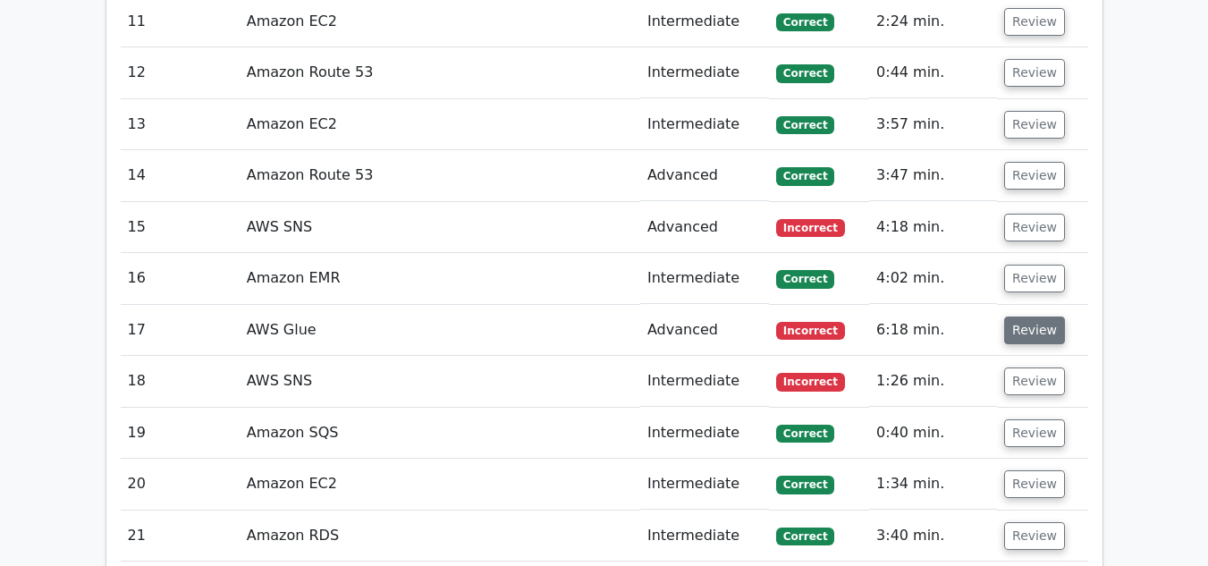
click at [1030, 317] on button "Review" at bounding box center [1035, 331] width 61 height 28
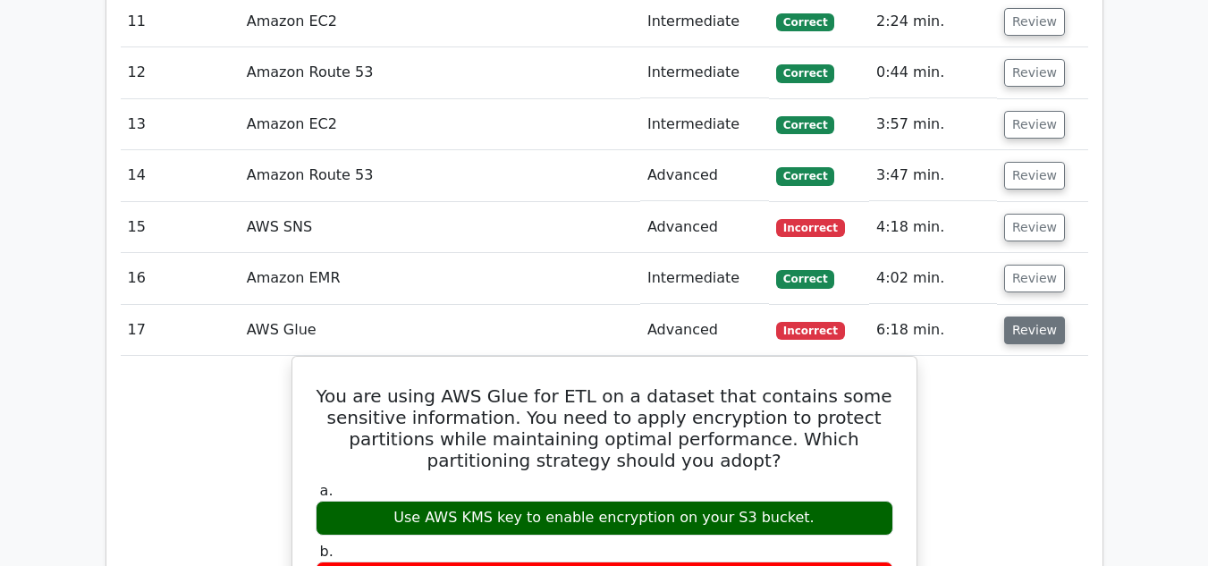
click at [1030, 317] on button "Review" at bounding box center [1035, 331] width 61 height 28
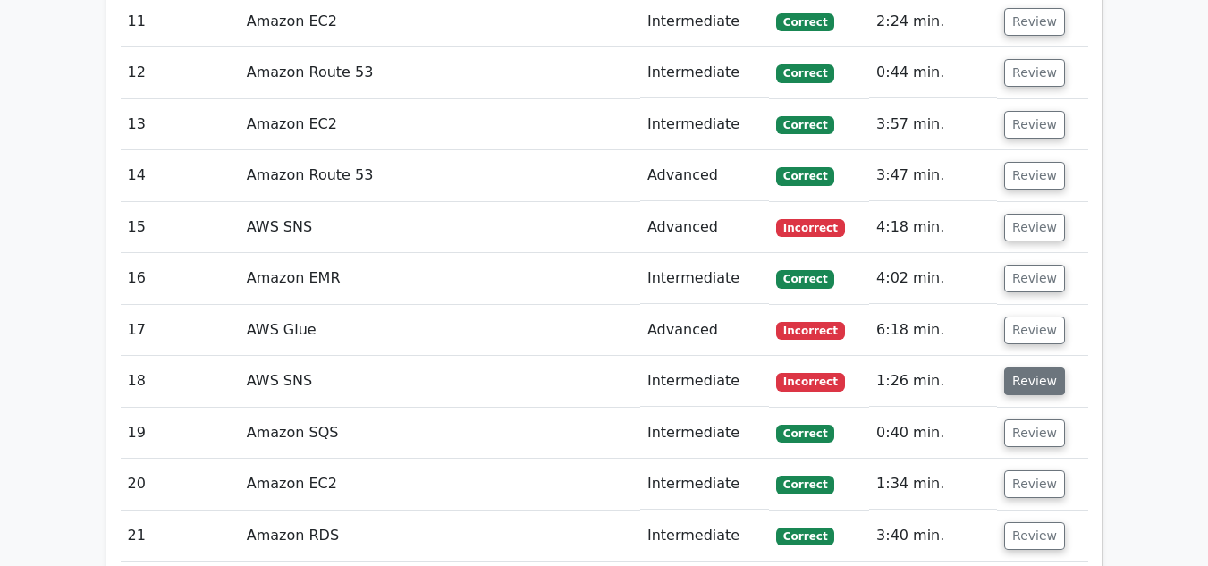
click at [1016, 368] on button "Review" at bounding box center [1035, 382] width 61 height 28
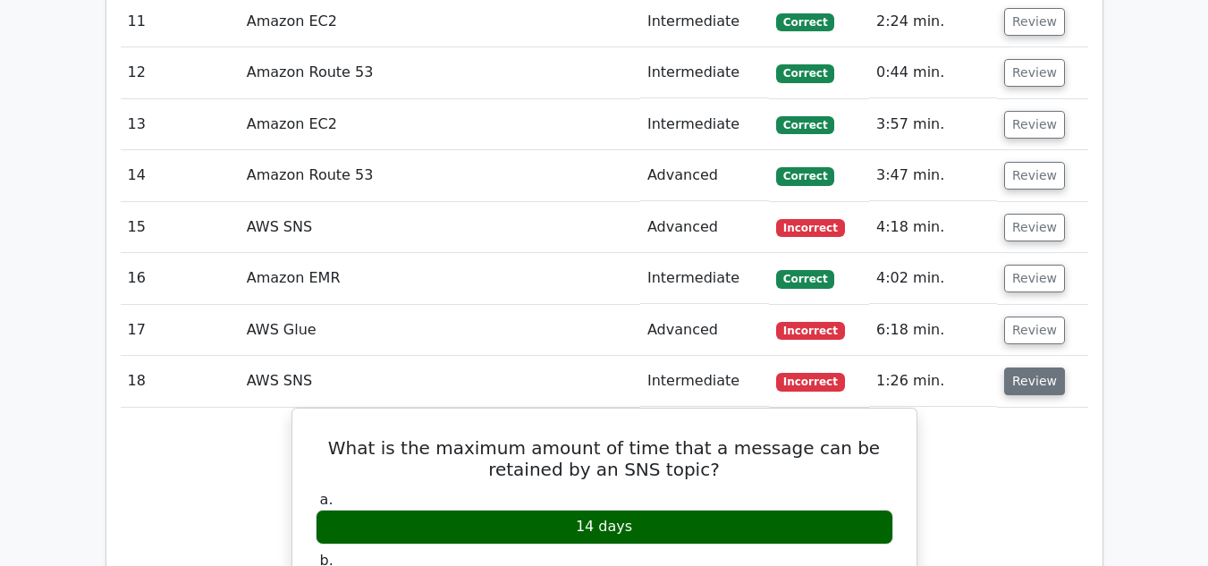
click button "Review"
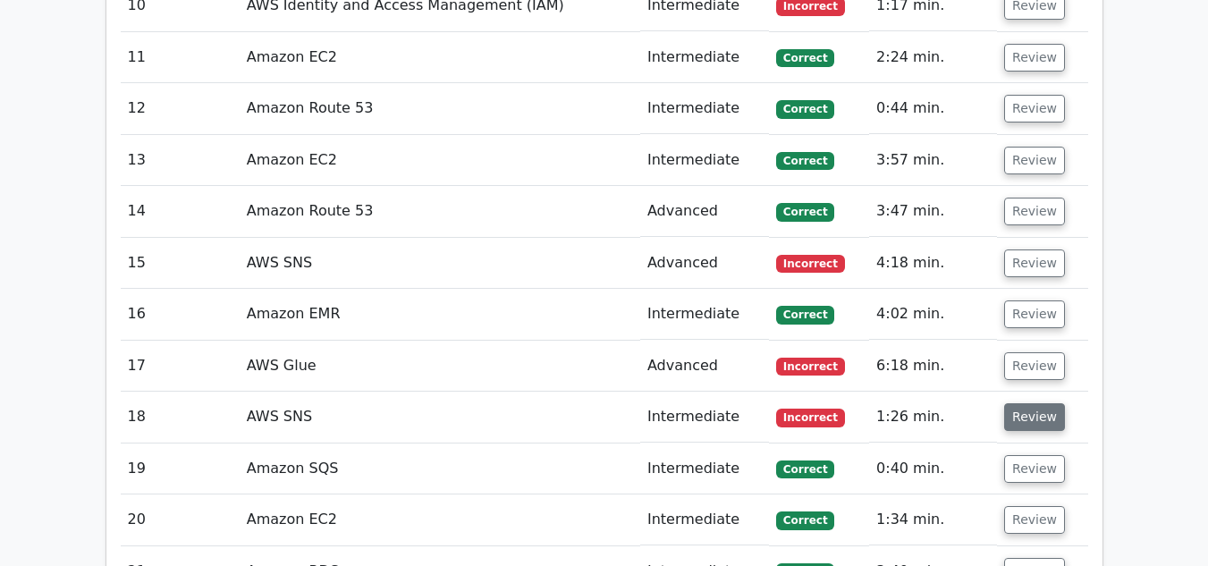
scroll to position [3328, 0]
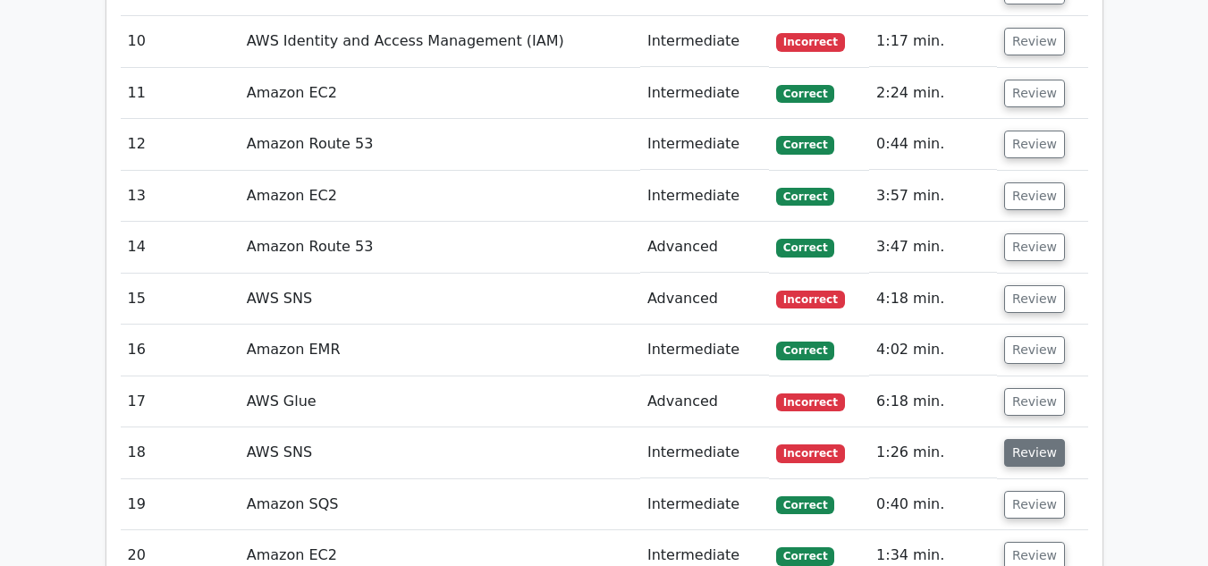
click button "Review"
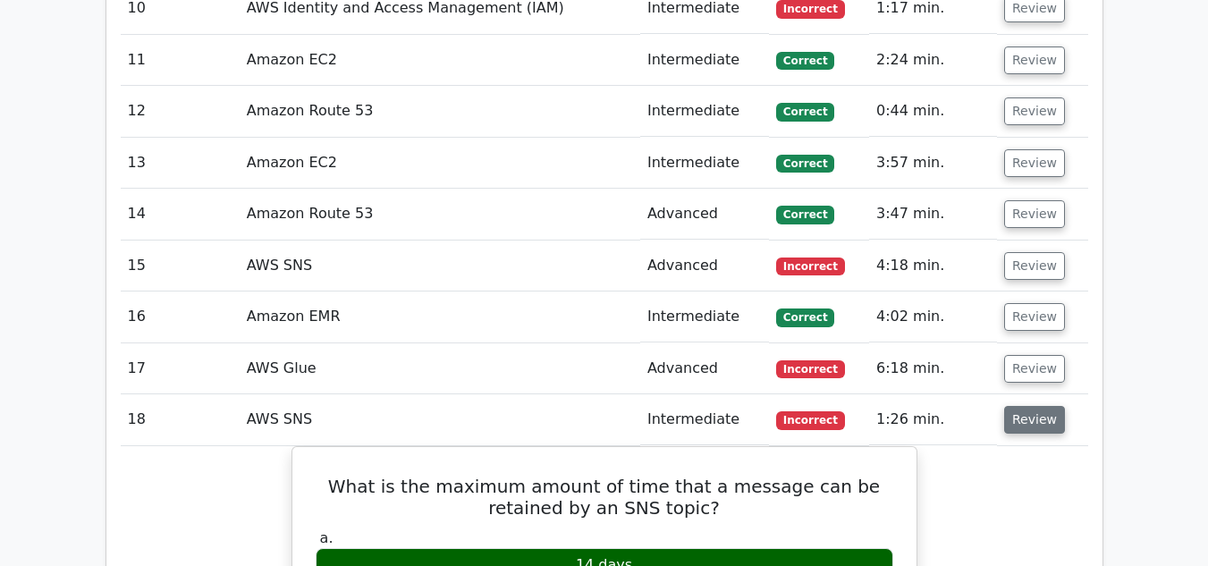
scroll to position [3363, 0]
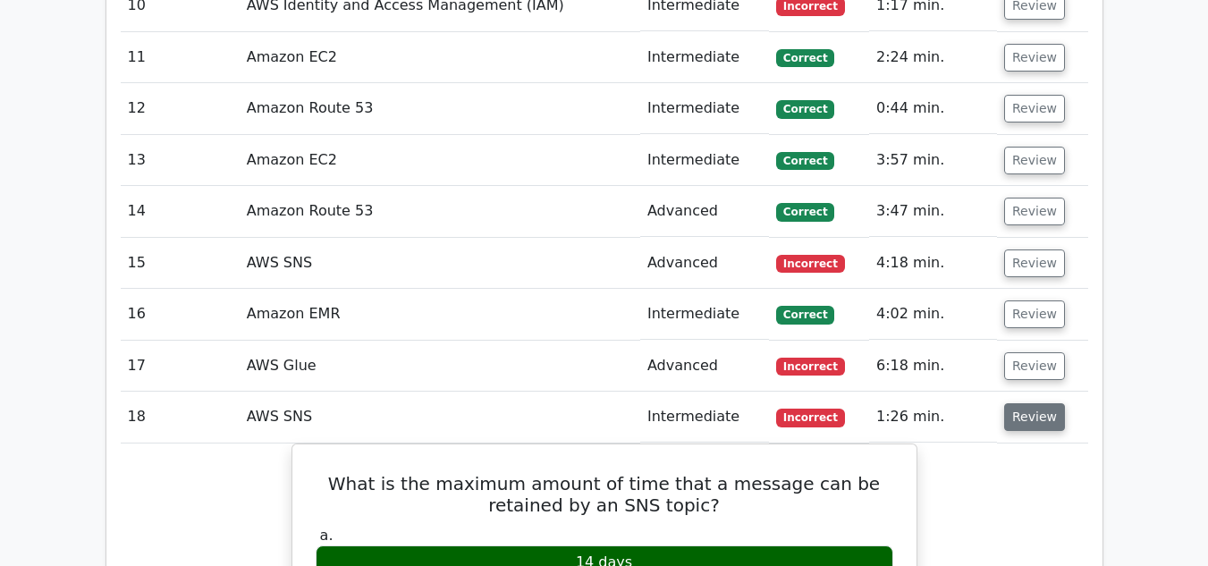
click button "Review"
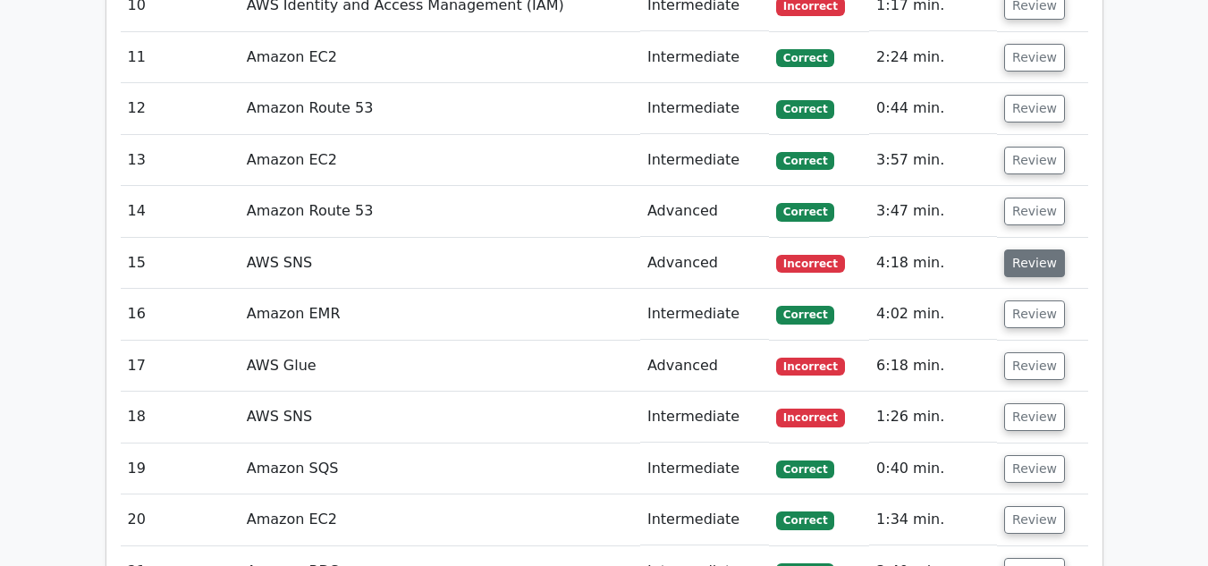
click button "Review"
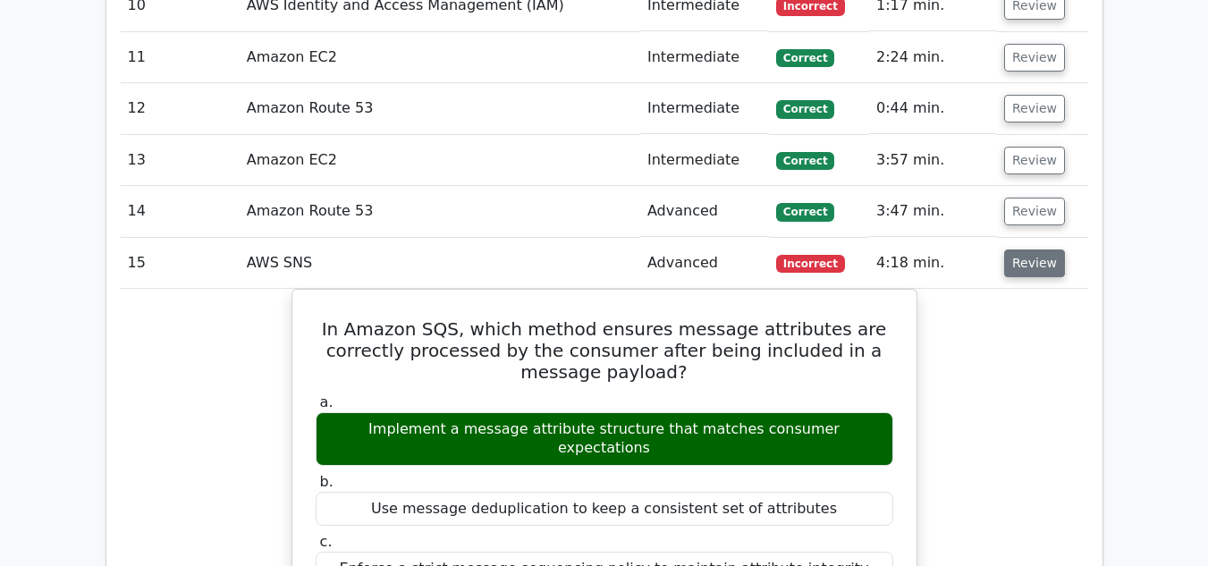
click button "Review"
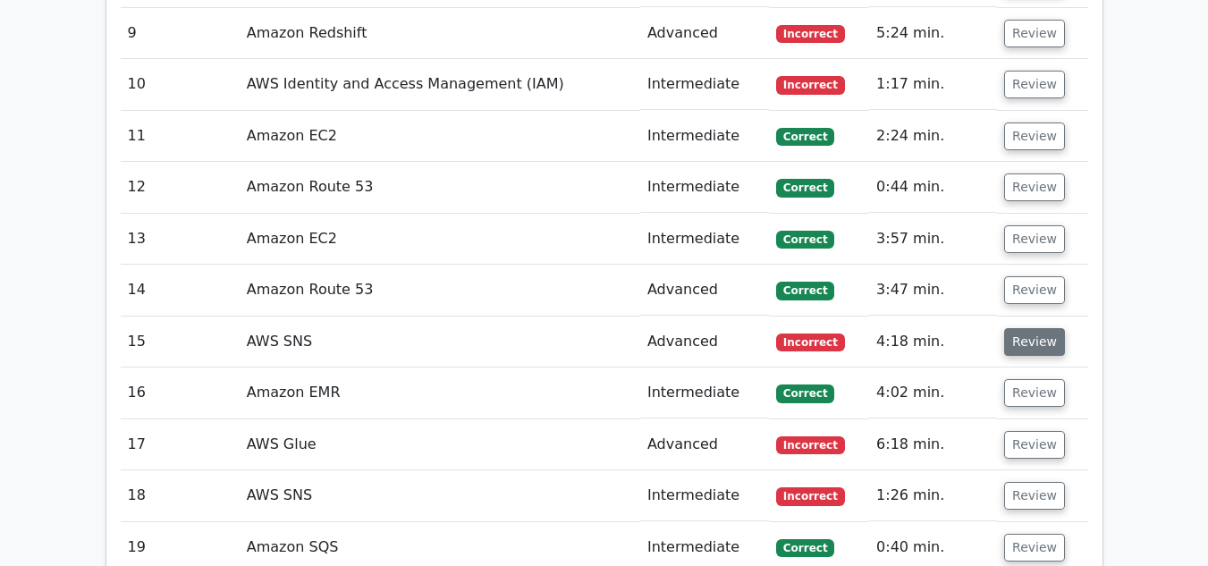
scroll to position [3220, 0]
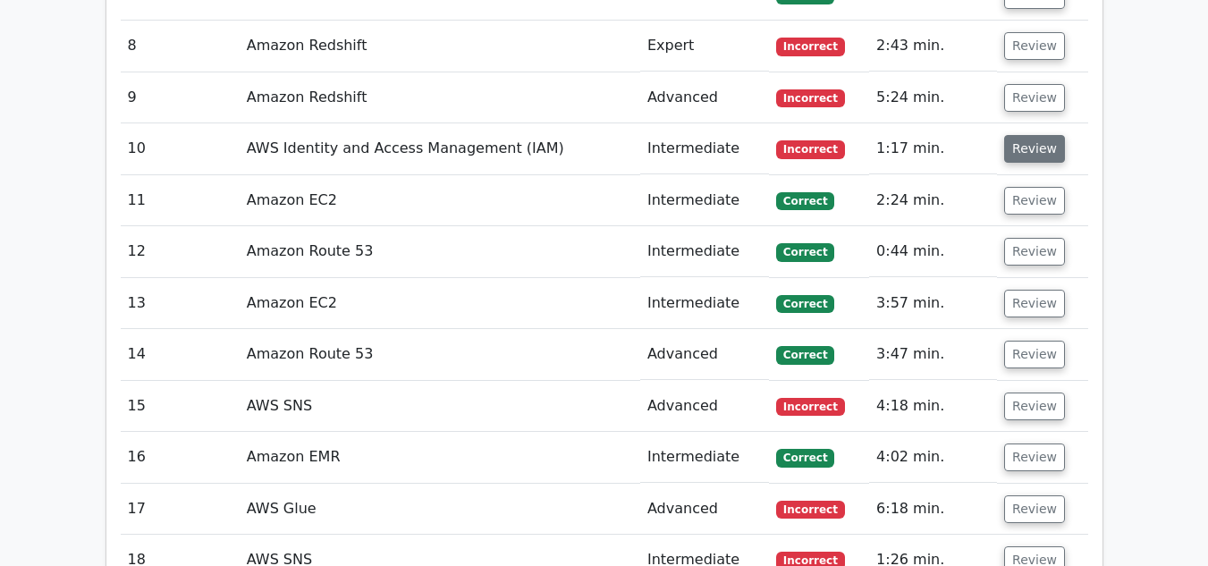
click button "Review"
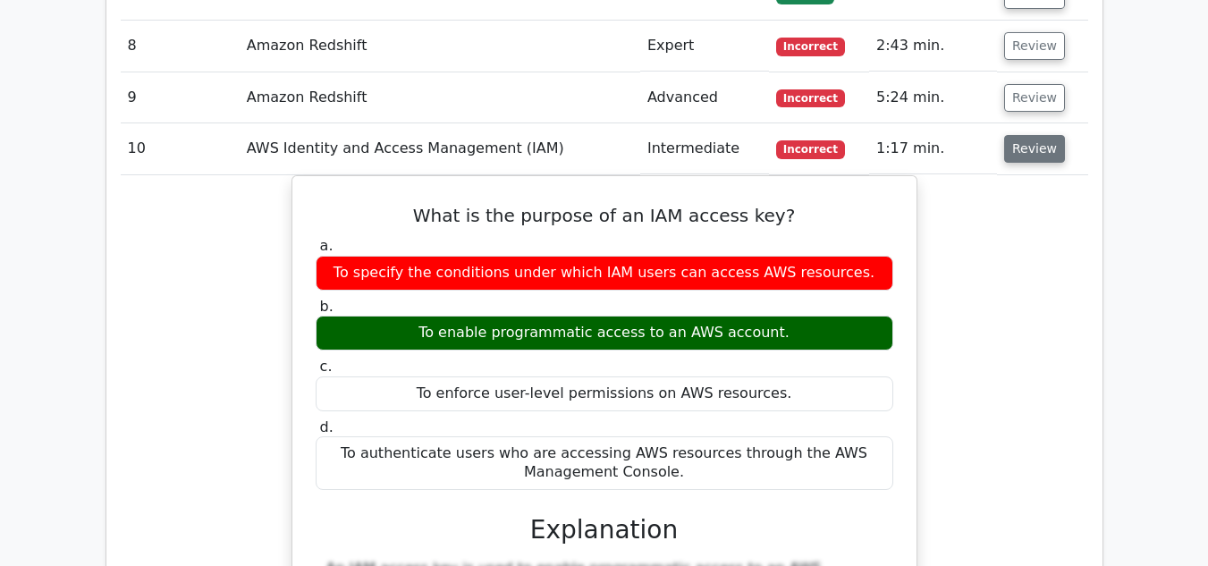
click button "Review"
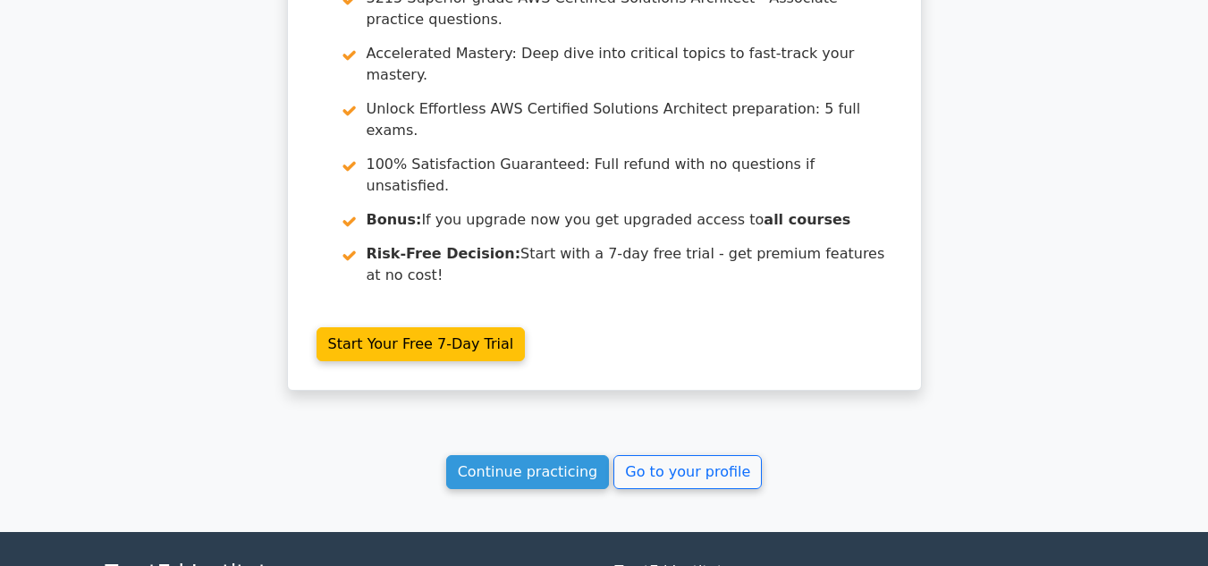
scroll to position [4218, 0]
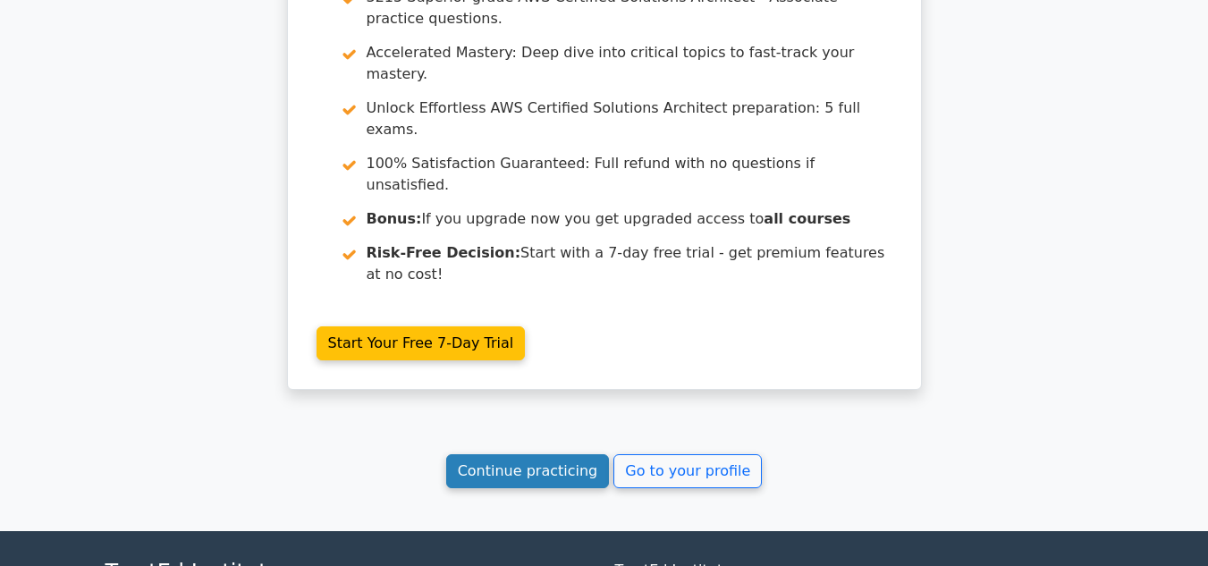
click link "Continue practicing"
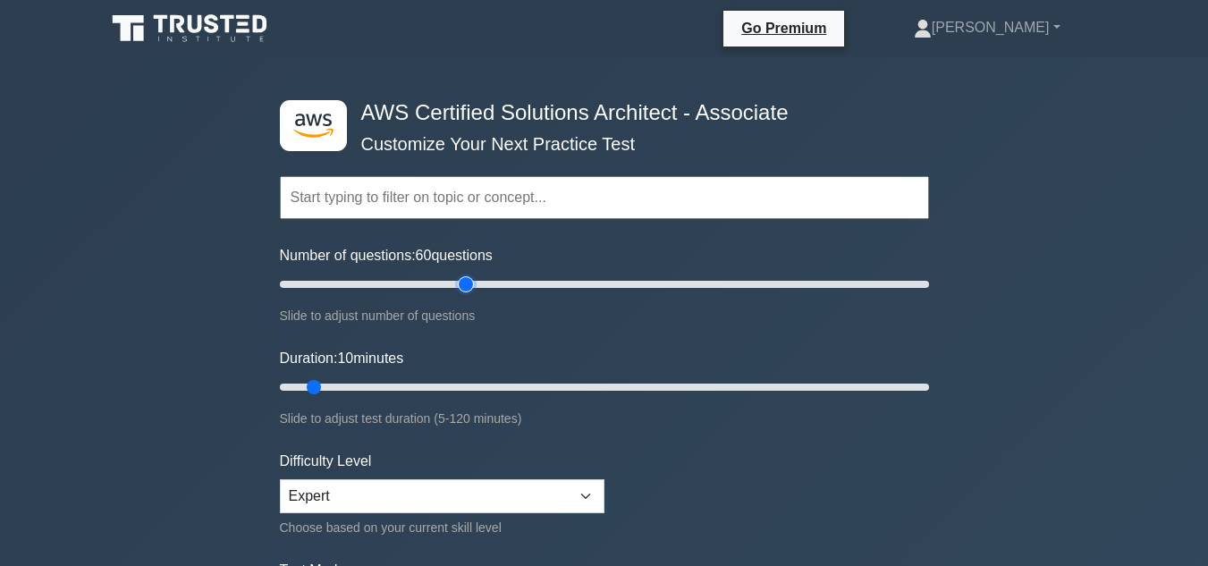
type input "60"
click at [464, 289] on input "Number of questions: 60 questions" at bounding box center [604, 284] width 649 height 21
type input "40"
click at [479, 390] on input "Duration: 10 minutes" at bounding box center [604, 387] width 649 height 21
click at [377, 274] on input "Number of questions: 35 questions" at bounding box center [604, 284] width 649 height 21
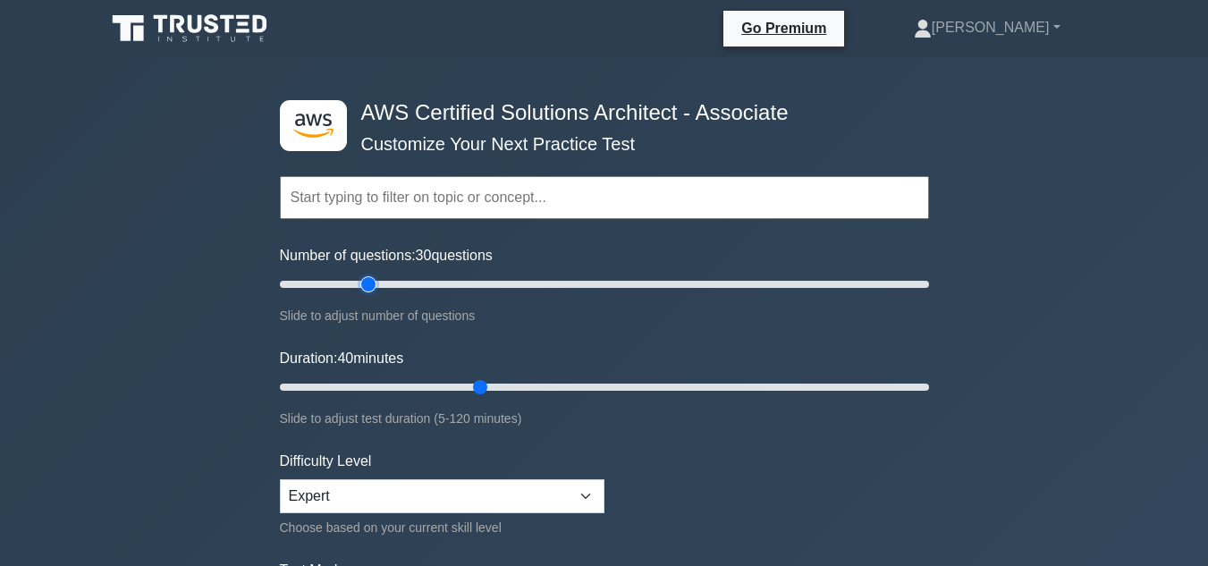
click at [366, 281] on input "Number of questions: 30 questions" at bounding box center [604, 284] width 649 height 21
click at [357, 283] on input "Number of questions: 25 questions" at bounding box center [604, 284] width 649 height 21
click at [346, 286] on input "Number of questions: 25 questions" at bounding box center [604, 284] width 649 height 21
click at [343, 287] on input "Number of questions: 20 questions" at bounding box center [604, 284] width 649 height 21
click at [522, 284] on input "Number of questions: 75 questions" at bounding box center [604, 284] width 649 height 21
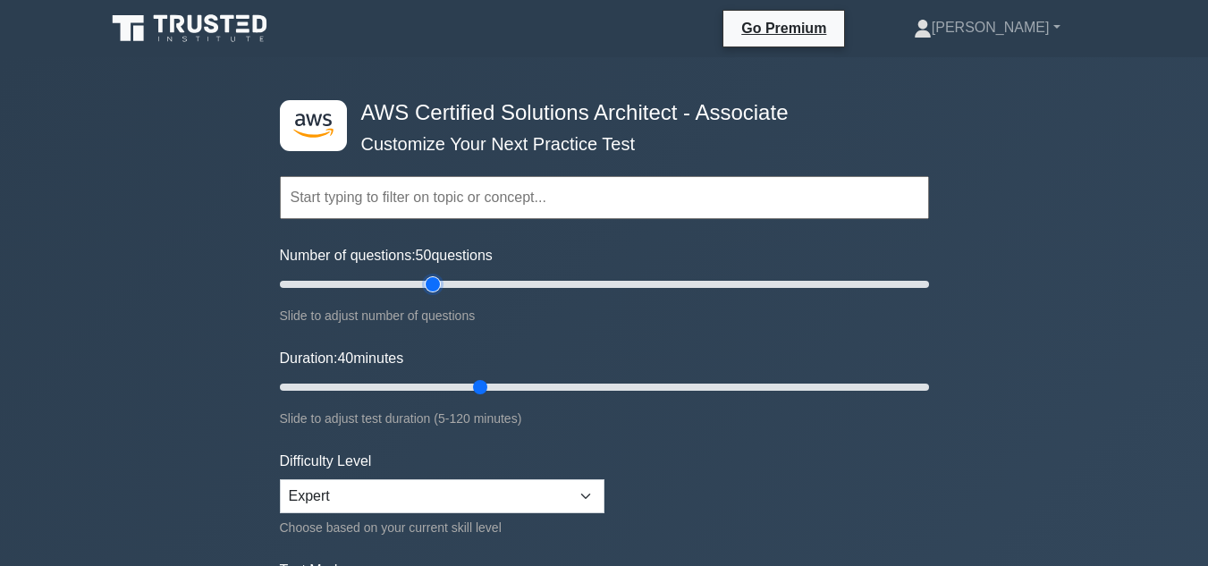
click at [433, 284] on input "Number of questions: 50 questions" at bounding box center [604, 284] width 649 height 21
click at [500, 281] on input "Number of questions: 70 questions" at bounding box center [604, 284] width 649 height 21
type input "65"
click at [476, 281] on input "Number of questions: 65 questions" at bounding box center [604, 284] width 649 height 21
type input "65"
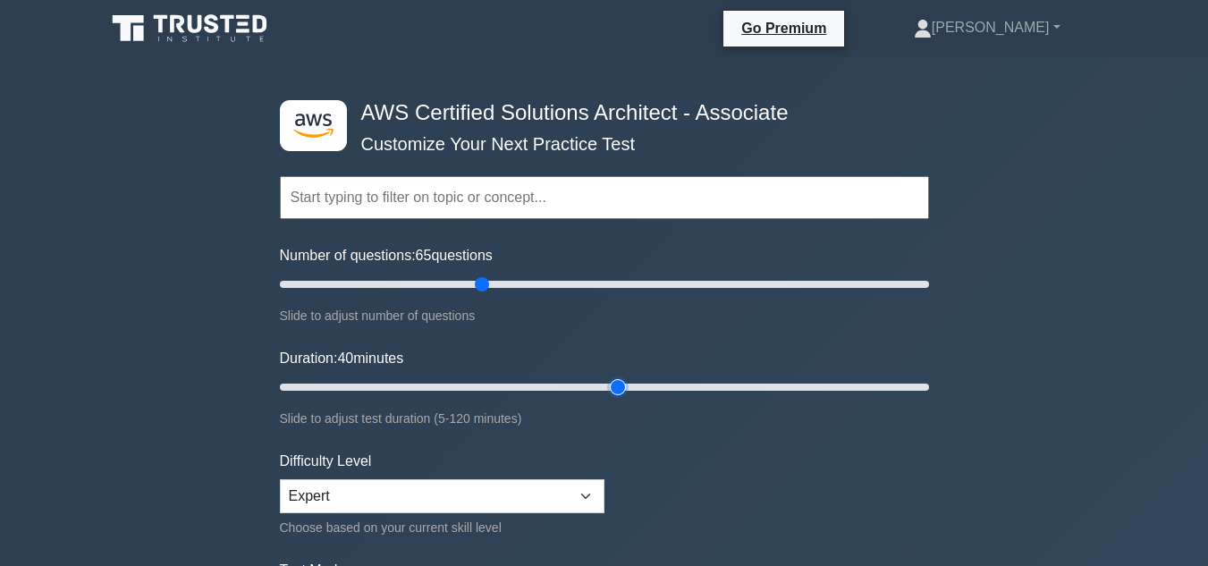
click at [606, 395] on input "Duration: 40 minutes" at bounding box center [604, 387] width 649 height 21
click at [649, 427] on div "Slide to adjust test duration (5-120 minutes)" at bounding box center [604, 418] width 649 height 21
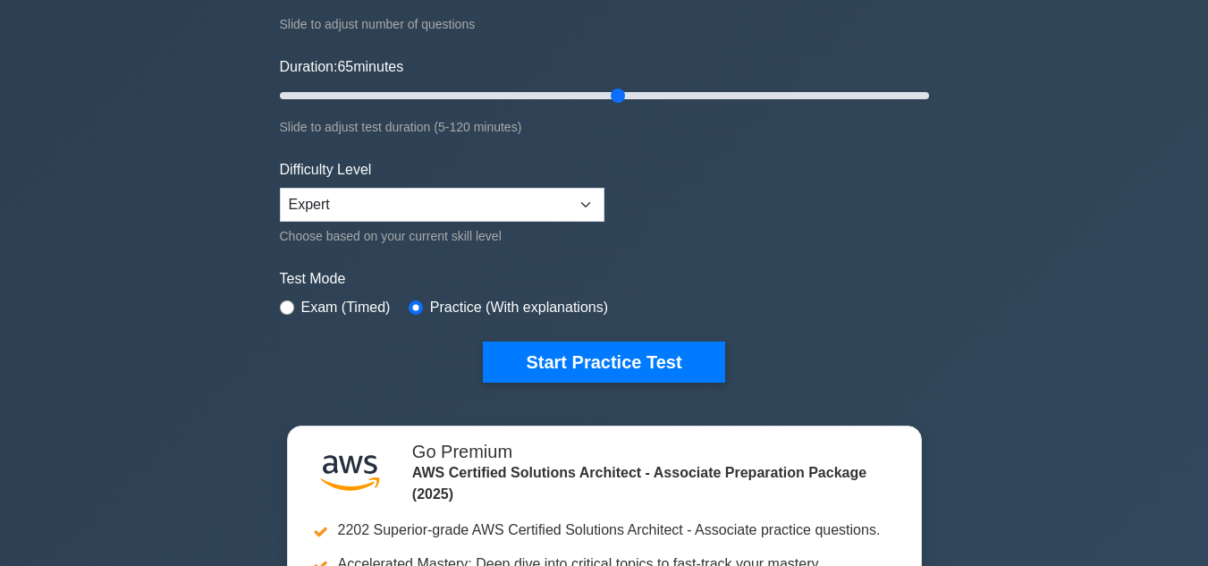
scroll to position [322, 0]
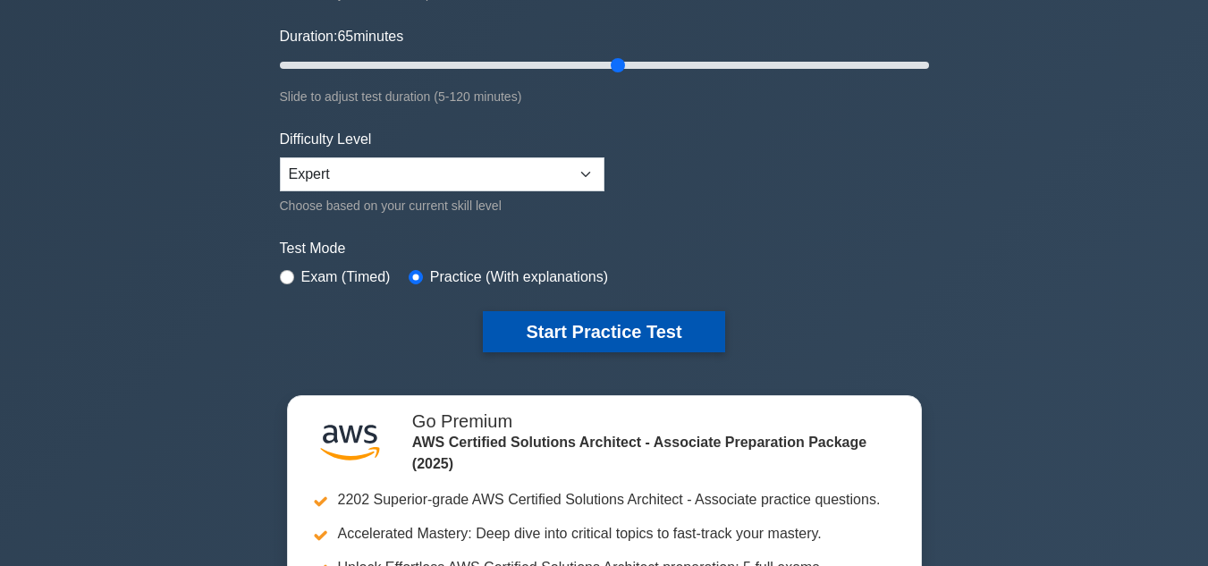
click at [591, 328] on button "Start Practice Test" at bounding box center [604, 331] width 242 height 41
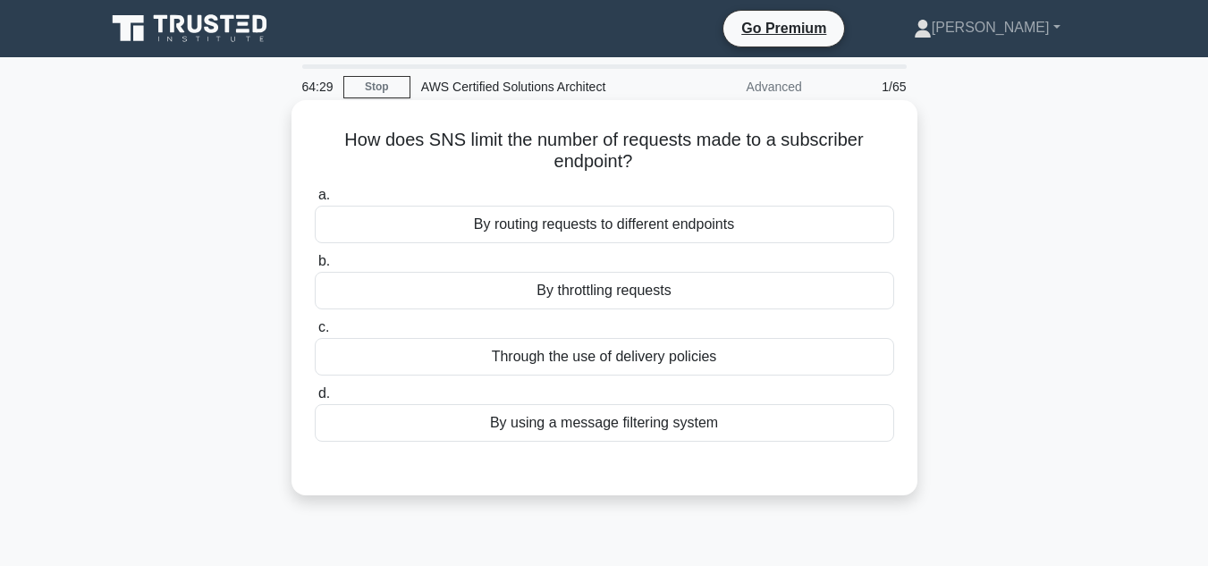
click at [596, 351] on div "Through the use of delivery policies" at bounding box center [605, 357] width 580 height 38
click at [315, 334] on input "c. Through the use of delivery policies" at bounding box center [315, 328] width 0 height 12
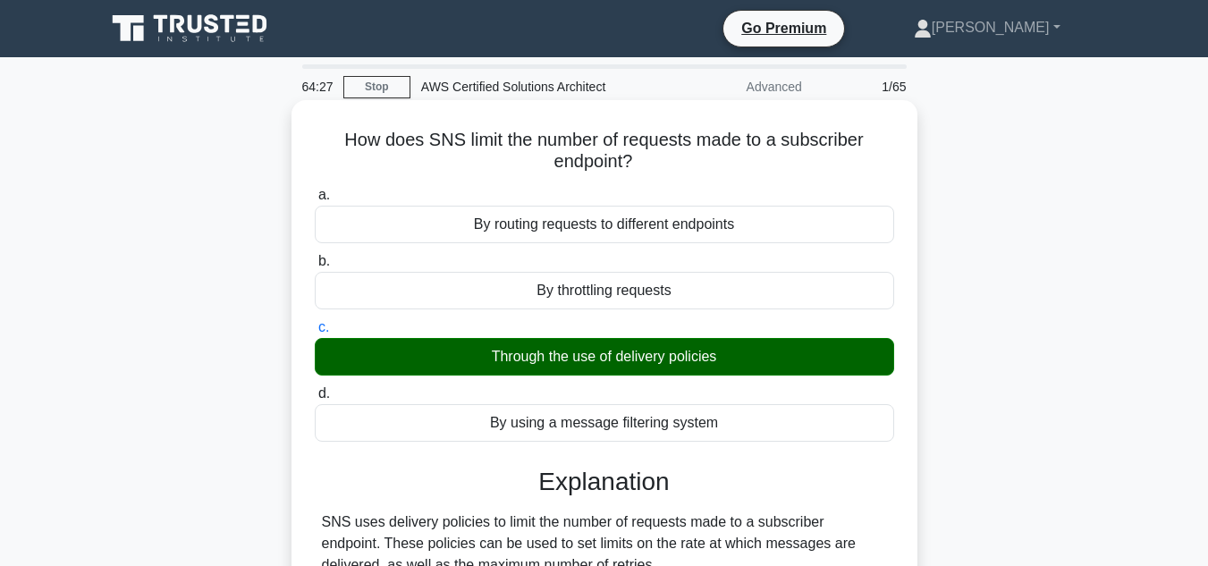
click at [315, 388] on input "d. By using a message filtering system" at bounding box center [315, 394] width 0 height 12
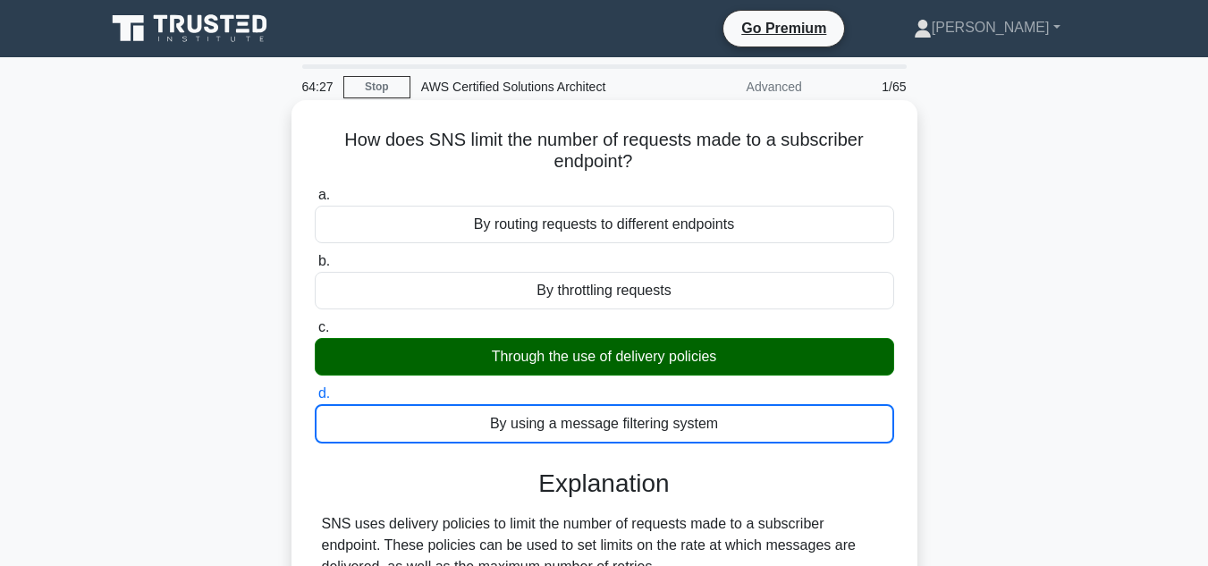
click at [315, 322] on input "c. Through the use of delivery policies" at bounding box center [315, 328] width 0 height 12
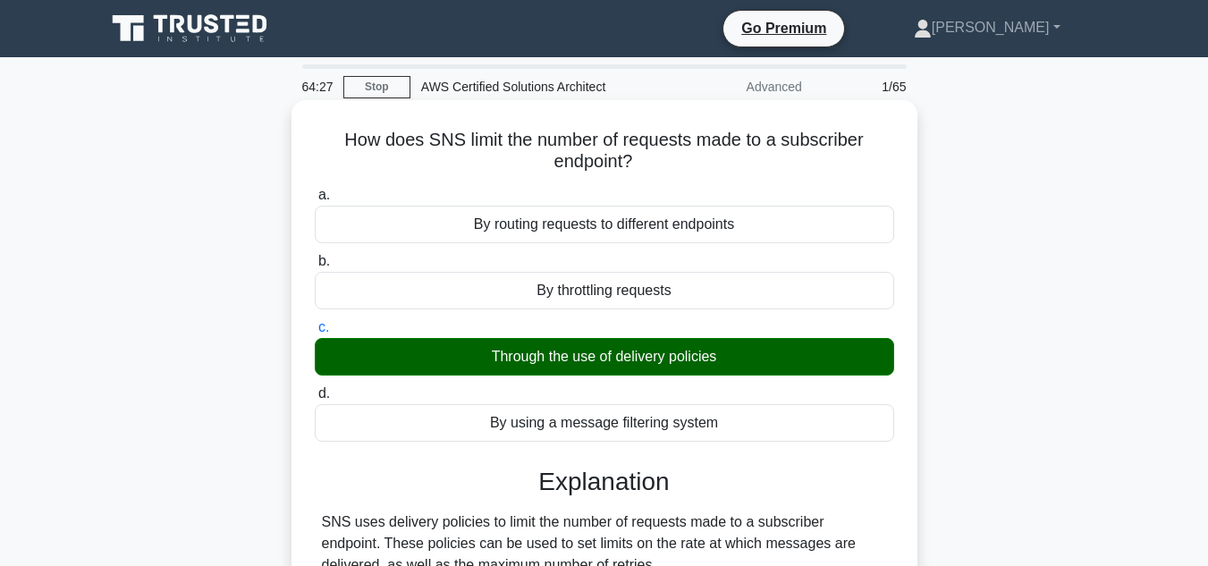
click at [315, 388] on input "d. By using a message filtering system" at bounding box center [315, 394] width 0 height 12
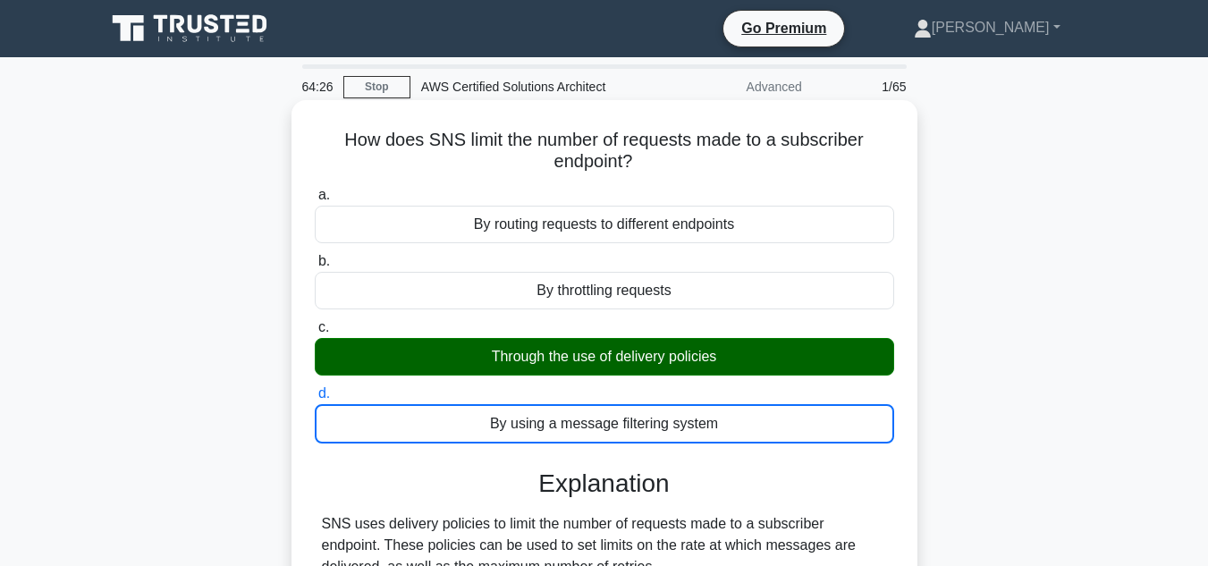
click at [315, 190] on input "a. By routing requests to different endpoints" at bounding box center [315, 196] width 0 height 12
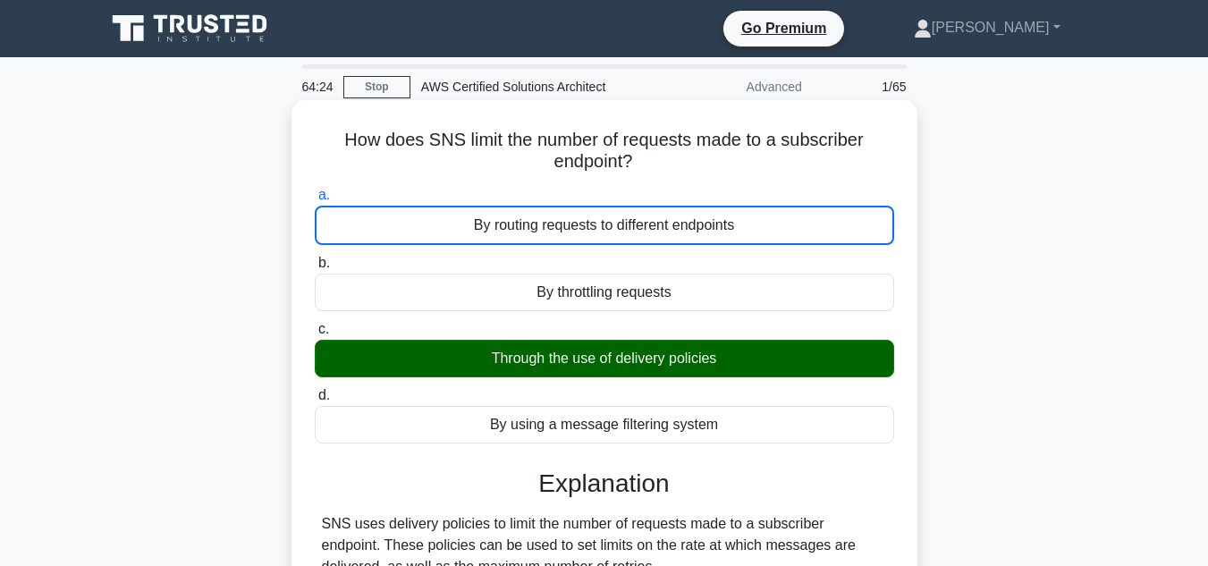
click at [735, 366] on div "Through the use of delivery policies" at bounding box center [605, 359] width 580 height 38
click at [315, 335] on input "c. Through the use of delivery policies" at bounding box center [315, 330] width 0 height 12
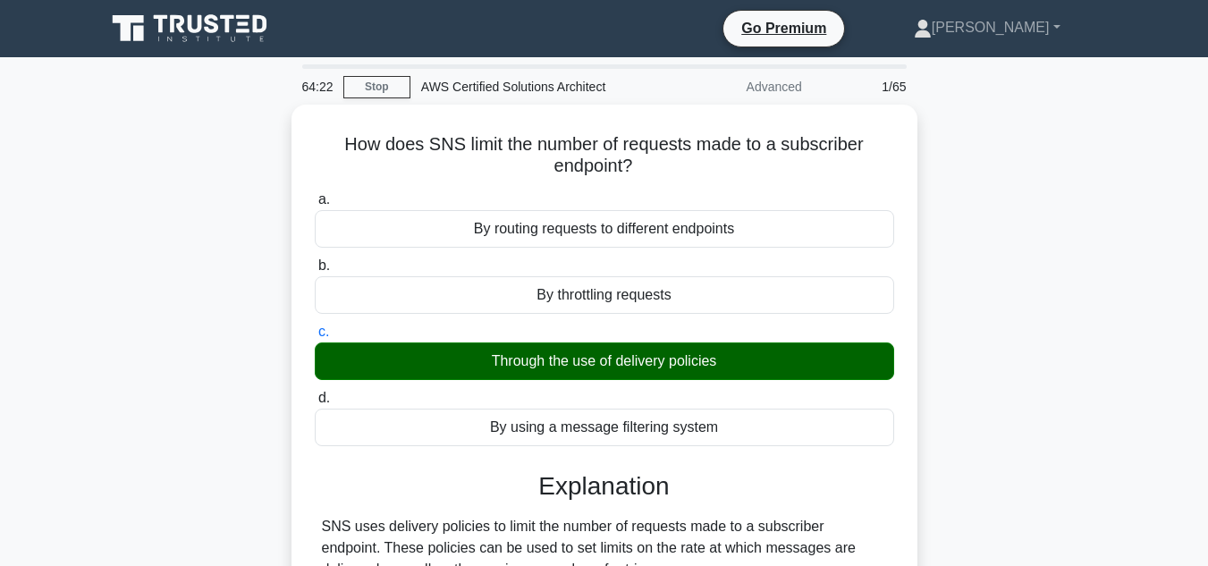
click at [1052, 363] on div "How does SNS limit the number of requests made to a subscriber endpoint? .spinn…" at bounding box center [605, 417] width 1020 height 625
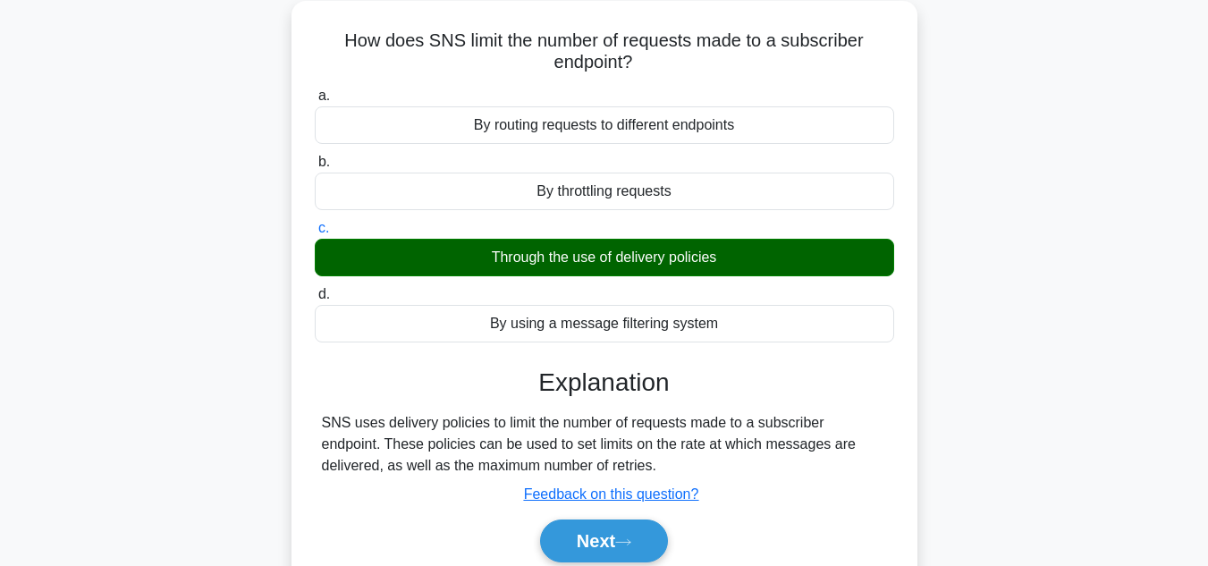
scroll to position [107, 0]
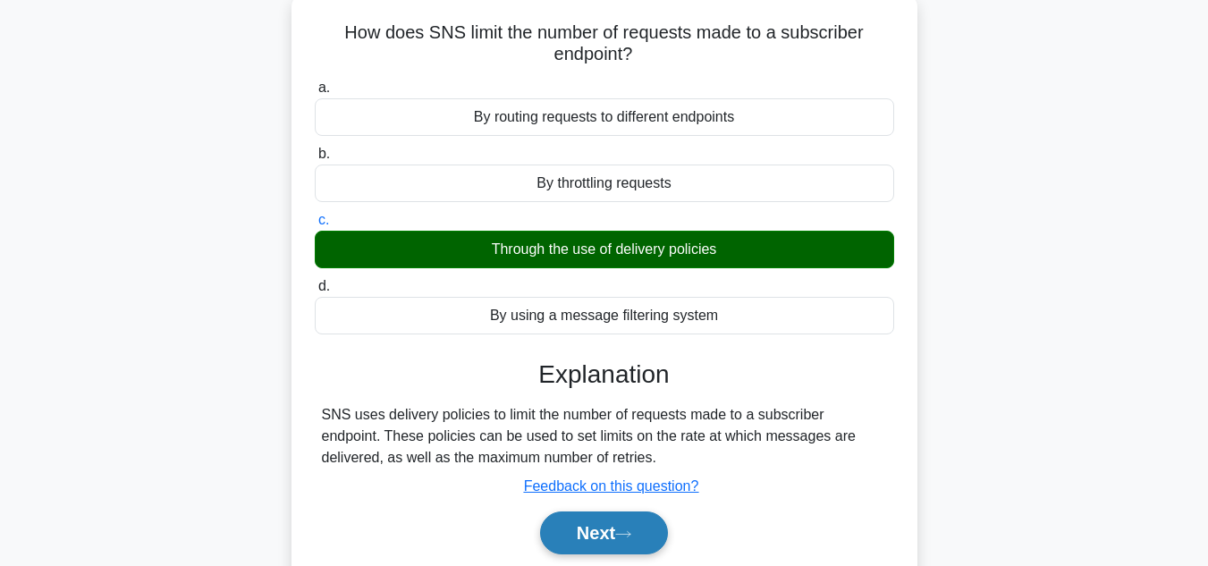
click at [578, 544] on button "Next" at bounding box center [604, 533] width 128 height 43
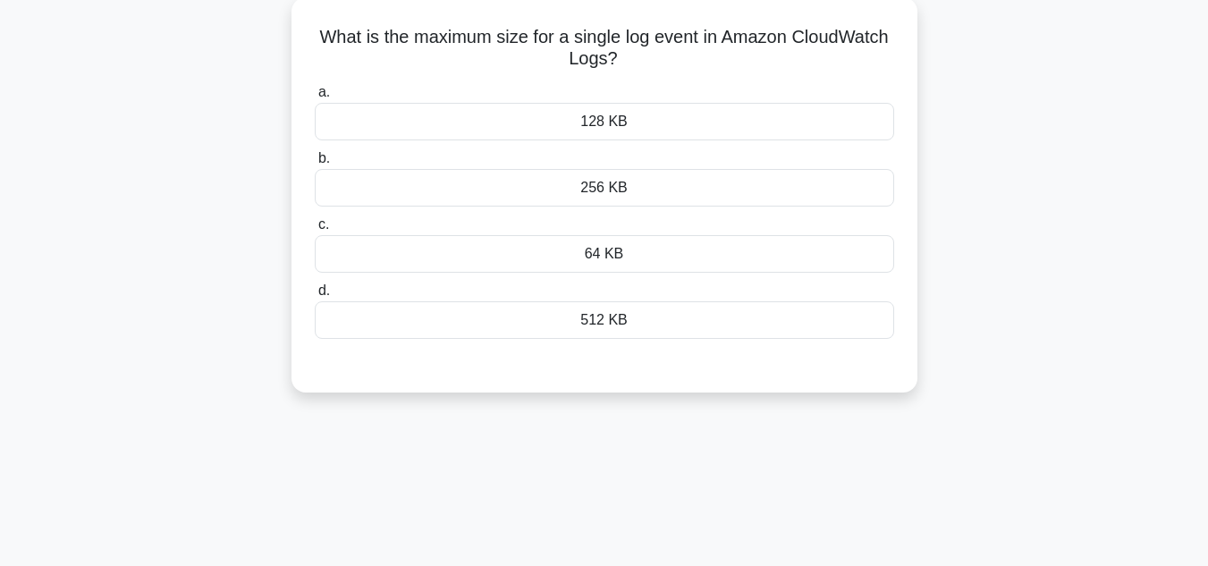
click at [1116, 324] on main "63:59 Stop AWS Certified Solutions Architect Advanced 2/65 What is the maximum …" at bounding box center [604, 404] width 1208 height 909
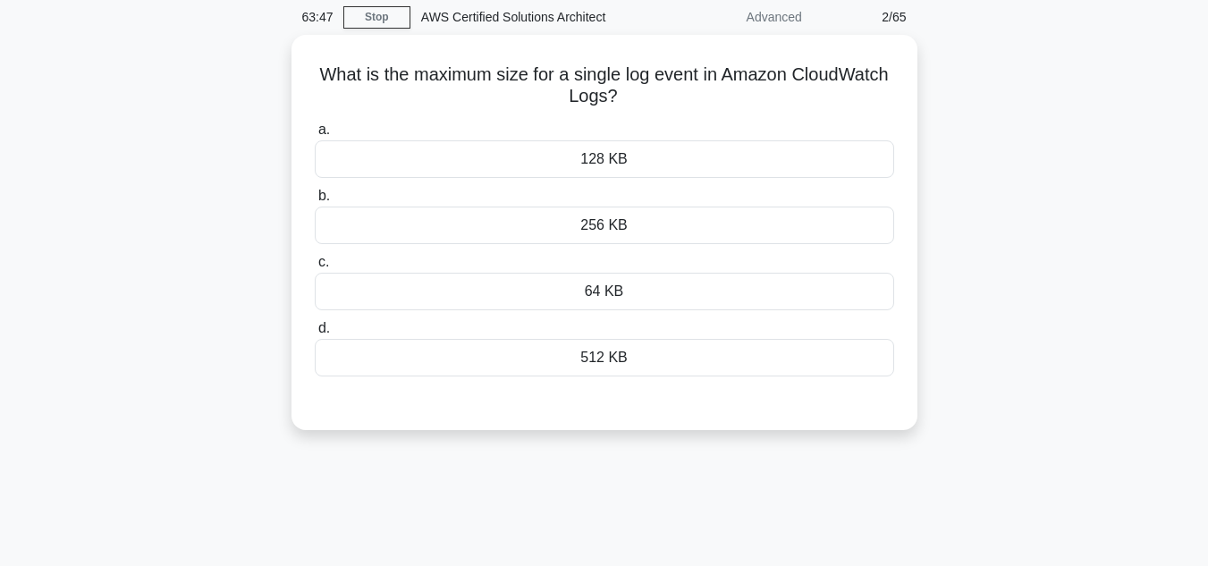
scroll to position [72, 0]
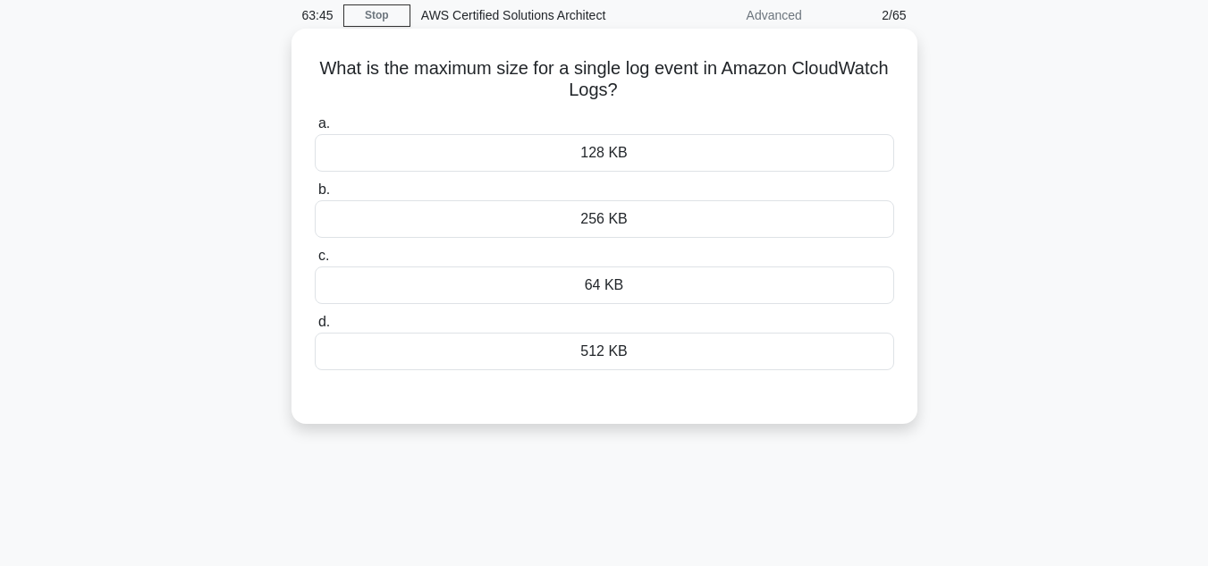
click at [809, 139] on div "128 KB" at bounding box center [605, 153] width 580 height 38
click at [315, 130] on input "a. 128 KB" at bounding box center [315, 124] width 0 height 12
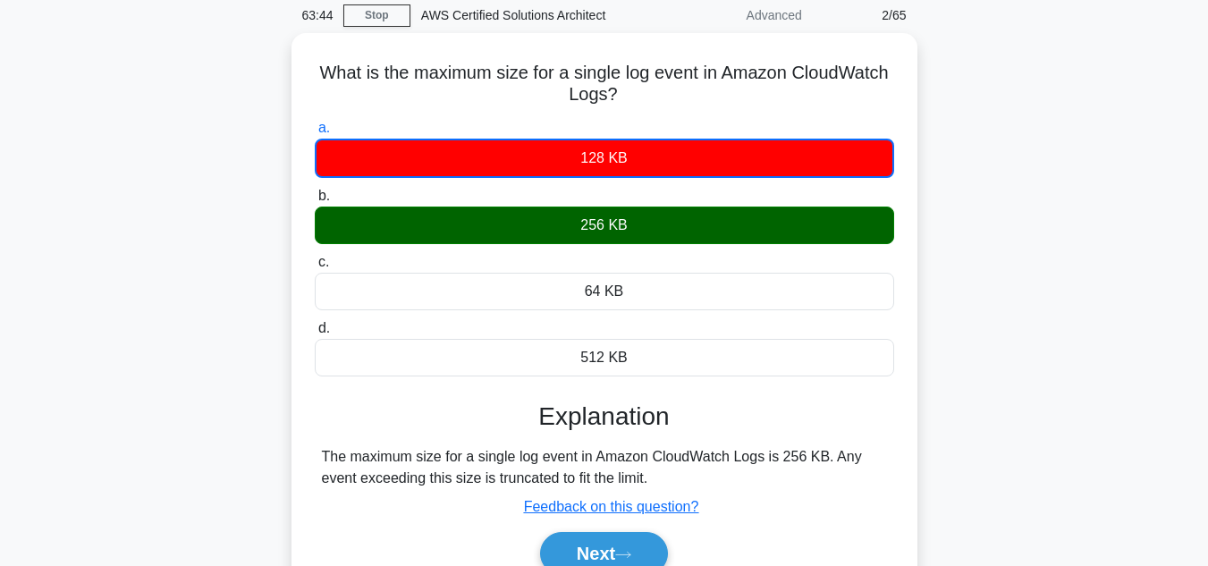
click at [998, 199] on div "What is the maximum size for a single log event in Amazon CloudWatch Logs? .spi…" at bounding box center [605, 336] width 1020 height 606
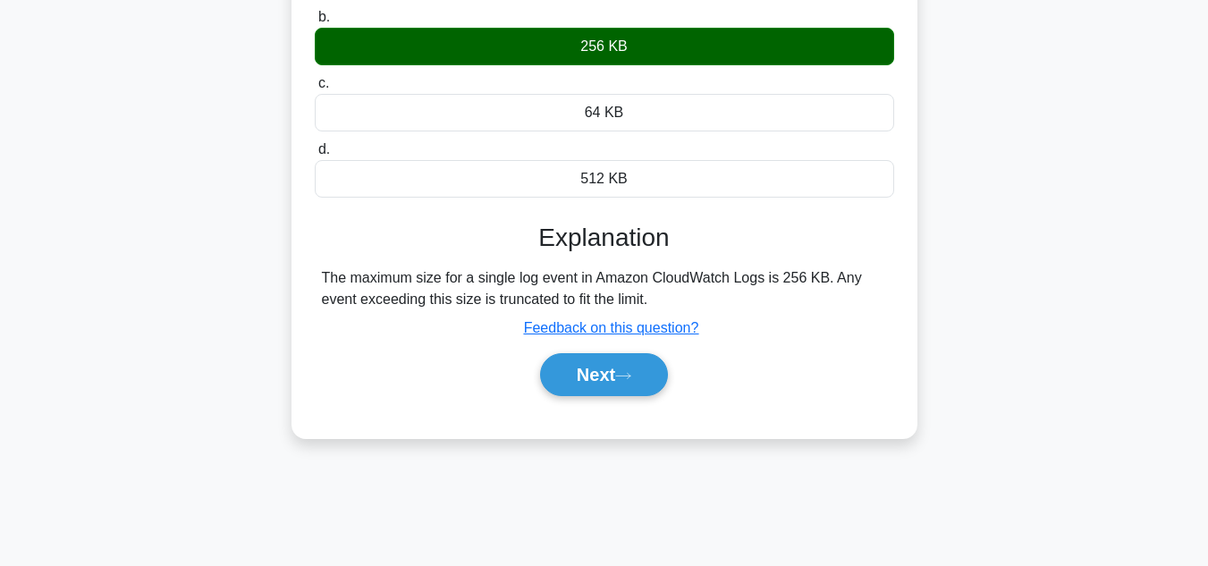
scroll to position [286, 0]
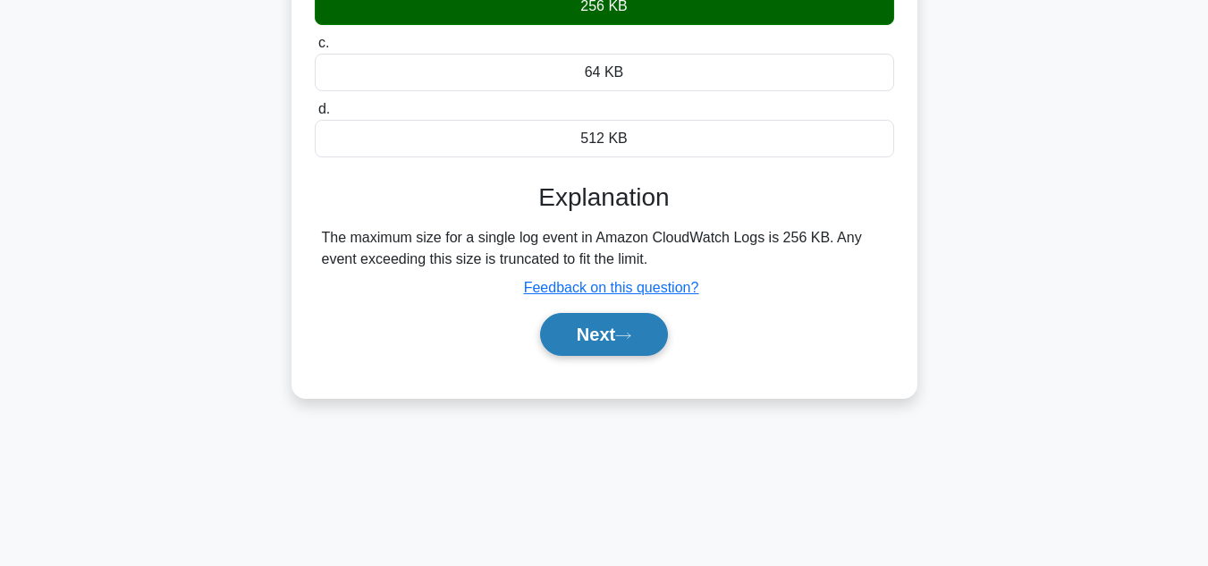
click at [614, 332] on button "Next" at bounding box center [604, 334] width 128 height 43
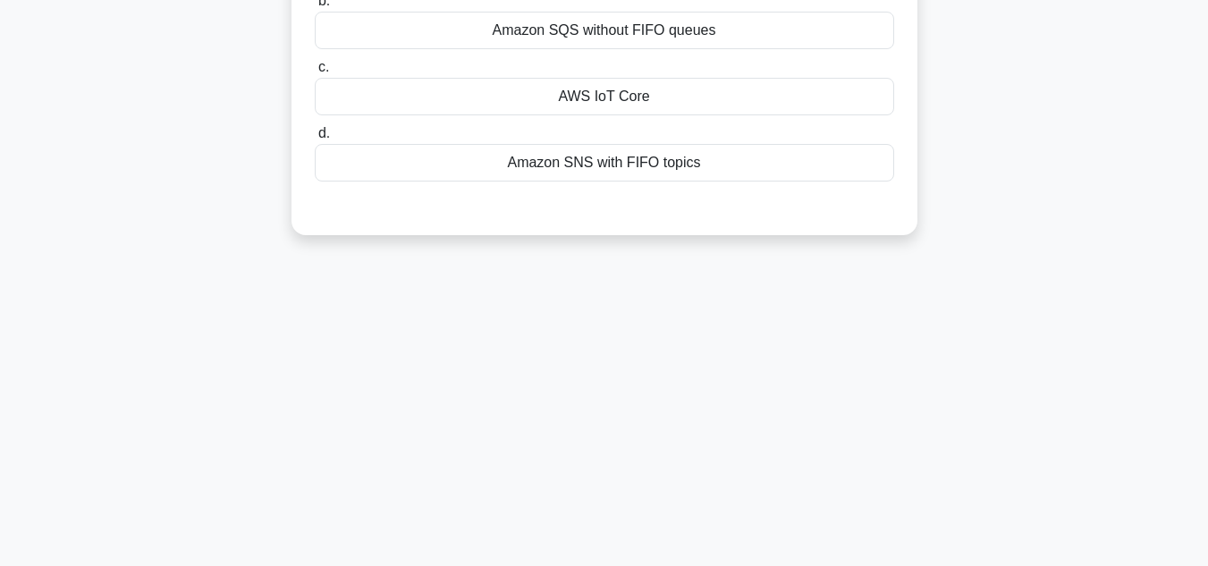
click at [1004, 281] on div "63:34 Stop AWS Certified Solutions Architect Advanced 3/65 You are designing a …" at bounding box center [605, 225] width 1020 height 894
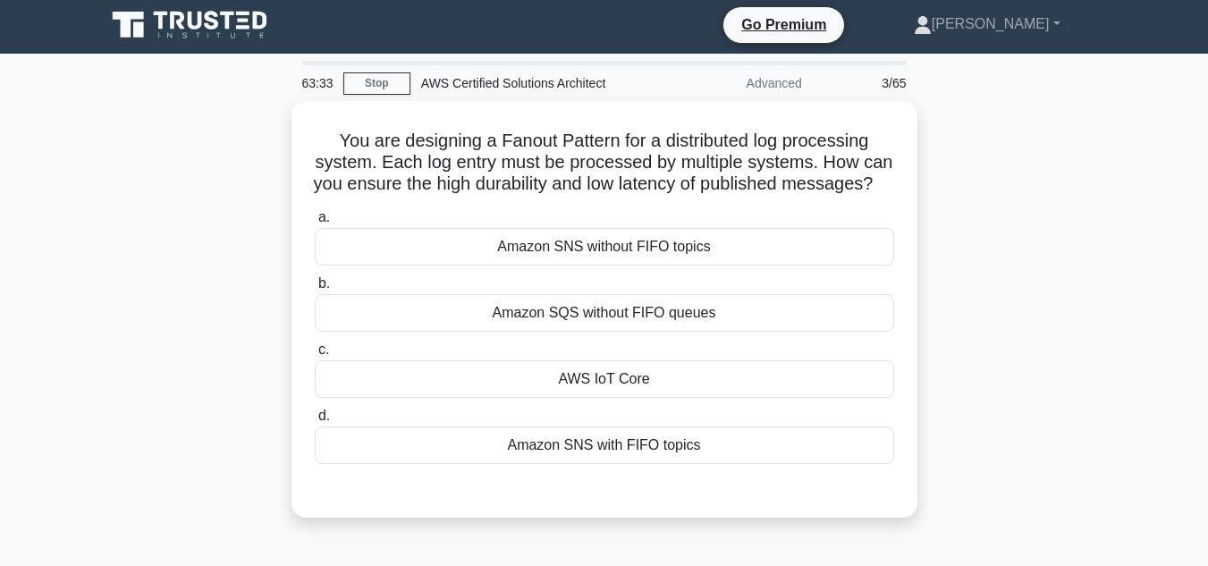
scroll to position [0, 0]
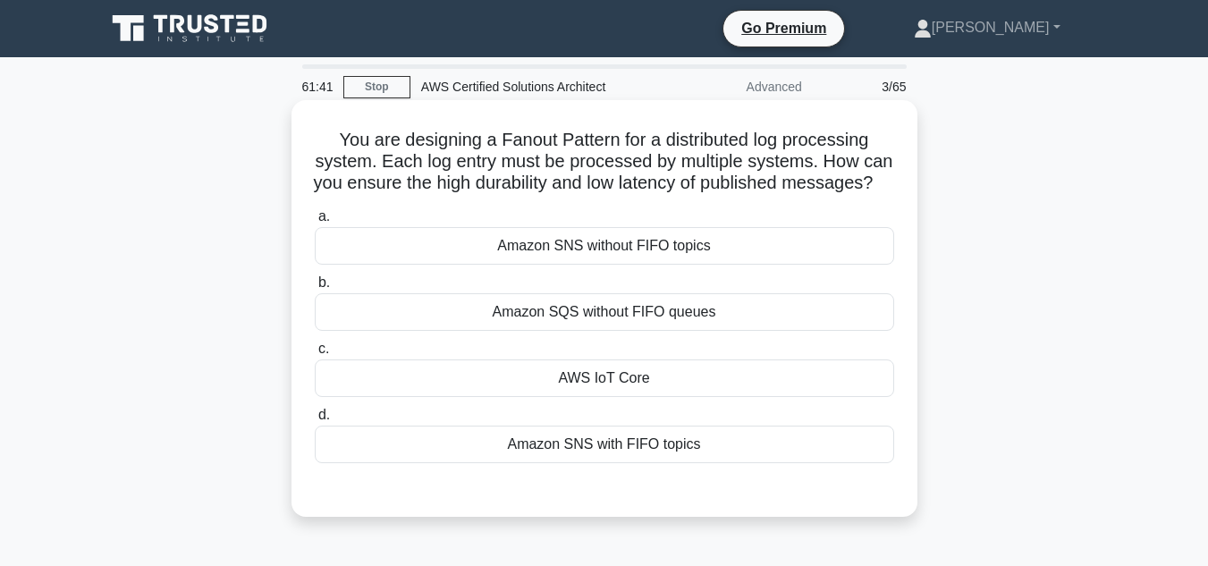
click at [615, 463] on div "Amazon SNS with FIFO topics" at bounding box center [605, 445] width 580 height 38
click at [315, 421] on input "d. Amazon SNS with FIFO topics" at bounding box center [315, 416] width 0 height 12
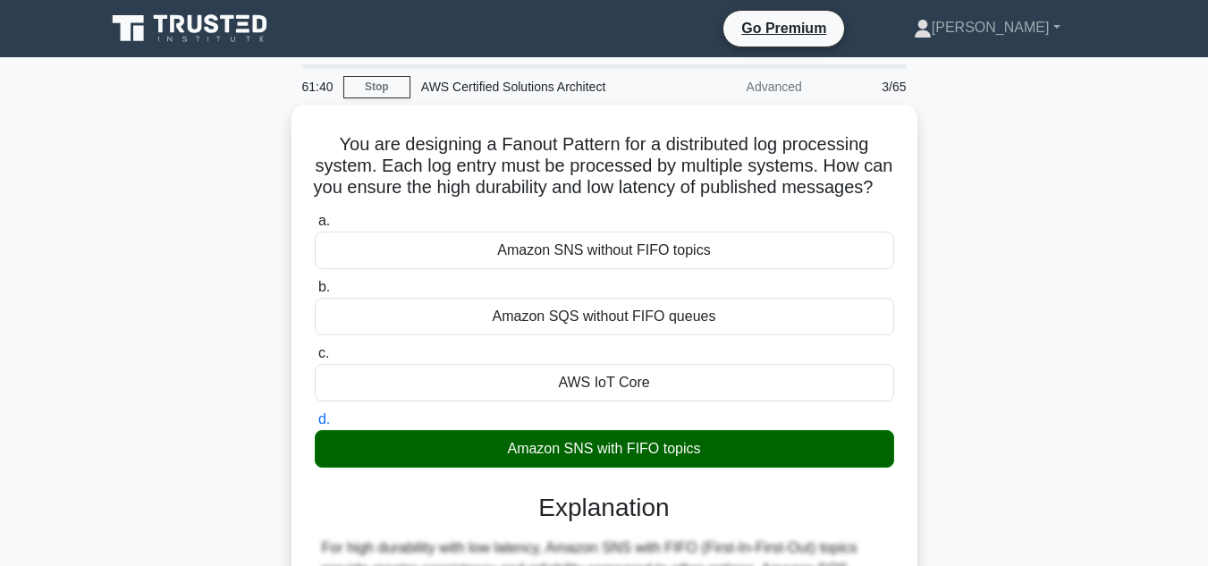
click at [951, 394] on div "You are designing a Fanout Pattern for a distributed log processing system. Eac…" at bounding box center [605, 503] width 1020 height 797
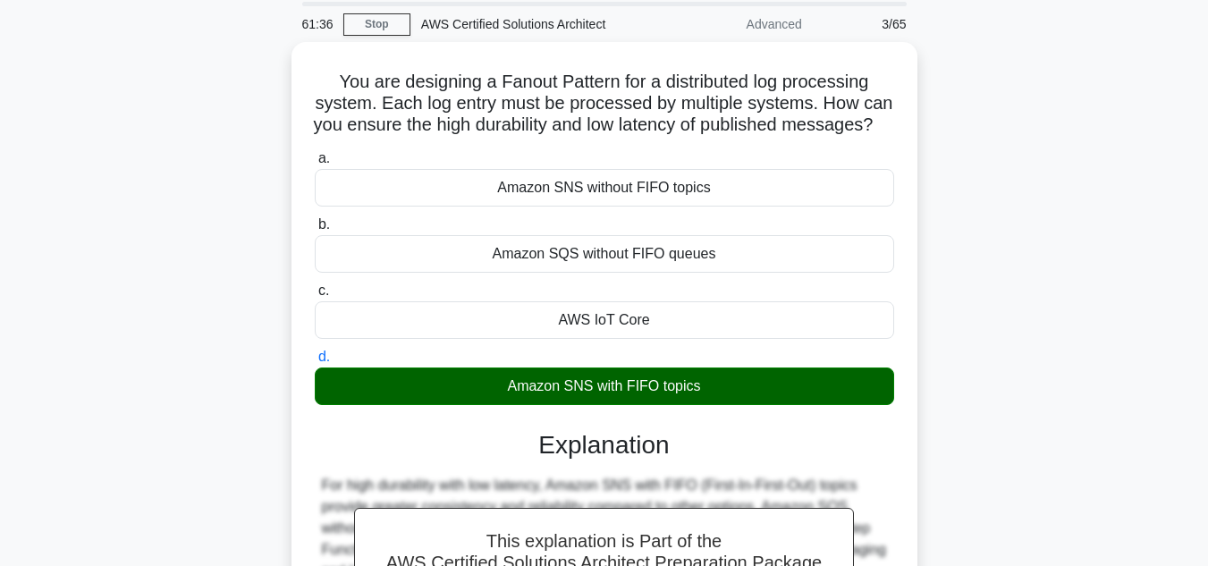
scroll to position [36, 0]
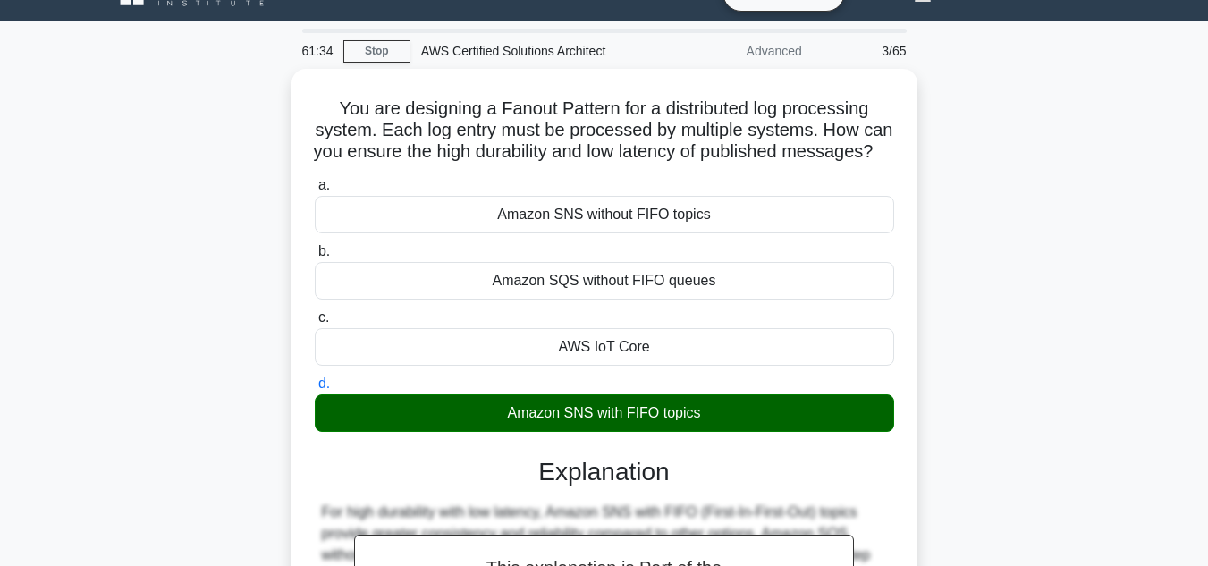
drag, startPoint x: 326, startPoint y: 94, endPoint x: 937, endPoint y: 449, distance: 707.4
click at [937, 449] on div "You are designing a Fanout Pattern for a distributed log processing system. Eac…" at bounding box center [605, 467] width 1020 height 797
copy div "You are designing a Fanout Pattern for a distributed log processing system. Eac…"
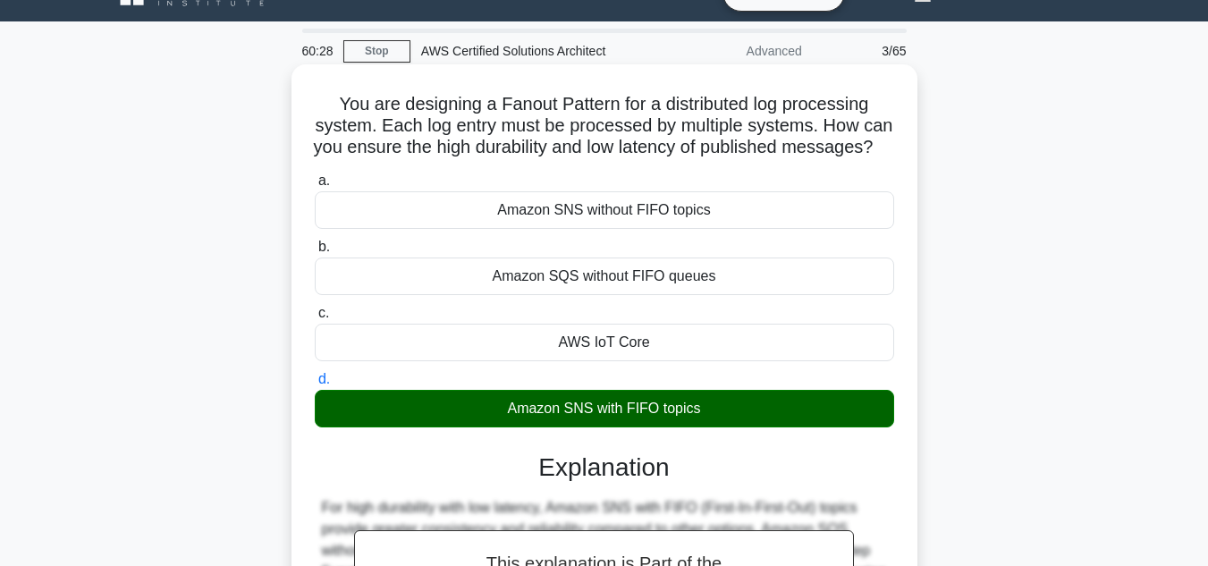
click at [913, 276] on div "You are designing a Fanout Pattern for a distributed log processing system. Eac…" at bounding box center [605, 452] width 626 height 776
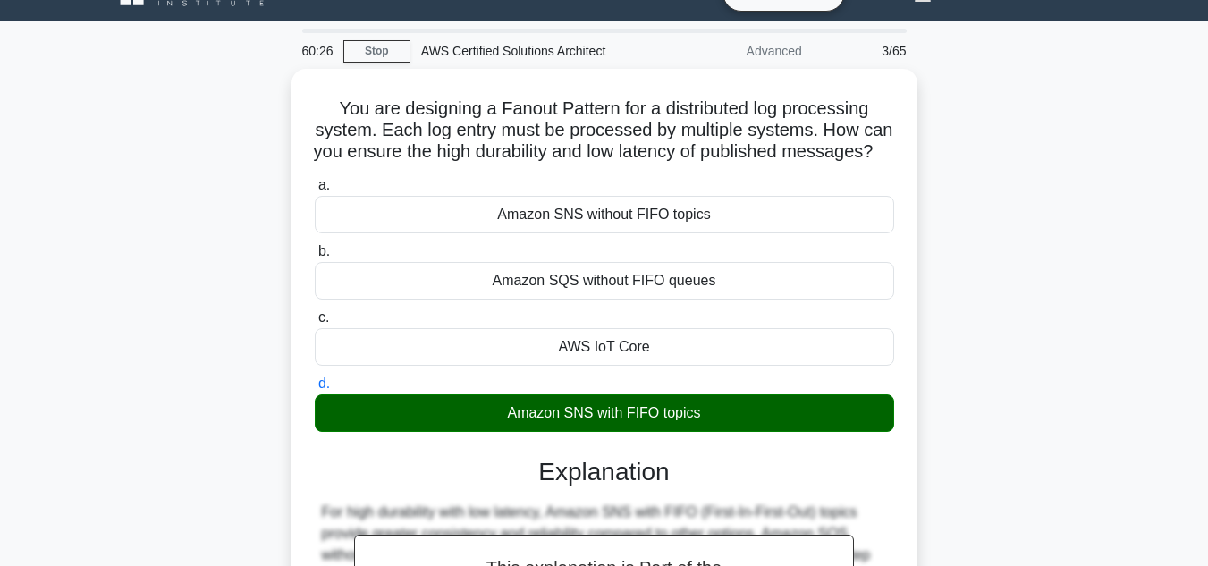
click at [984, 297] on div "You are designing a Fanout Pattern for a distributed log processing system. Eac…" at bounding box center [605, 467] width 1020 height 797
click at [1022, 370] on div "You are designing a Fanout Pattern for a distributed log processing system. Eac…" at bounding box center [605, 467] width 1020 height 797
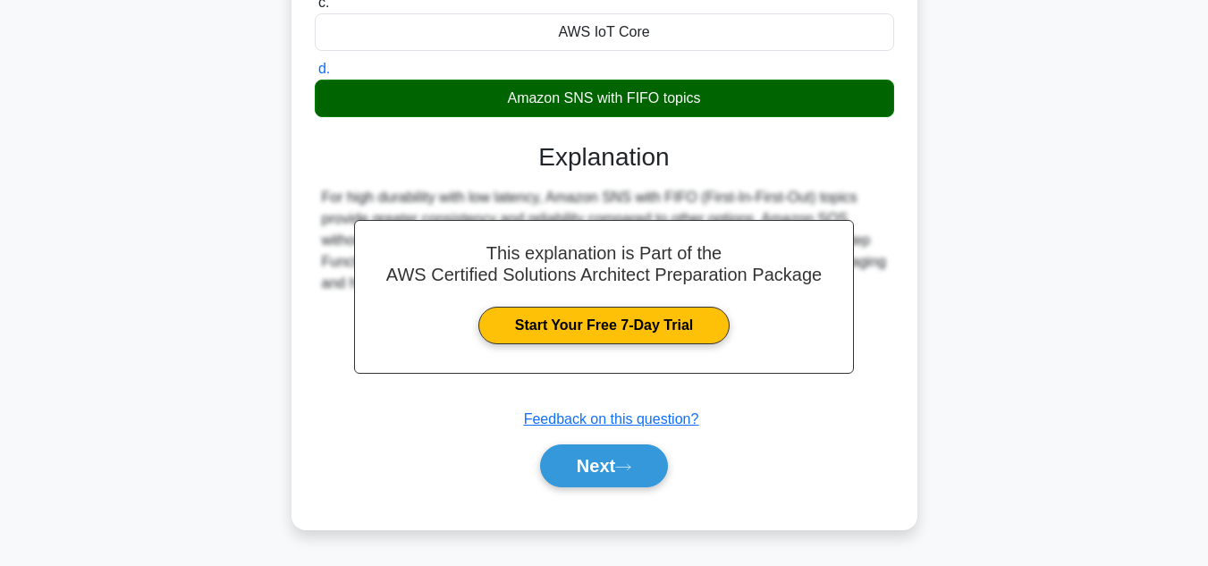
scroll to position [400, 0]
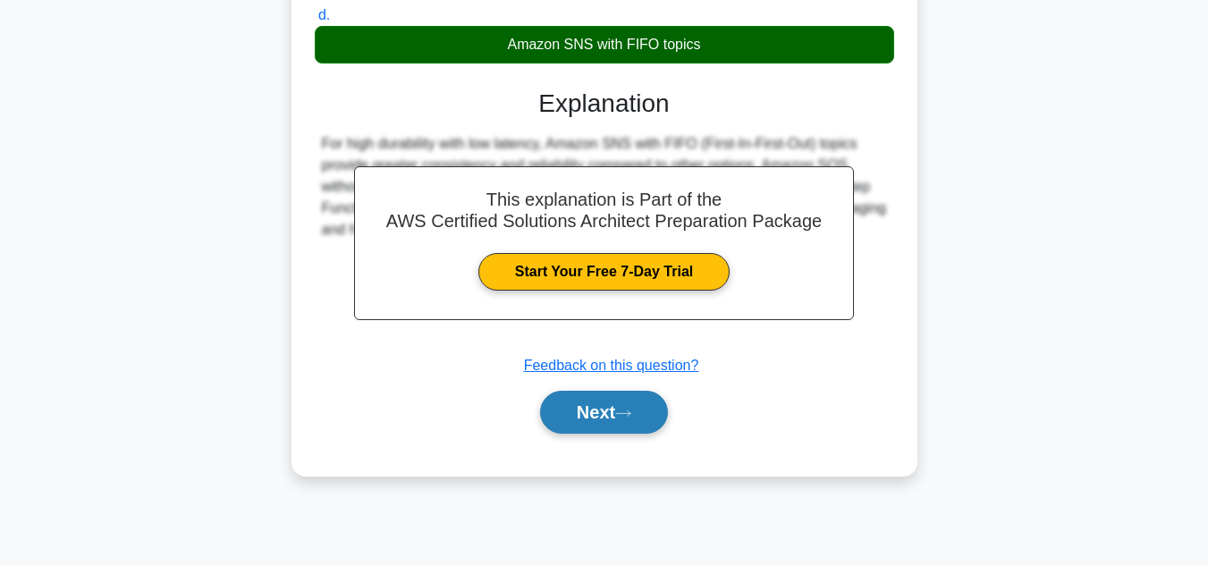
click at [645, 434] on button "Next" at bounding box center [604, 412] width 128 height 43
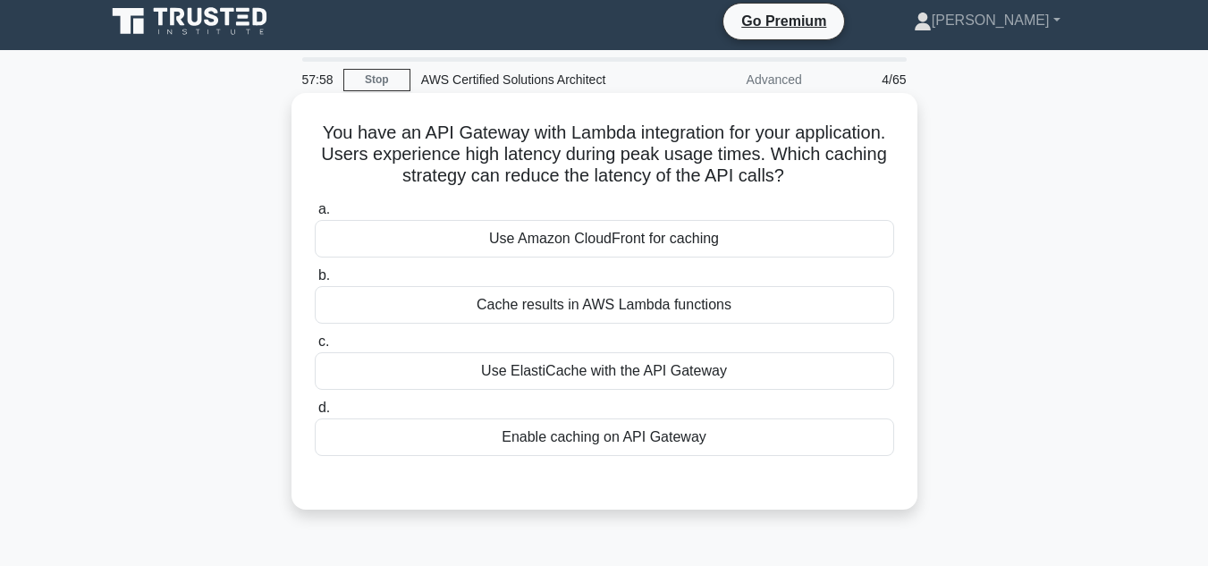
scroll to position [0, 0]
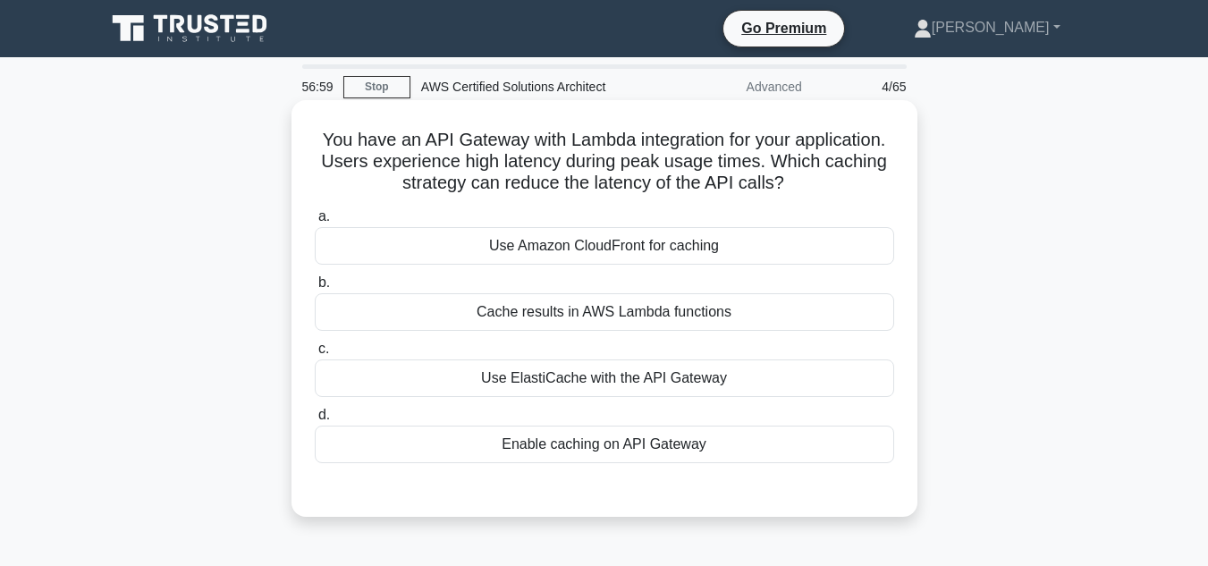
click at [487, 446] on div "Enable caching on API Gateway" at bounding box center [605, 445] width 580 height 38
click at [315, 421] on input "d. Enable caching on API Gateway" at bounding box center [315, 416] width 0 height 12
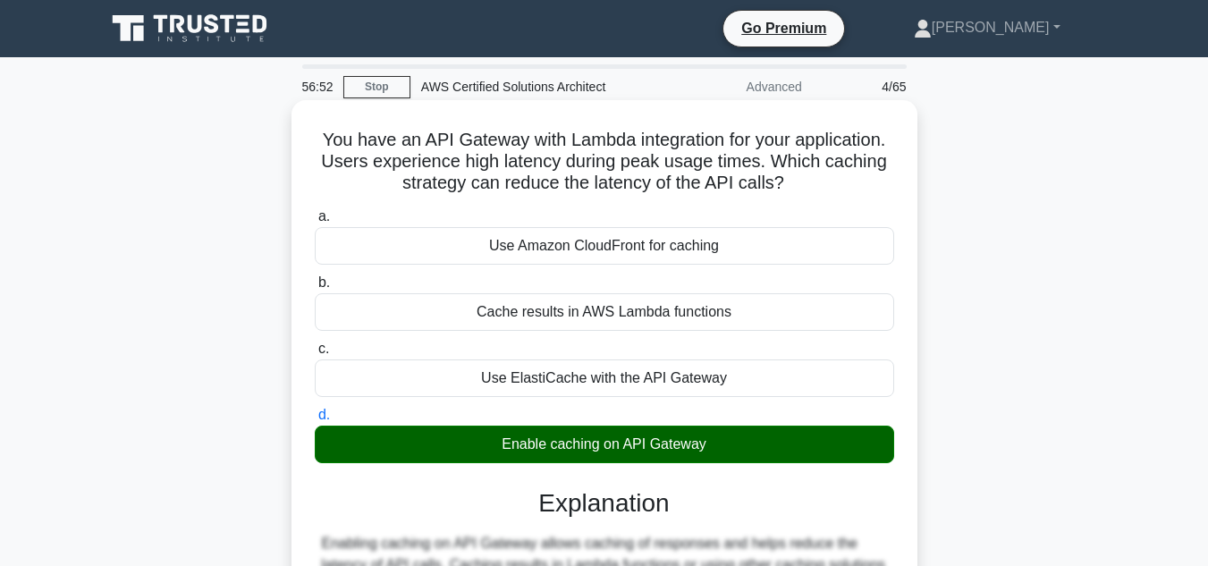
drag, startPoint x: 787, startPoint y: 191, endPoint x: 313, endPoint y: 147, distance: 476.1
click at [313, 147] on h5 "You have an API Gateway with Lambda integration for your application. Users exp…" at bounding box center [604, 162] width 583 height 66
copy h5 "You have an API Gateway with Lambda integration for your application. Users exp…"
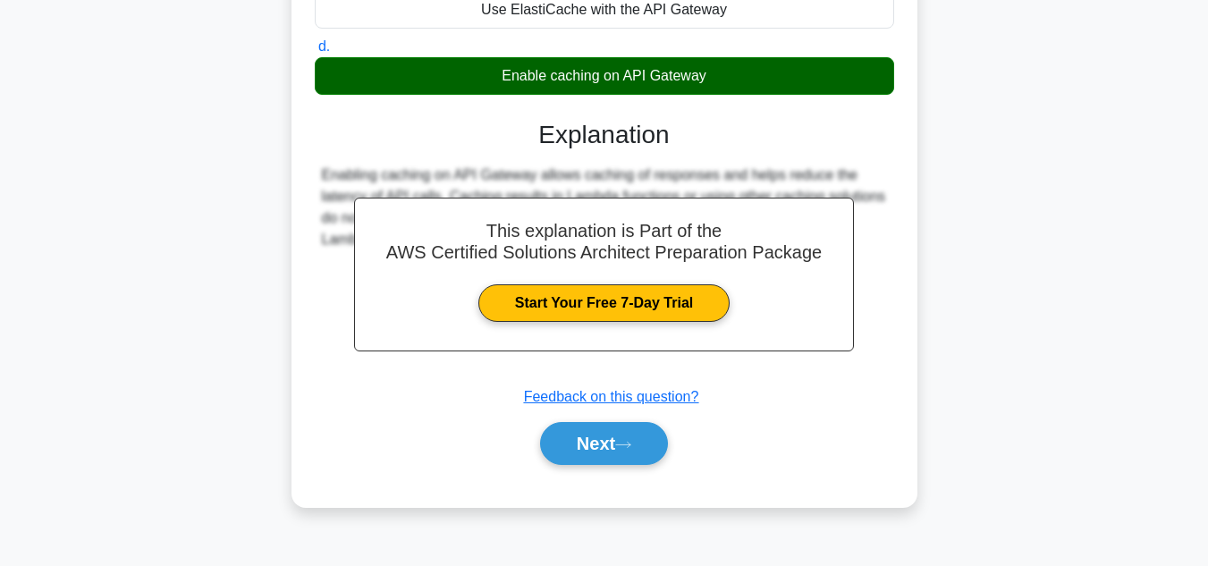
scroll to position [400, 0]
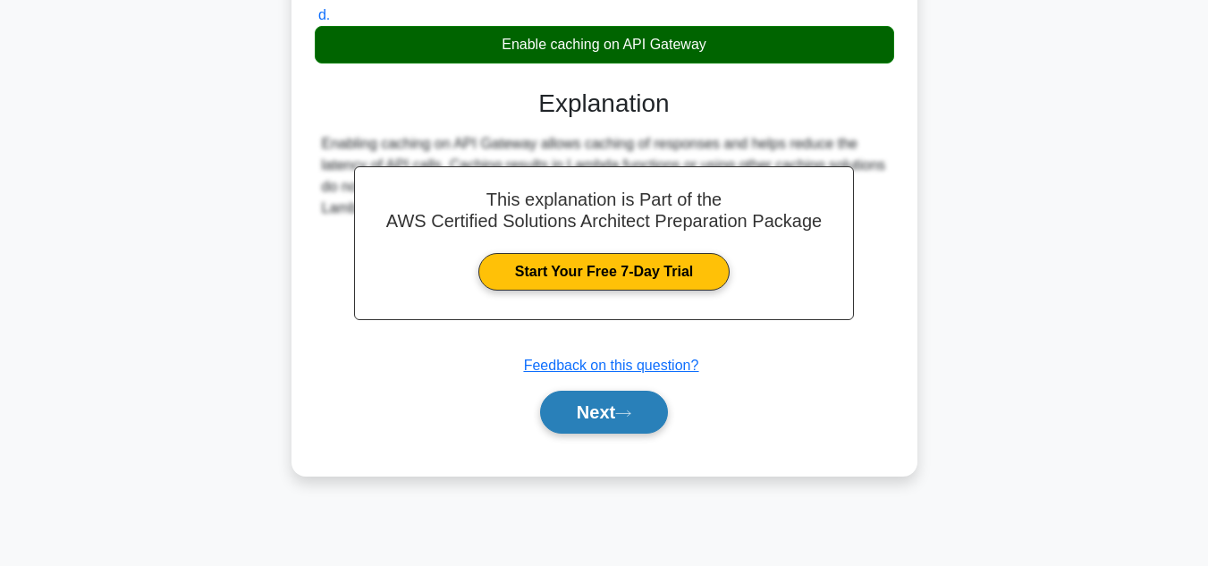
click at [601, 428] on button "Next" at bounding box center [604, 412] width 128 height 43
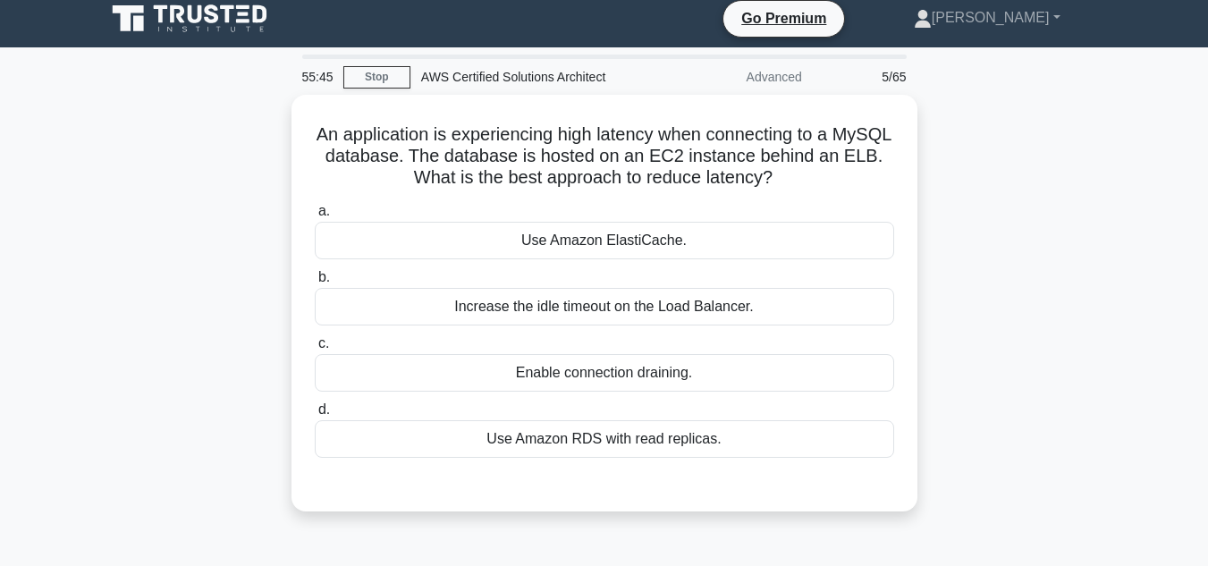
scroll to position [6, 0]
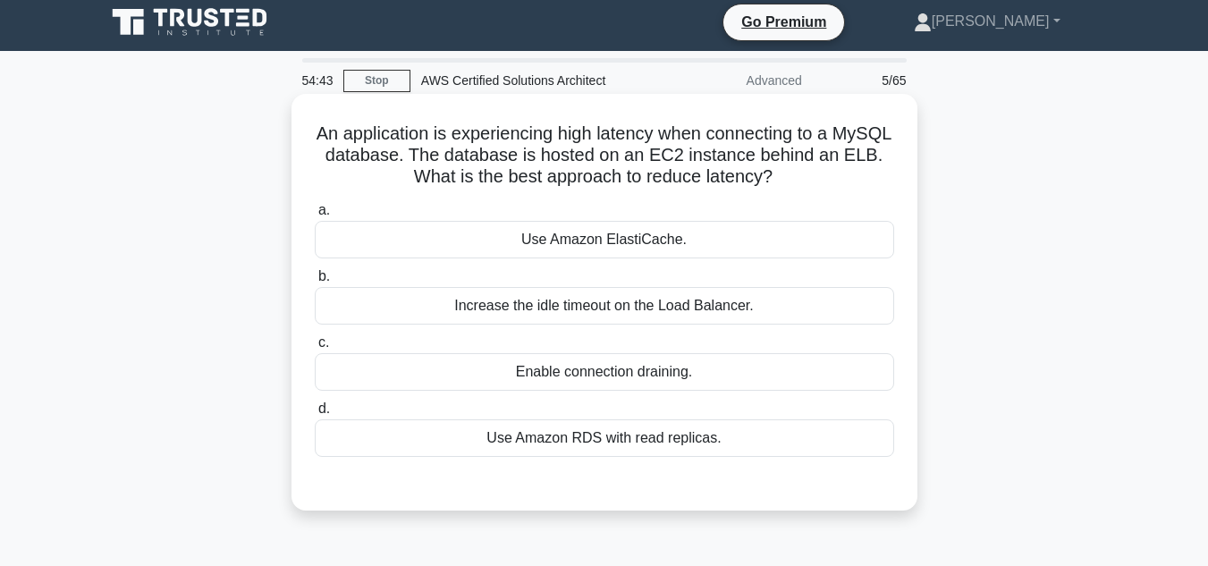
click at [772, 227] on div "Use Amazon ElastiCache." at bounding box center [605, 240] width 580 height 38
click at [315, 216] on input "a. Use Amazon ElastiCache." at bounding box center [315, 211] width 0 height 12
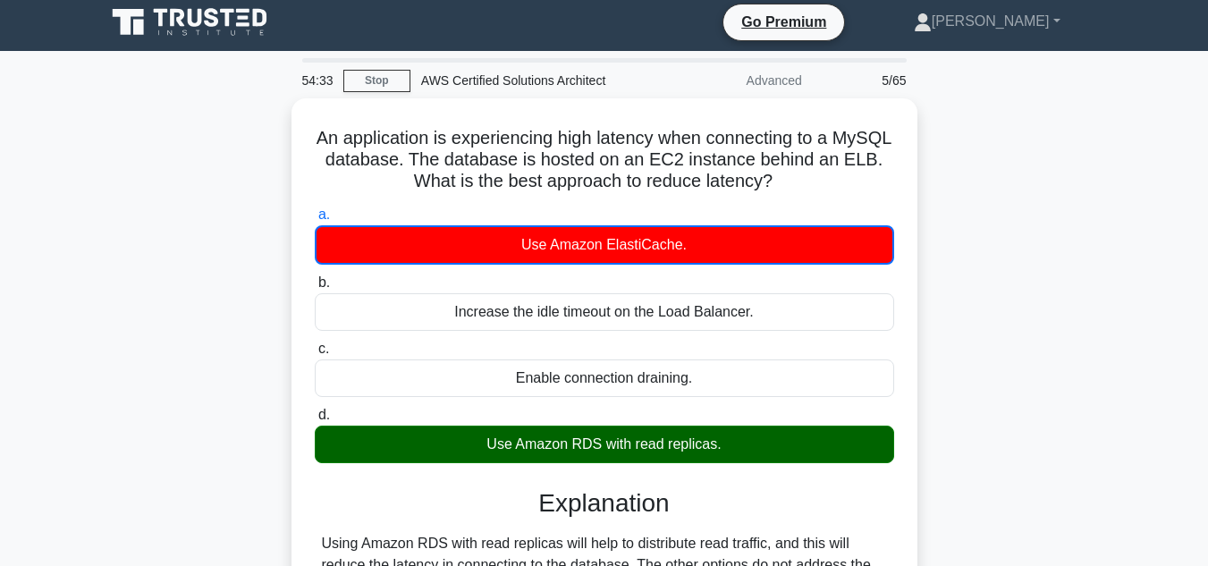
click at [315, 277] on input "b. Increase the idle timeout on the Load Balancer." at bounding box center [315, 283] width 0 height 12
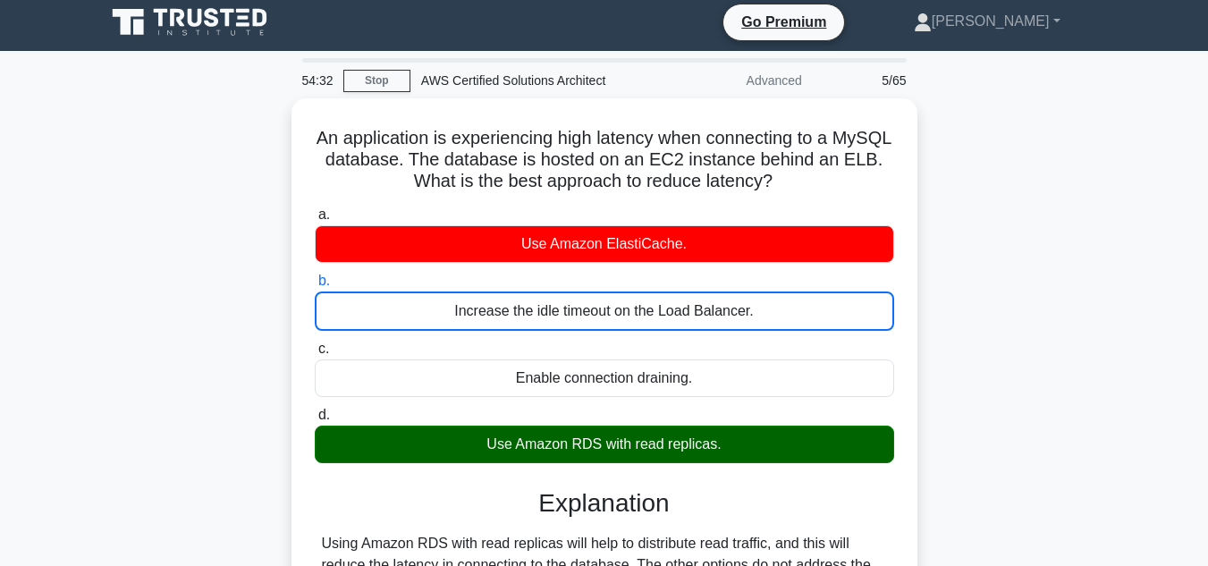
click at [315, 343] on input "c. Enable connection draining." at bounding box center [315, 349] width 0 height 12
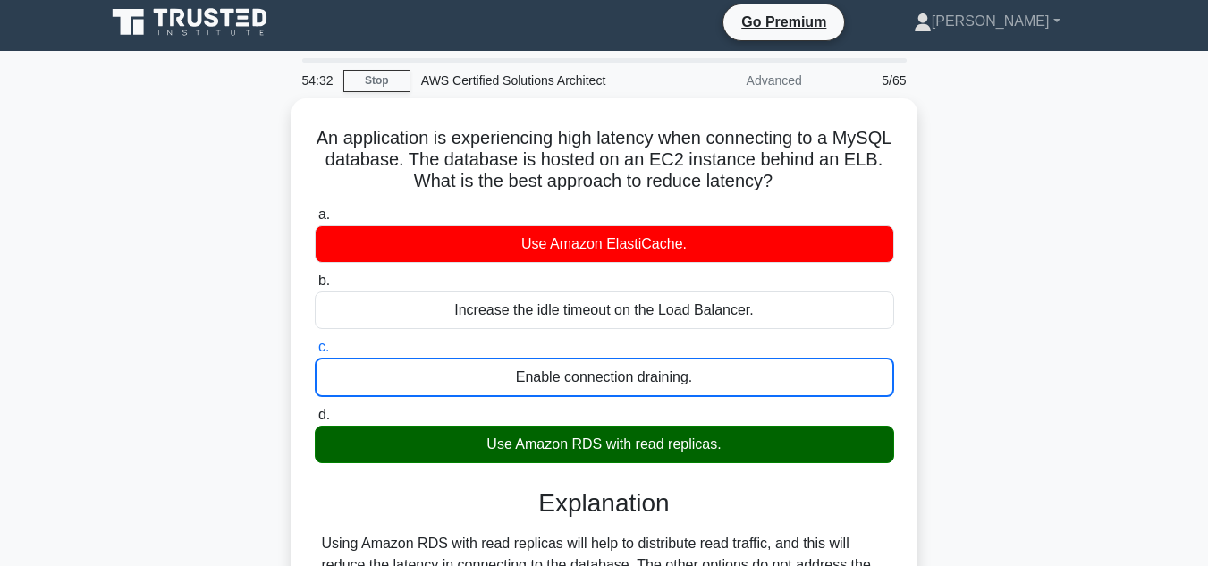
click at [315, 410] on input "d. Use Amazon RDS with read replicas." at bounding box center [315, 416] width 0 height 12
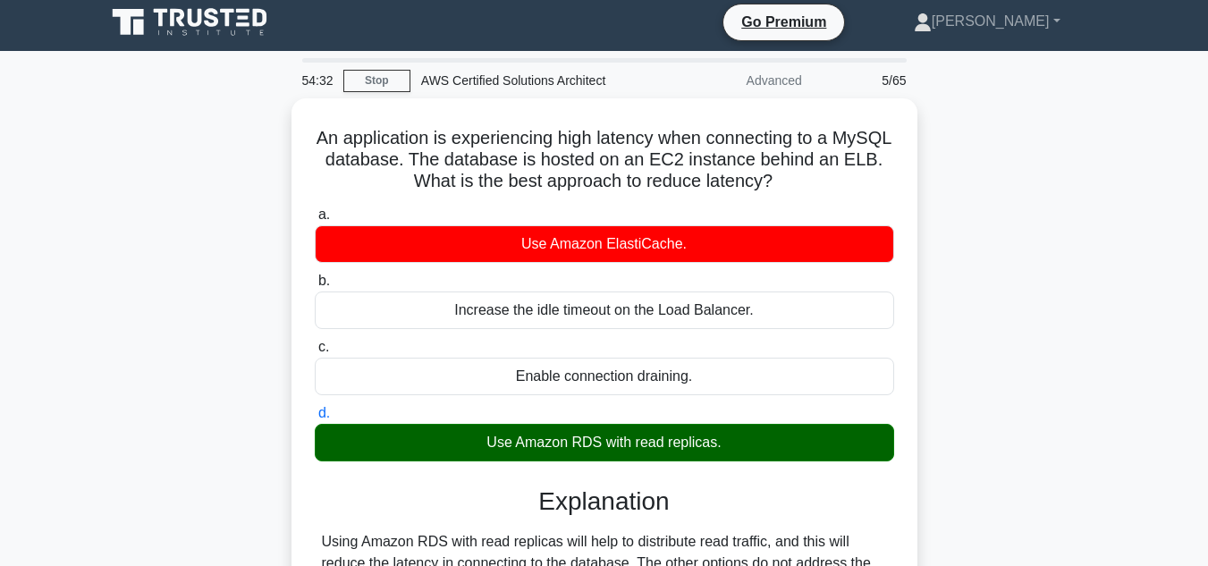
click at [315, 209] on input "a. Use Amazon ElastiCache." at bounding box center [315, 215] width 0 height 12
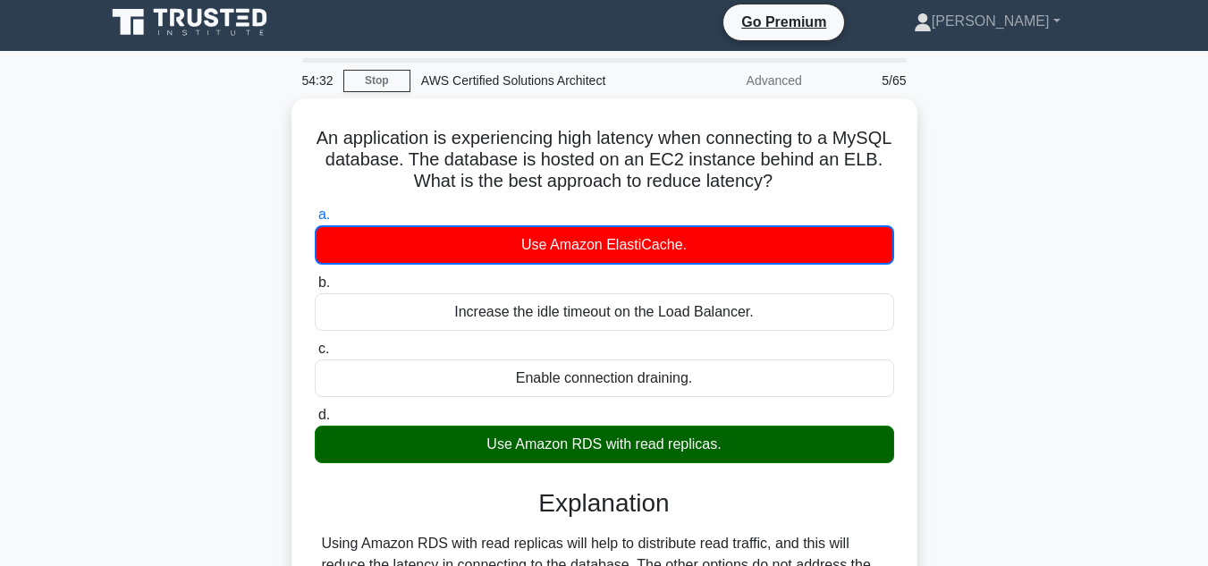
click at [315, 277] on input "b. Increase the idle timeout on the Load Balancer." at bounding box center [315, 283] width 0 height 12
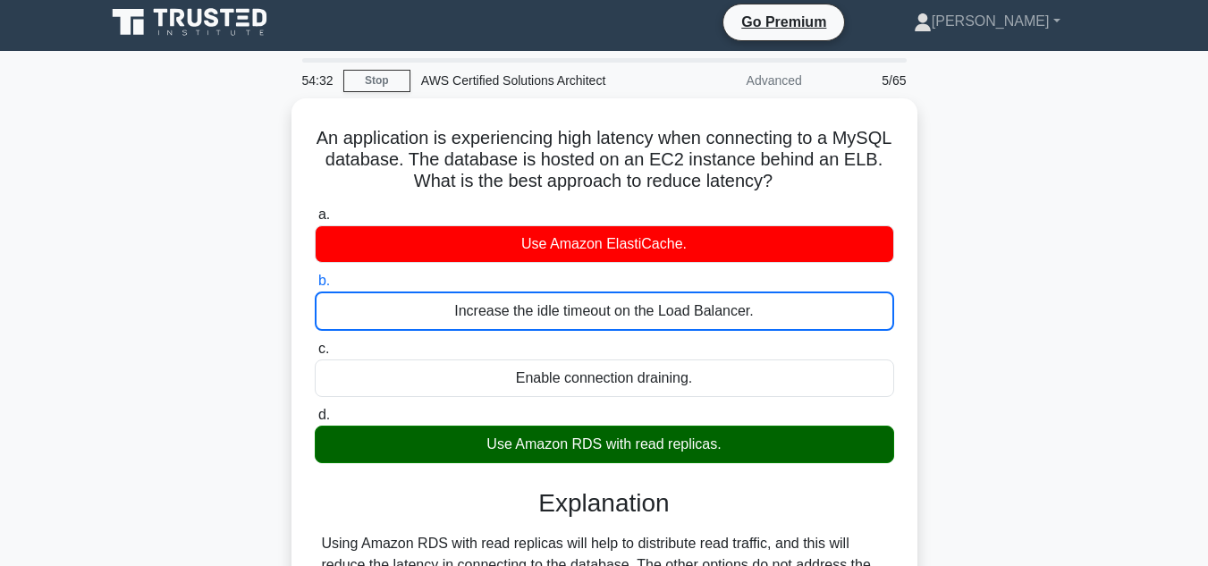
click at [315, 343] on input "c. Enable connection draining." at bounding box center [315, 349] width 0 height 12
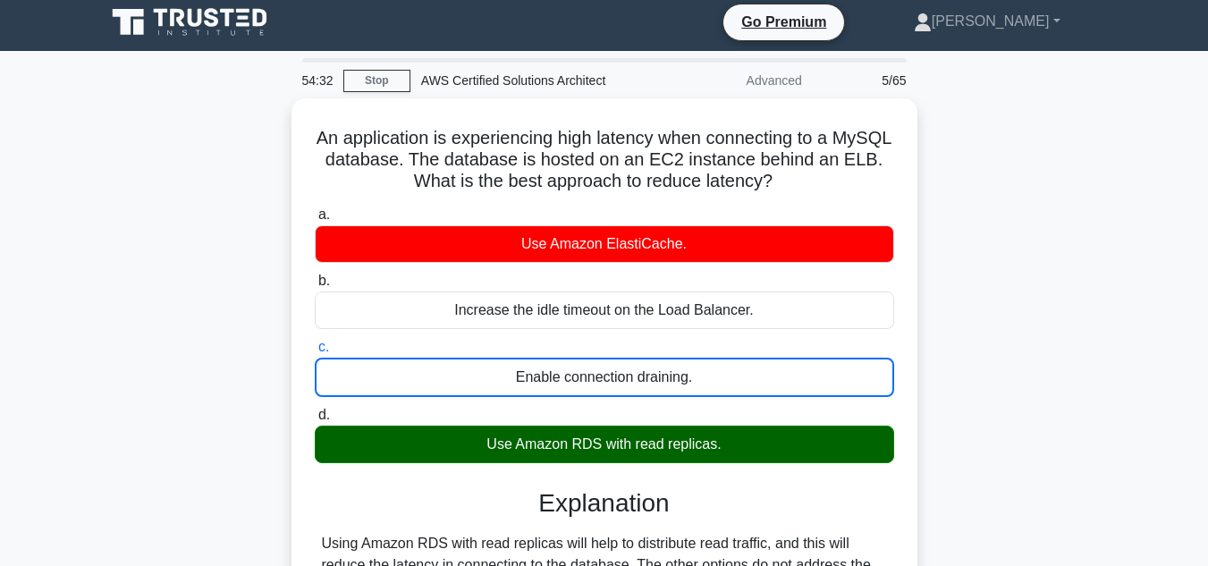
click at [315, 410] on input "d. Use Amazon RDS with read replicas." at bounding box center [315, 416] width 0 height 12
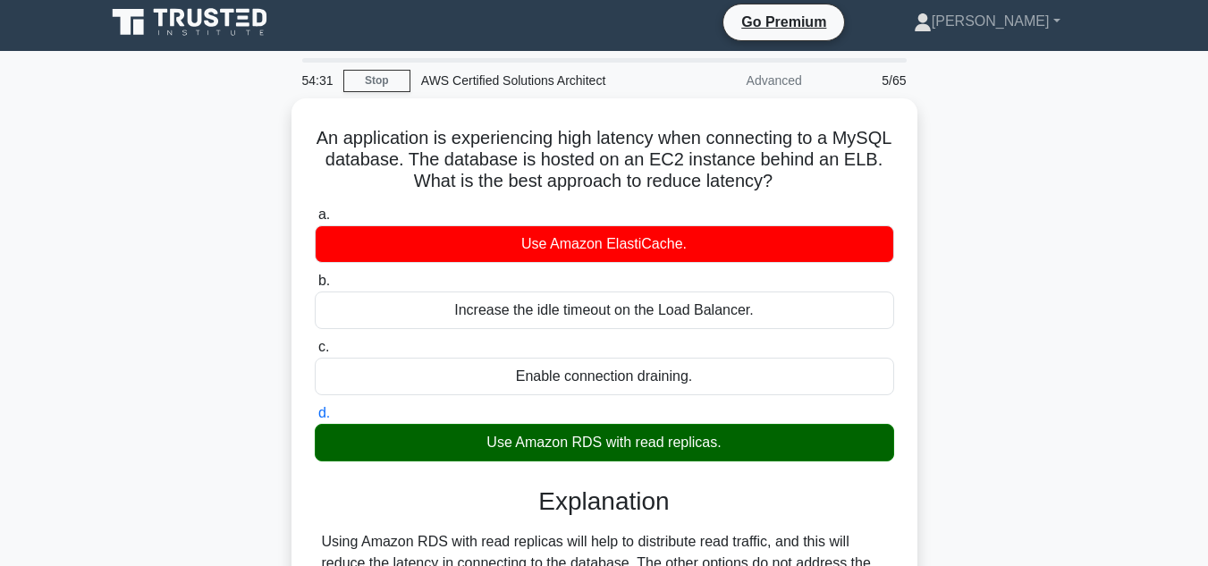
click at [933, 398] on div "An application is experiencing high latency when connecting to a MySQL database…" at bounding box center [605, 421] width 1020 height 647
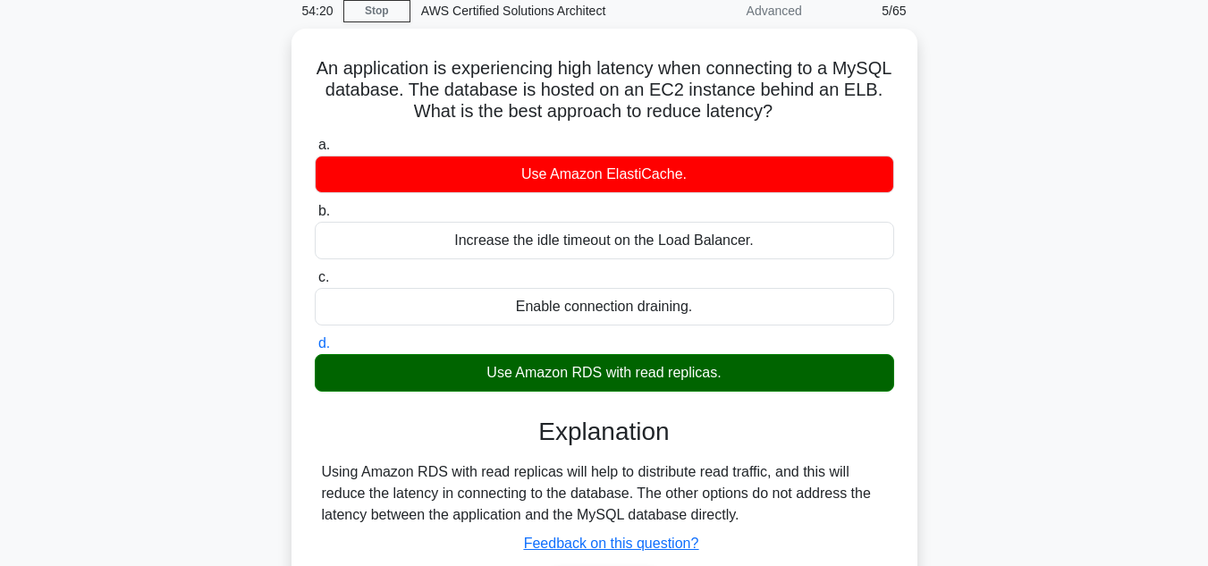
scroll to position [42, 0]
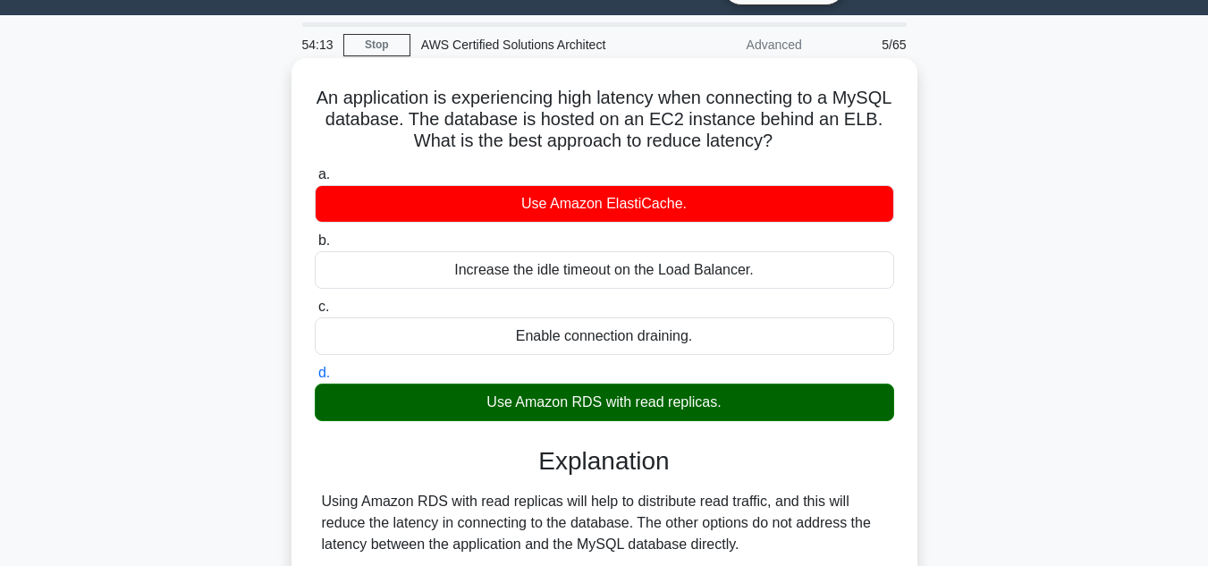
drag, startPoint x: 339, startPoint y: 102, endPoint x: 723, endPoint y: 406, distance: 489.6
click at [723, 406] on div "An application is experiencing high latency when connecting to a MySQL database…" at bounding box center [605, 370] width 612 height 611
copy div "An application is experiencing high latency when connecting to a MySQL database…"
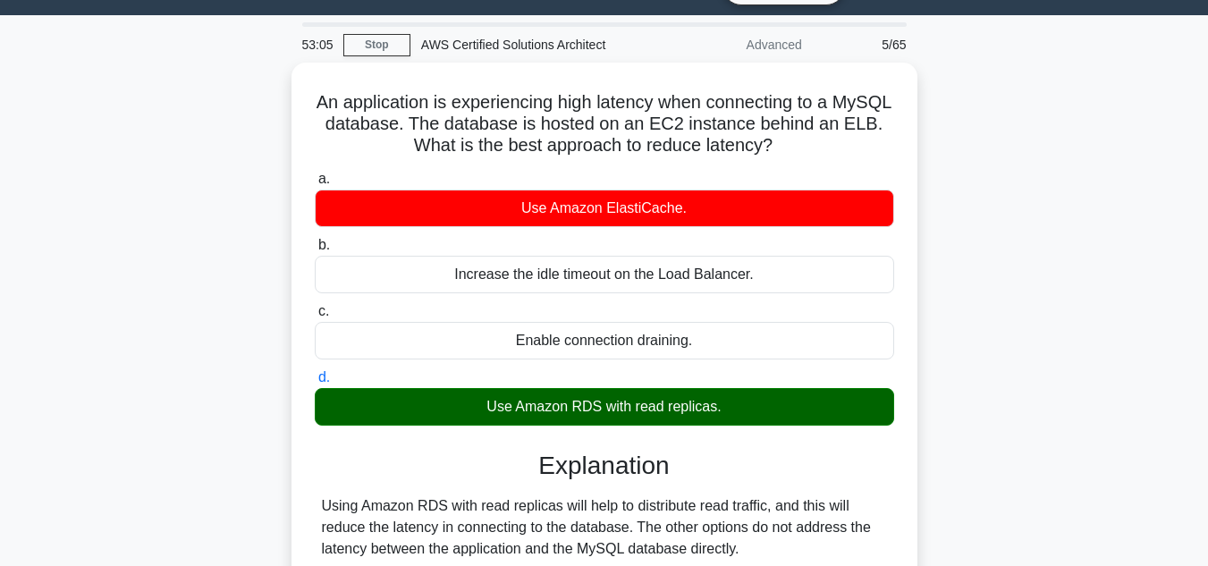
click at [967, 346] on div "An application is experiencing high latency when connecting to a MySQL database…" at bounding box center [605, 386] width 1020 height 647
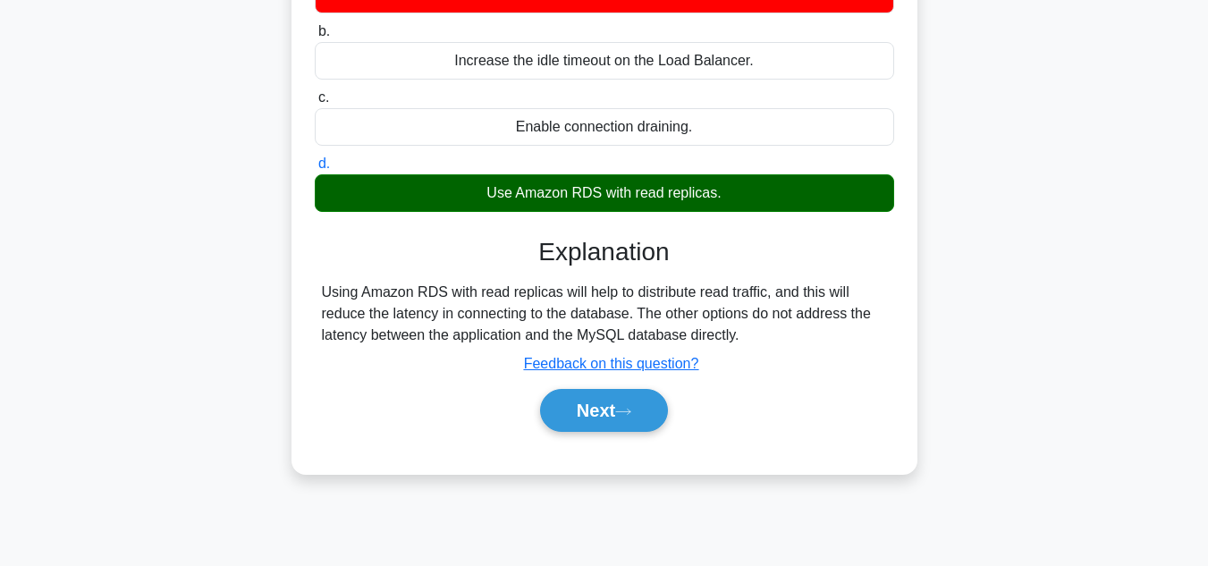
scroll to position [257, 0]
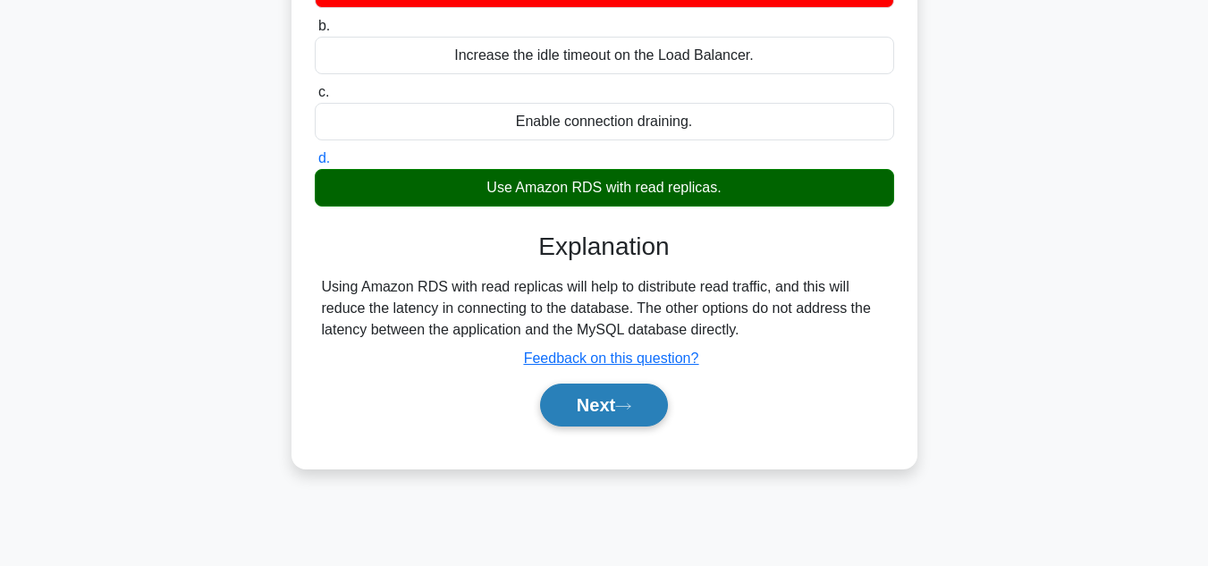
click at [575, 421] on button "Next" at bounding box center [604, 405] width 128 height 43
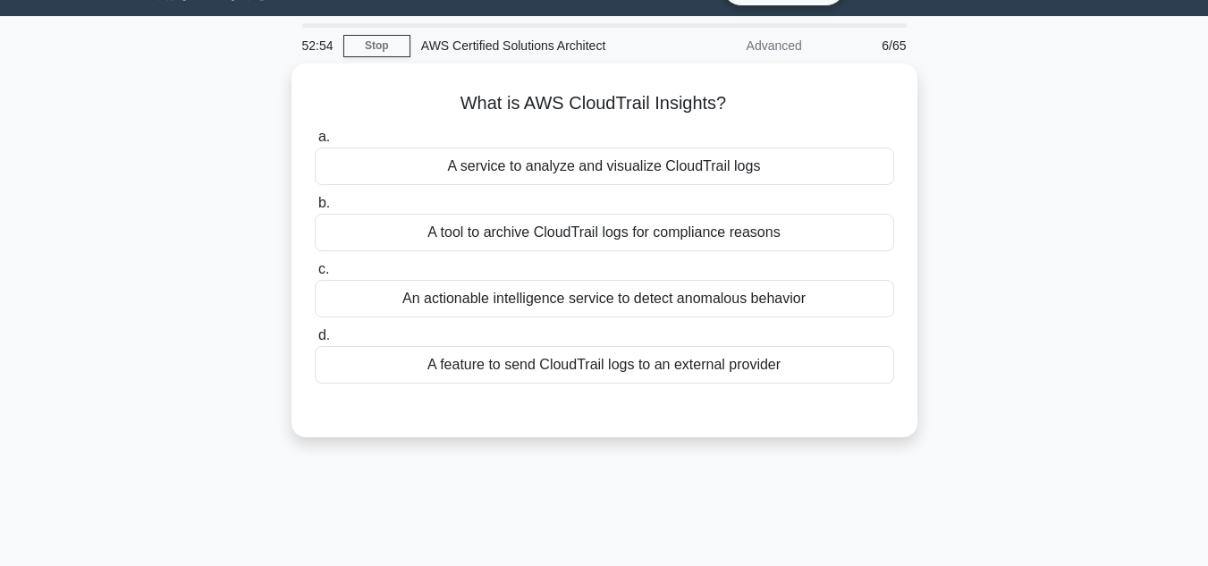
scroll to position [0, 0]
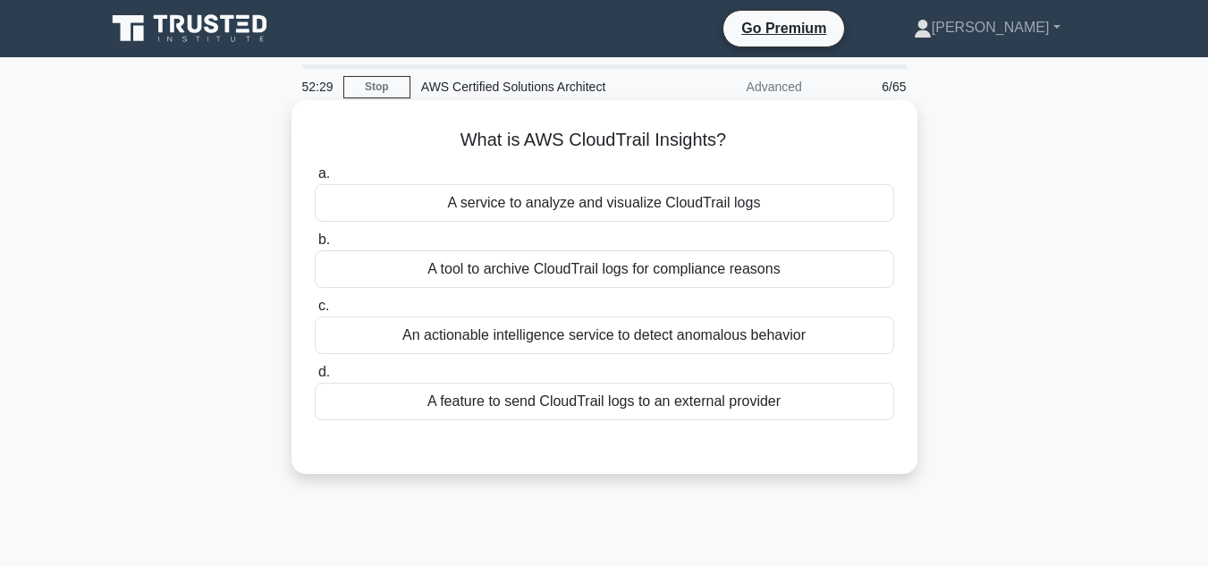
click at [685, 197] on div "A service to analyze and visualize CloudTrail logs" at bounding box center [605, 203] width 580 height 38
click at [315, 180] on input "a. A service to analyze and visualize CloudTrail logs" at bounding box center [315, 174] width 0 height 12
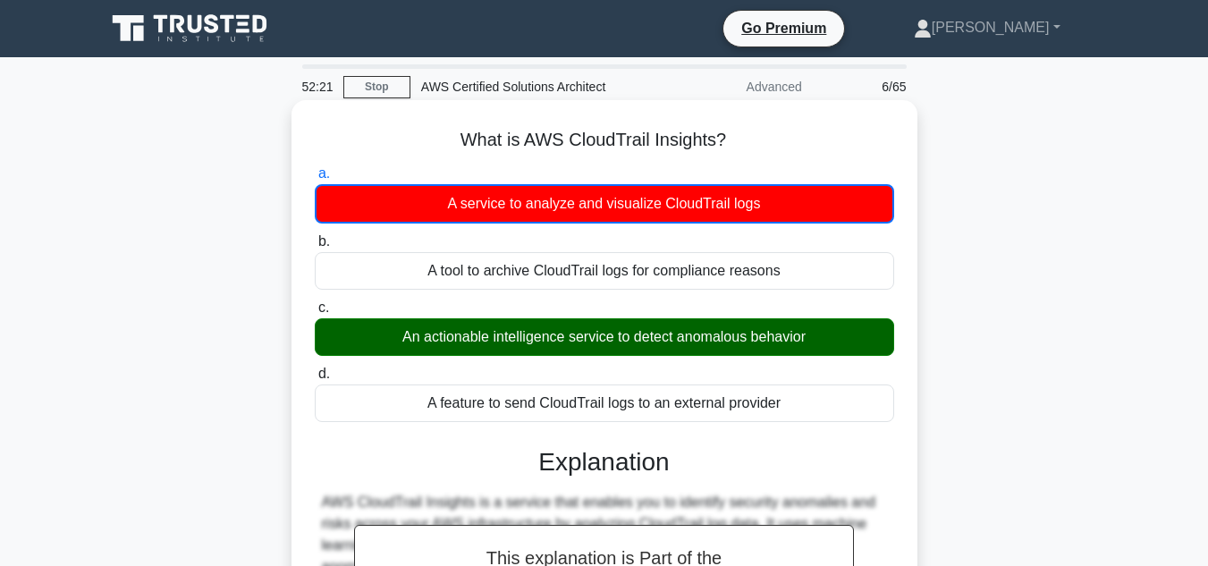
drag, startPoint x: 457, startPoint y: 148, endPoint x: 792, endPoint y: 395, distance: 415.8
click at [792, 395] on div "What is AWS CloudTrail Insights? .spinner_0XTQ{transform-origin:center;animatio…" at bounding box center [605, 467] width 612 height 720
copy div "What is AWS CloudTrail Insights? .spinner_0XTQ{transform-origin:center;animatio…"
click at [496, 353] on div "An actionable intelligence service to detect anomalous behavior" at bounding box center [605, 337] width 580 height 38
click at [315, 314] on input "c. An actionable intelligence service to detect anomalous behavior" at bounding box center [315, 308] width 0 height 12
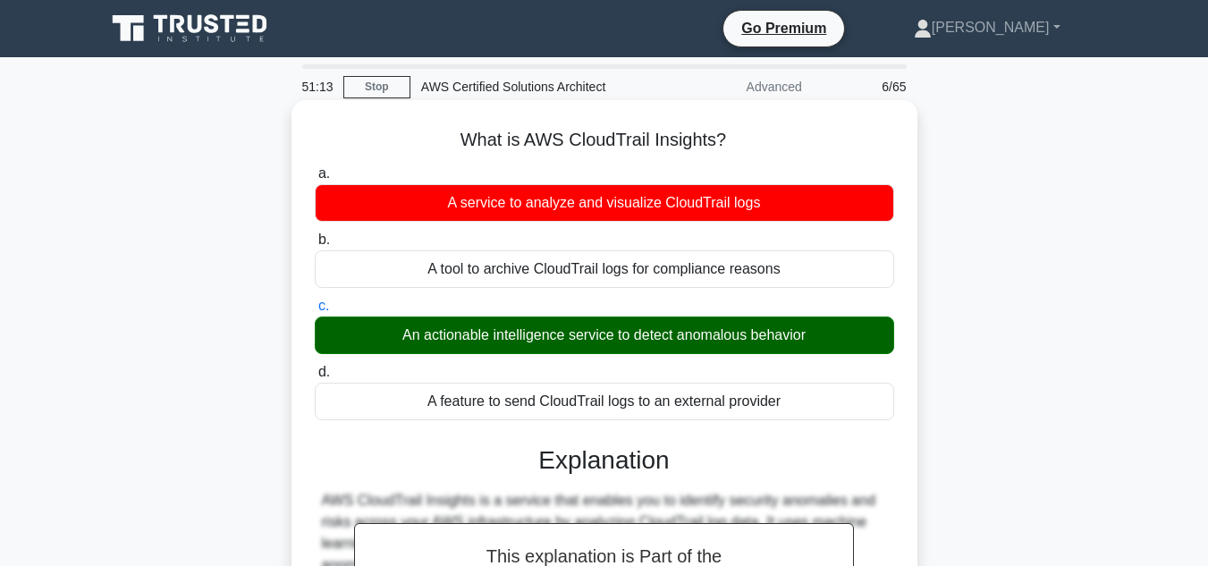
click at [315, 367] on input "d. A feature to send CloudTrail logs to an external provider" at bounding box center [315, 373] width 0 height 12
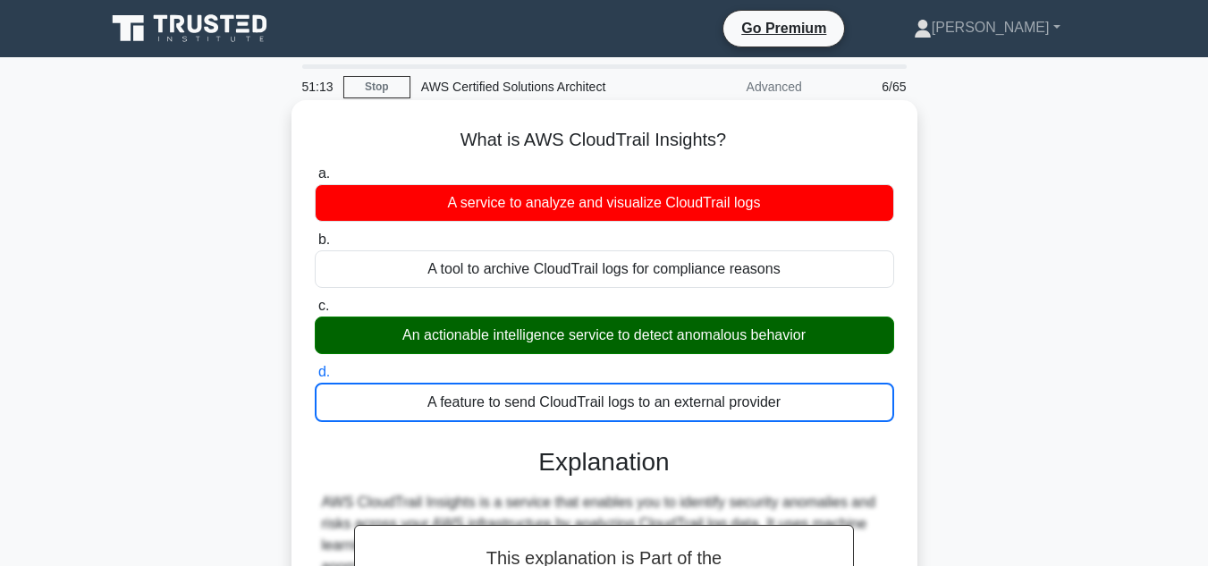
click at [315, 168] on input "a. A service to analyze and visualize CloudTrail logs" at bounding box center [315, 174] width 0 height 12
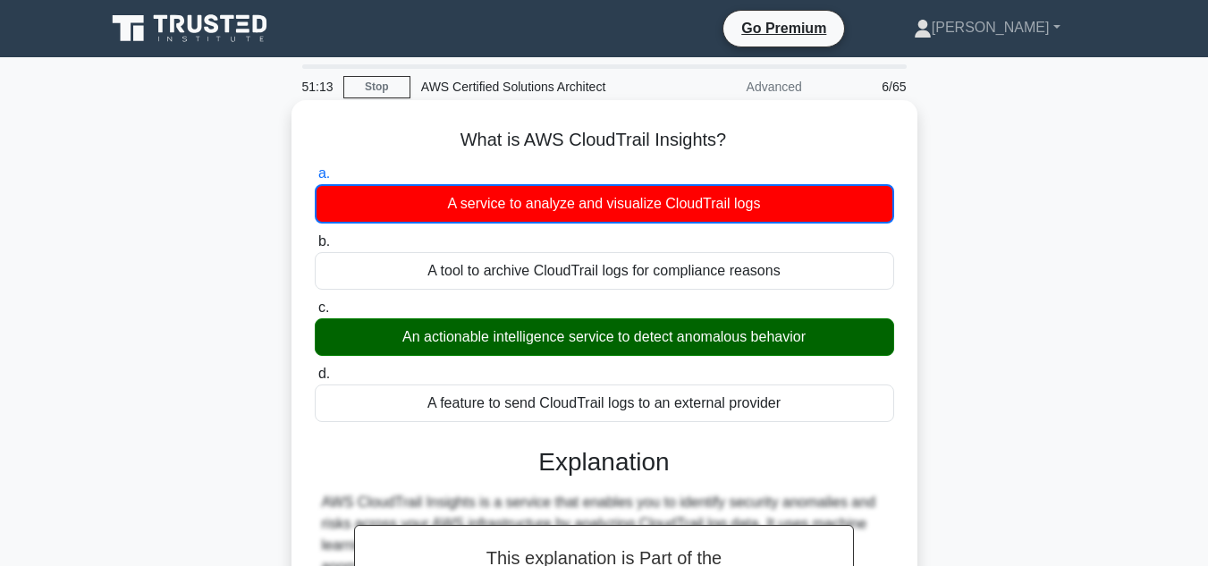
click at [315, 236] on input "b. A tool to archive CloudTrail logs for compliance reasons" at bounding box center [315, 242] width 0 height 12
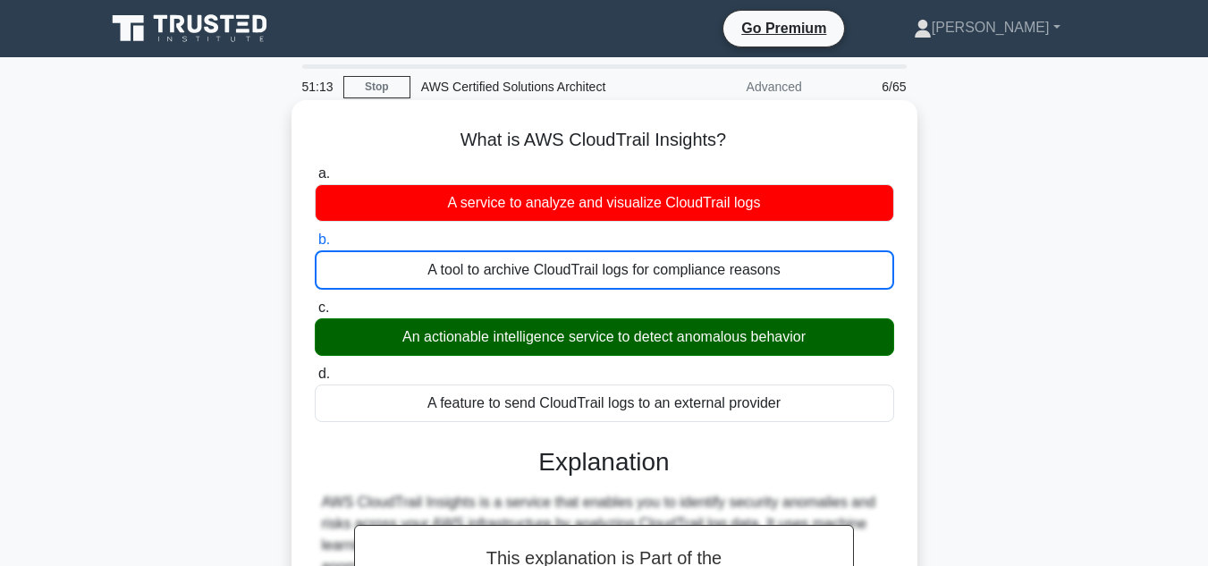
click at [315, 302] on input "c. An actionable intelligence service to detect anomalous behavior" at bounding box center [315, 308] width 0 height 12
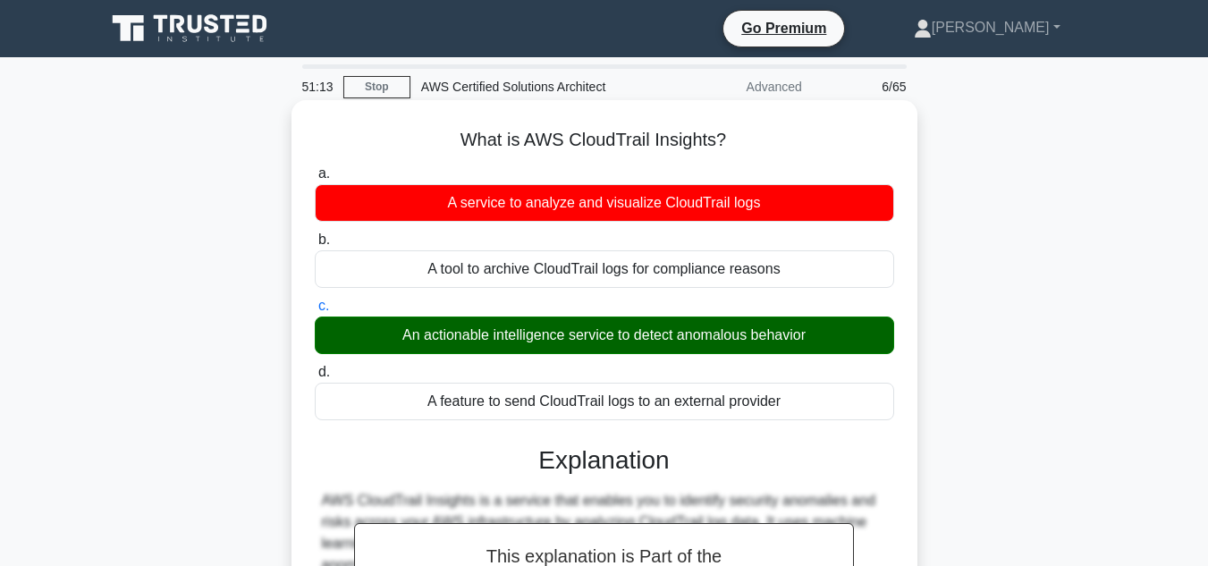
click at [315, 367] on input "d. A feature to send CloudTrail logs to an external provider" at bounding box center [315, 373] width 0 height 12
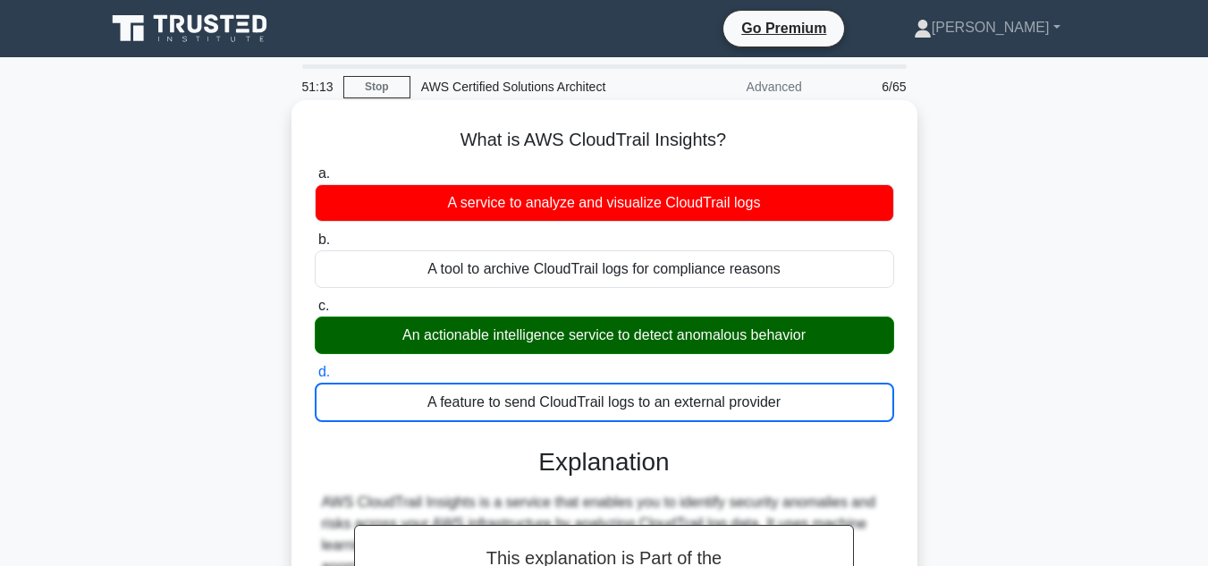
click at [315, 168] on input "a. A service to analyze and visualize CloudTrail logs" at bounding box center [315, 174] width 0 height 12
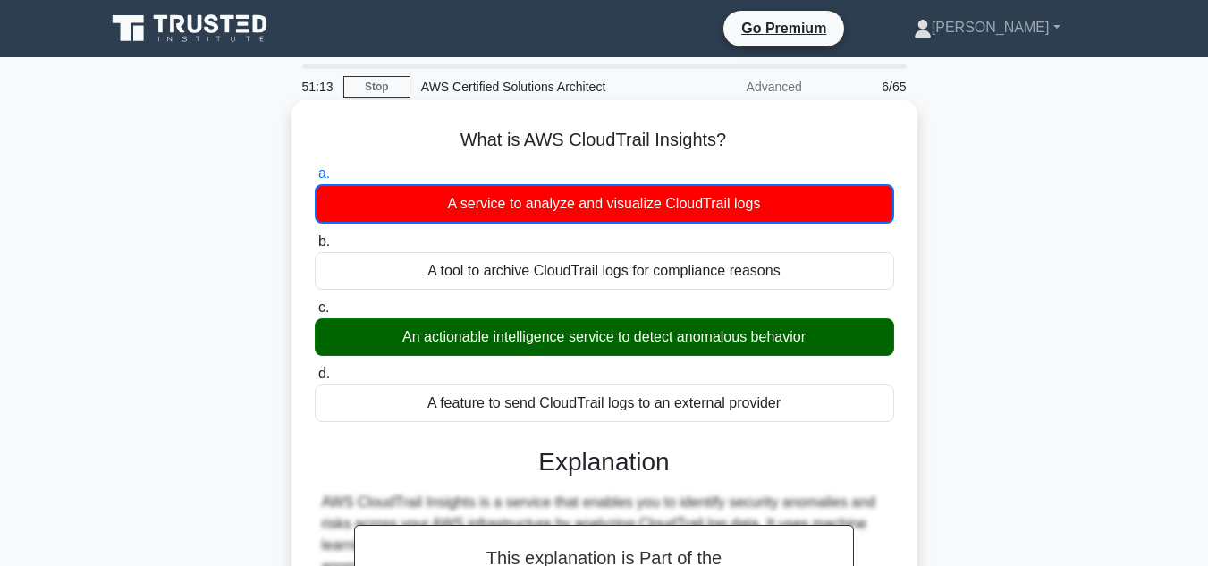
click at [315, 236] on input "b. A tool to archive CloudTrail logs for compliance reasons" at bounding box center [315, 242] width 0 height 12
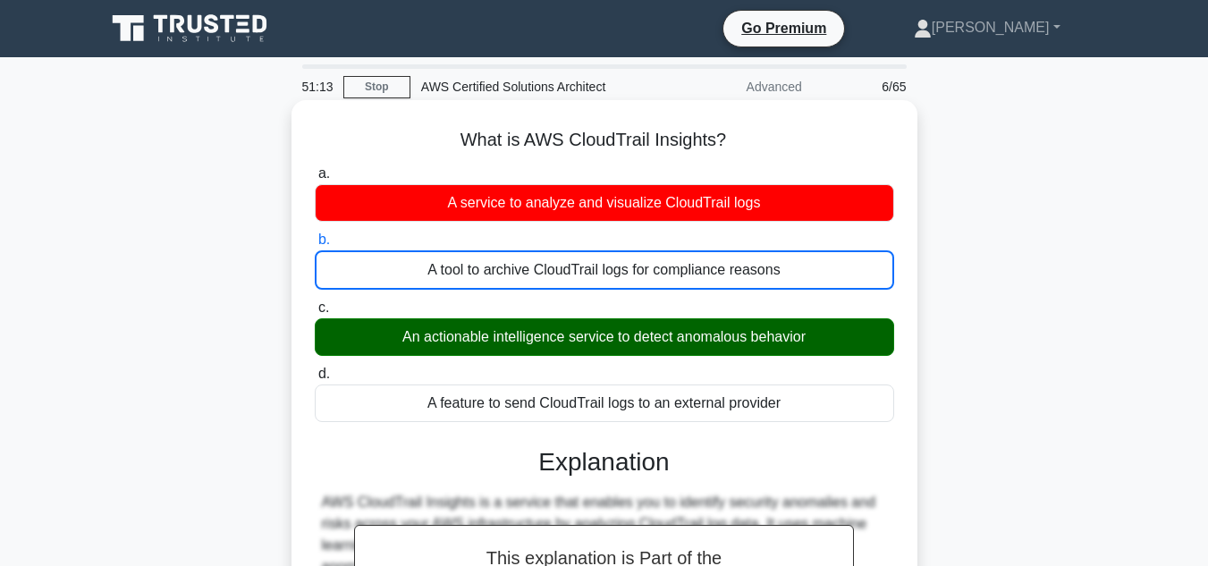
click at [315, 302] on input "c. An actionable intelligence service to detect anomalous behavior" at bounding box center [315, 308] width 0 height 12
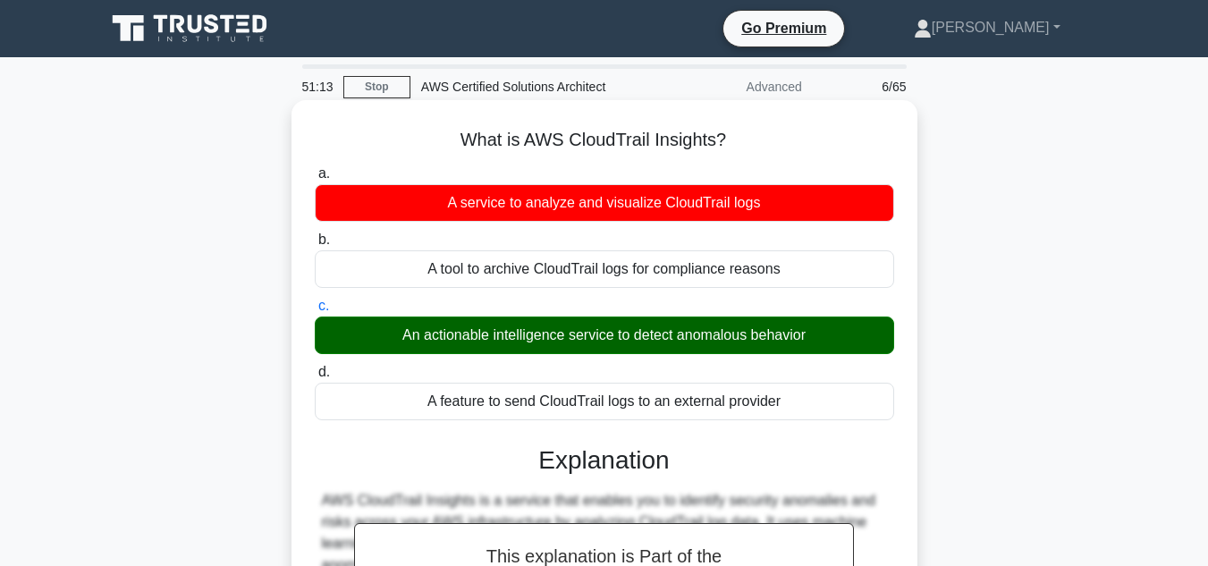
click at [315, 367] on input "d. A feature to send CloudTrail logs to an external provider" at bounding box center [315, 373] width 0 height 12
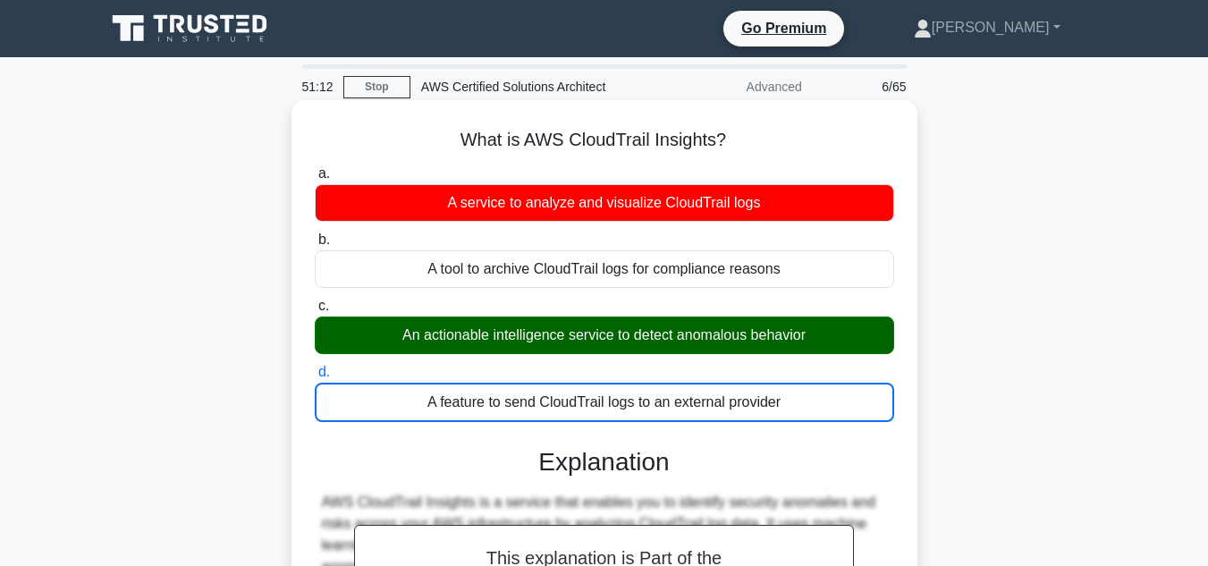
click at [315, 168] on input "a. A service to analyze and visualize CloudTrail logs" at bounding box center [315, 174] width 0 height 12
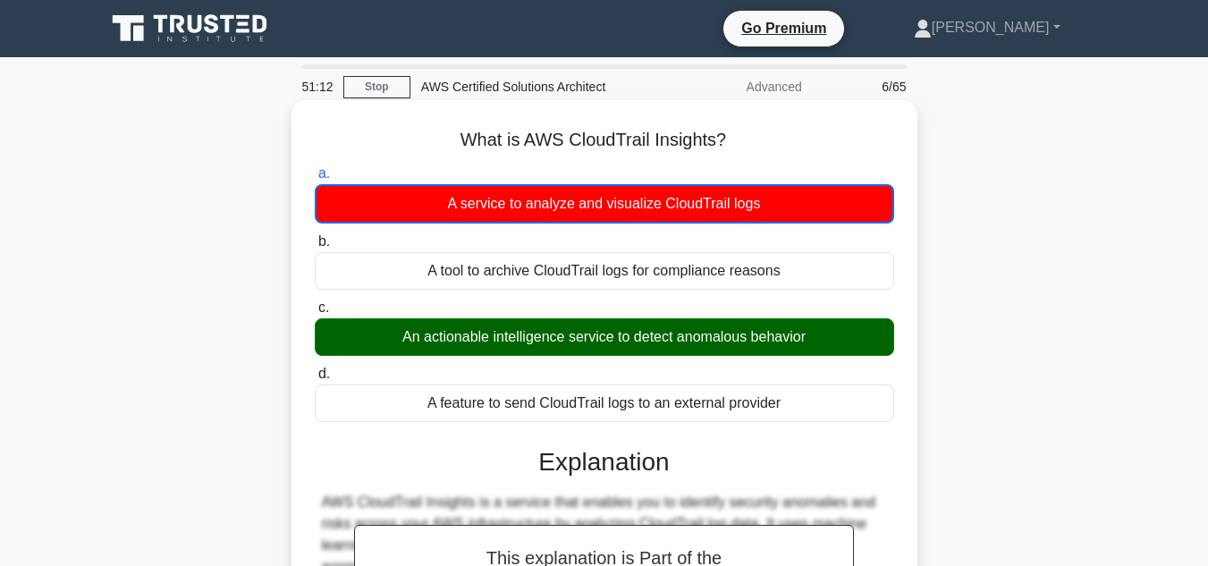
click at [315, 236] on input "b. A tool to archive CloudTrail logs for compliance reasons" at bounding box center [315, 242] width 0 height 12
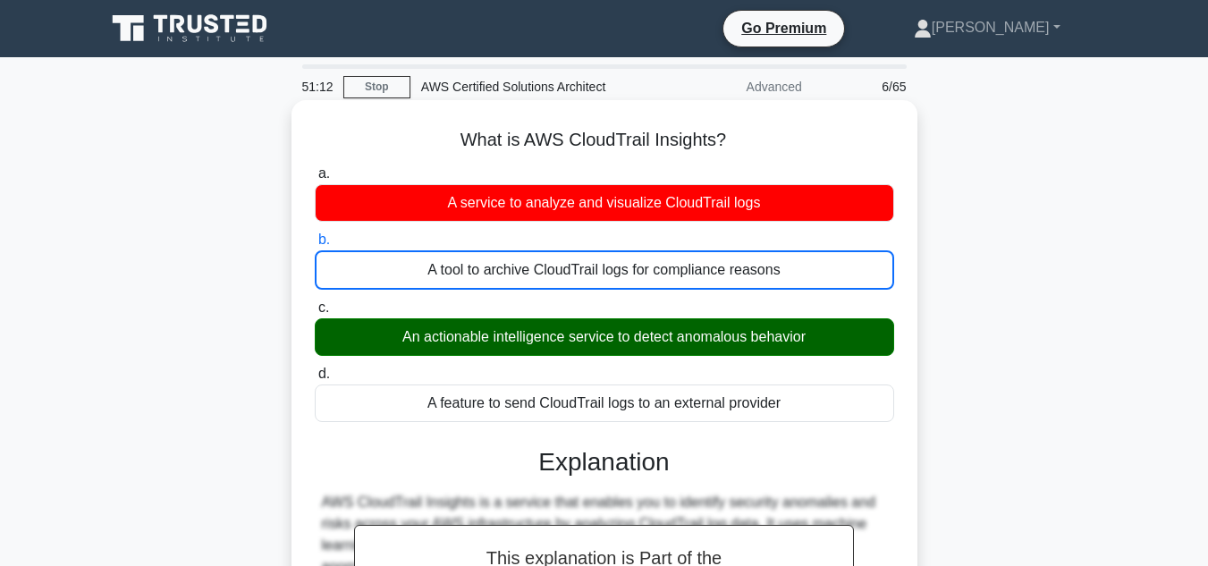
click at [315, 302] on input "c. An actionable intelligence service to detect anomalous behavior" at bounding box center [315, 308] width 0 height 12
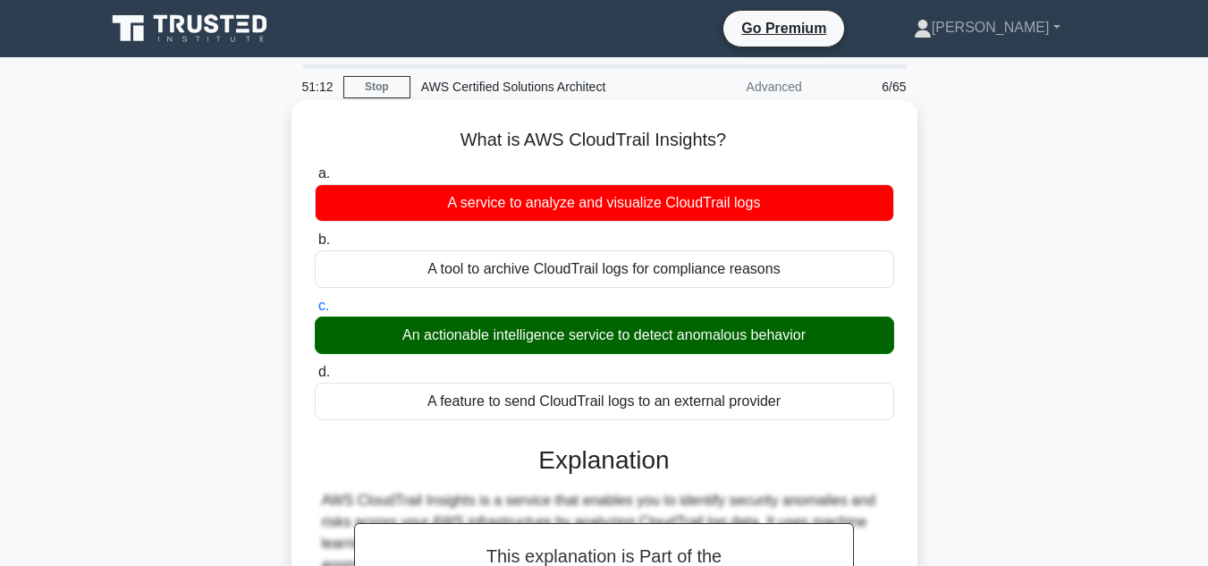
click at [315, 367] on input "d. A feature to send CloudTrail logs to an external provider" at bounding box center [315, 373] width 0 height 12
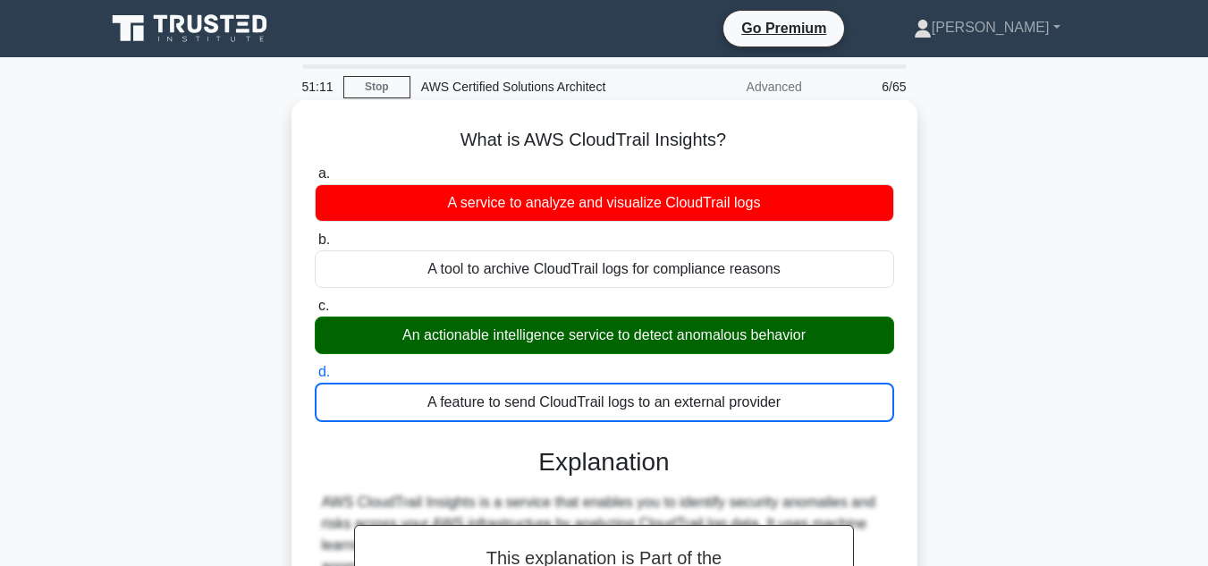
click at [771, 322] on div "An actionable intelligence service to detect anomalous behavior" at bounding box center [605, 336] width 580 height 38
click at [315, 312] on input "c. An actionable intelligence service to detect anomalous behavior" at bounding box center [315, 307] width 0 height 12
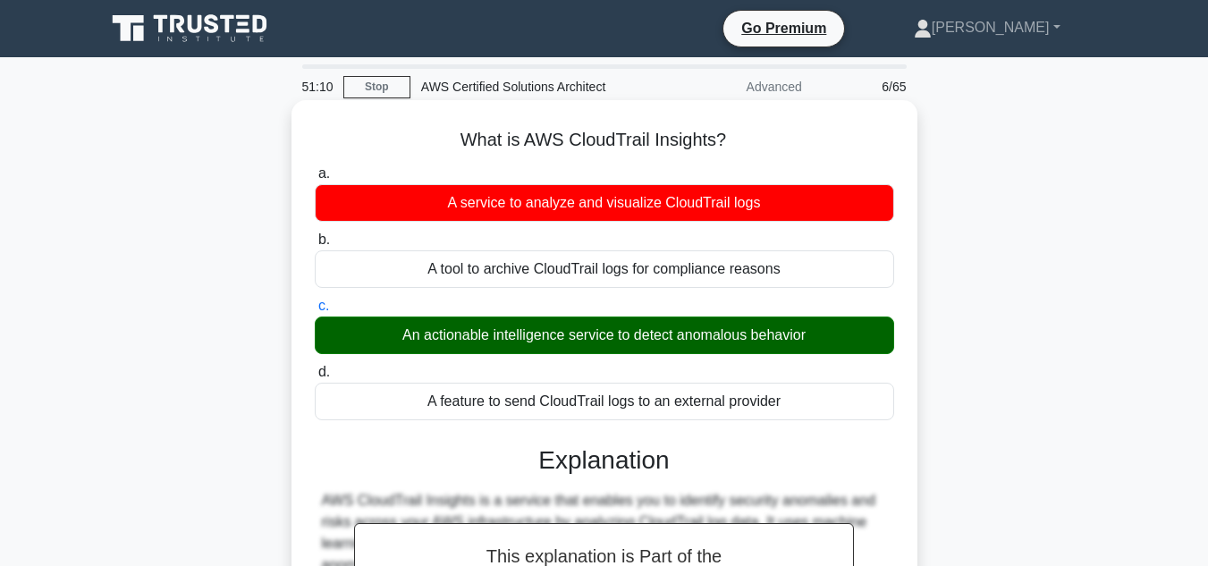
click at [767, 329] on div "An actionable intelligence service to detect anomalous behavior" at bounding box center [605, 336] width 580 height 38
click at [315, 312] on input "c. An actionable intelligence service to detect anomalous behavior" at bounding box center [315, 307] width 0 height 12
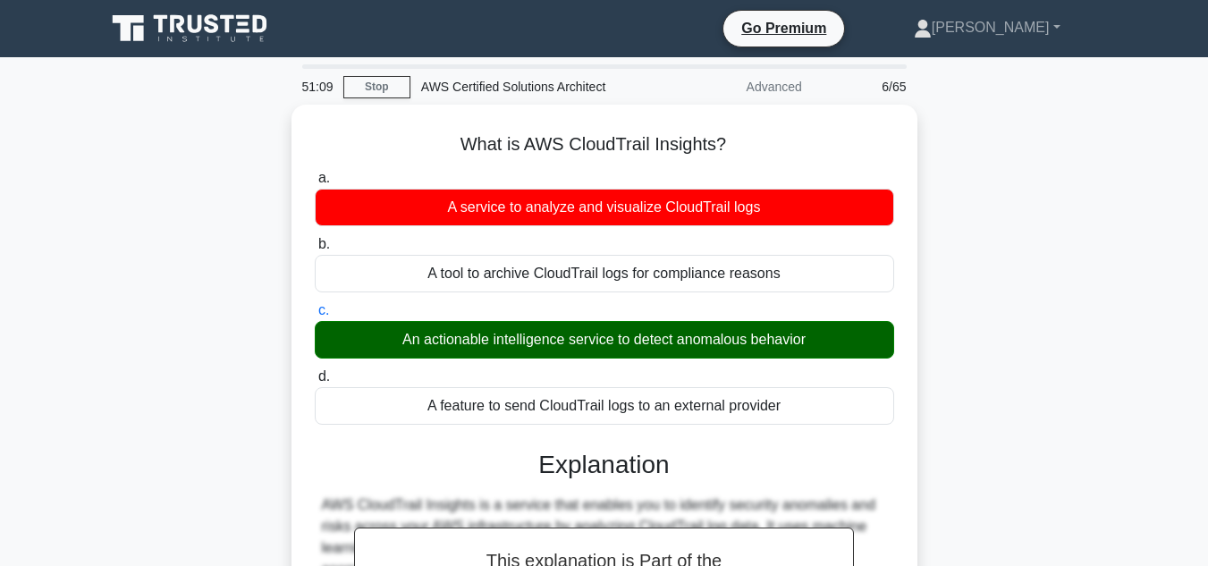
click at [937, 333] on div "What is AWS CloudTrail Insights? .spinner_0XTQ{transform-origin:center;animatio…" at bounding box center [605, 482] width 1020 height 754
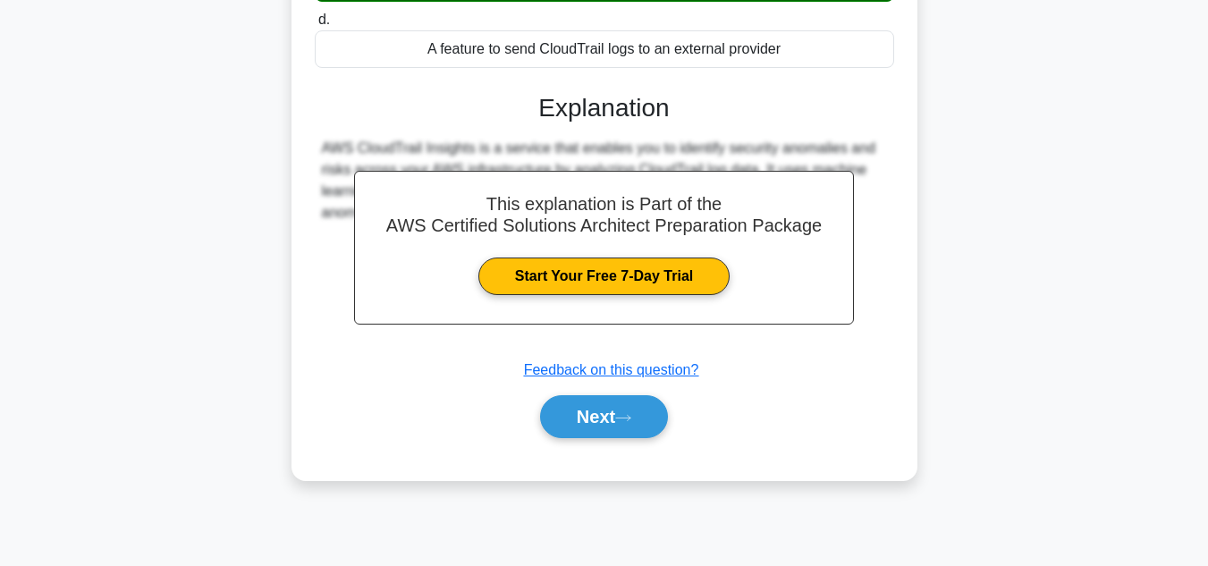
scroll to position [358, 0]
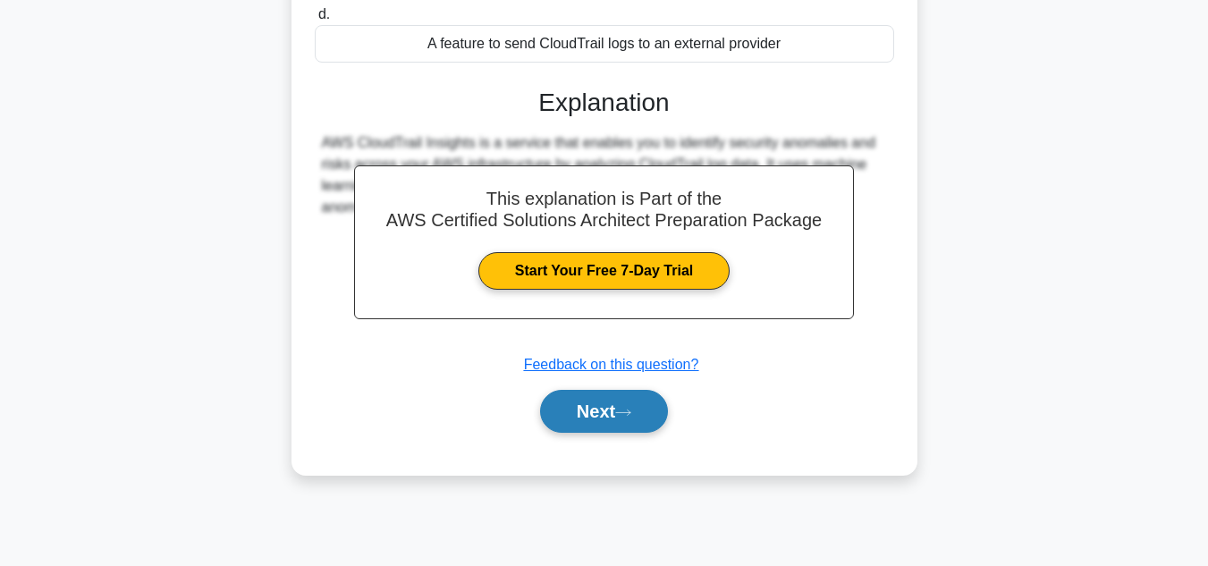
click at [598, 413] on button "Next" at bounding box center [604, 411] width 128 height 43
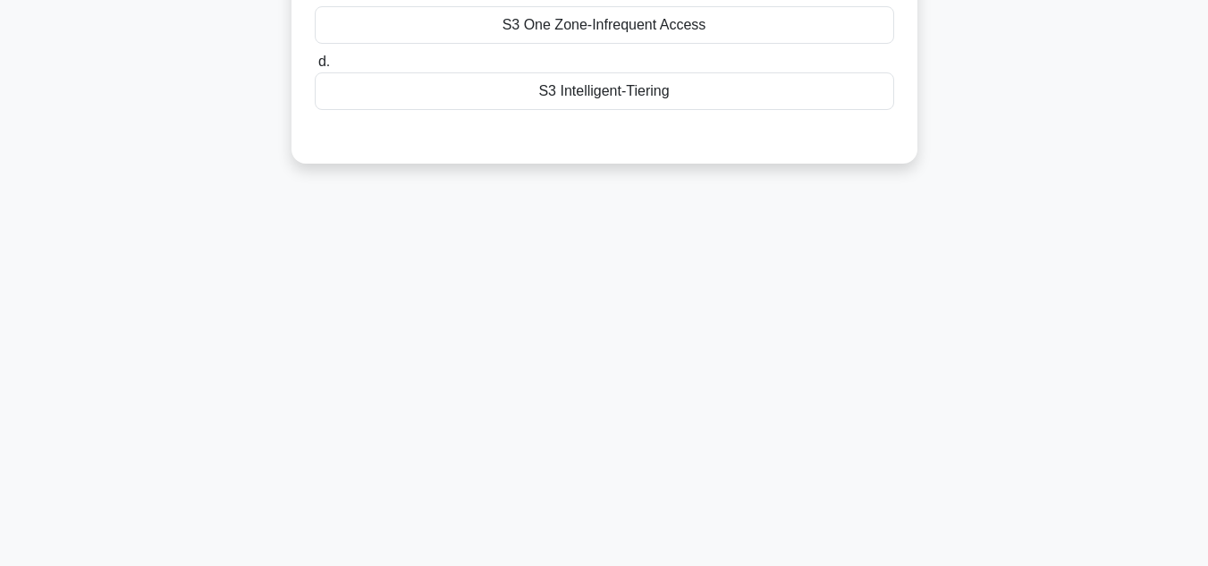
click at [1117, 189] on main "51:03 Stop AWS Certified Solutions Architect Advanced 7/65 A video streaming ap…" at bounding box center [604, 153] width 1208 height 909
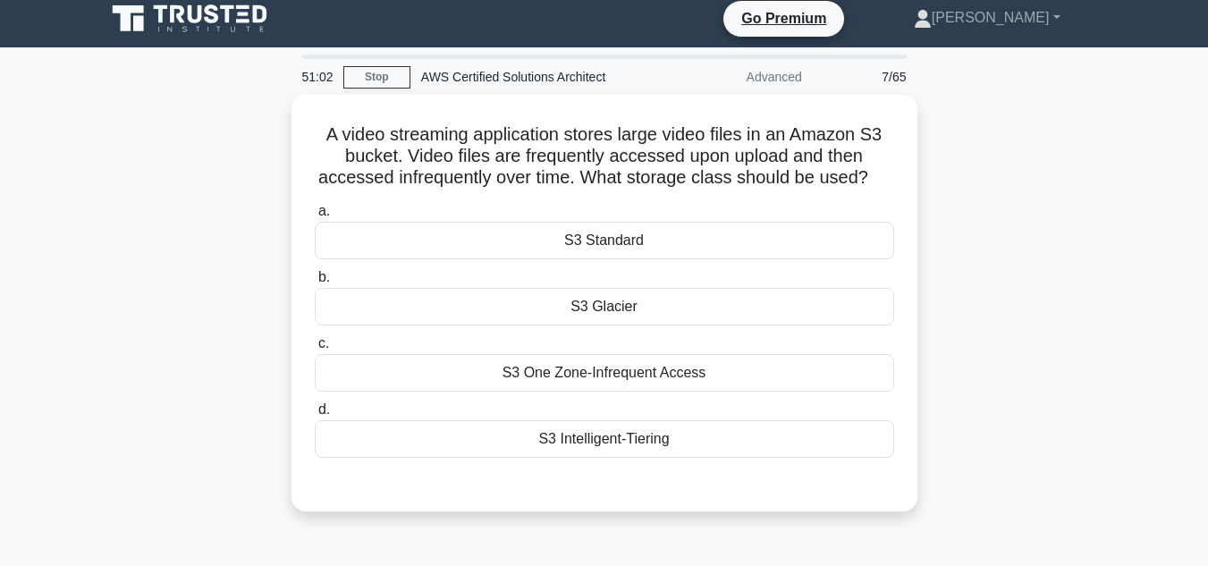
scroll to position [0, 0]
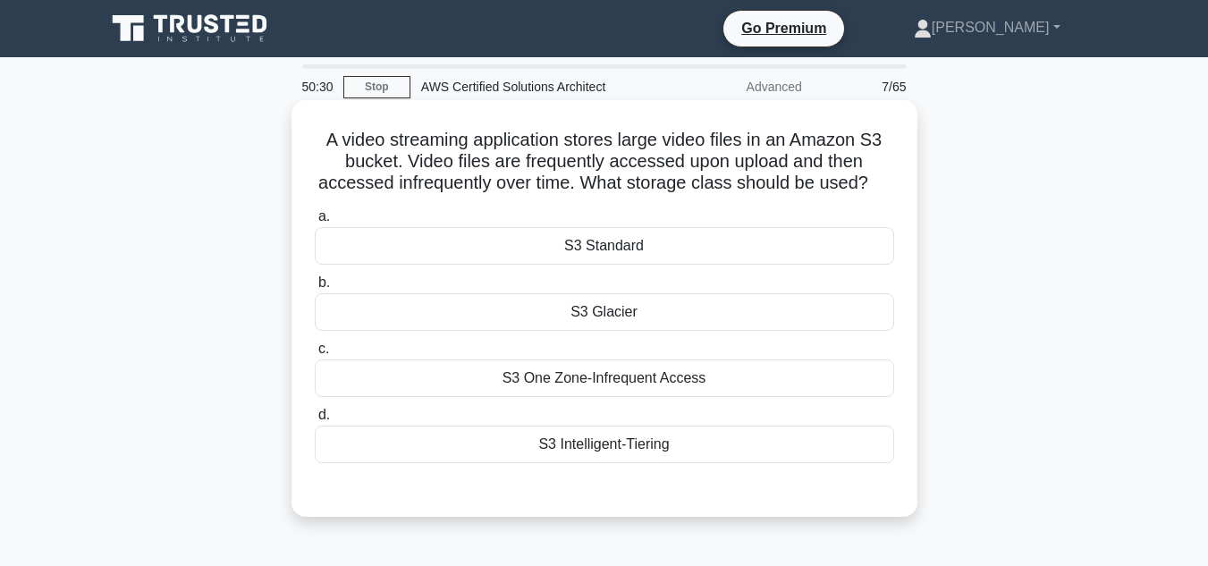
click at [659, 436] on div "S3 Intelligent-Tiering" at bounding box center [605, 445] width 580 height 38
click at [315, 421] on input "d. S3 Intelligent-Tiering" at bounding box center [315, 416] width 0 height 12
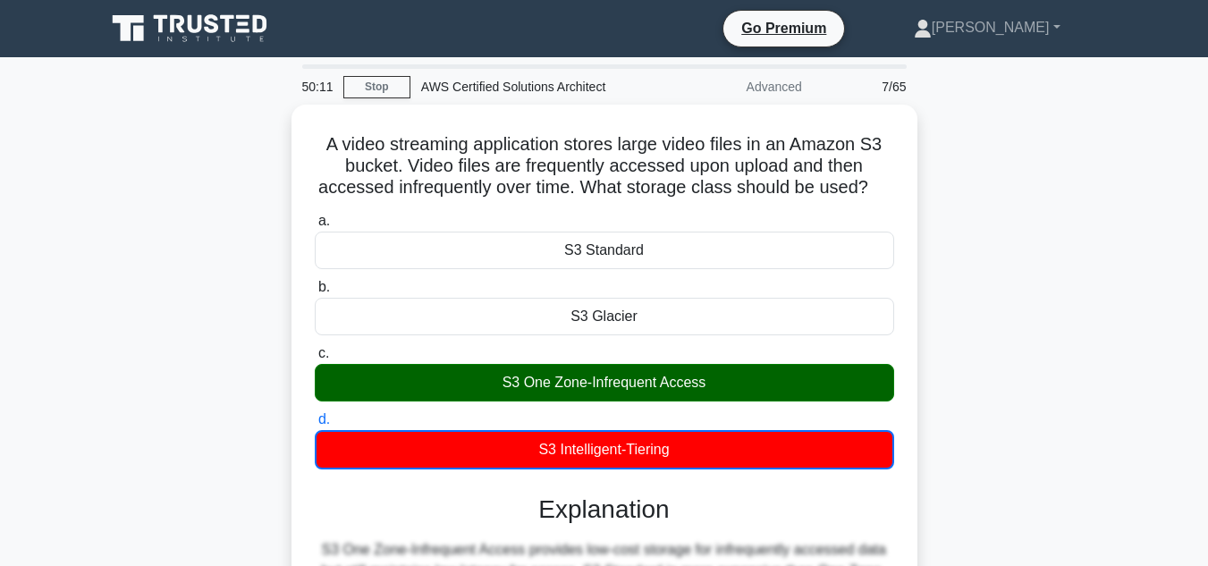
click at [315, 216] on input "a. S3 Standard" at bounding box center [315, 222] width 0 height 12
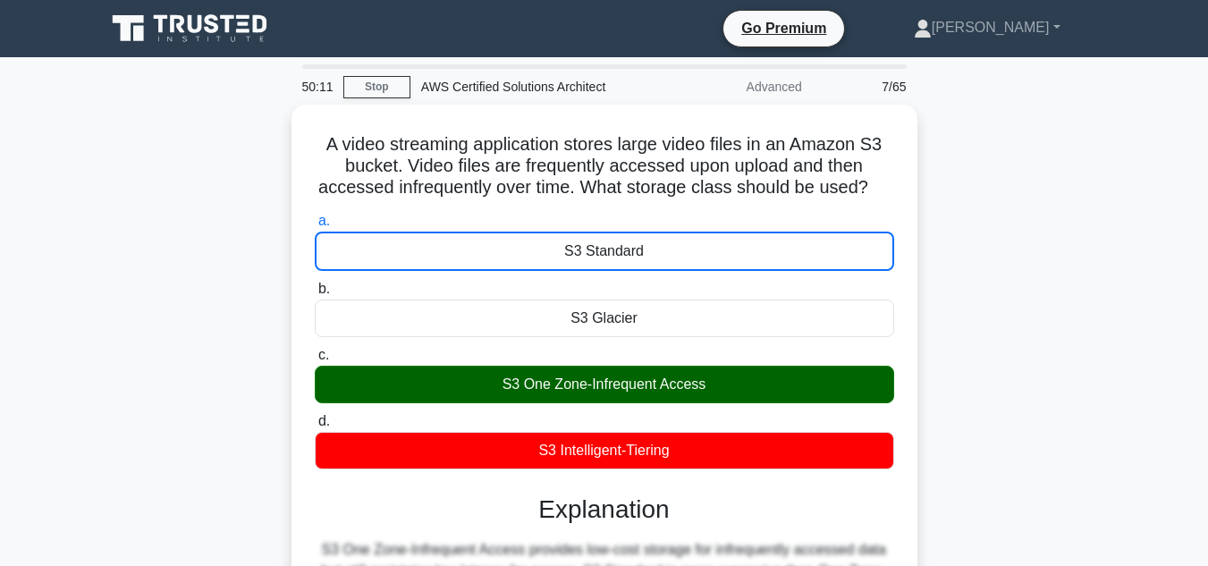
click at [315, 284] on input "b. S3 Glacier" at bounding box center [315, 290] width 0 height 12
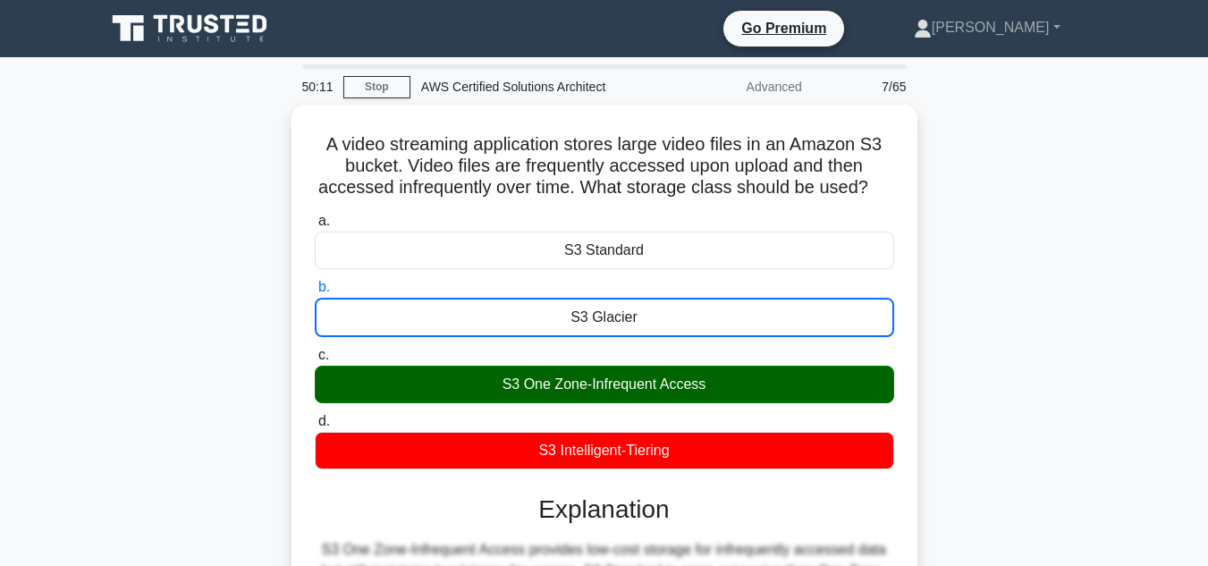
click at [315, 350] on input "c. S3 One Zone-Infrequent Access" at bounding box center [315, 356] width 0 height 12
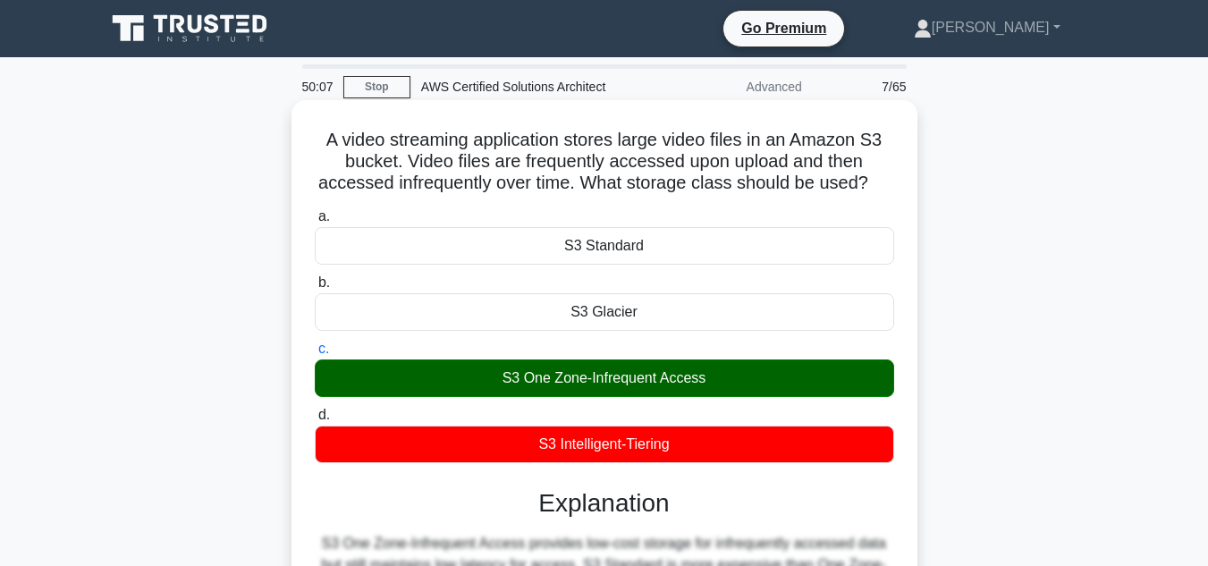
drag, startPoint x: 316, startPoint y: 136, endPoint x: 869, endPoint y: 454, distance: 638.7
click at [869, 454] on div "A video streaming application stores large video files in an Amazon S3 bucket. …" at bounding box center [605, 487] width 612 height 761
copy div "A video streaming application stores large video files in an Amazon S3 bucket. …"
click at [307, 199] on div "A video streaming application stores large video files in an Amazon S3 bucket. …" at bounding box center [605, 487] width 612 height 761
drag, startPoint x: 311, startPoint y: 135, endPoint x: 732, endPoint y: 456, distance: 529.0
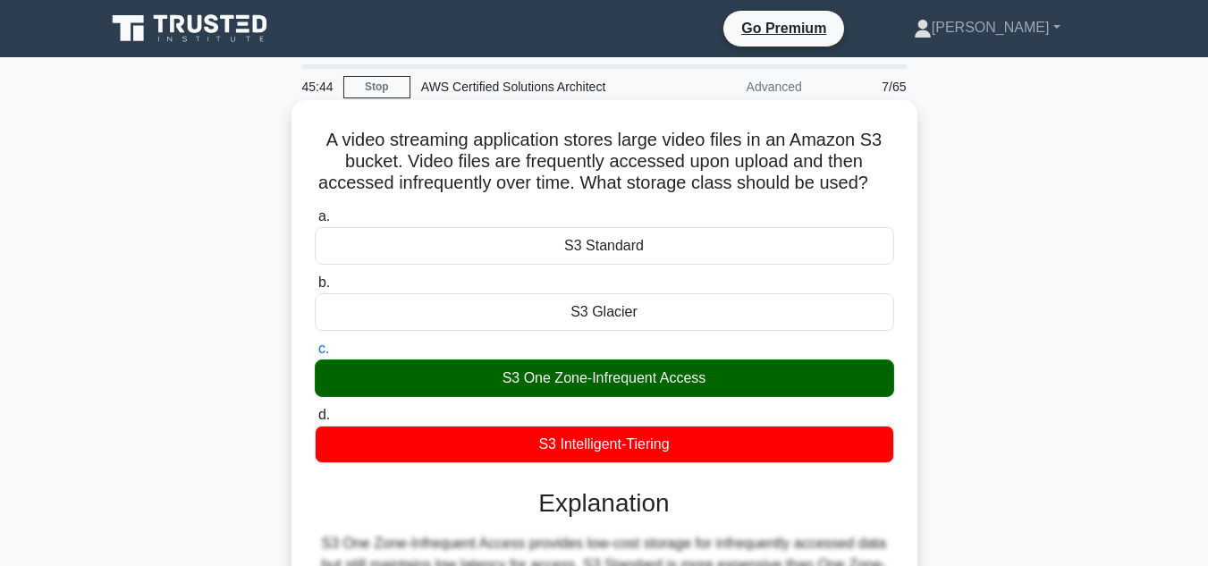
click at [732, 456] on div "A video streaming application stores large video files in an Amazon S3 bucket. …" at bounding box center [605, 487] width 612 height 761
copy div "A video streaming application stores large video files in an Amazon S3 bucket. …"
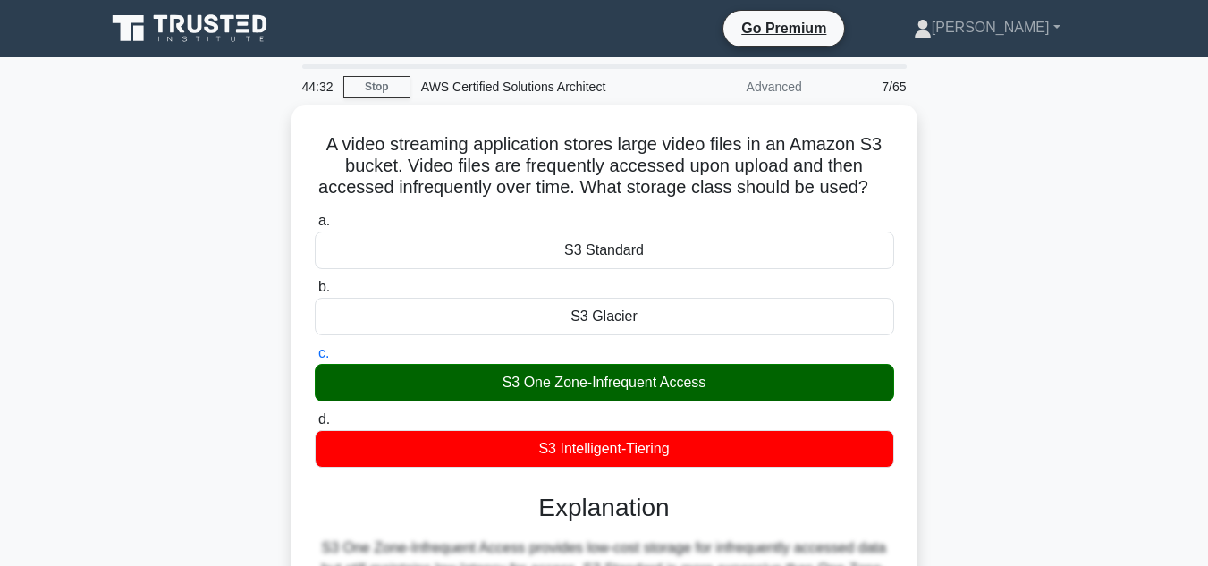
click at [945, 343] on div "A video streaming application stores large video files in an Amazon S3 bucket. …" at bounding box center [605, 503] width 1020 height 797
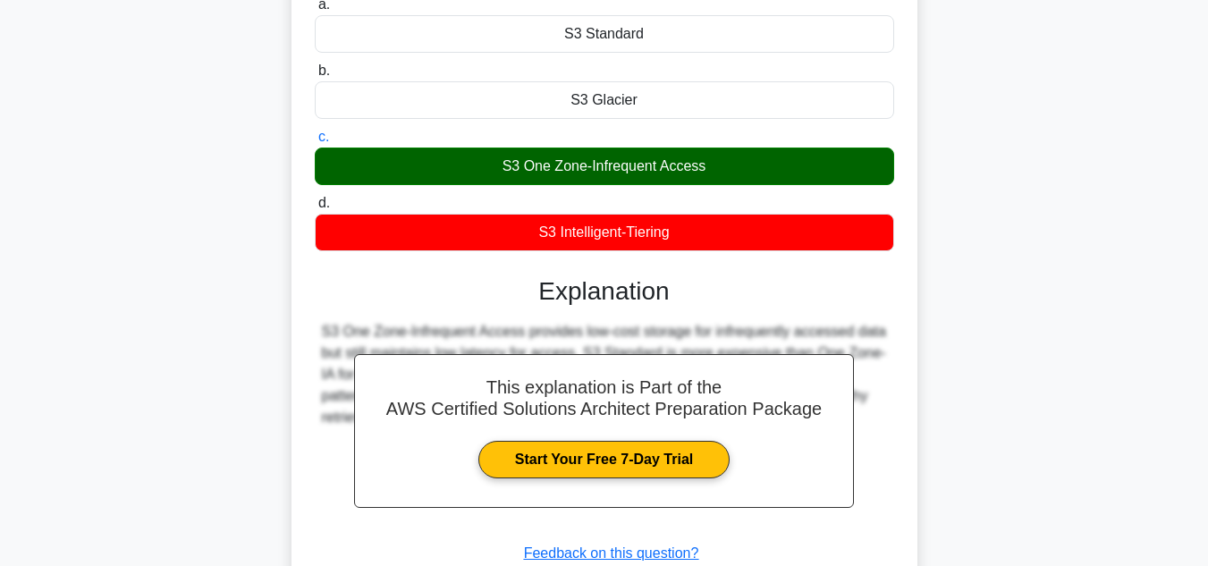
scroll to position [215, 0]
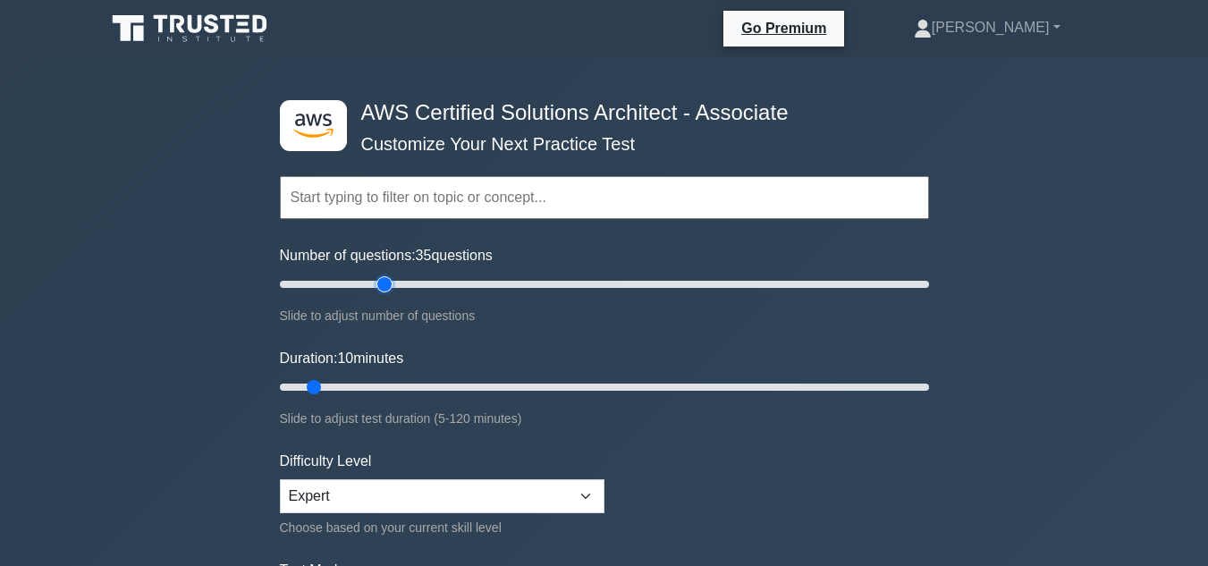
click at [386, 284] on input "Number of questions: 35 questions" at bounding box center [604, 284] width 649 height 21
click at [366, 285] on input "Number of questions: 30 questions" at bounding box center [604, 284] width 649 height 21
click at [352, 285] on input "Number of questions: 30 questions" at bounding box center [604, 284] width 649 height 21
type input "20"
click at [342, 286] on input "Number of questions: 20 questions" at bounding box center [604, 284] width 649 height 21
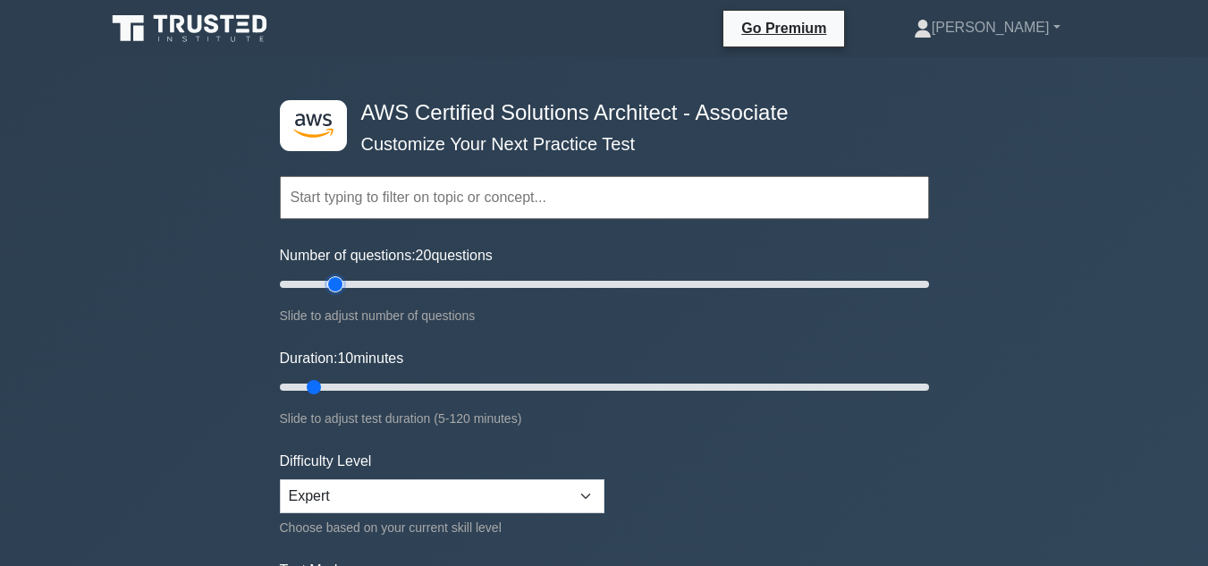
click at [342, 286] on input "Number of questions: 20 questions" at bounding box center [604, 284] width 649 height 21
click at [740, 462] on form "Topics Amazon EC2 Amazon S3 Amazon VPC AWS Identity and Access Management (IAM)…" at bounding box center [604, 398] width 649 height 553
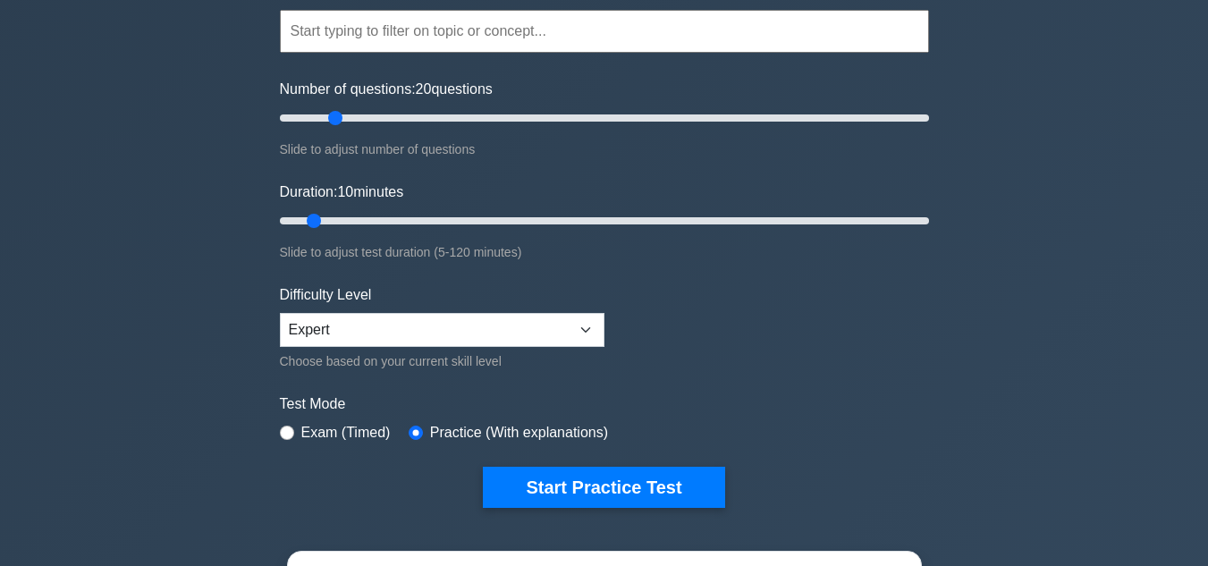
scroll to position [179, 0]
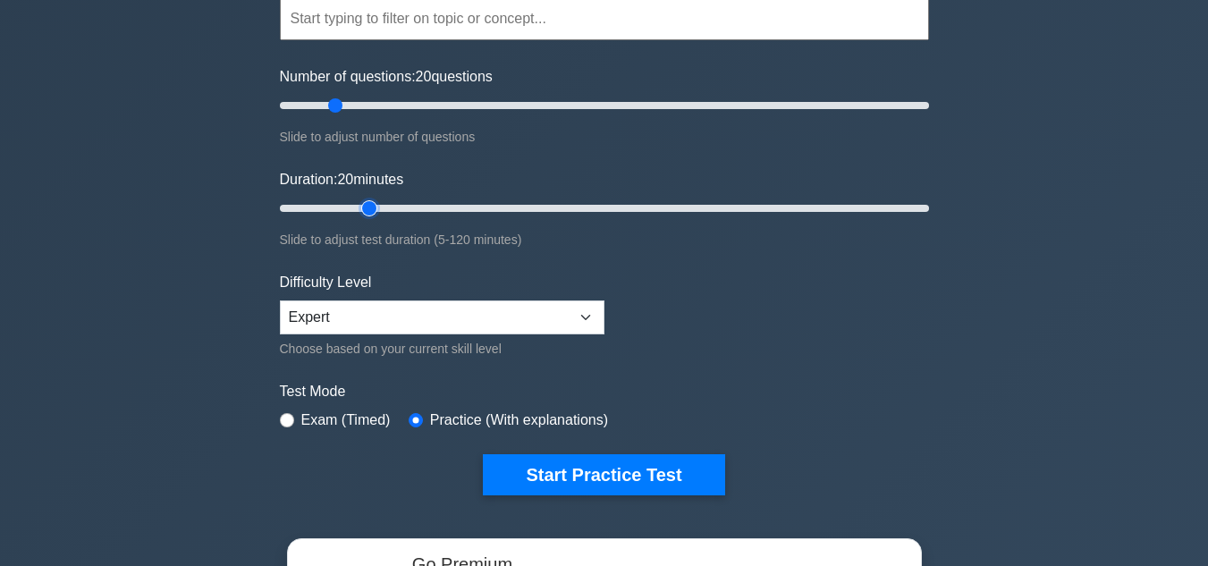
click at [380, 216] on input "Duration: 20 minutes" at bounding box center [604, 208] width 649 height 21
click at [425, 206] on input "Duration: 30 minutes" at bounding box center [604, 208] width 649 height 21
drag, startPoint x: 590, startPoint y: 196, endPoint x: 607, endPoint y: 215, distance: 25.3
click at [607, 215] on div "Duration: 30 minutes Slide to adjust test duration (5-120 minutes)" at bounding box center [604, 209] width 649 height 81
type input "65"
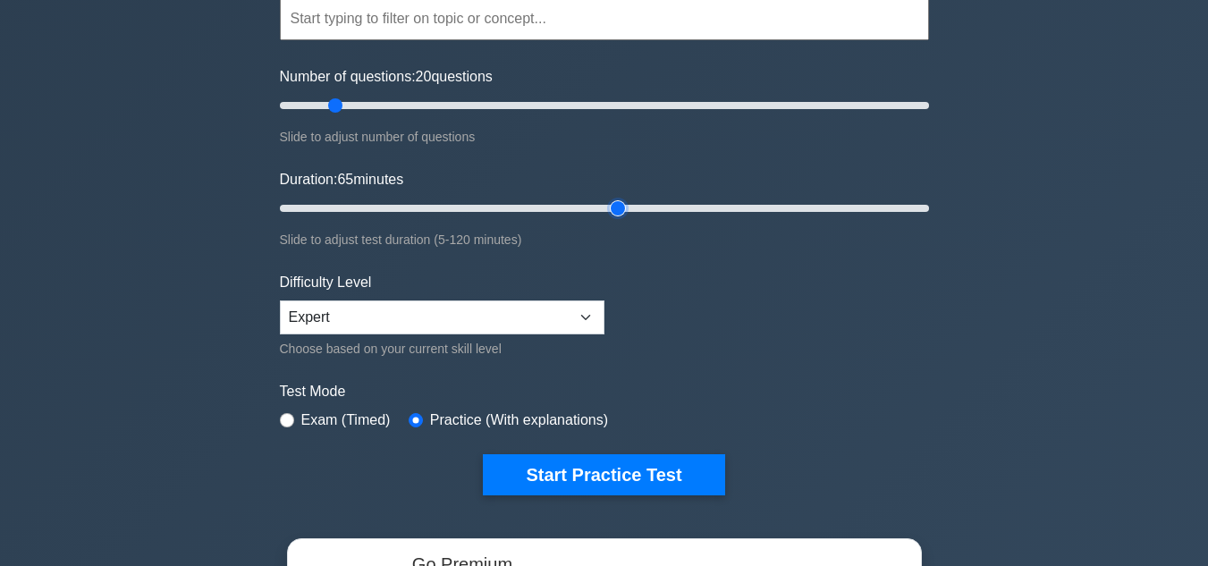
click at [607, 215] on input "Duration: 65 minutes" at bounding box center [604, 208] width 649 height 21
click at [568, 316] on select "Beginner Intermediate Expert" at bounding box center [442, 318] width 325 height 34
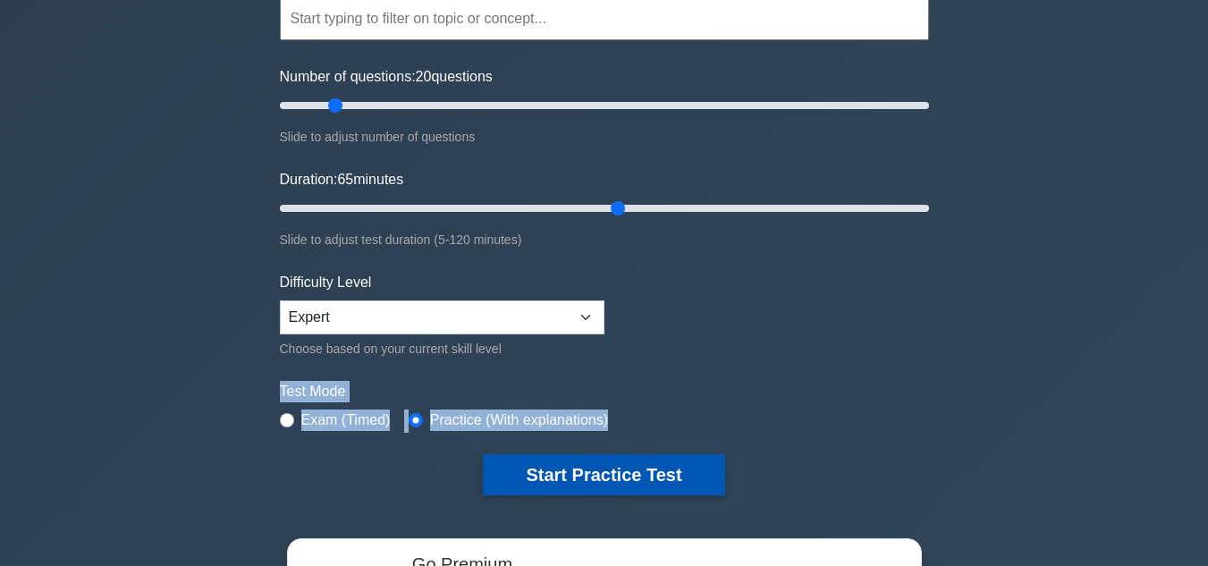
drag, startPoint x: 687, startPoint y: 354, endPoint x: 599, endPoint y: 488, distance: 160.3
click at [599, 488] on form "Topics Amazon EC2 Amazon S3 Amazon VPC AWS Identity and Access Management (IAM)…" at bounding box center [604, 219] width 649 height 553
click at [599, 488] on button "Start Practice Test" at bounding box center [604, 474] width 242 height 41
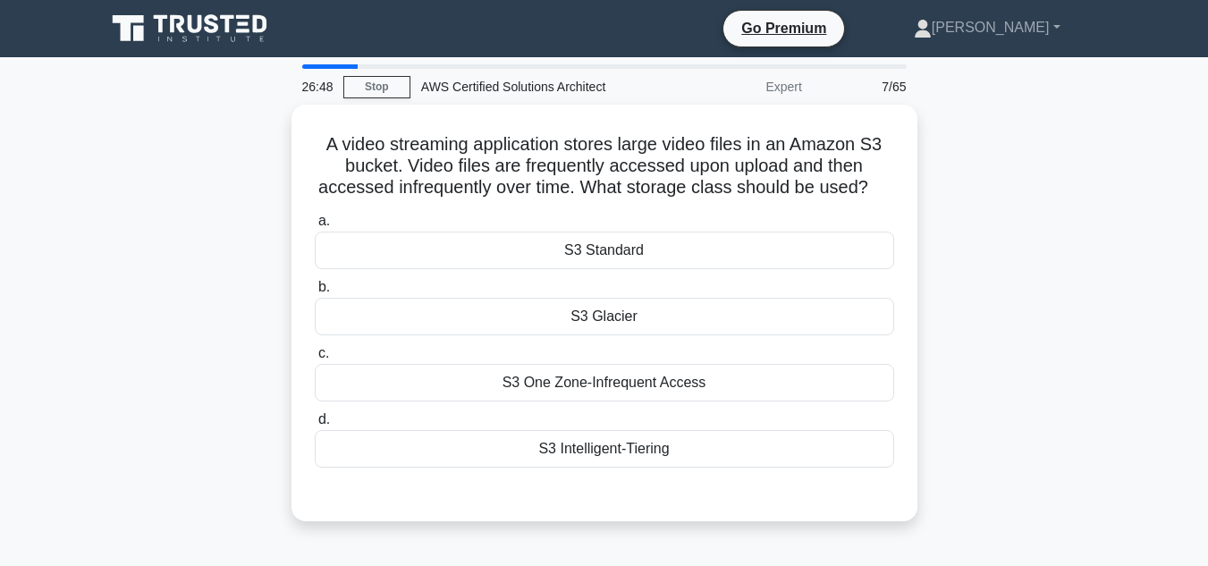
click at [976, 254] on div "A video streaming application stores large video files in an Amazon S3 bucket. …" at bounding box center [605, 324] width 1020 height 438
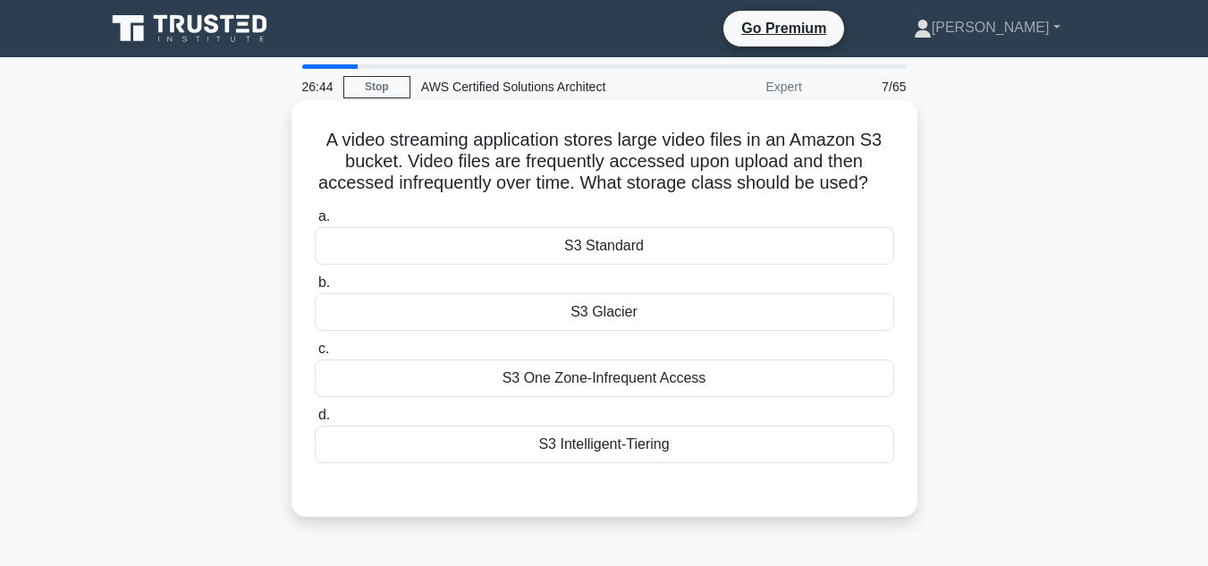
click at [762, 390] on div "S3 One Zone-Infrequent Access" at bounding box center [605, 379] width 580 height 38
click at [315, 355] on input "c. S3 One Zone-Infrequent Access" at bounding box center [315, 349] width 0 height 12
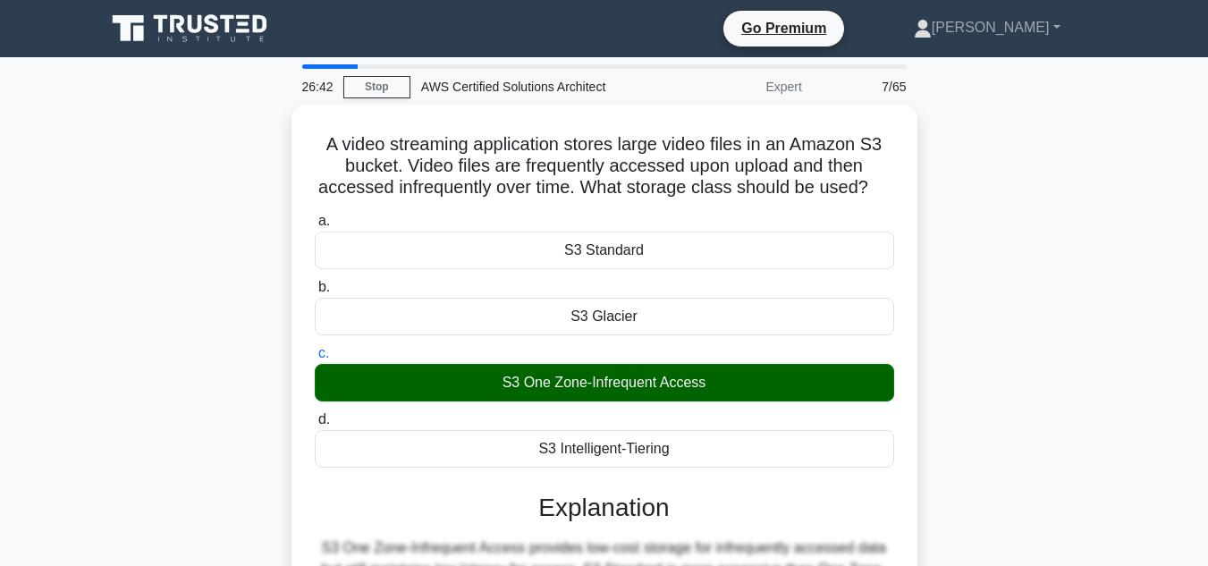
click at [1018, 343] on div "A video streaming application stores large video files in an Amazon S3 bucket. …" at bounding box center [605, 503] width 1020 height 797
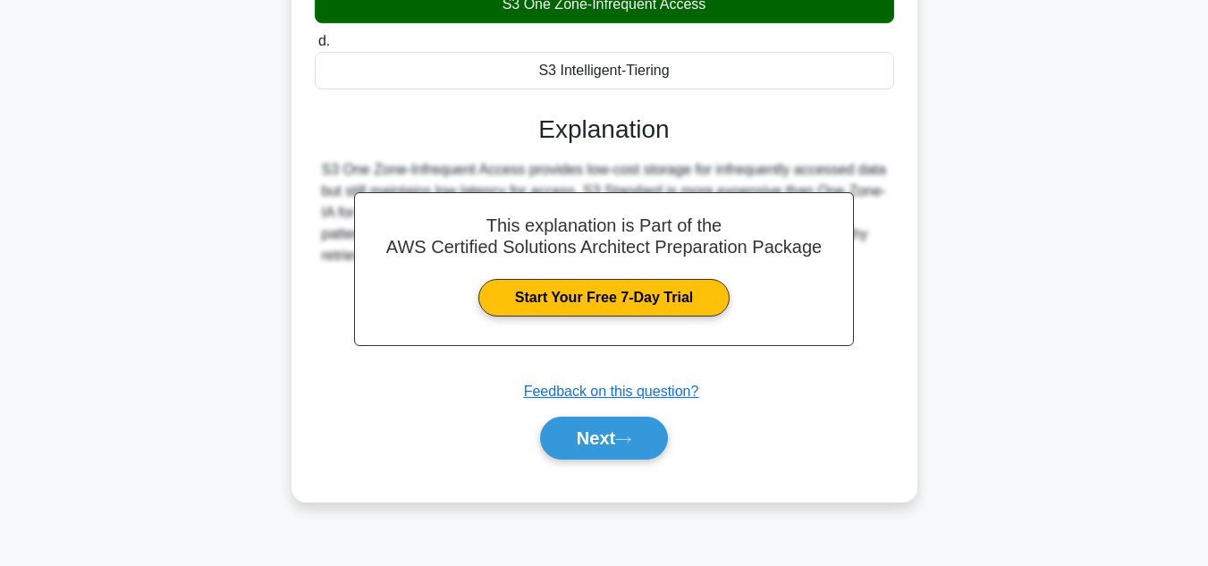
scroll to position [394, 0]
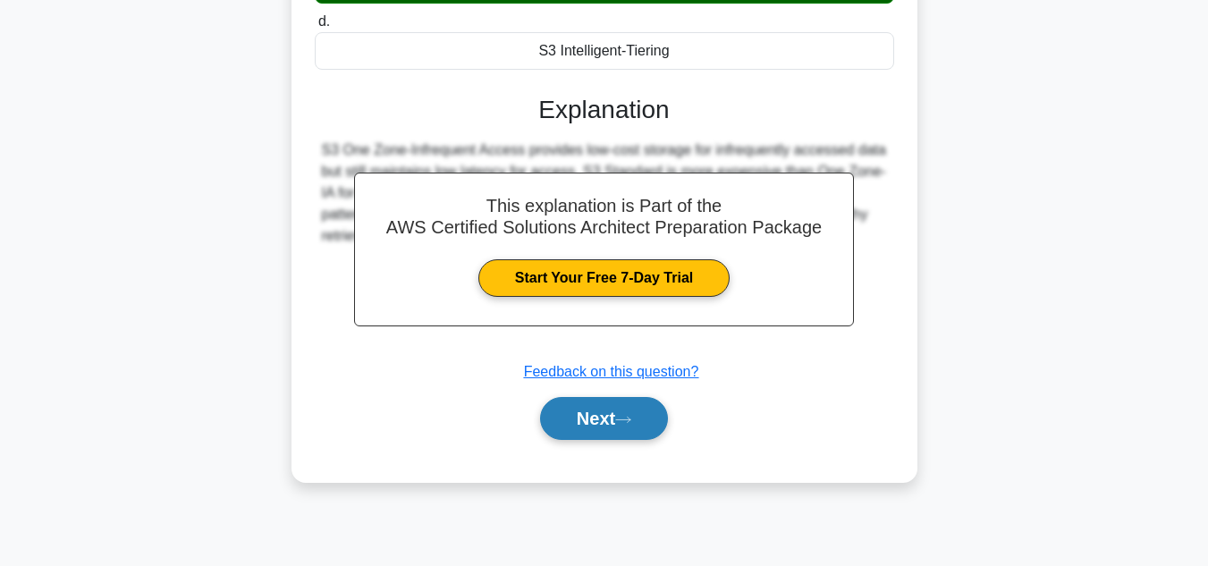
click at [664, 417] on button "Next" at bounding box center [604, 418] width 128 height 43
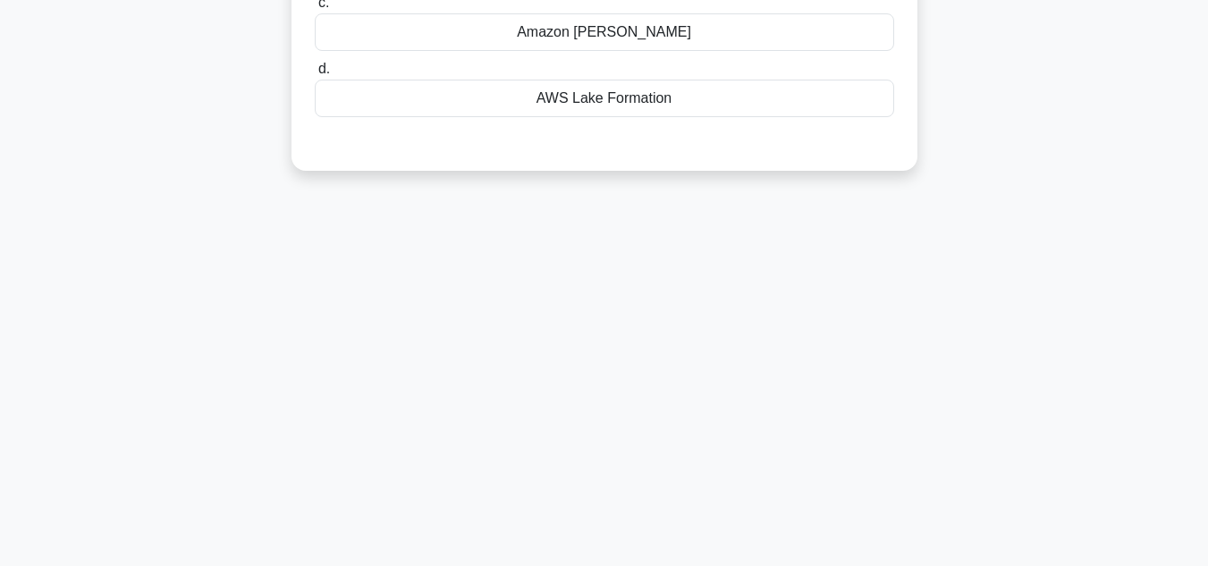
click at [969, 382] on div "26:39 Stop AWS Certified Solutions Architect Expert 8/65 An organization is pla…" at bounding box center [605, 118] width 1020 height 894
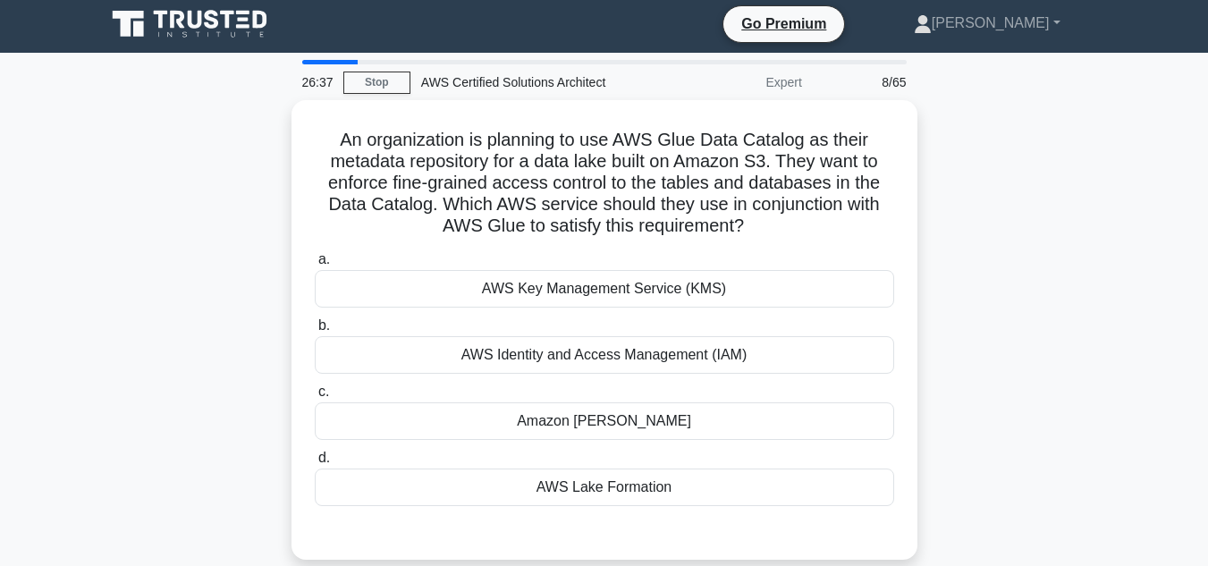
scroll to position [0, 0]
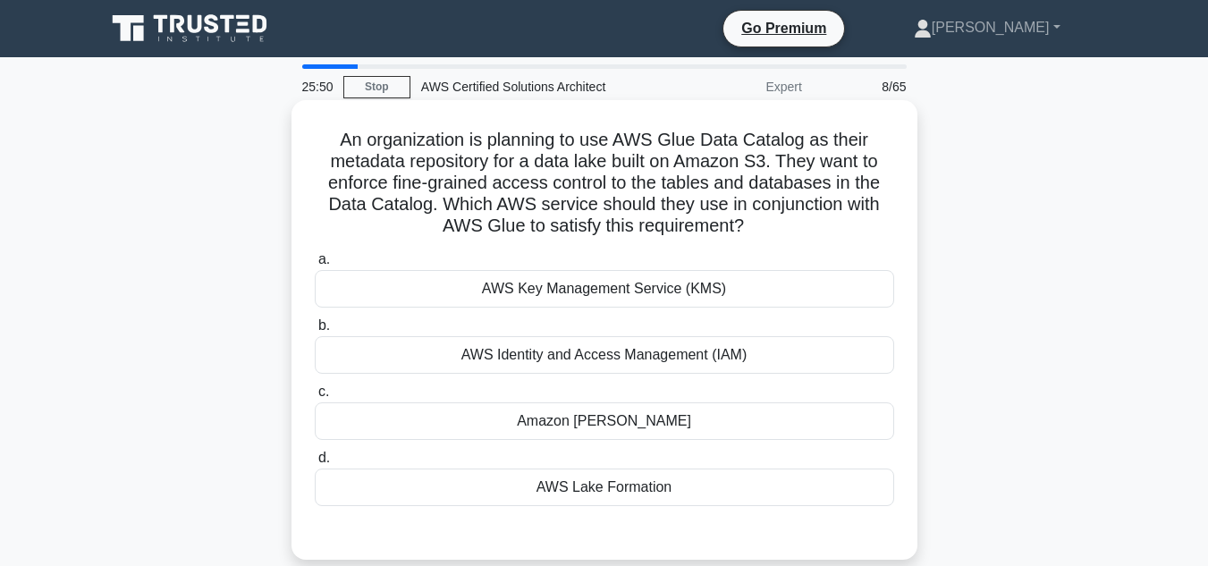
click at [796, 357] on div "AWS Identity and Access Management (IAM)" at bounding box center [605, 355] width 580 height 38
click at [315, 332] on input "b. AWS Identity and Access Management (IAM)" at bounding box center [315, 326] width 0 height 12
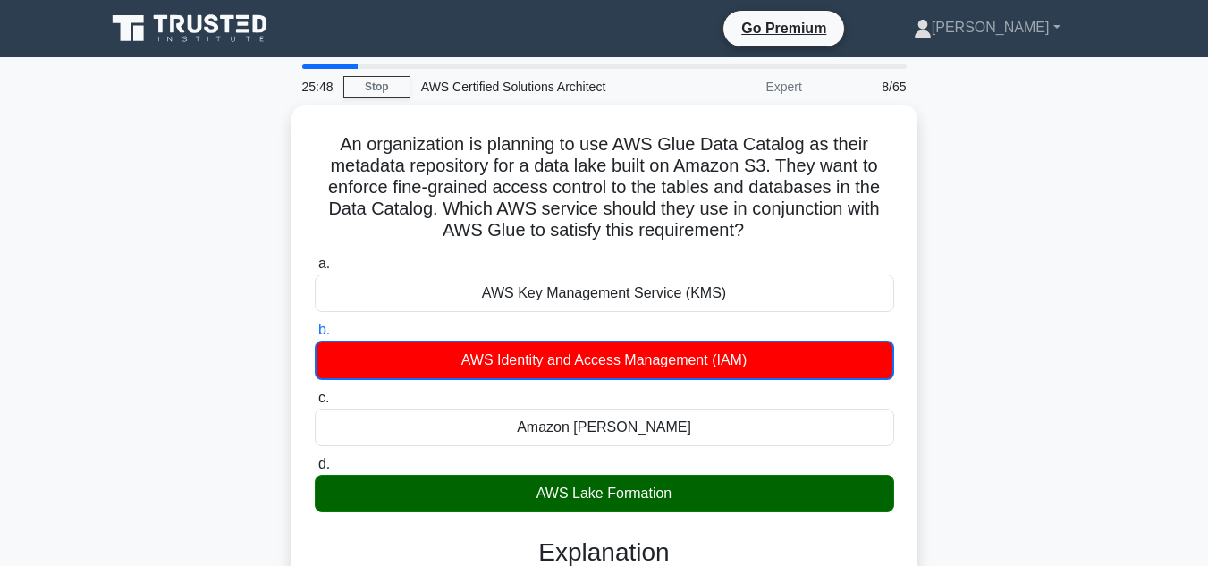
click at [975, 355] on div "An organization is planning to use AWS Glue Data Catalog as their metadata repo…" at bounding box center [605, 415] width 1020 height 620
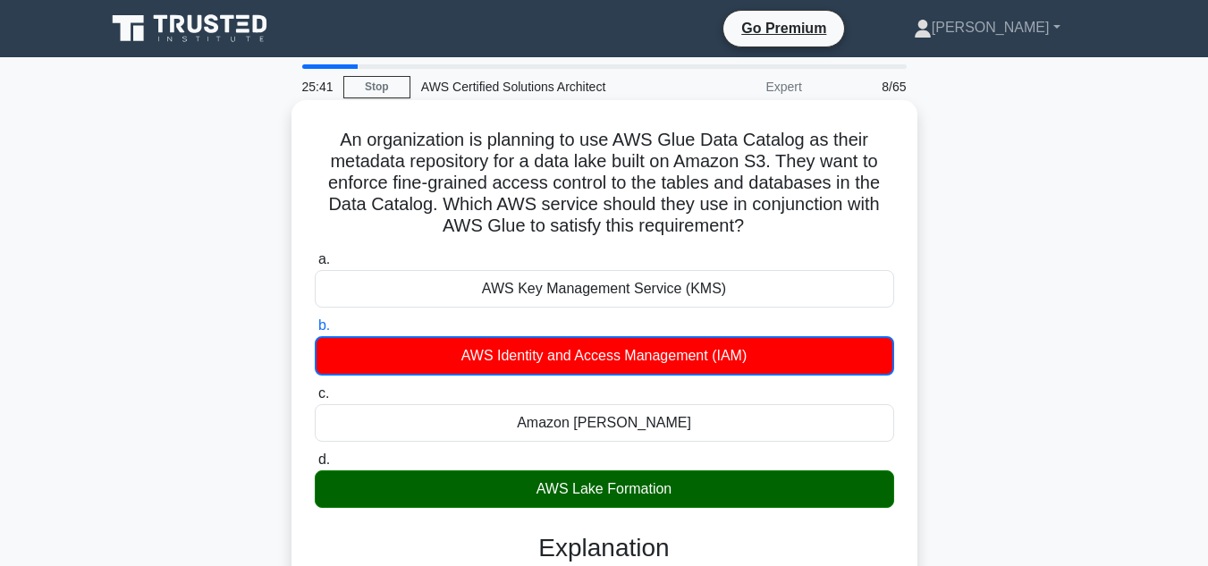
drag, startPoint x: 430, startPoint y: 209, endPoint x: 740, endPoint y: 486, distance: 414.9
click at [740, 486] on div "An organization is planning to use AWS Glue Data Catalog as their metadata repo…" at bounding box center [605, 399] width 612 height 584
copy div "ta repository for a data lake built on Amazon S3. They want to enforce fine-gra…"
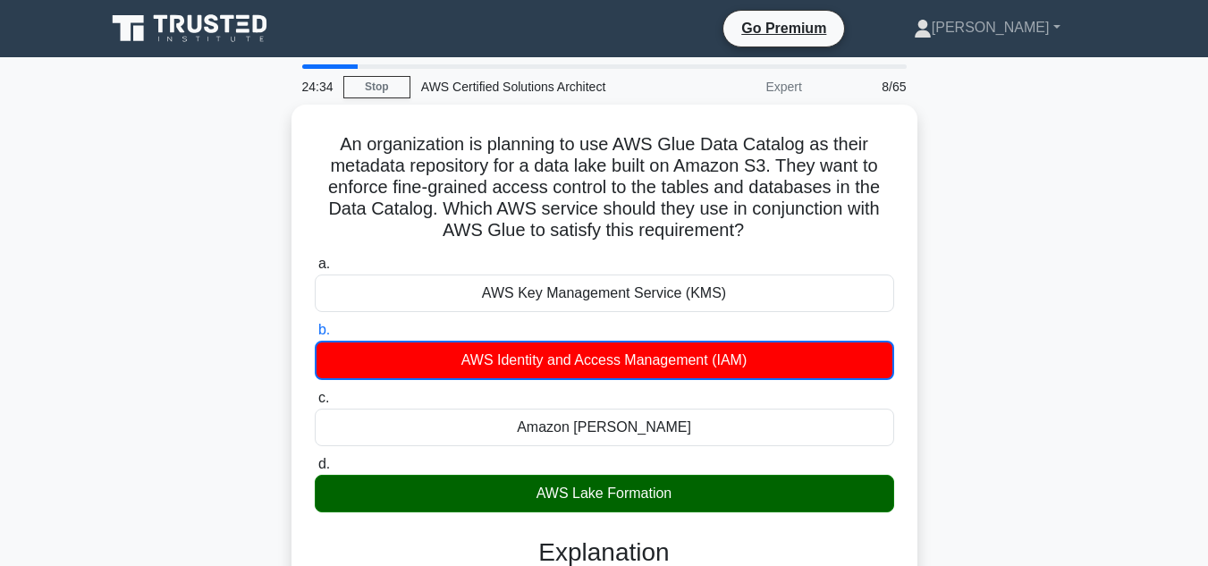
click at [153, 144] on div "An organization is planning to use AWS Glue Data Catalog as their metadata repo…" at bounding box center [605, 415] width 1020 height 620
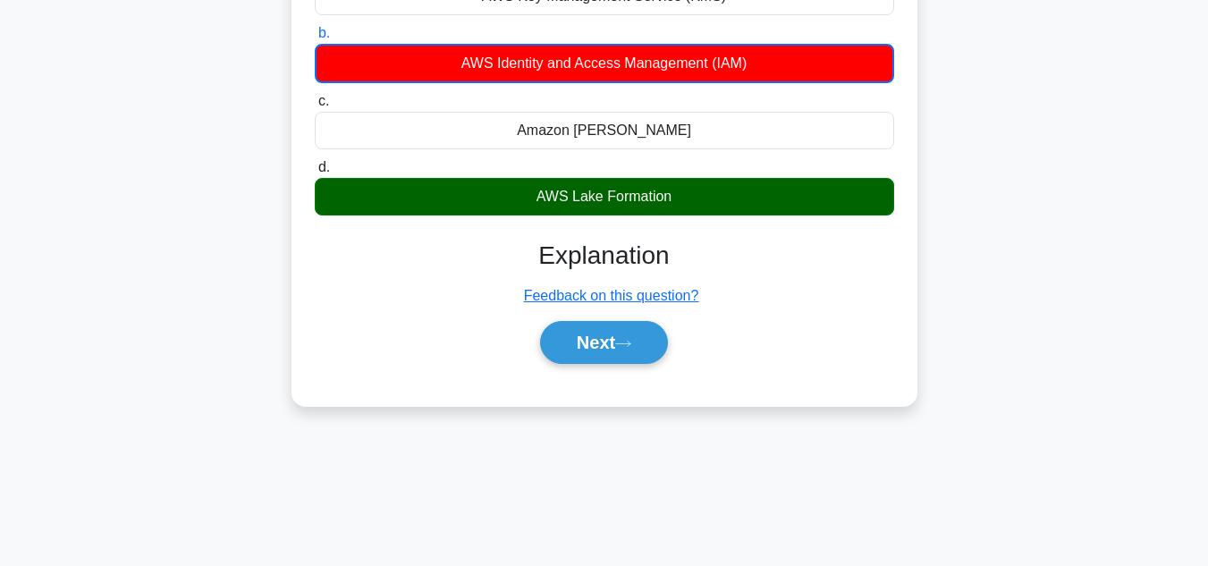
scroll to position [358, 0]
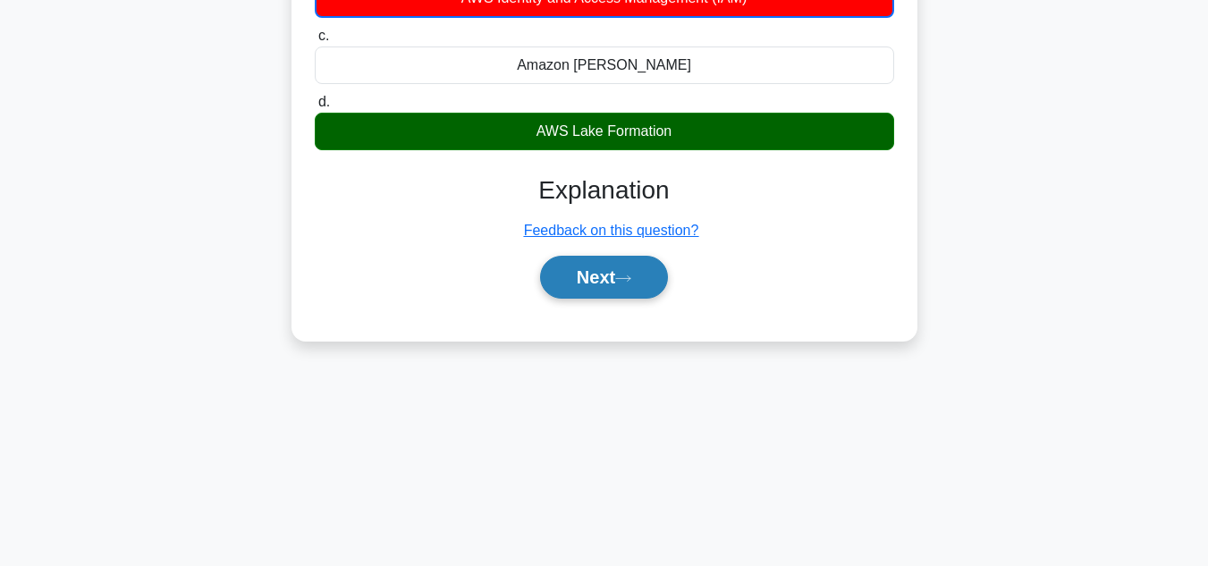
click at [641, 295] on button "Next" at bounding box center [604, 277] width 128 height 43
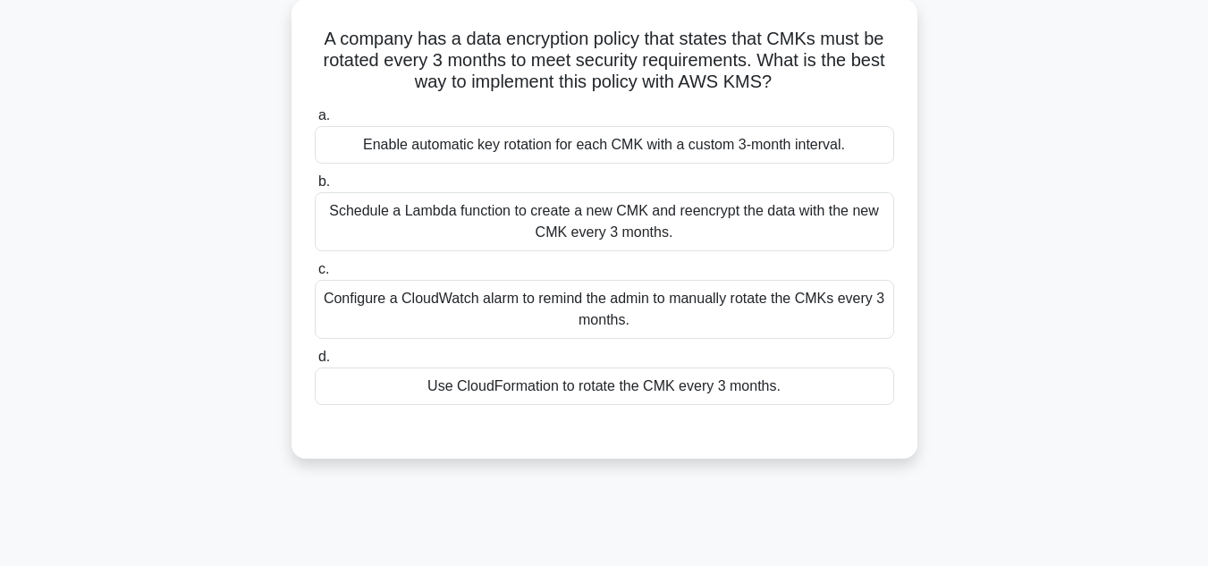
scroll to position [107, 0]
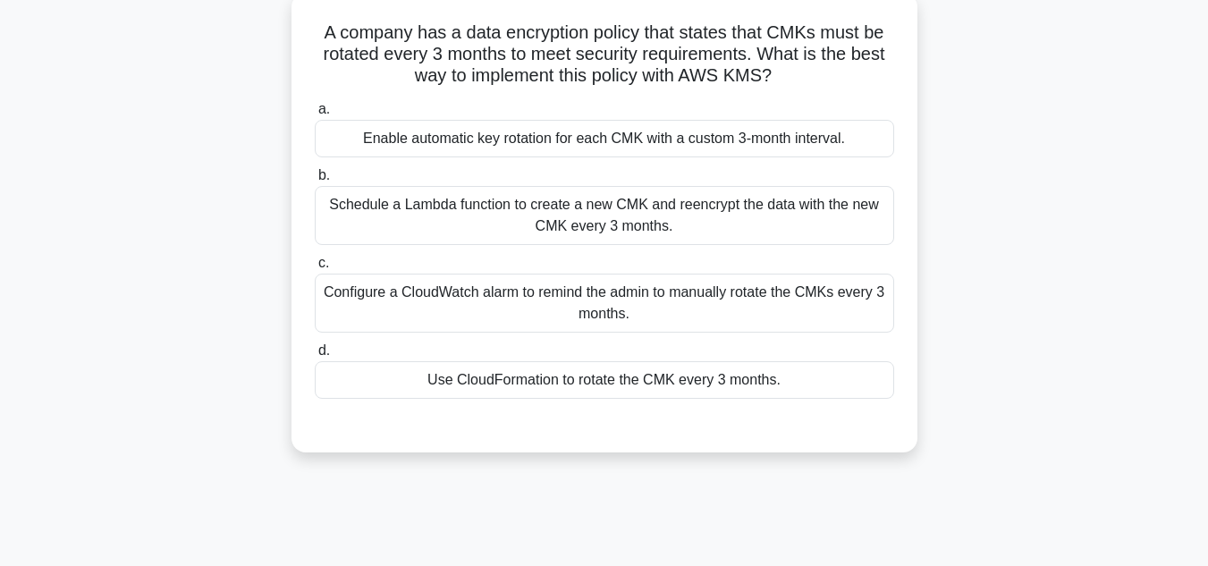
click at [758, 137] on div "Enable automatic key rotation for each CMK with a custom 3-month interval." at bounding box center [605, 139] width 580 height 38
click at [315, 115] on input "a. Enable automatic key rotation for each CMK with a custom 3-month interval." at bounding box center [315, 110] width 0 height 12
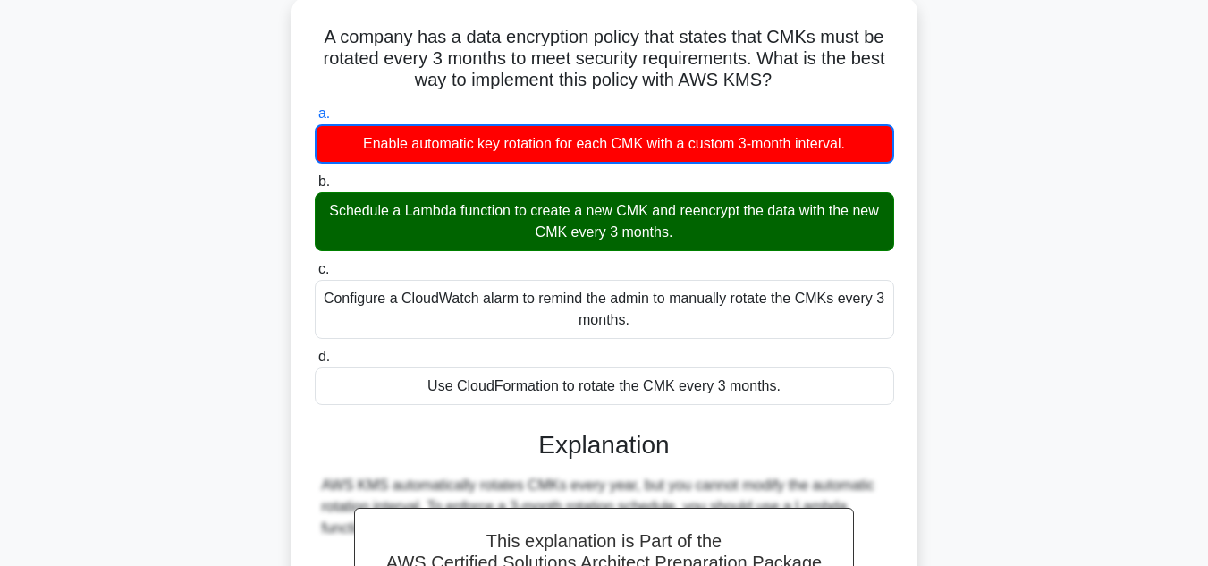
click at [315, 176] on input "b. Schedule a Lambda function to create a new CMK and reencrypt the data with t…" at bounding box center [315, 182] width 0 height 12
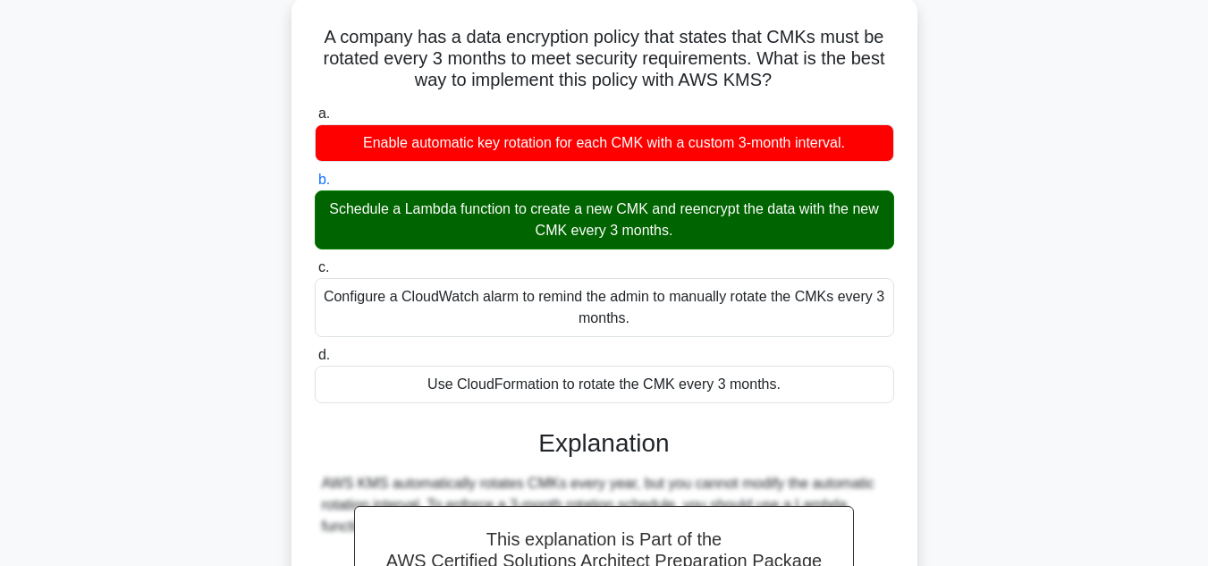
click at [315, 262] on input "c. Configure a CloudWatch alarm to remind the admin to manually rotate the CMKs…" at bounding box center [315, 268] width 0 height 12
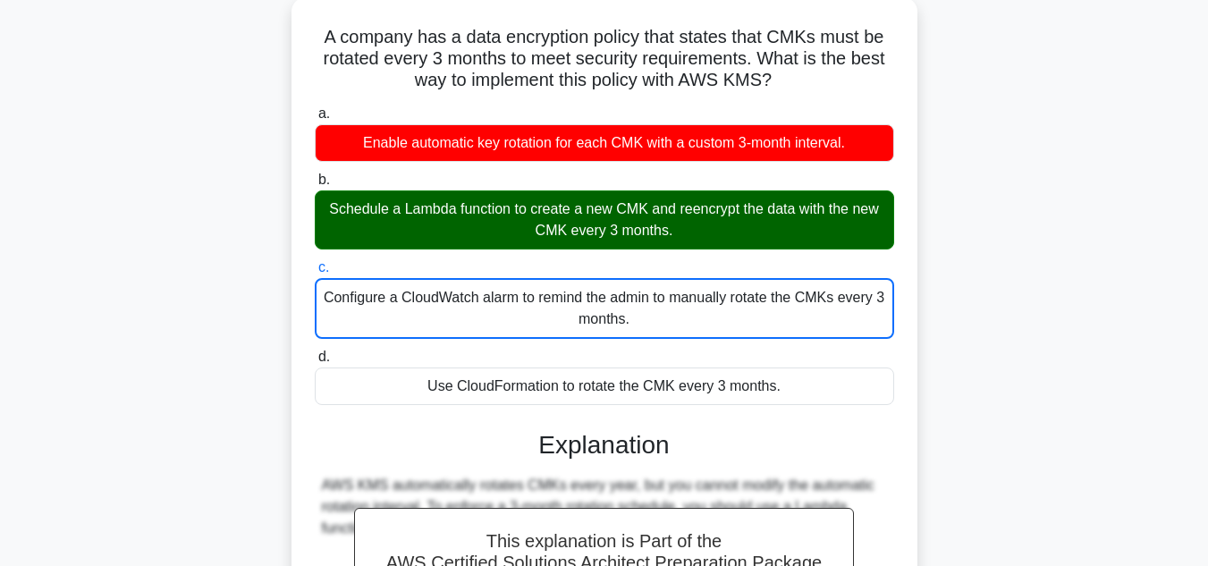
click at [315, 352] on input "d. Use CloudFormation to rotate the CMK every 3 months." at bounding box center [315, 358] width 0 height 12
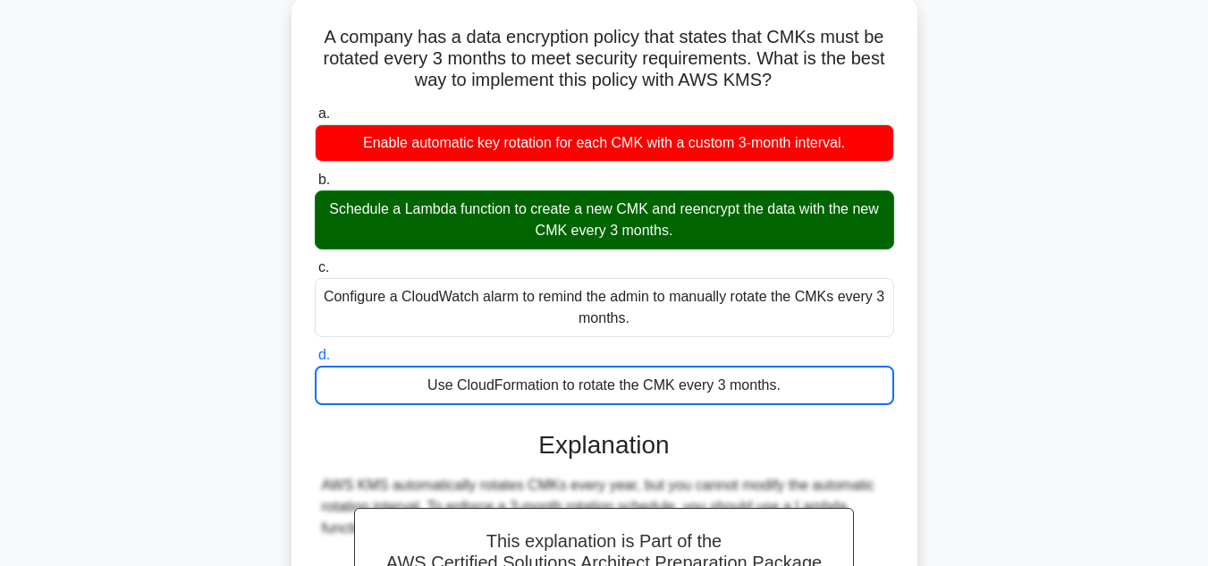
click at [315, 108] on input "a. Enable automatic key rotation for each CMK with a custom 3-month interval." at bounding box center [315, 114] width 0 height 12
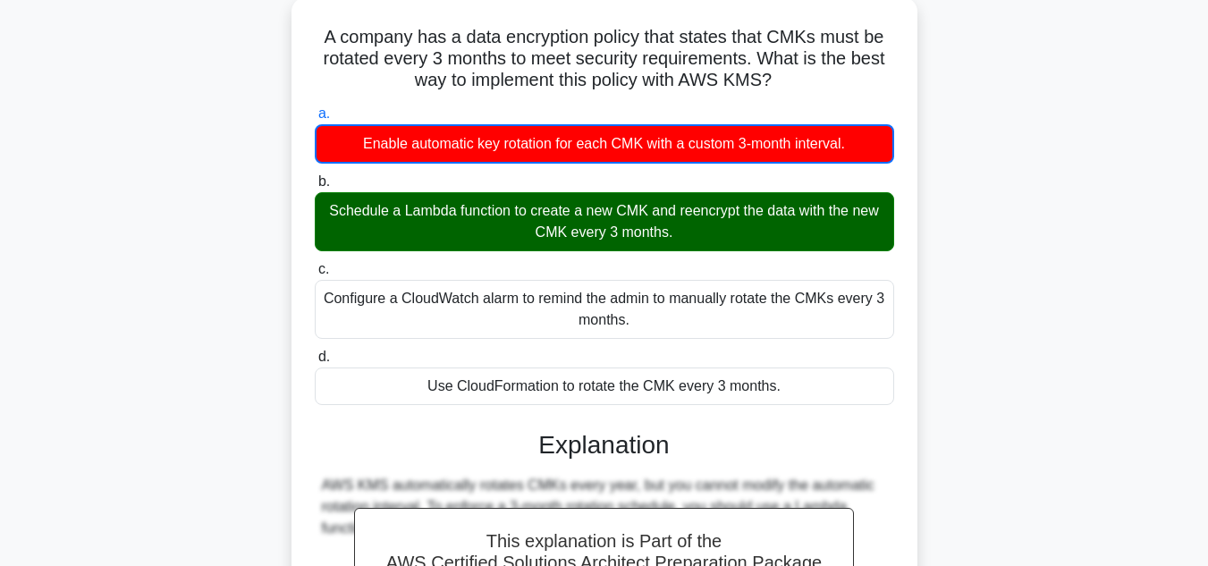
click at [315, 352] on input "d. Use CloudFormation to rotate the CMK every 3 months." at bounding box center [315, 358] width 0 height 12
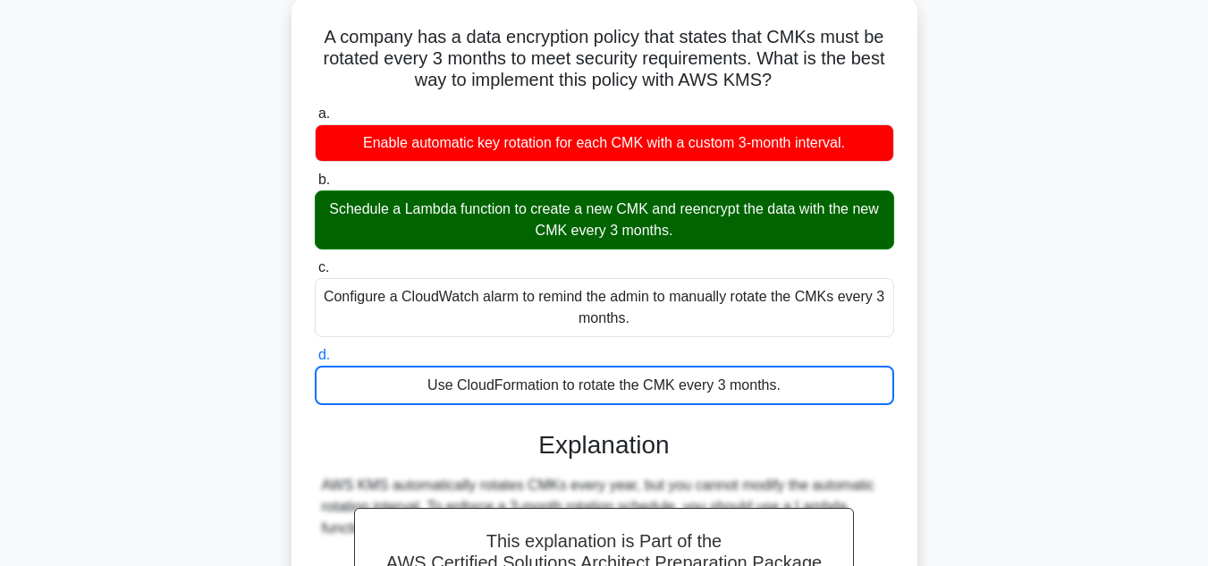
click at [939, 165] on div "A company has a data encryption policy that states that CMKs must be rotated ev…" at bounding box center [605, 418] width 1020 height 842
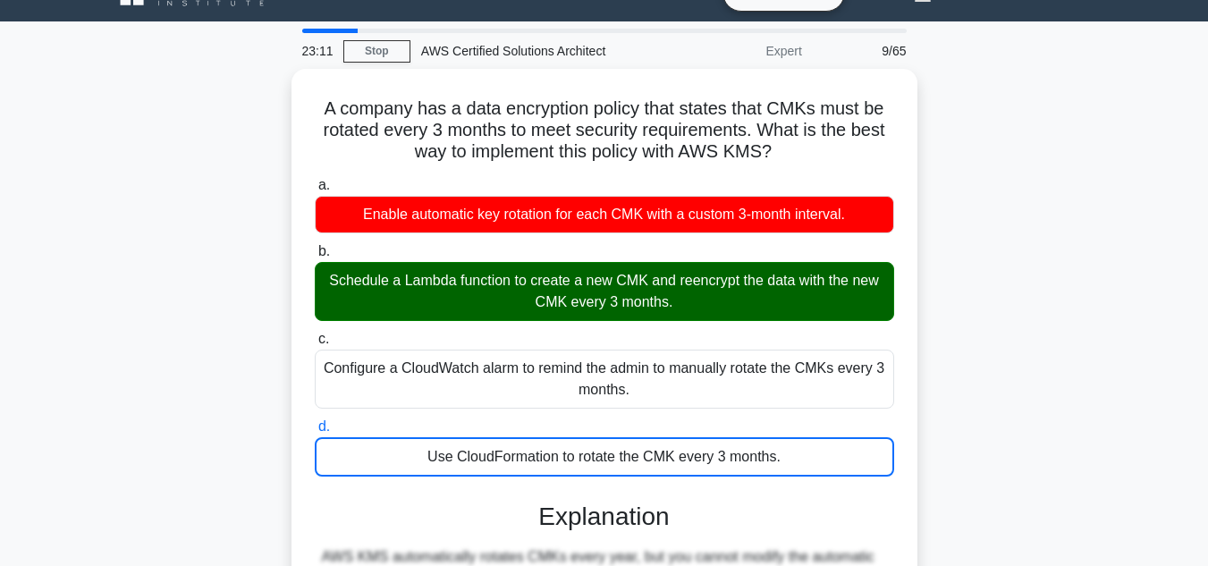
scroll to position [0, 0]
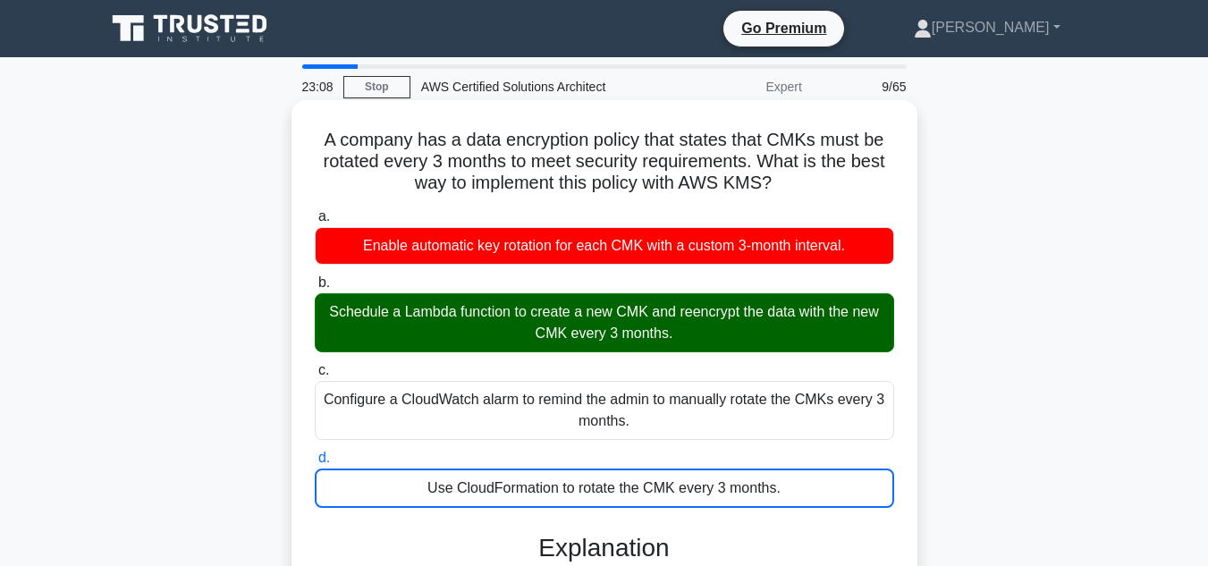
drag, startPoint x: 309, startPoint y: 128, endPoint x: 815, endPoint y: 511, distance: 634.7
click at [815, 511] on div "A company has a data encryption policy that states that CMKs must be rotated ev…" at bounding box center [605, 510] width 612 height 806
copy div "A company has a data encryption policy that states that CMKs must be rotated ev…"
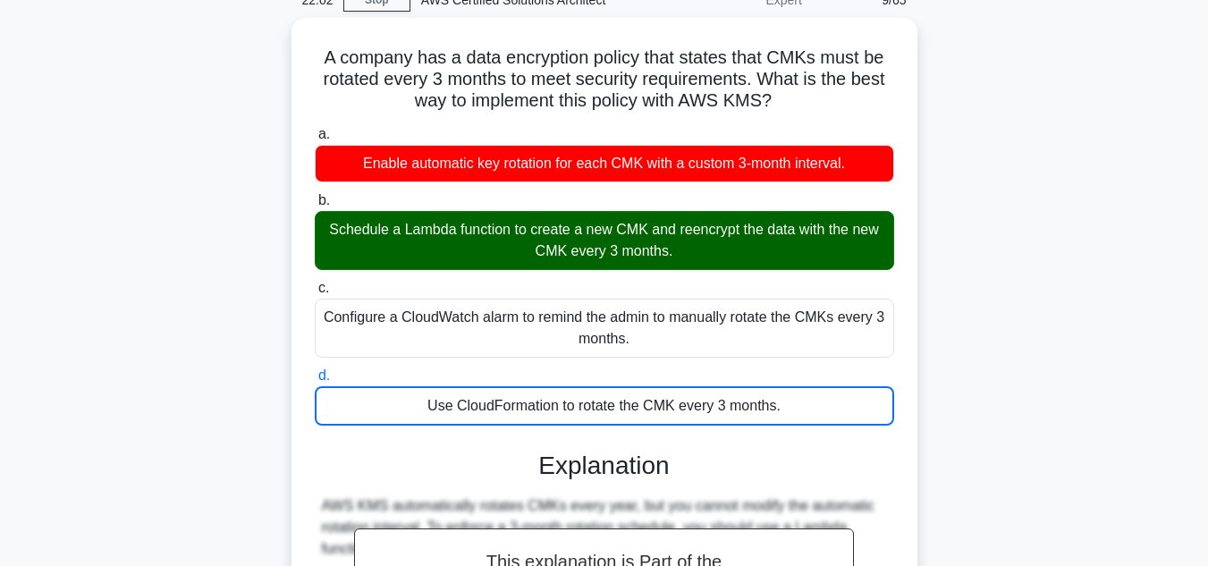
scroll to position [250, 0]
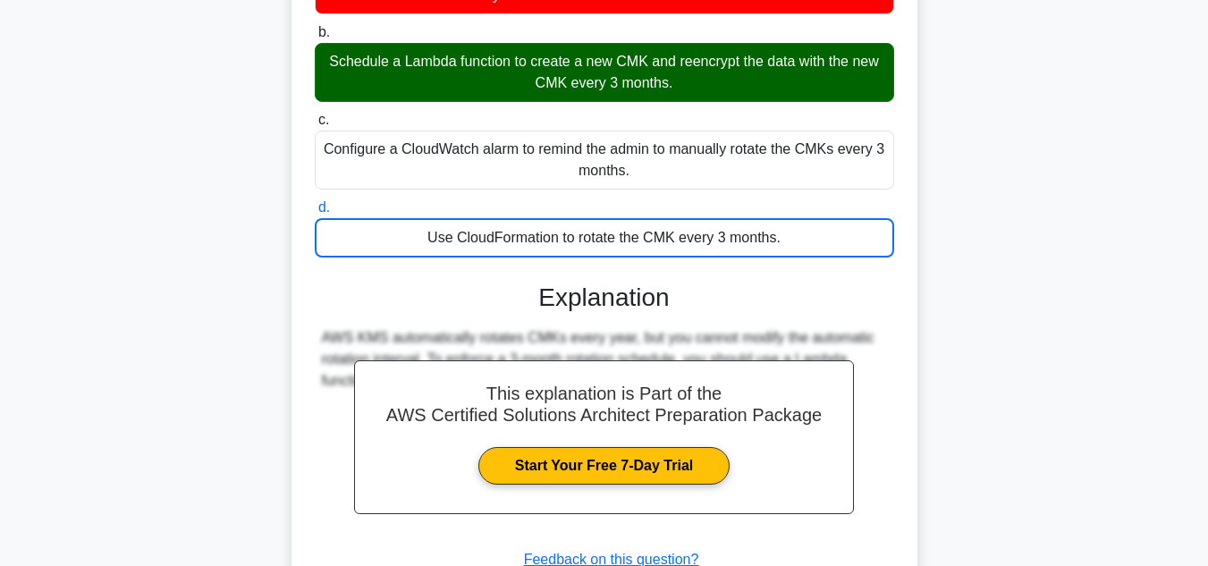
click at [881, 394] on div "AWS KMS automatically rotates CMKs every year, but you cannot modify the automa…" at bounding box center [605, 434] width 580 height 215
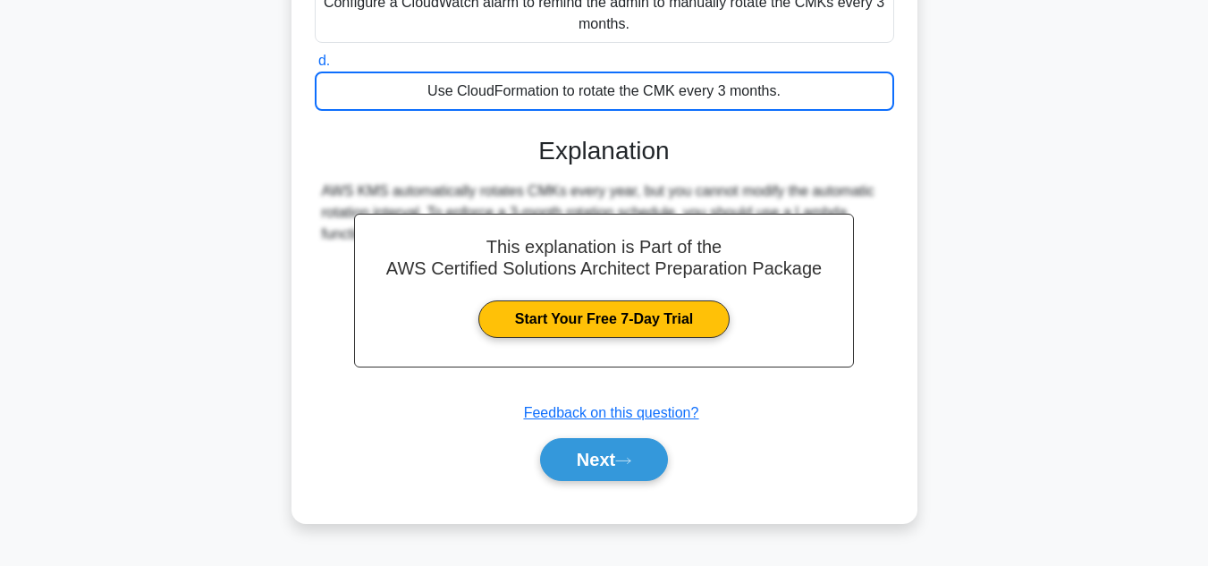
scroll to position [400, 0]
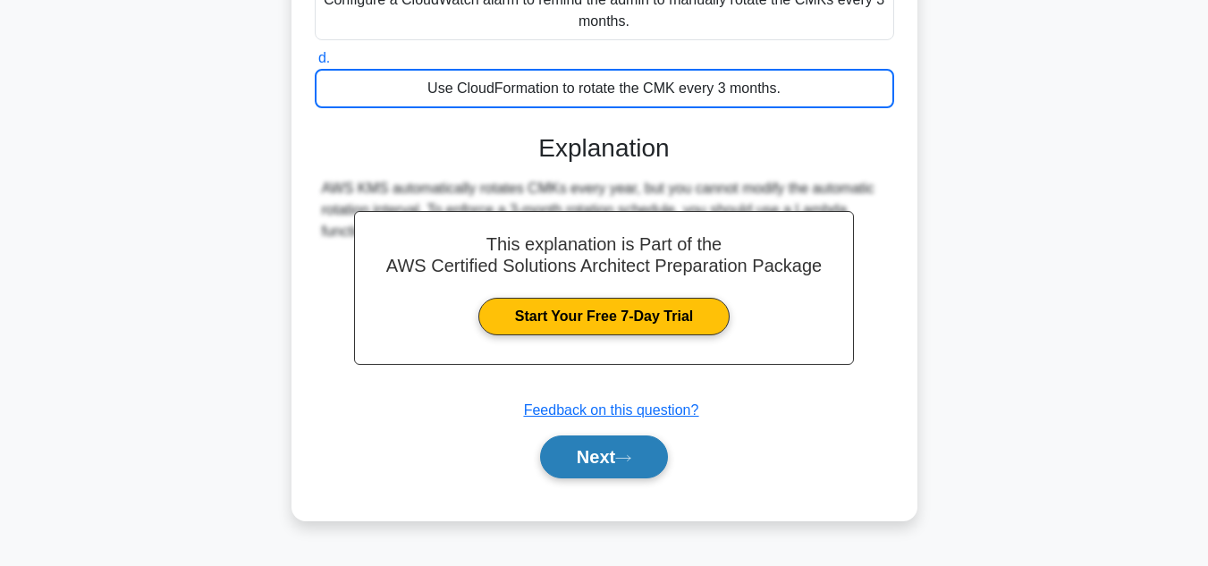
click at [656, 454] on button "Next" at bounding box center [604, 457] width 128 height 43
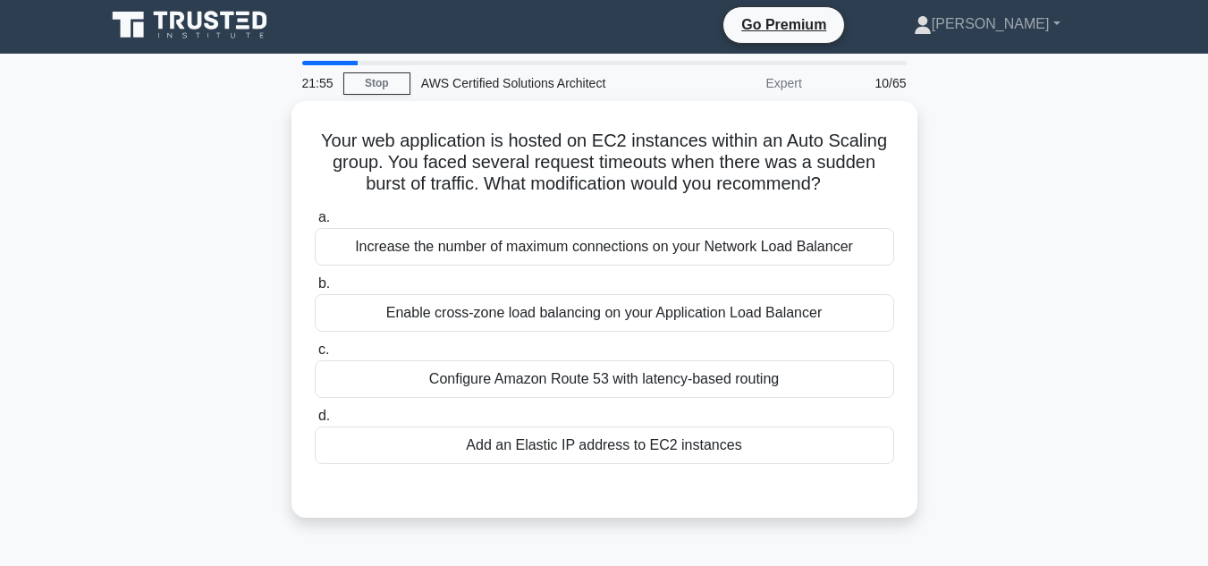
scroll to position [0, 0]
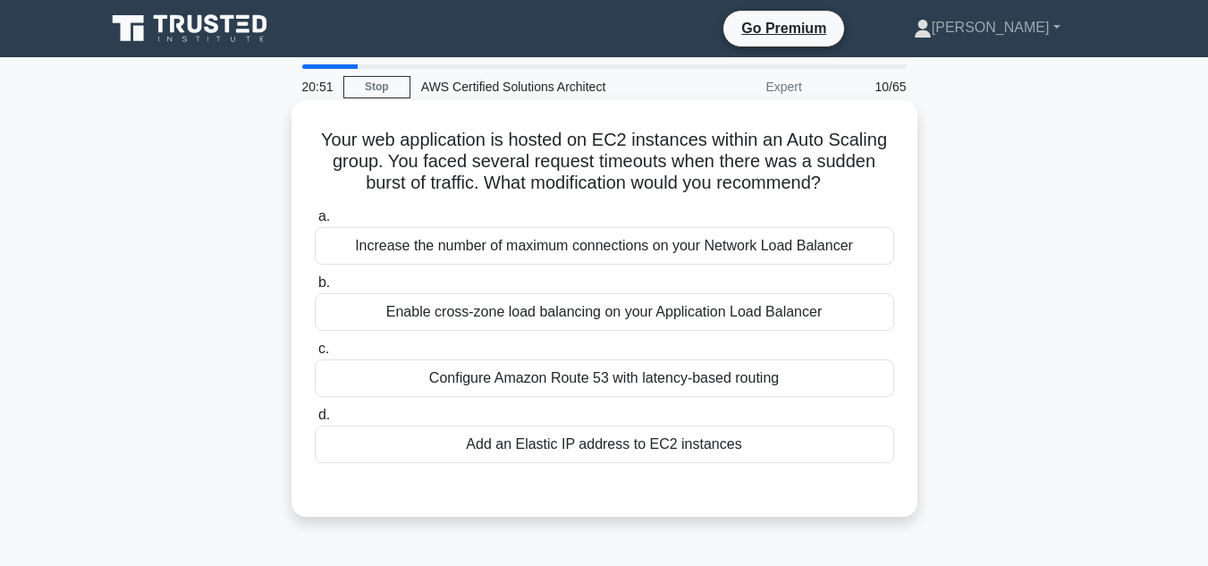
click at [860, 323] on div "Enable cross-zone load balancing on your Application Load Balancer" at bounding box center [605, 312] width 580 height 38
click at [315, 289] on input "b. Enable cross-zone load balancing on your Application Load Balancer" at bounding box center [315, 283] width 0 height 12
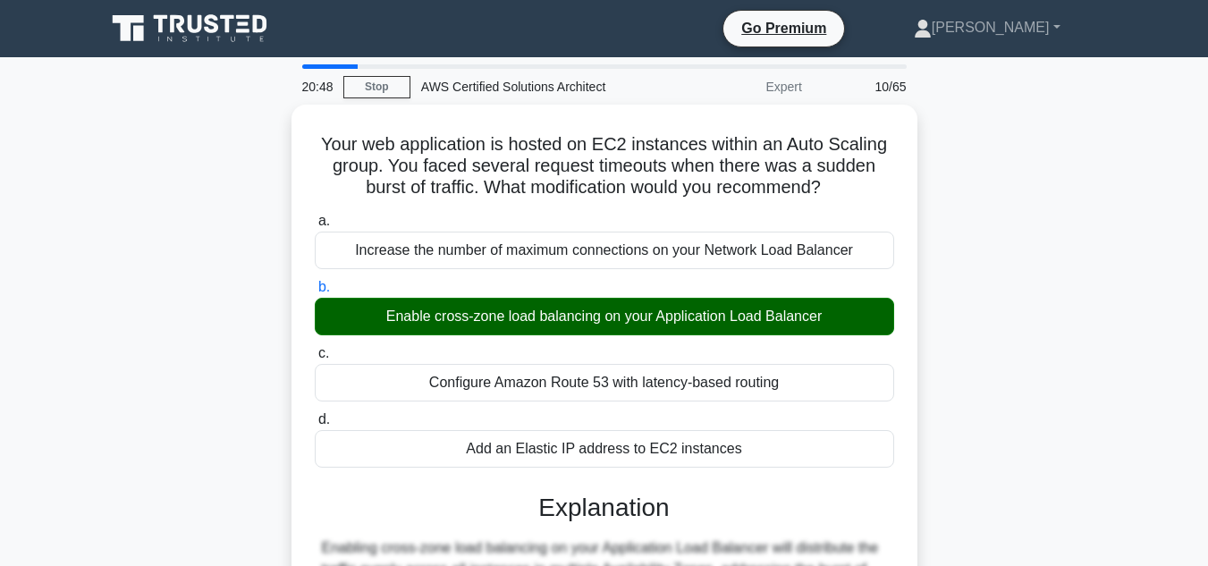
click at [1011, 311] on div "Your web application is hosted on EC2 instances within an Auto Scaling group. Y…" at bounding box center [605, 503] width 1020 height 797
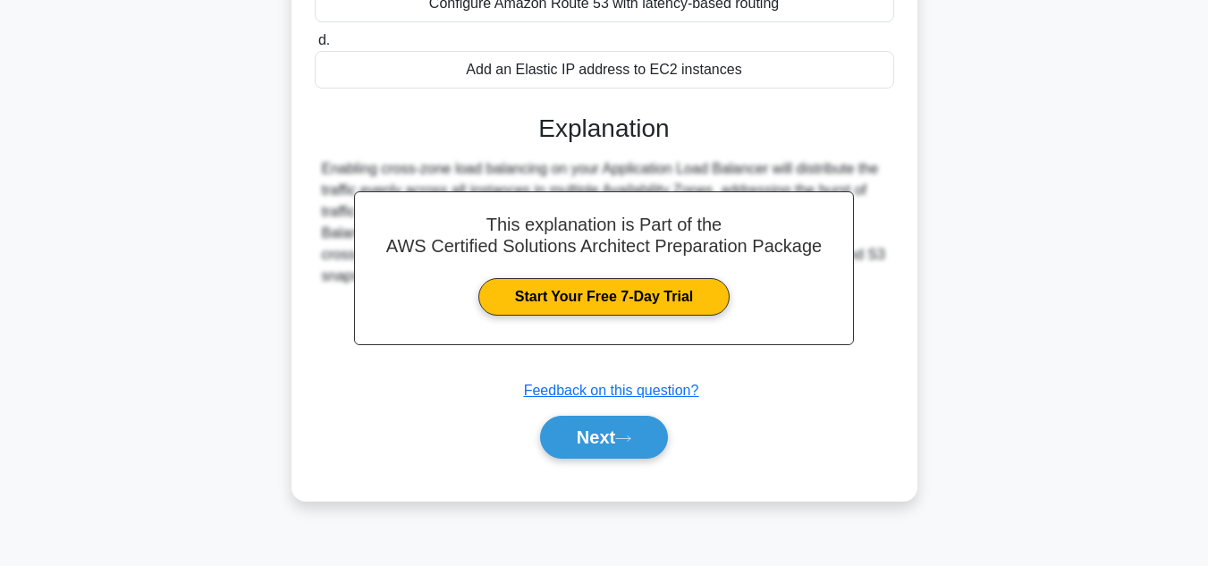
scroll to position [400, 0]
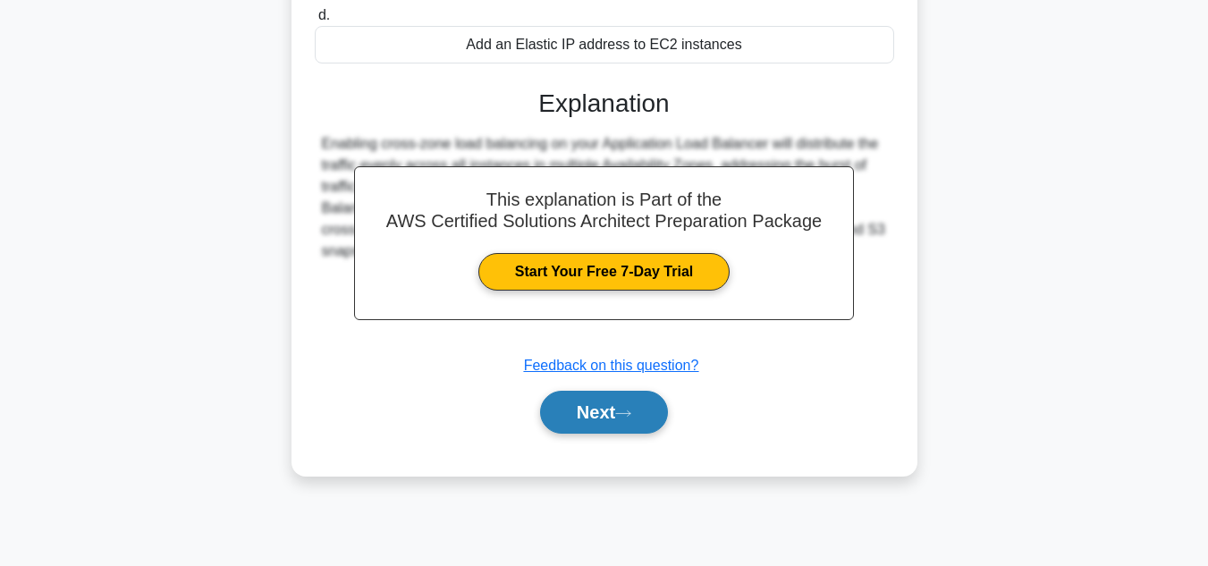
click at [604, 420] on button "Next" at bounding box center [604, 412] width 128 height 43
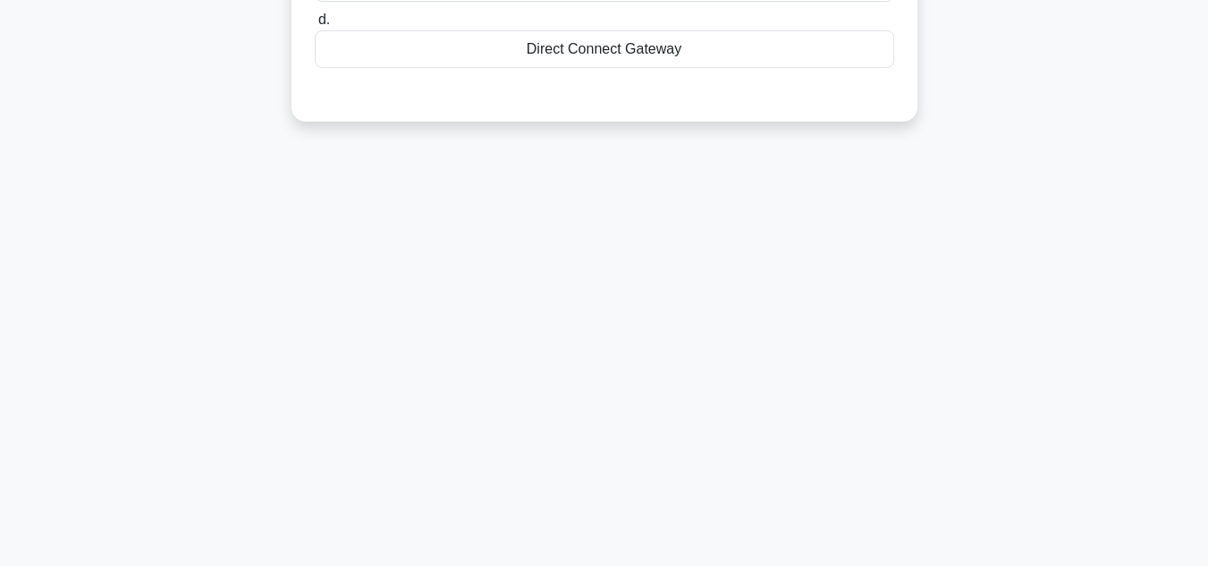
click at [1046, 219] on div "20:36 Stop AWS Certified Solutions Architect Expert 11/65 An organization is es…" at bounding box center [605, 112] width 1020 height 894
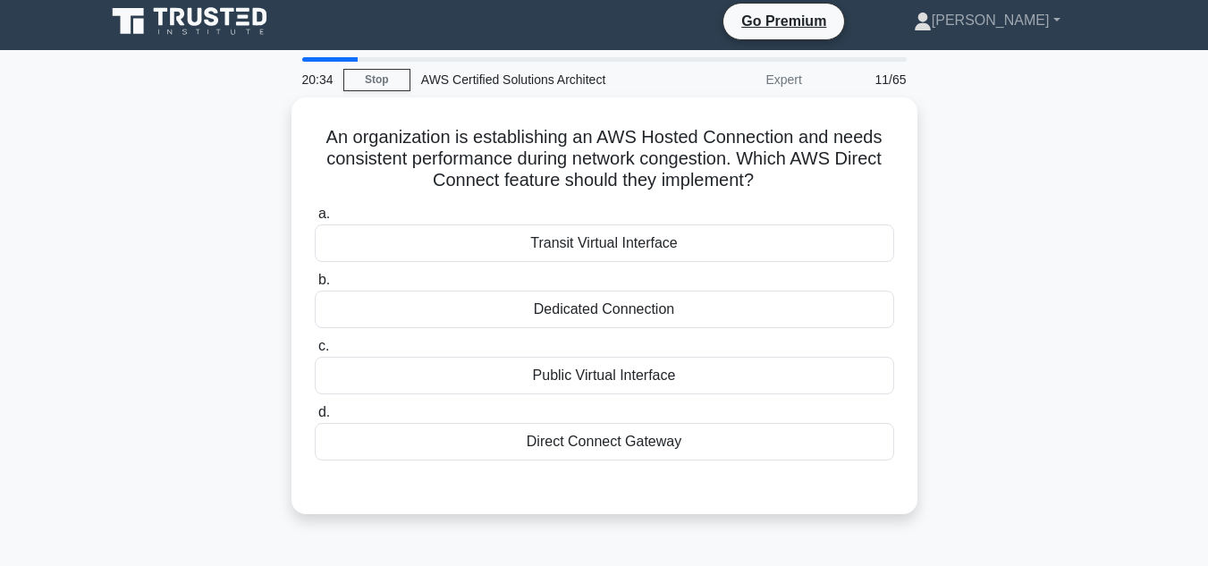
scroll to position [0, 0]
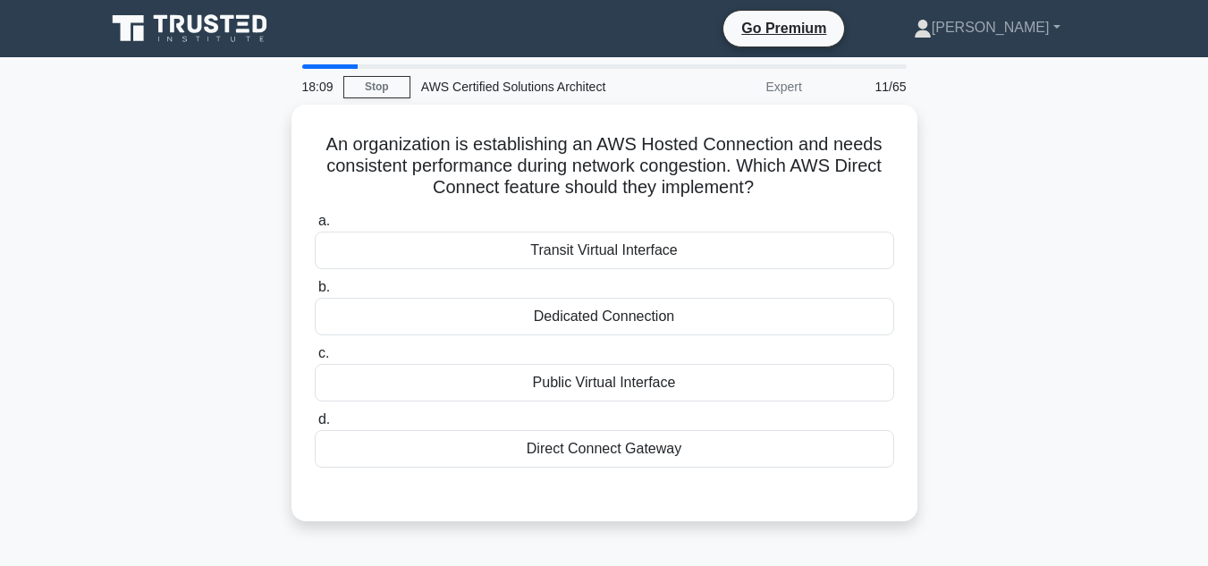
click at [942, 240] on div "An organization is establishing an AWS Hosted Connection and needs consistent p…" at bounding box center [605, 324] width 1020 height 438
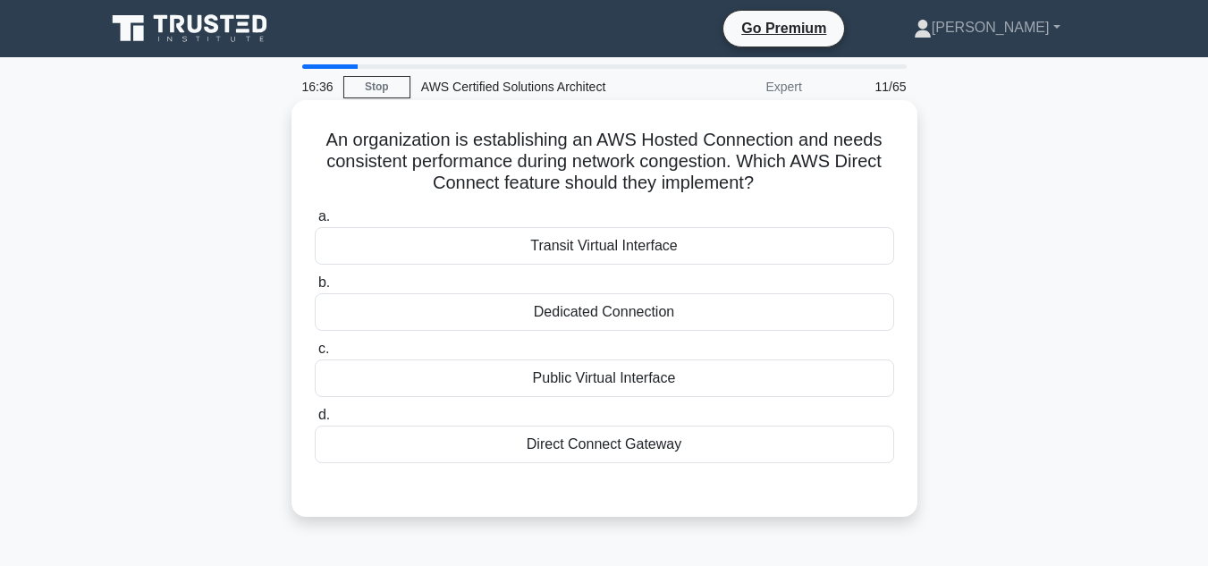
click at [753, 449] on div "Direct Connect Gateway" at bounding box center [605, 445] width 580 height 38
click at [315, 421] on input "d. Direct Connect Gateway" at bounding box center [315, 416] width 0 height 12
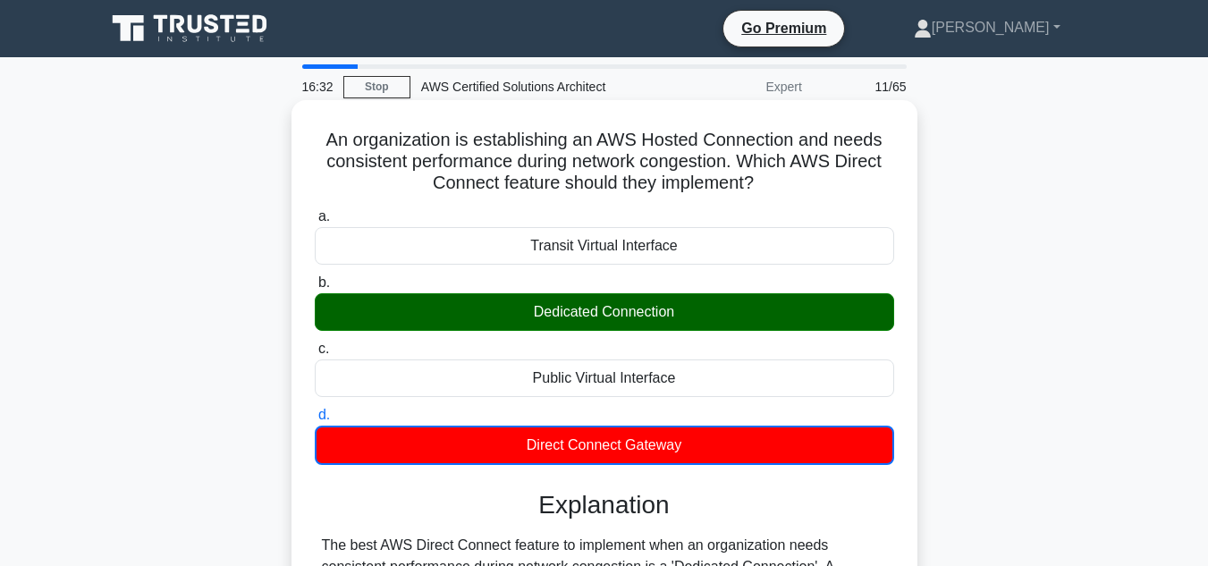
click at [315, 211] on input "a. Transit Virtual Interface" at bounding box center [315, 217] width 0 height 12
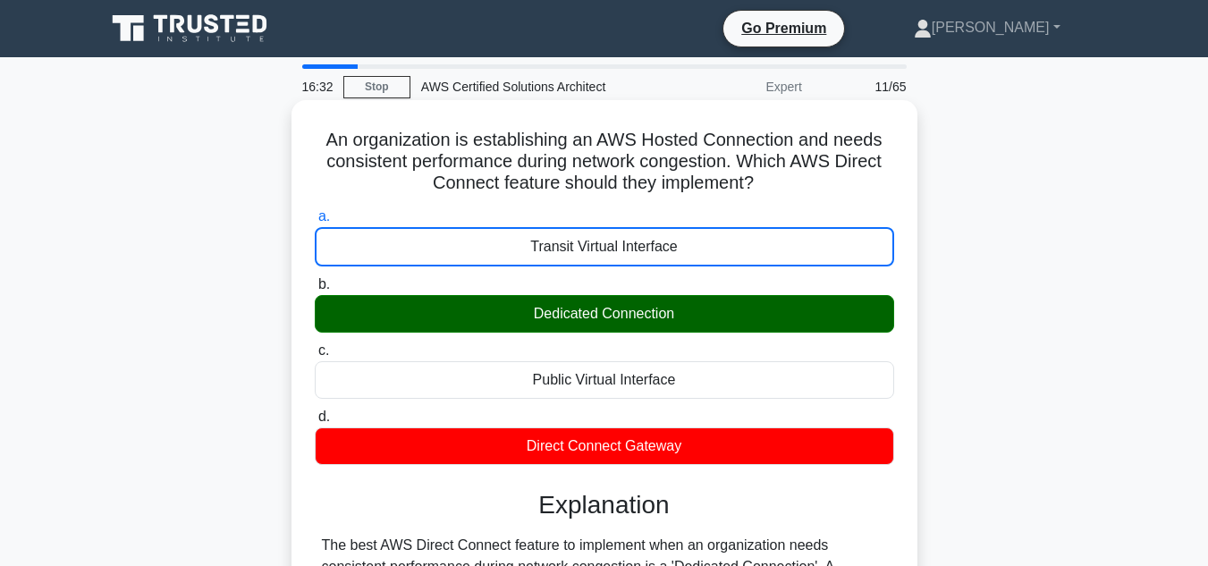
click at [315, 279] on input "b. Dedicated Connection" at bounding box center [315, 285] width 0 height 12
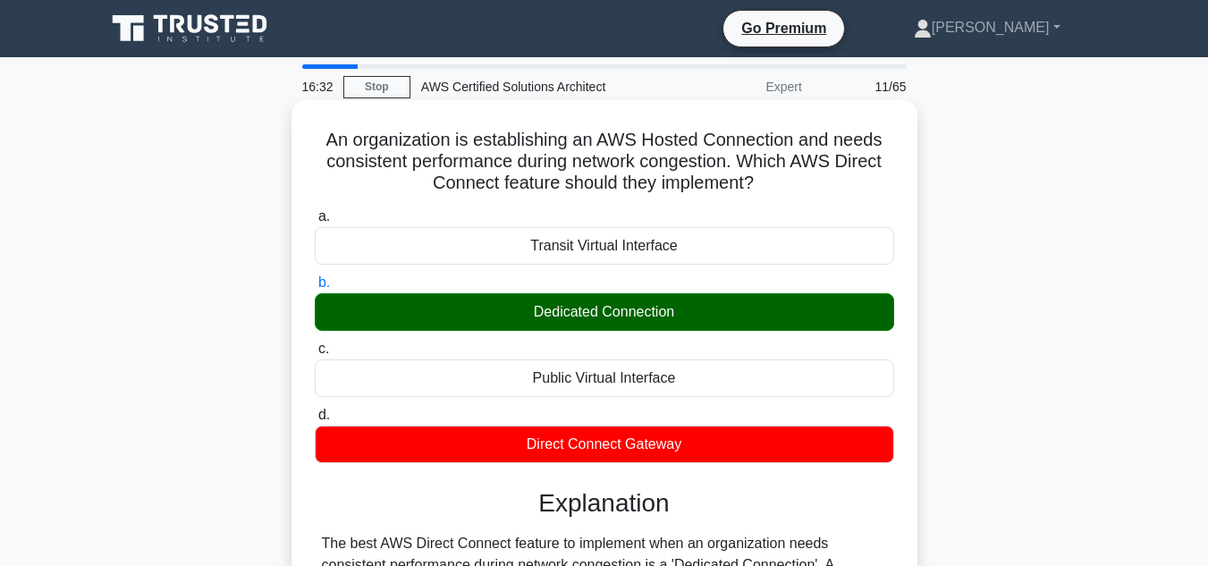
click at [315, 343] on input "c. Public Virtual Interface" at bounding box center [315, 349] width 0 height 12
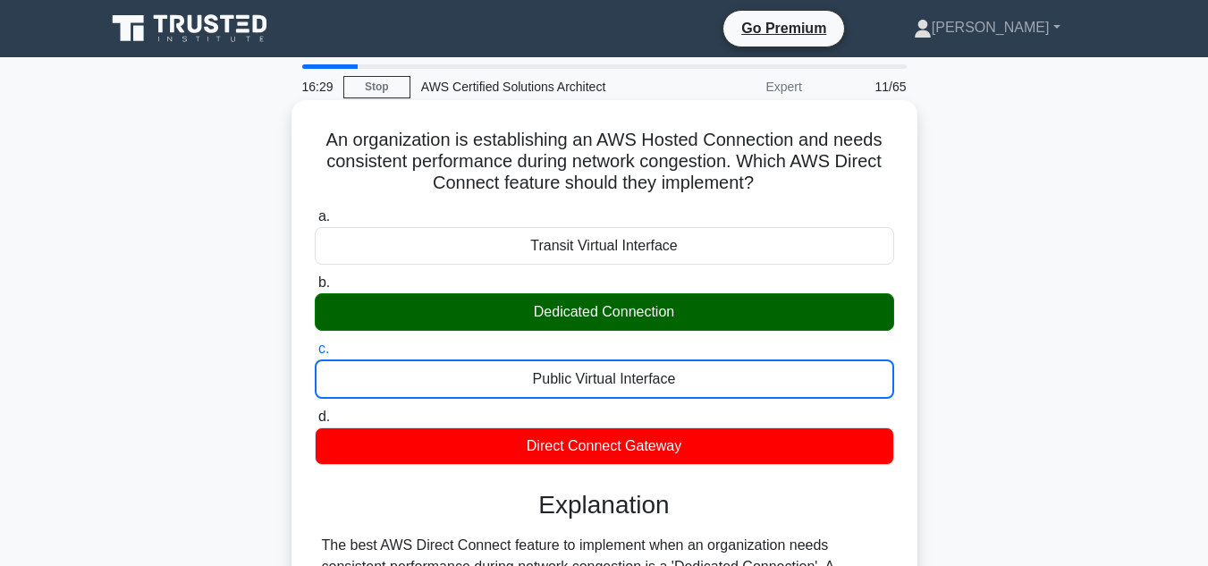
click at [783, 309] on div "Dedicated Connection" at bounding box center [605, 312] width 580 height 38
click at [315, 289] on input "b. Dedicated Connection" at bounding box center [315, 283] width 0 height 12
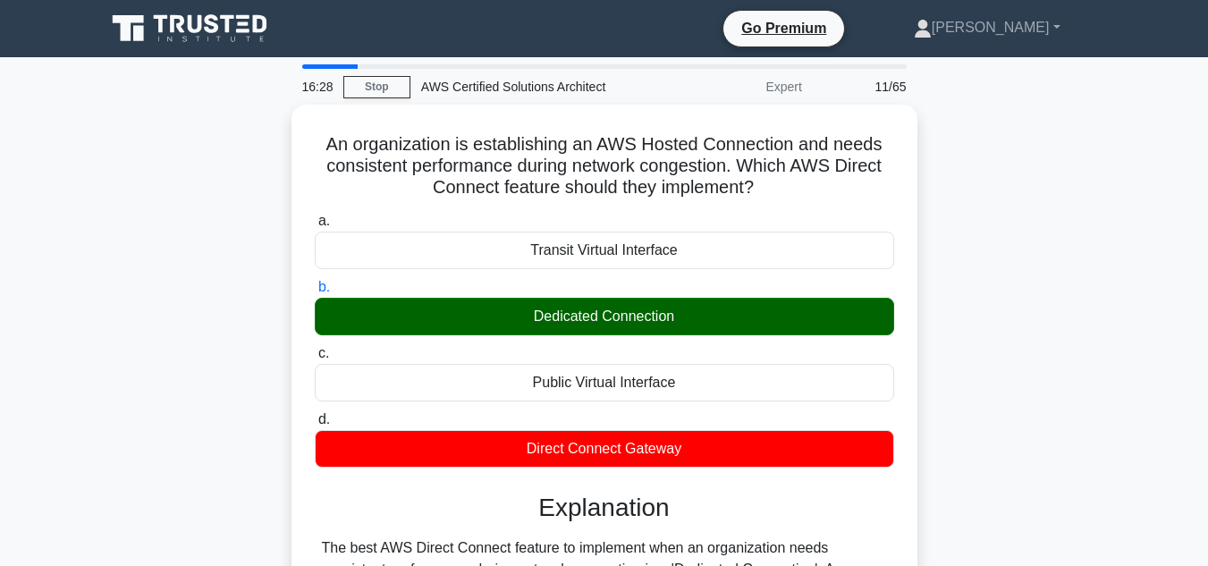
click at [1119, 415] on main "16:28 Stop AWS Certified Solutions Architect Expert 11/65 An organization is es…" at bounding box center [604, 511] width 1208 height 909
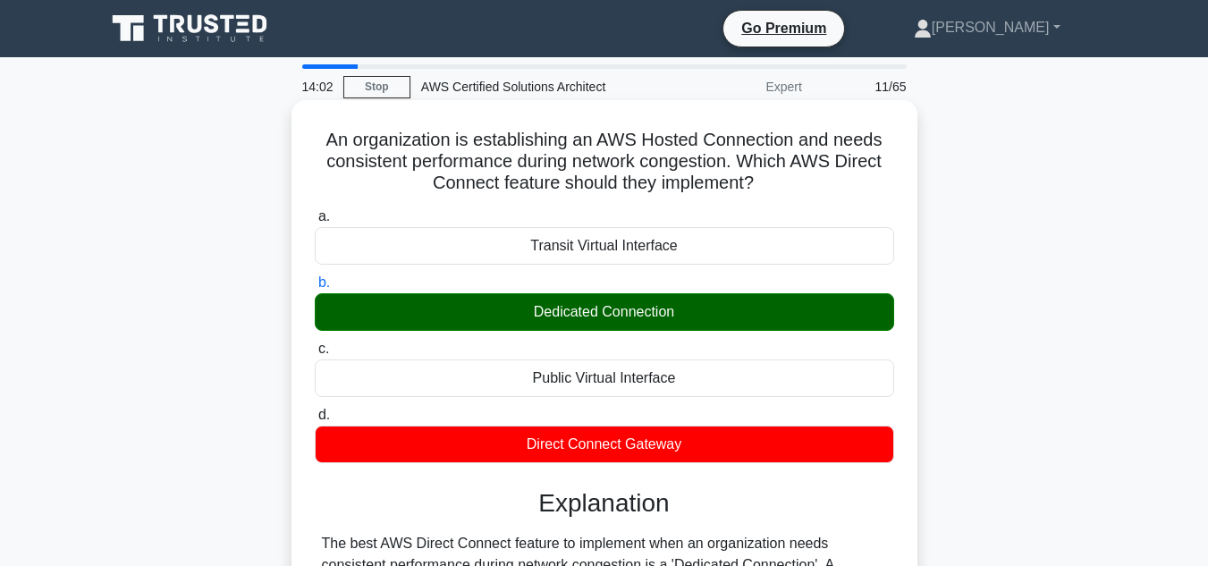
drag, startPoint x: 502, startPoint y: 453, endPoint x: 303, endPoint y: 133, distance: 376.0
click at [303, 133] on div "An organization is establishing an AWS Hosted Connection and needs consistent p…" at bounding box center [605, 509] width 612 height 804
copy div "An organization is establishing an AWS Hosted Connection and needs consistent p…"
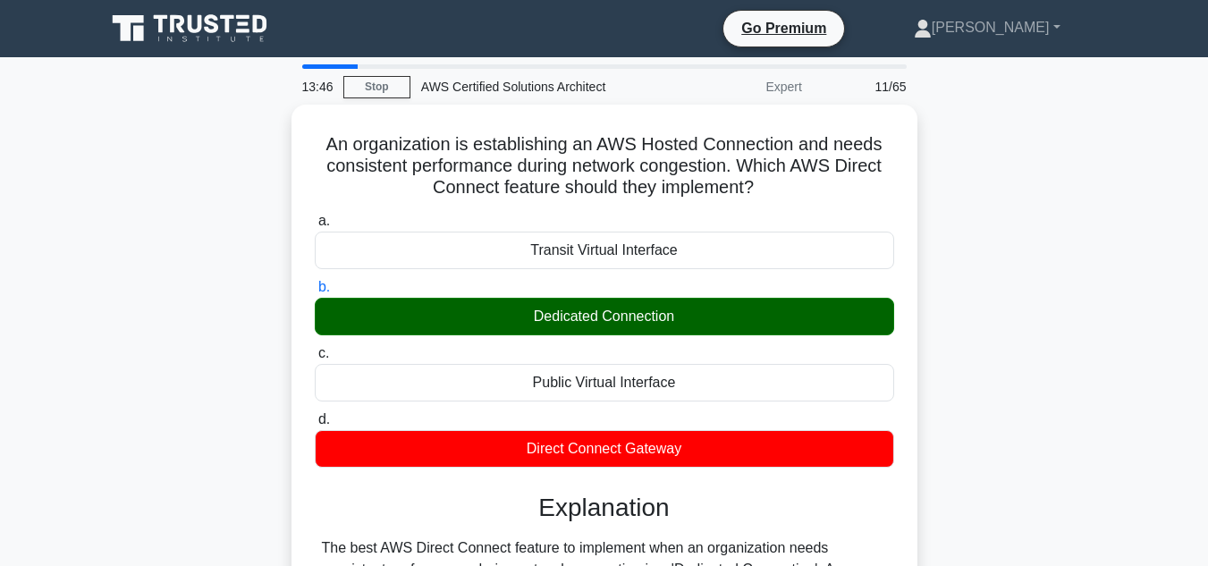
click at [1047, 241] on div "An organization is establishing an AWS Hosted Connection and needs consistent p…" at bounding box center [605, 525] width 1020 height 840
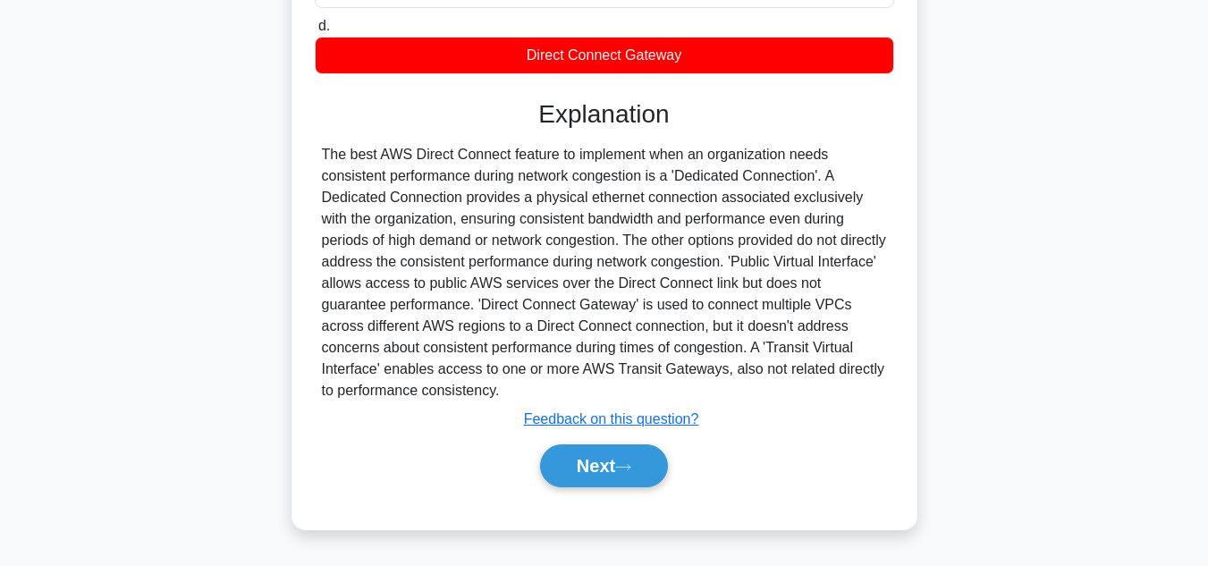
scroll to position [400, 0]
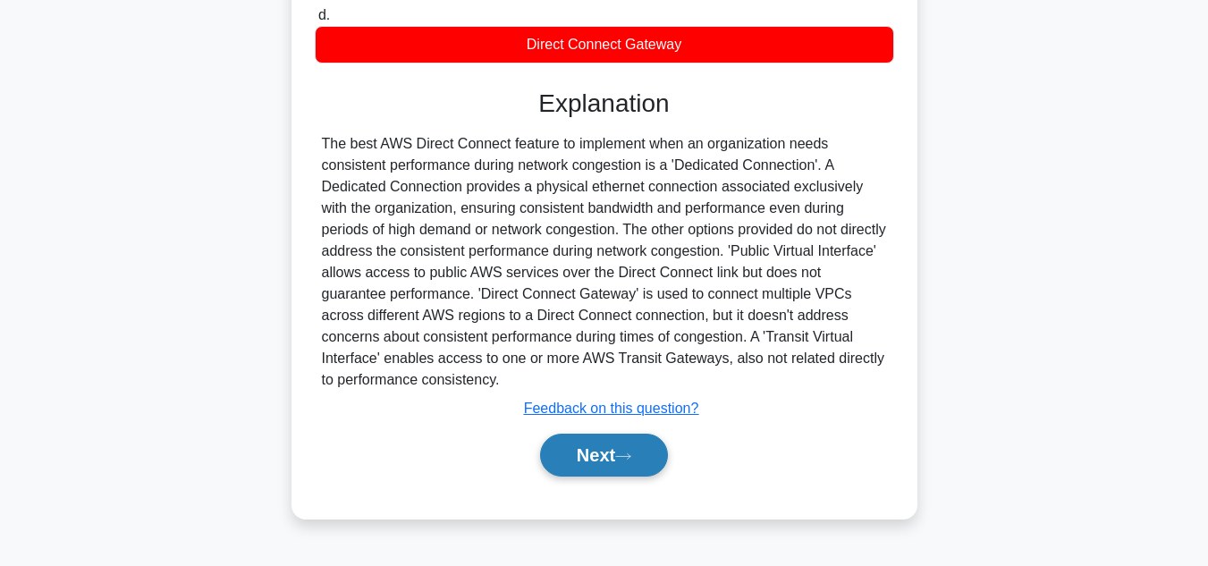
click at [622, 457] on button "Next" at bounding box center [604, 455] width 128 height 43
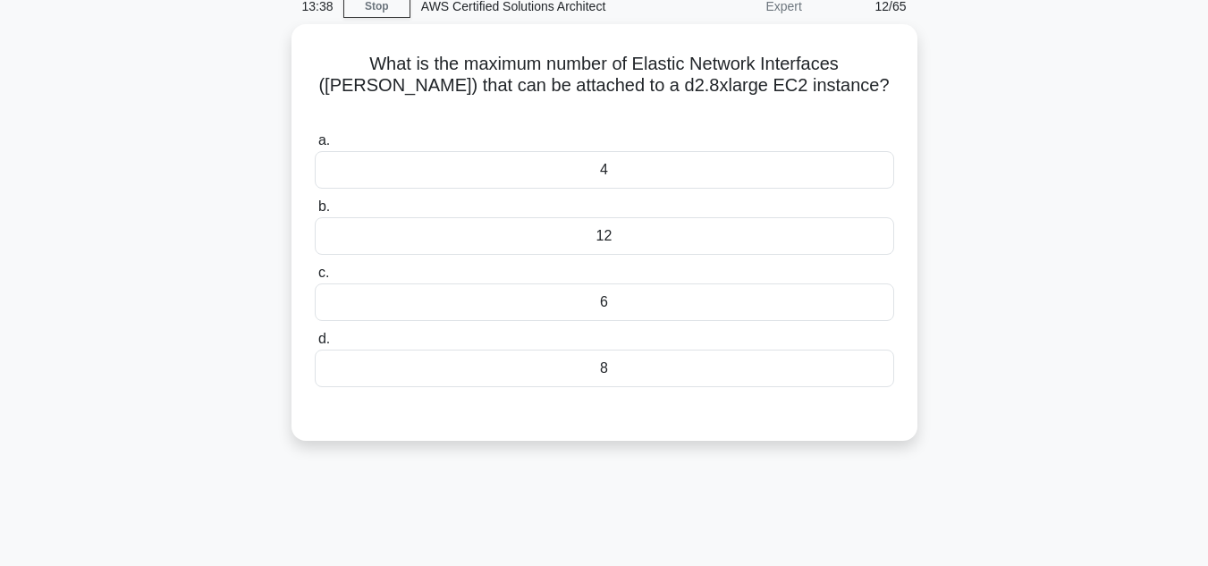
scroll to position [0, 0]
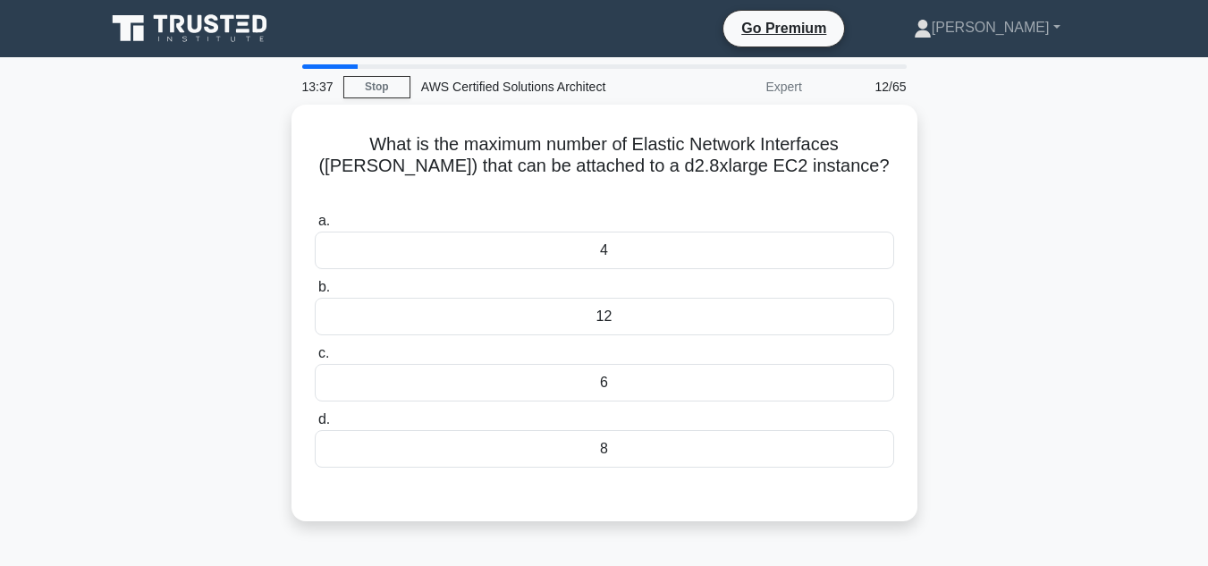
click at [984, 358] on div "What is the maximum number of Elastic Network Interfaces ([PERSON_NAME]) that c…" at bounding box center [605, 324] width 1020 height 438
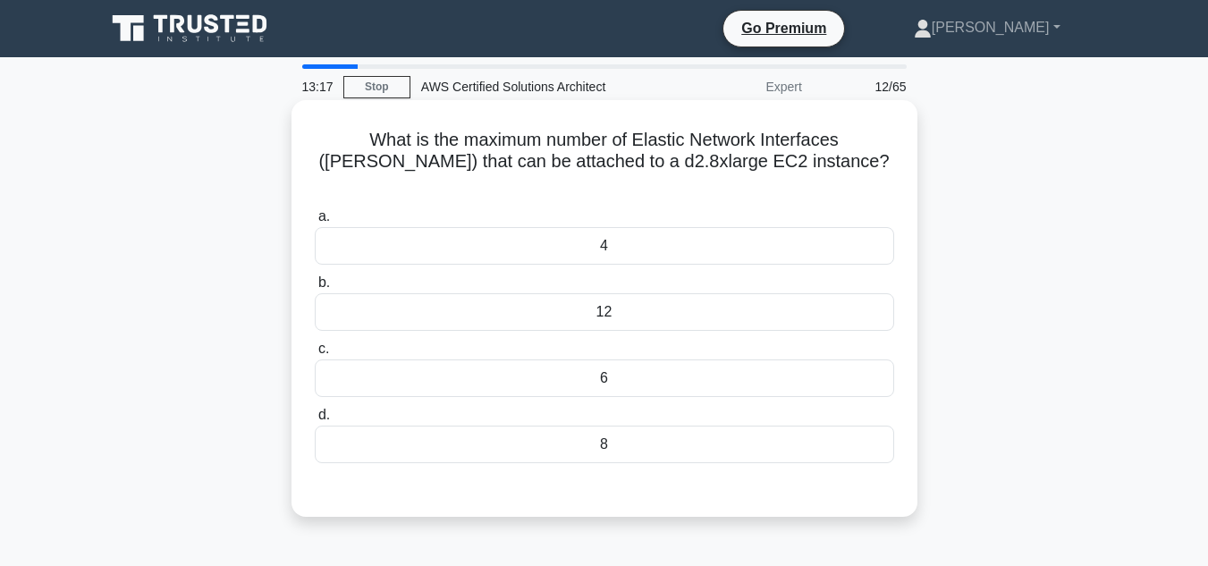
click at [796, 242] on div "4" at bounding box center [605, 246] width 580 height 38
click at [315, 223] on input "a. 4" at bounding box center [315, 217] width 0 height 12
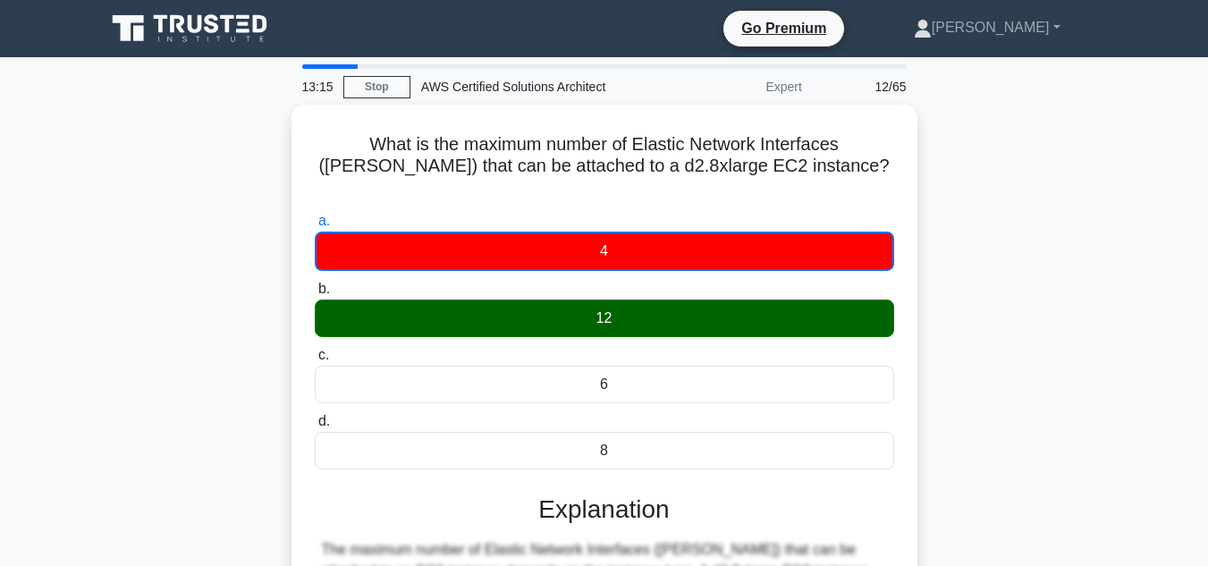
click at [1034, 280] on div "What is the maximum number of Elastic Network Interfaces ([PERSON_NAME]) that c…" at bounding box center [605, 504] width 1020 height 799
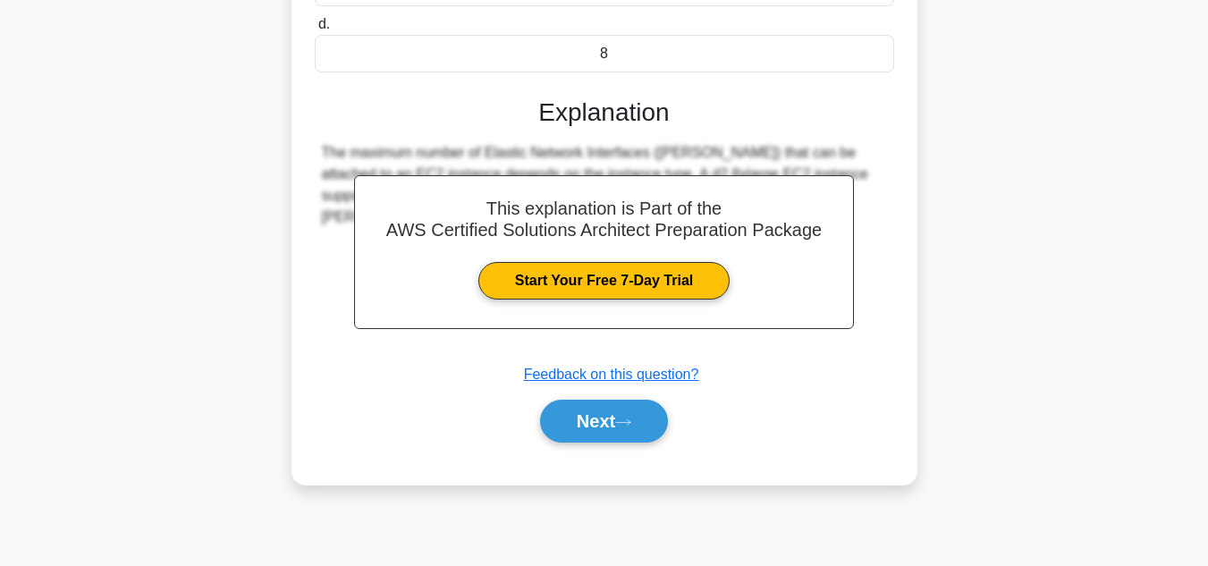
scroll to position [400, 0]
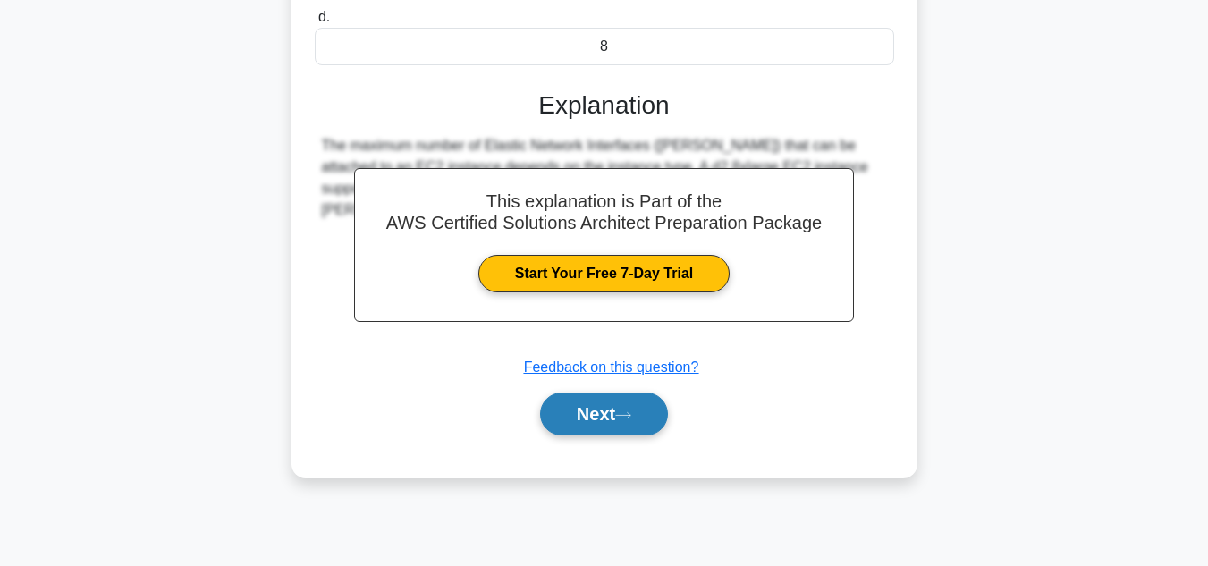
click at [638, 393] on button "Next" at bounding box center [604, 414] width 128 height 43
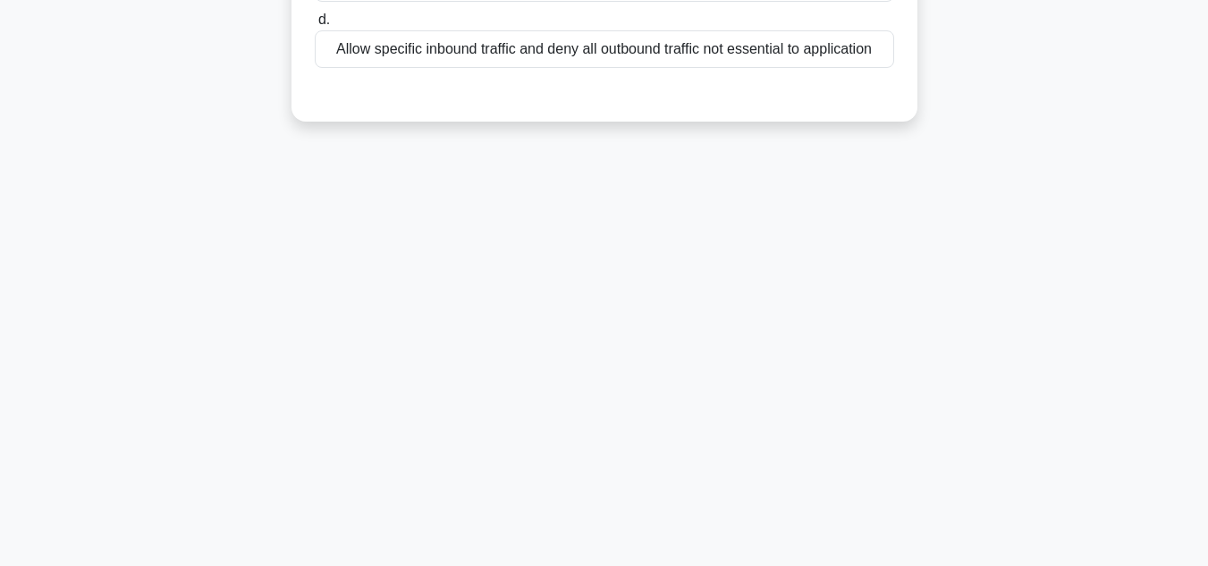
click at [1030, 286] on div "13:08 Stop AWS Certified Solutions Architect Expert 13/65 When configuring secu…" at bounding box center [605, 112] width 1020 height 894
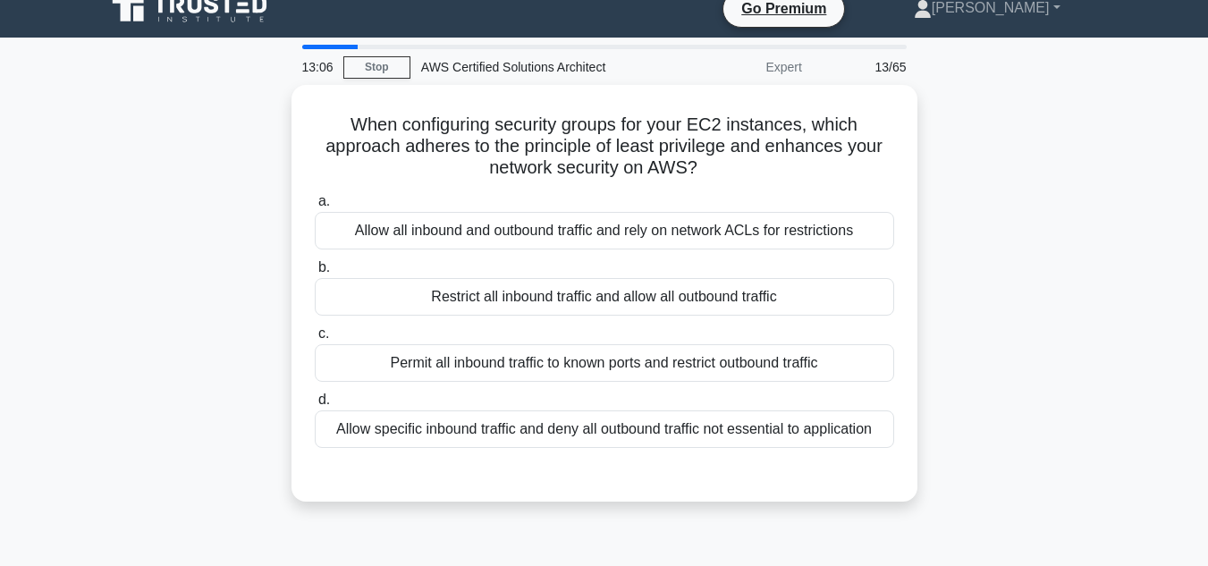
scroll to position [0, 0]
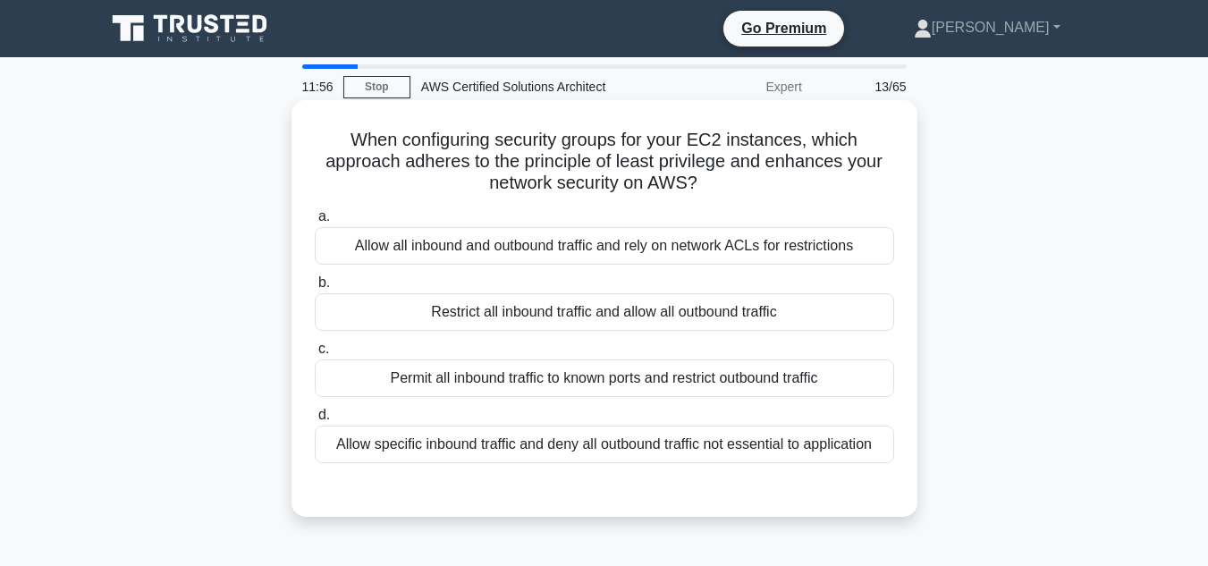
click at [796, 320] on div "Restrict all inbound traffic and allow all outbound traffic" at bounding box center [605, 312] width 580 height 38
click at [315, 289] on input "b. Restrict all inbound traffic and allow all outbound traffic" at bounding box center [315, 283] width 0 height 12
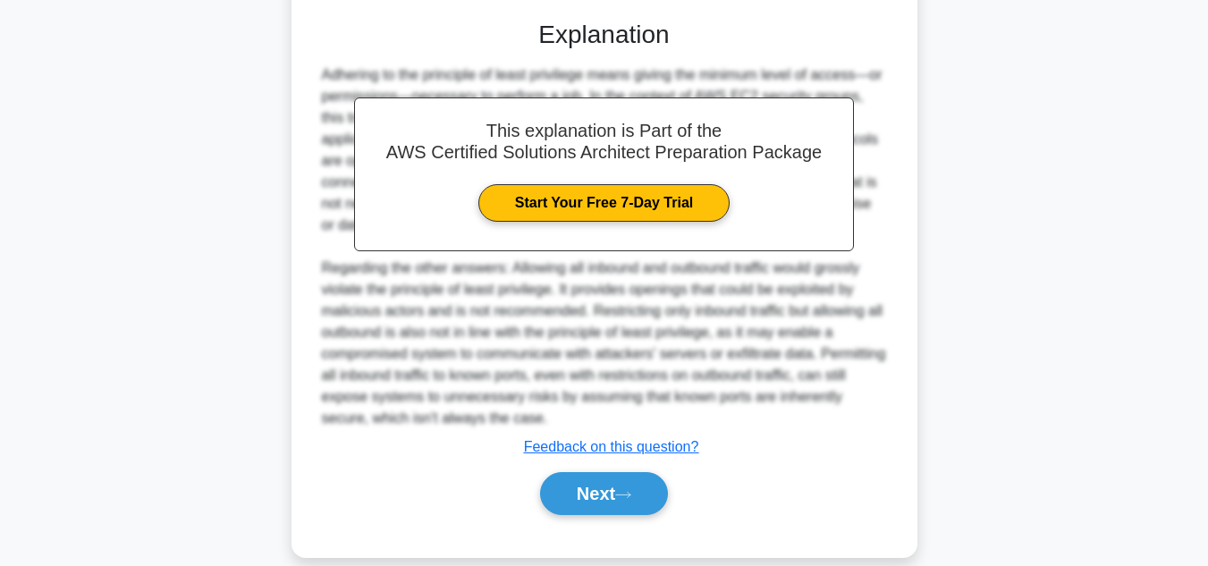
scroll to position [496, 0]
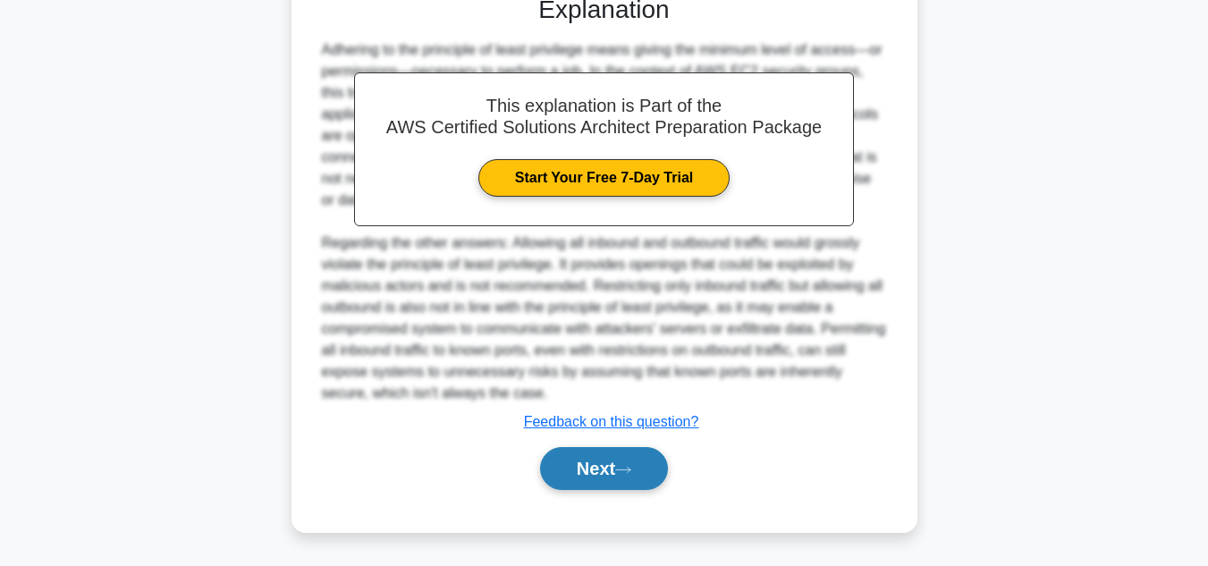
click at [667, 454] on button "Next" at bounding box center [604, 468] width 128 height 43
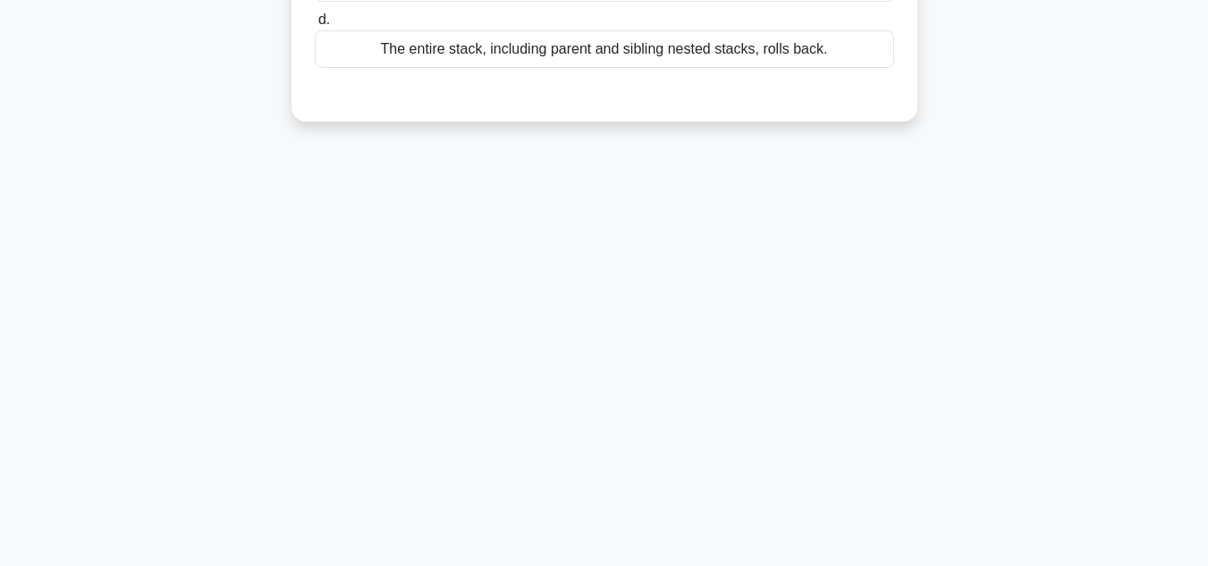
scroll to position [400, 0]
click at [1005, 346] on div "11:34 Stop AWS Certified Solutions Architect Expert 14/65 You have a CloudForma…" at bounding box center [605, 112] width 1020 height 894
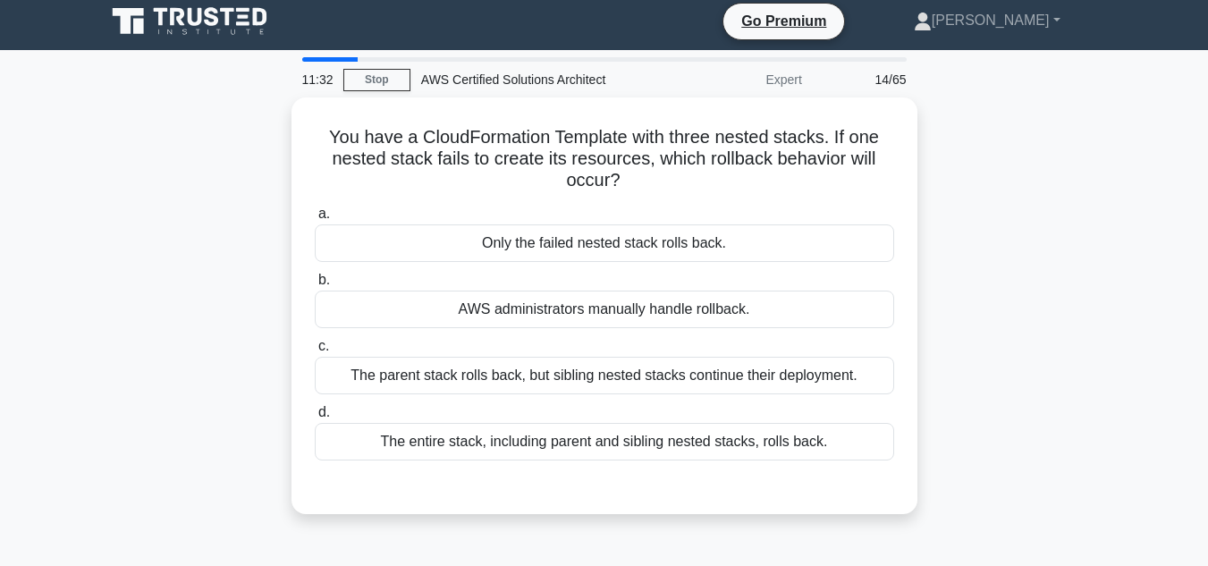
scroll to position [0, 0]
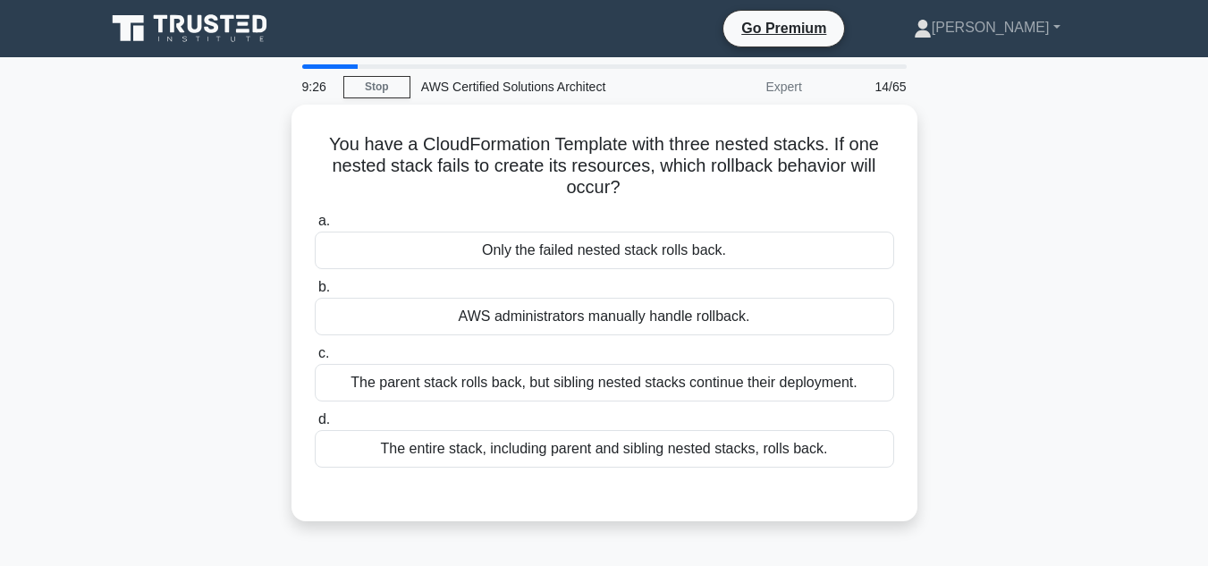
click at [988, 268] on div "You have a CloudFormation Template with three nested stacks. If one nested stac…" at bounding box center [605, 324] width 1020 height 438
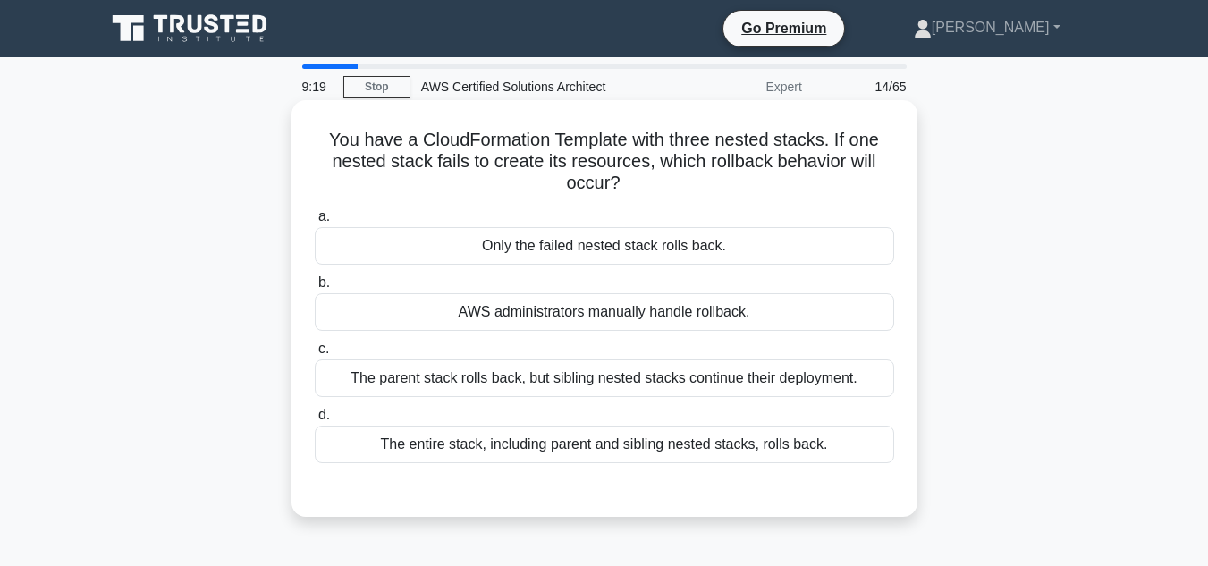
click at [796, 446] on div "The entire stack, including parent and sibling nested stacks, rolls back." at bounding box center [605, 445] width 580 height 38
click at [315, 421] on input "d. The entire stack, including parent and sibling nested stacks, rolls back." at bounding box center [315, 416] width 0 height 12
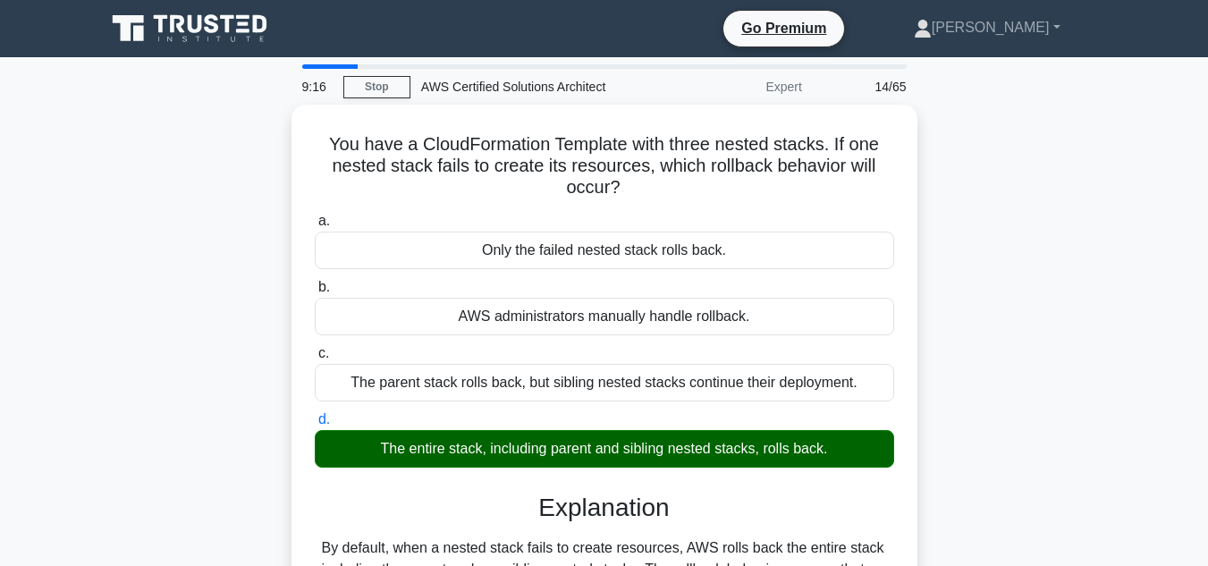
click at [1029, 276] on div "You have a CloudFormation Template with three nested stacks. If one nested stac…" at bounding box center [605, 428] width 1020 height 647
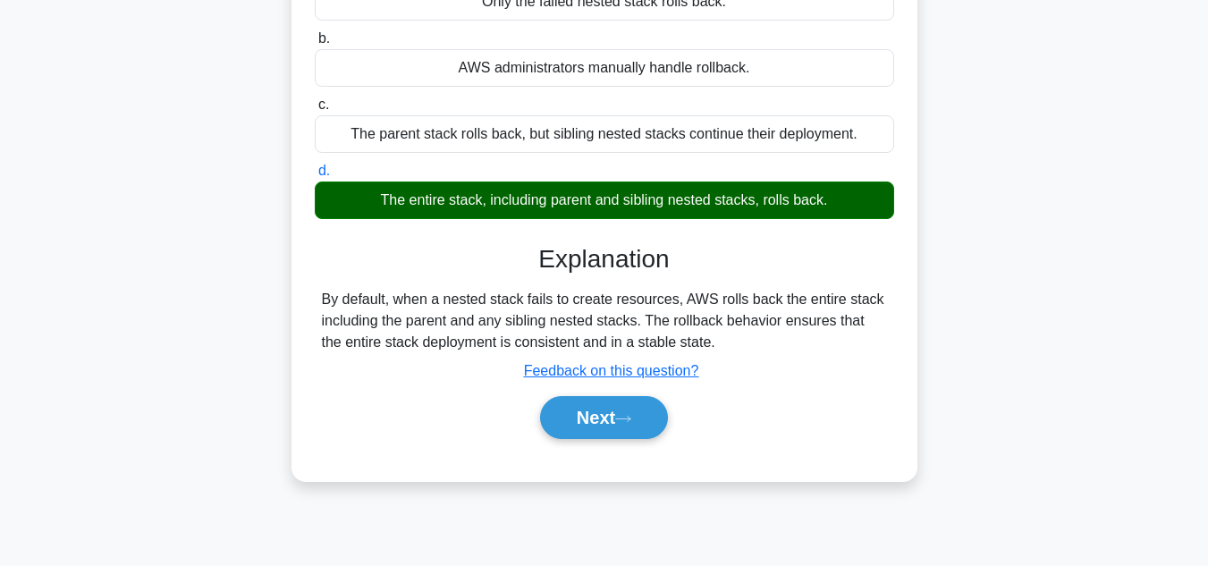
scroll to position [250, 0]
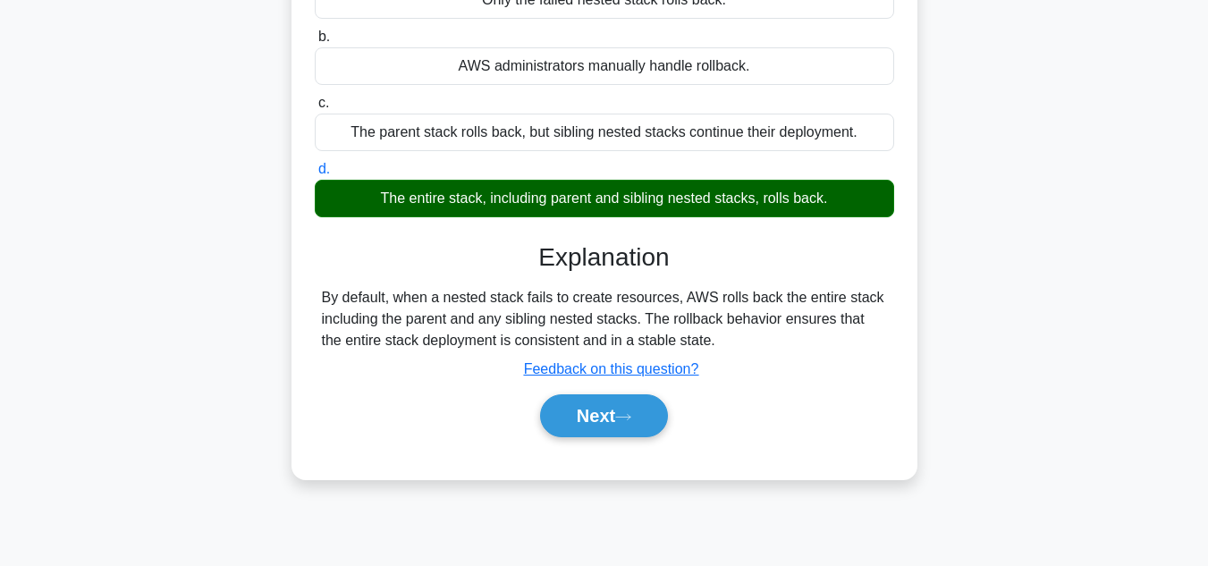
click at [1127, 378] on main "5:45 Stop AWS Certified Solutions Architect Expert 14/65 You have a CloudFormat…" at bounding box center [604, 261] width 1208 height 909
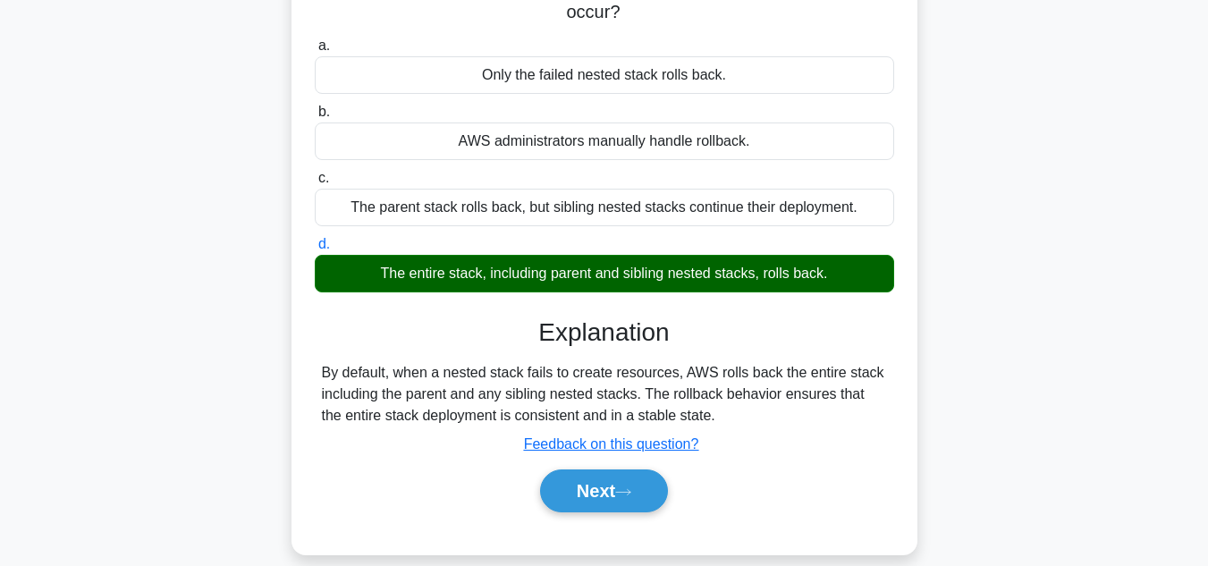
scroll to position [179, 0]
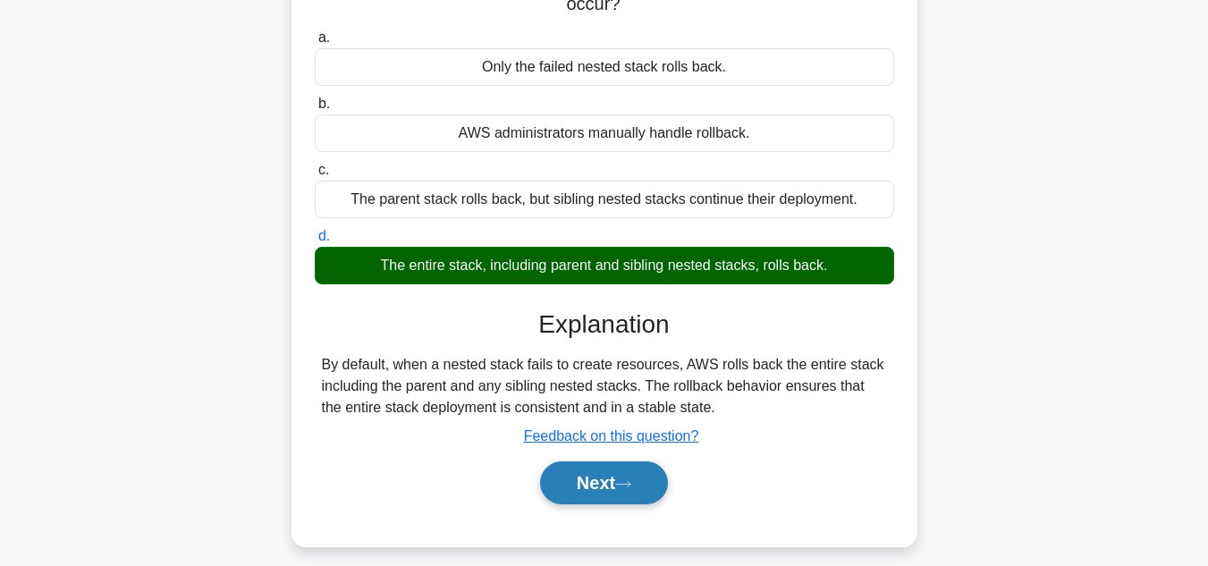
click at [645, 488] on button "Next" at bounding box center [604, 483] width 128 height 43
click at [571, 488] on button "Next" at bounding box center [604, 483] width 128 height 43
click at [606, 478] on button "Next" at bounding box center [604, 483] width 128 height 43
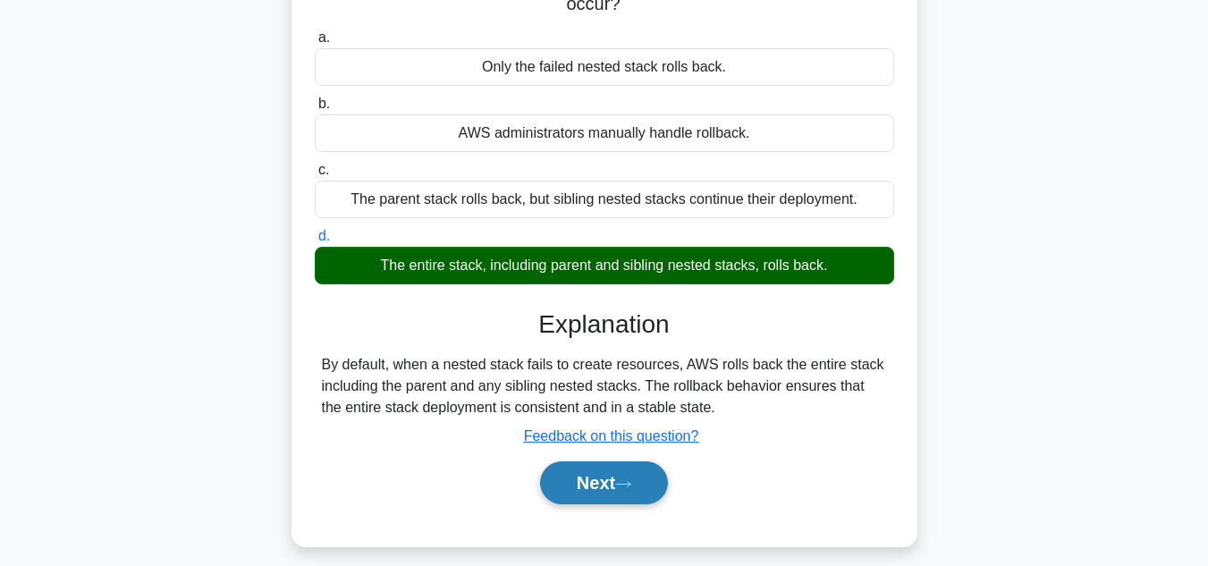
click at [606, 478] on button "Next" at bounding box center [604, 483] width 128 height 43
click at [624, 470] on button "Next" at bounding box center [604, 483] width 128 height 43
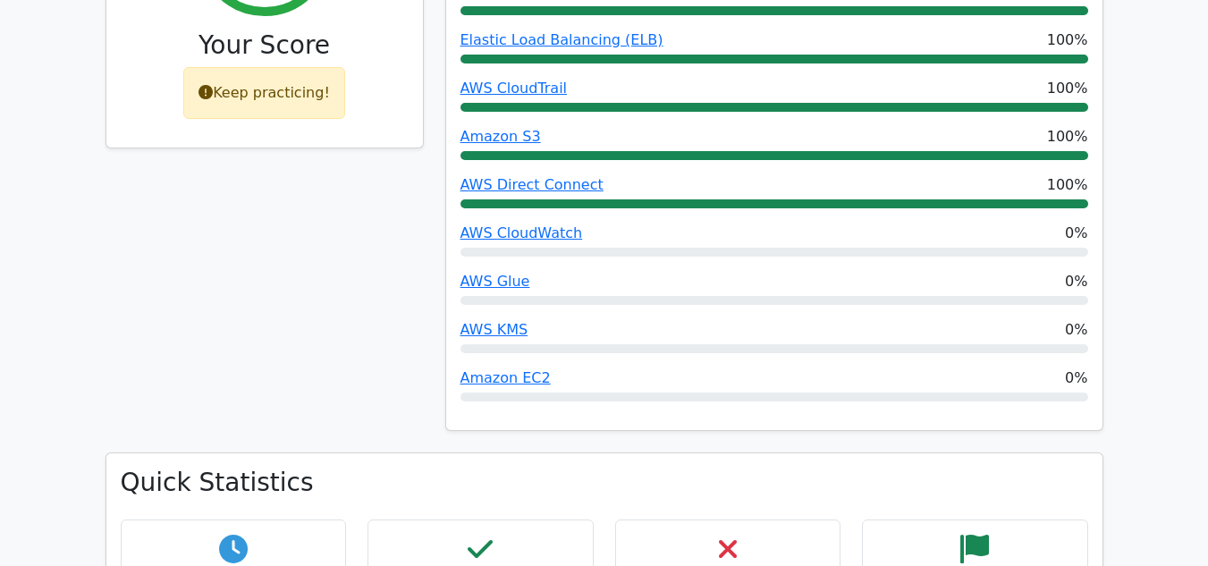
scroll to position [1012, 0]
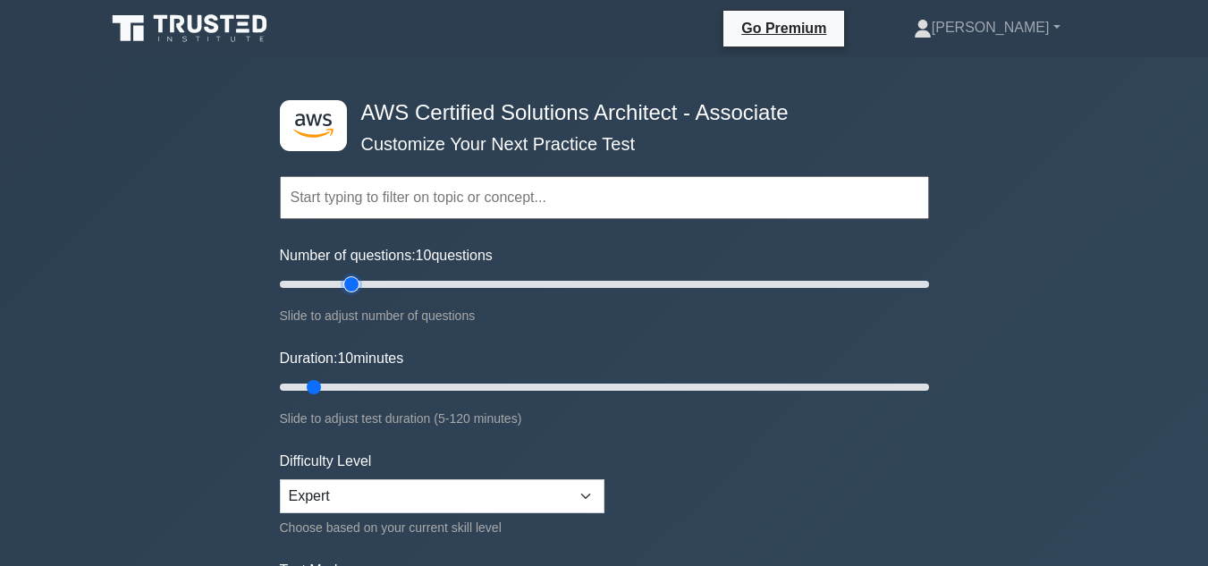
click at [358, 286] on input "Number of questions: 10 questions" at bounding box center [604, 284] width 649 height 21
click at [347, 286] on input "Number of questions: 25 questions" at bounding box center [604, 284] width 649 height 21
type input "20"
click at [343, 285] on input "Number of questions: 20 questions" at bounding box center [604, 284] width 649 height 21
drag, startPoint x: 522, startPoint y: 395, endPoint x: 708, endPoint y: 465, distance: 197.9
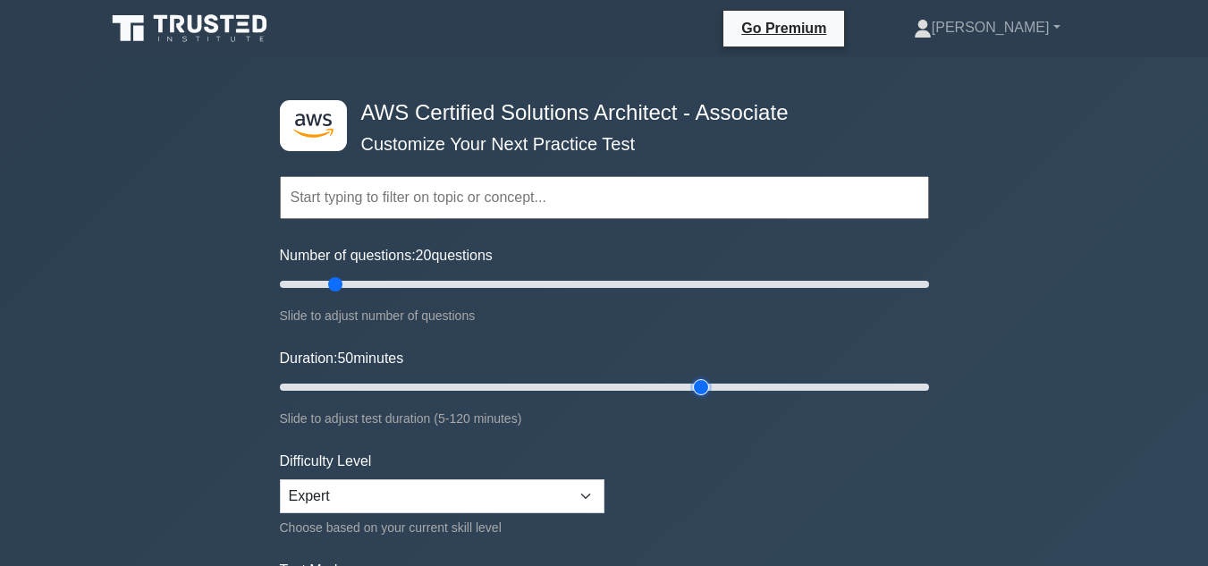
click at [708, 398] on input "Duration: 50 minutes" at bounding box center [604, 387] width 649 height 21
click at [708, 465] on form "Topics Amazon EC2 Amazon S3 Amazon VPC AWS Identity and Access Management (IAM)…" at bounding box center [604, 398] width 649 height 553
type input "55"
click at [569, 389] on input "Duration: 55 minutes" at bounding box center [604, 387] width 649 height 21
click at [717, 454] on form "Topics Amazon EC2 Amazon S3 Amazon VPC AWS Identity and Access Management (IAM)…" at bounding box center [604, 398] width 649 height 553
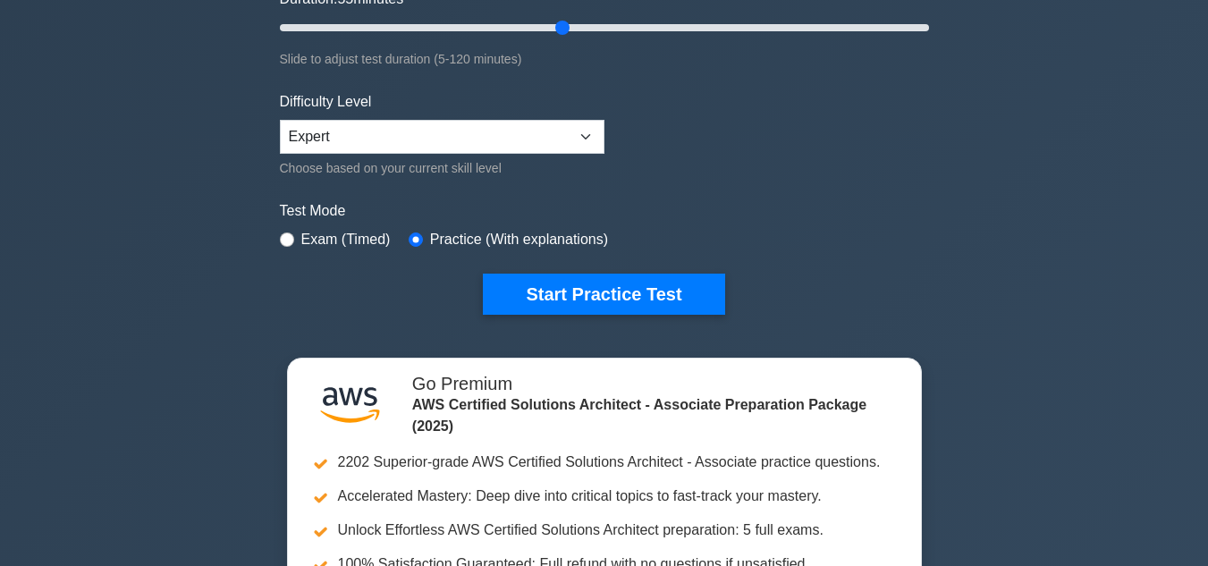
scroll to position [394, 0]
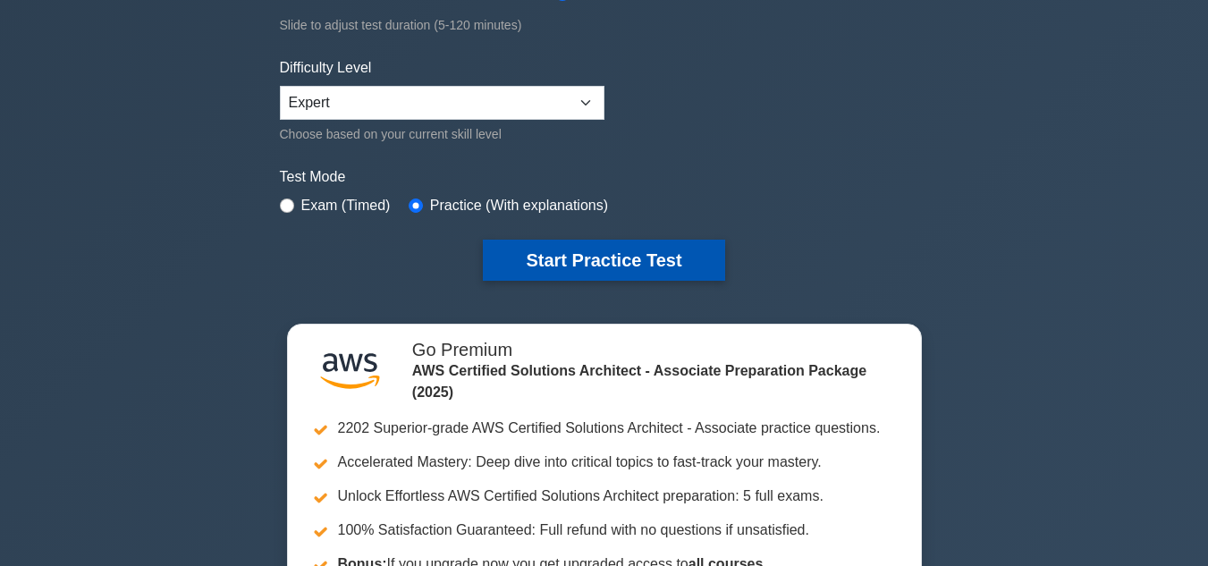
click at [603, 250] on button "Start Practice Test" at bounding box center [604, 260] width 242 height 41
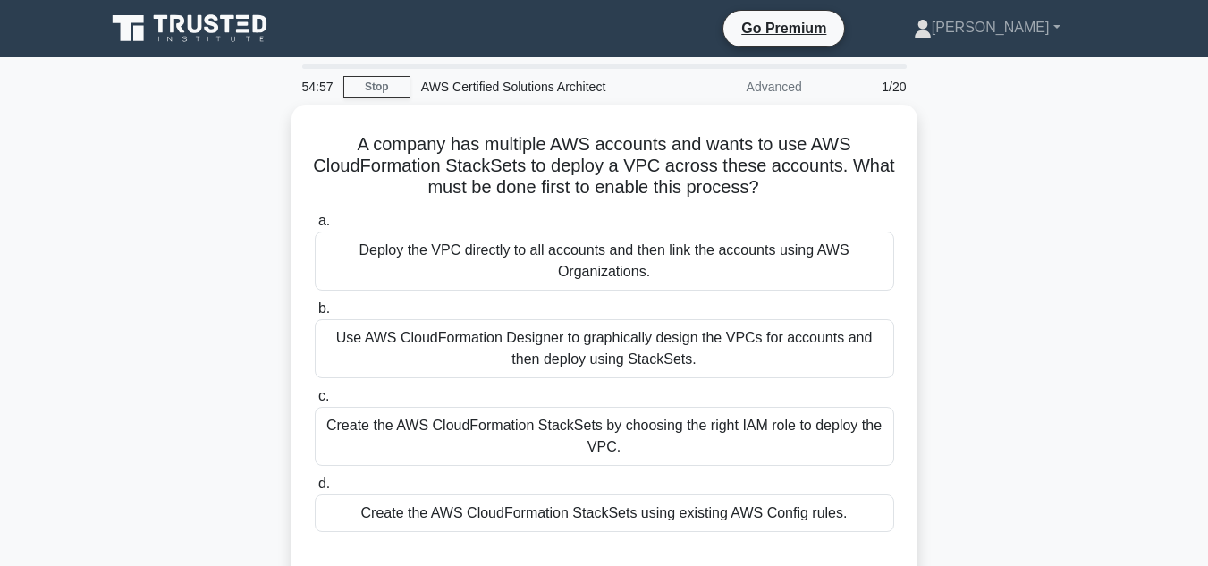
click at [975, 389] on div "A company has multiple AWS accounts and wants to use AWS CloudFormation StackSe…" at bounding box center [605, 356] width 1020 height 503
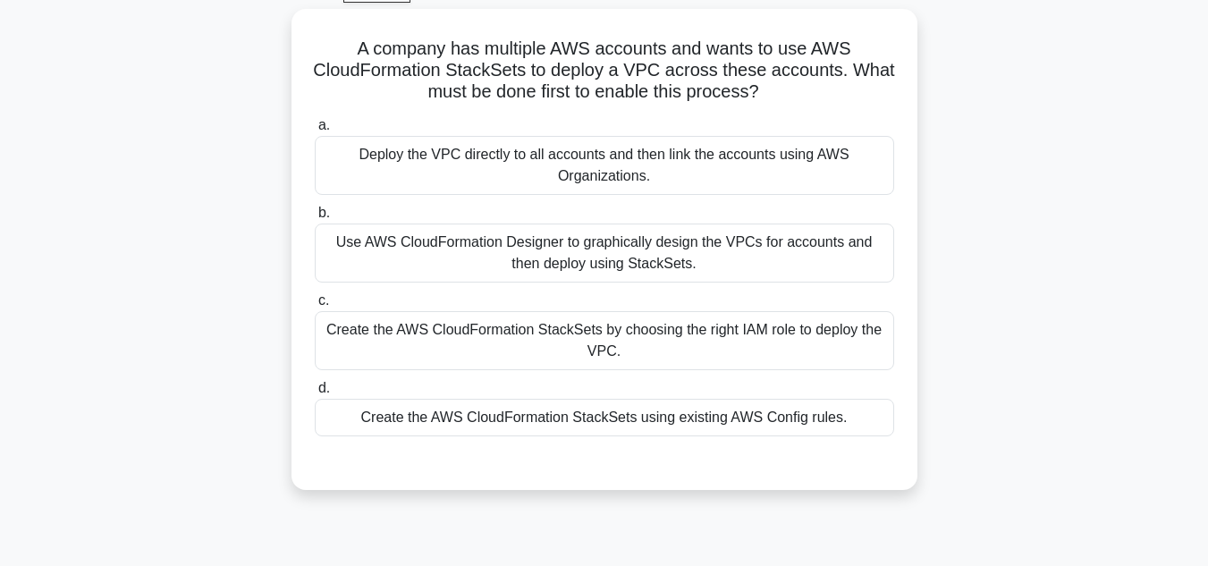
scroll to position [72, 0]
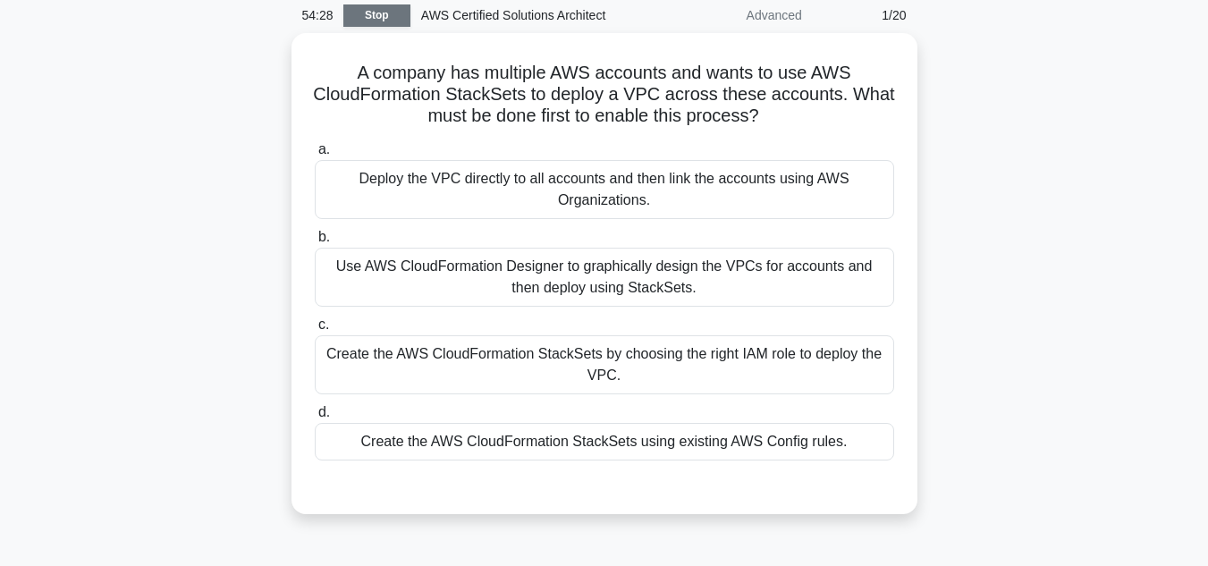
click at [379, 21] on link "Stop" at bounding box center [376, 15] width 67 height 22
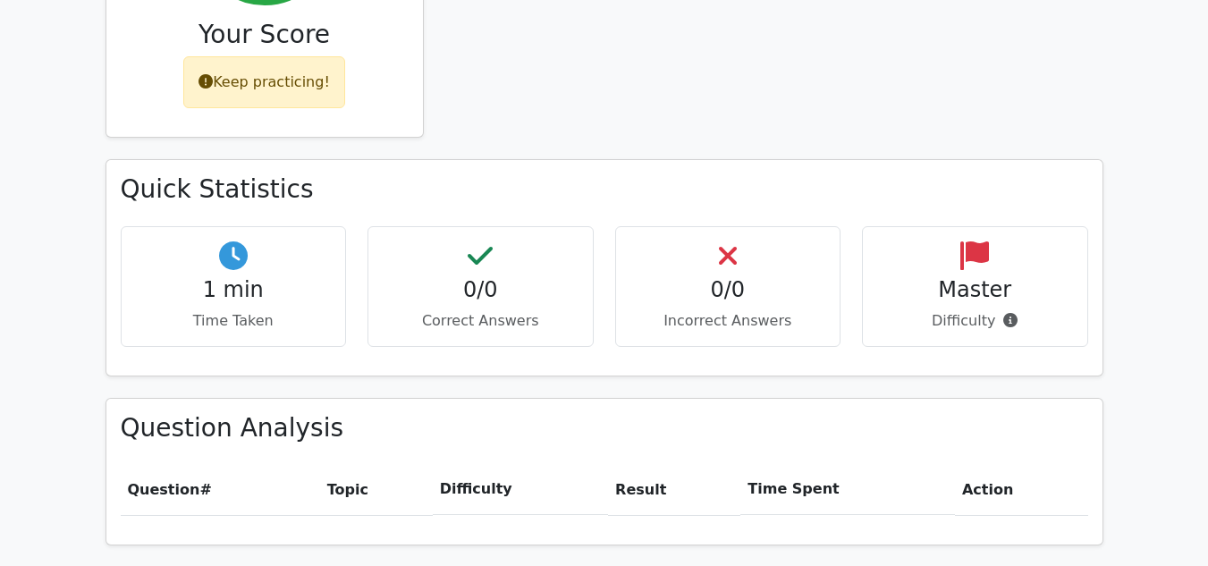
scroll to position [930, 0]
